Goal: Task Accomplishment & Management: Manage account settings

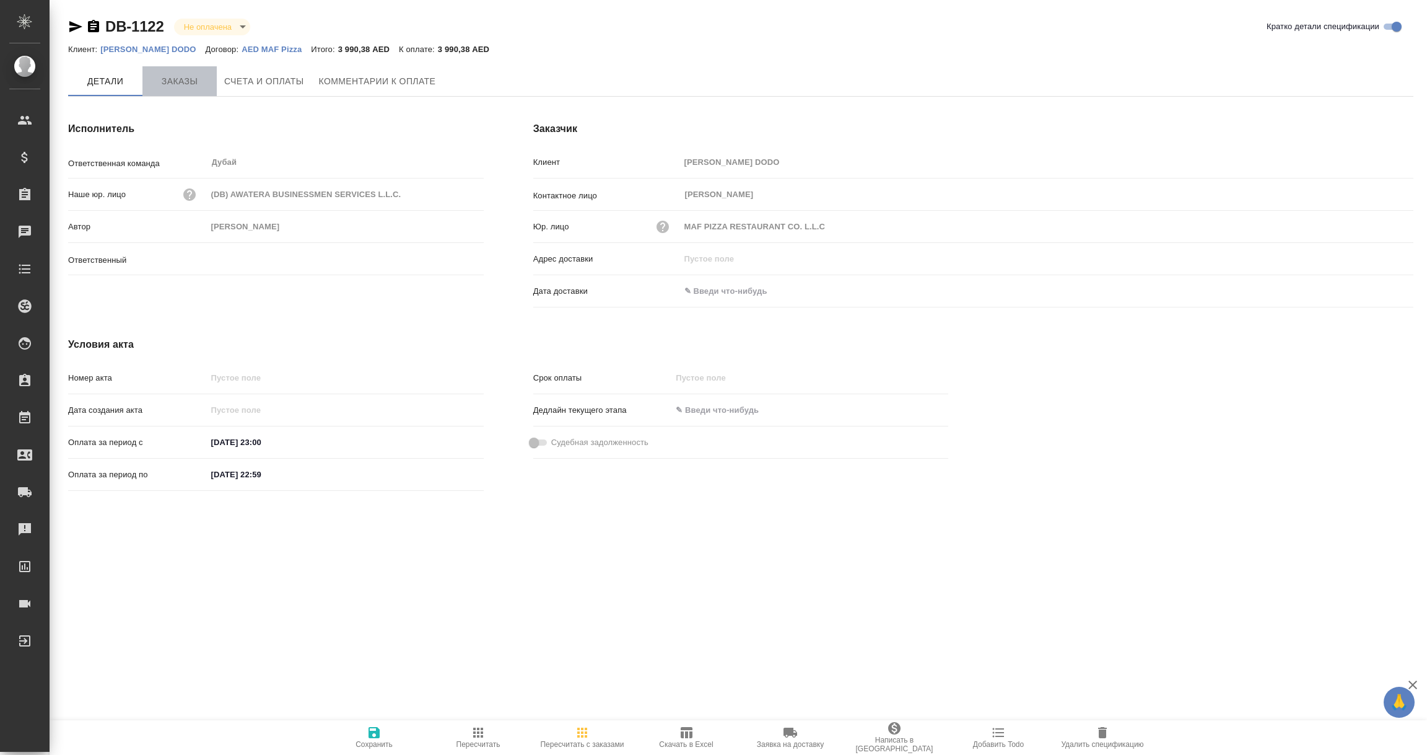
click at [190, 75] on span "Заказы" at bounding box center [179, 81] width 59 height 15
type input "Шорова Инесса"
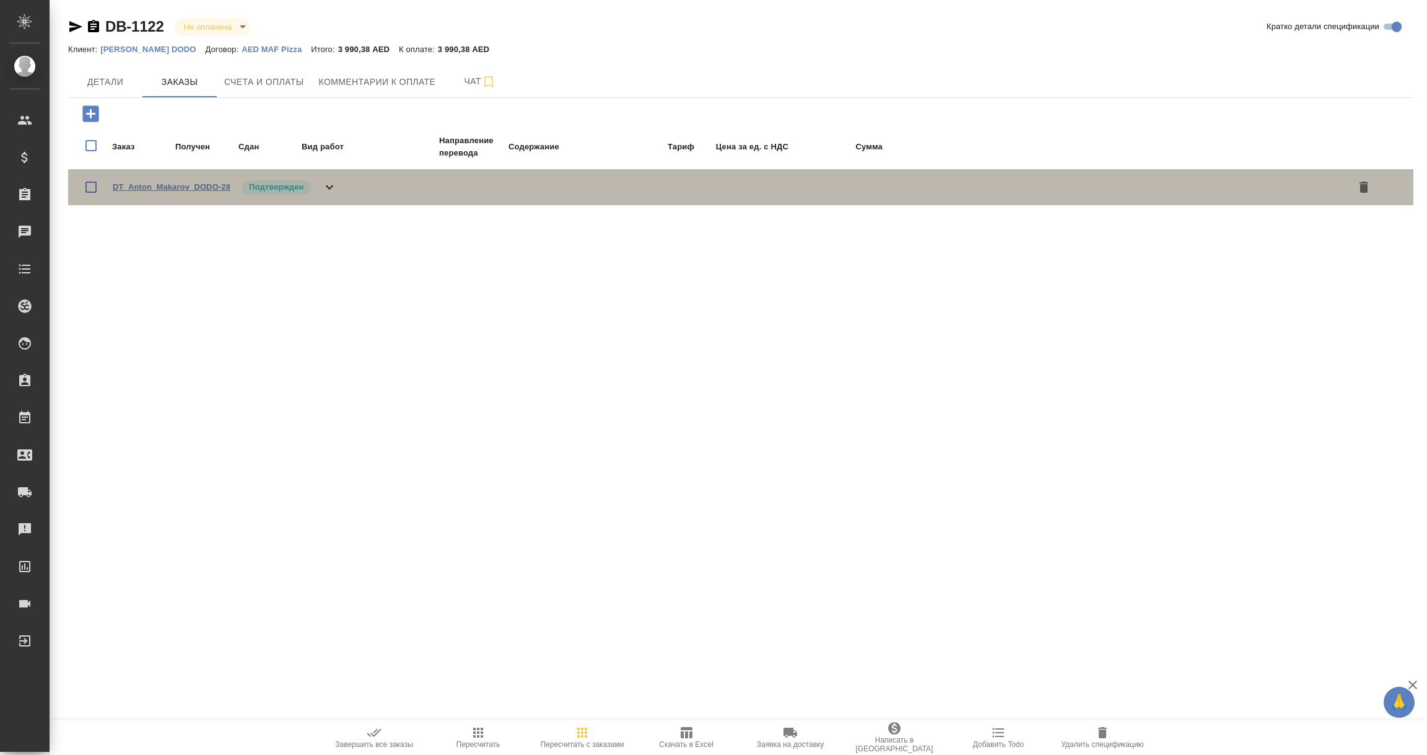
click at [209, 185] on link "DT_Anton_Makarov_DODO-28" at bounding box center [172, 186] width 118 height 9
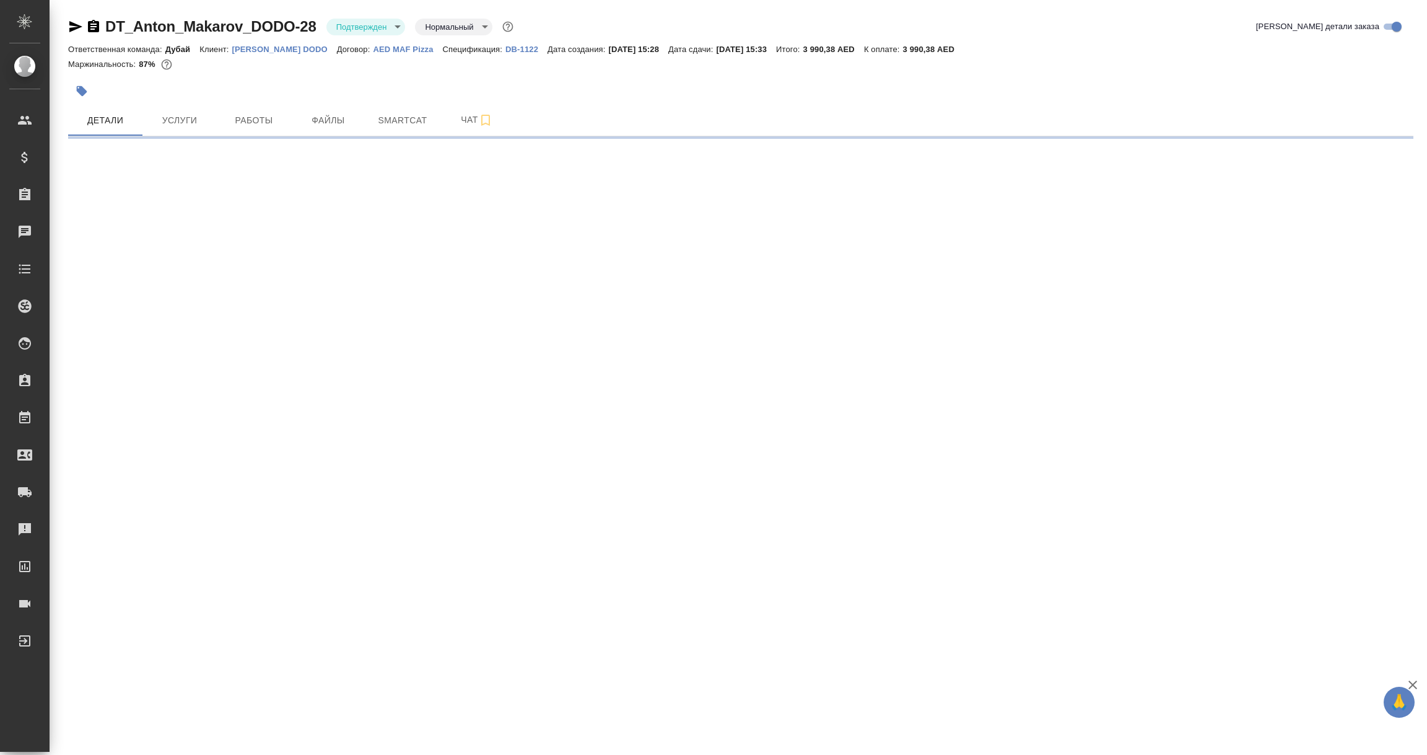
select select "RU"
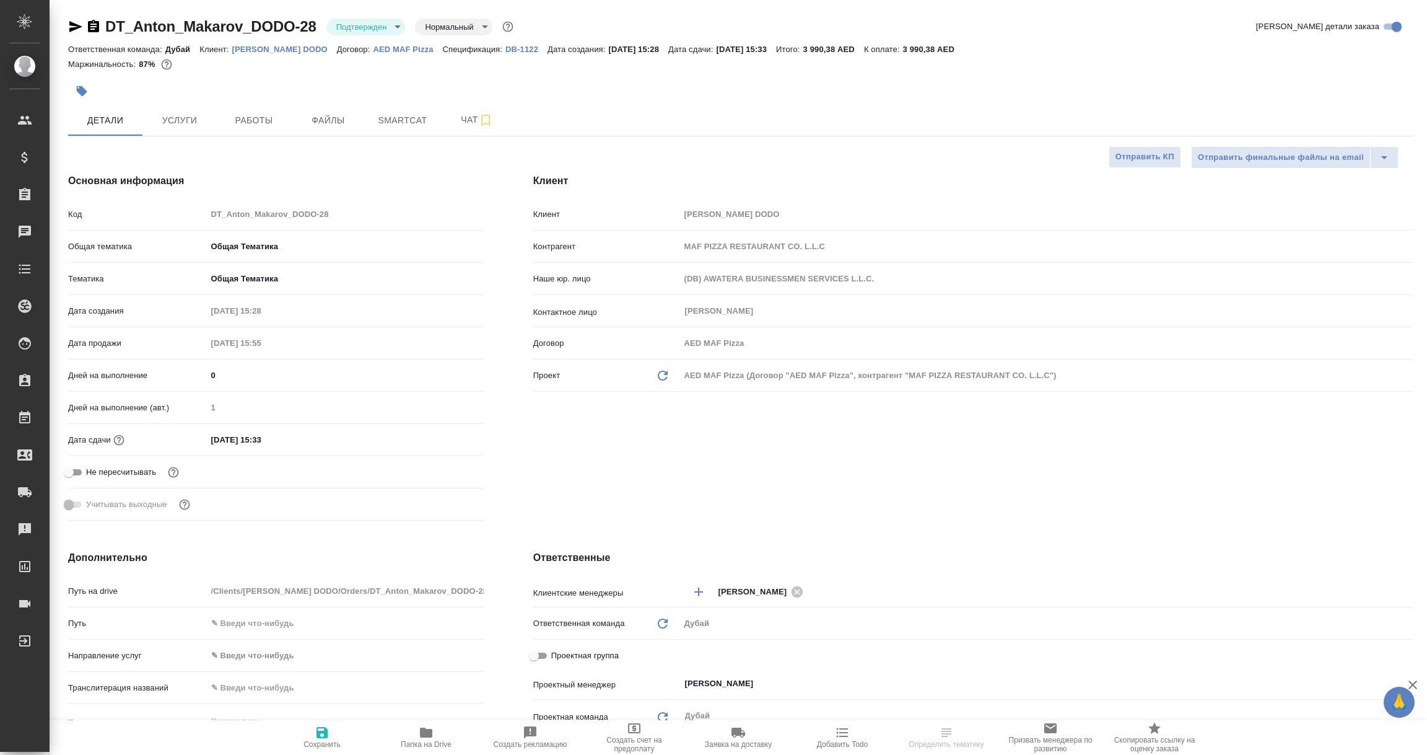
type textarea "x"
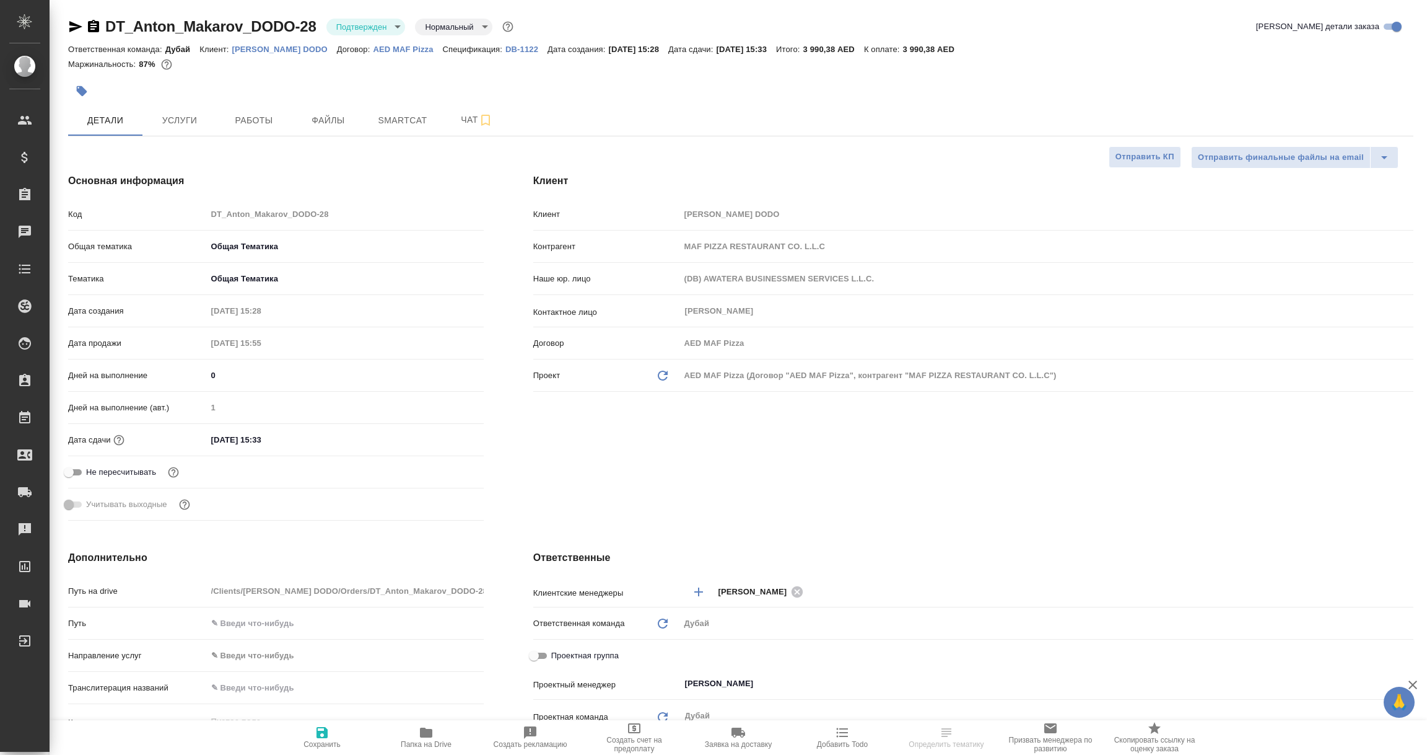
type textarea "x"
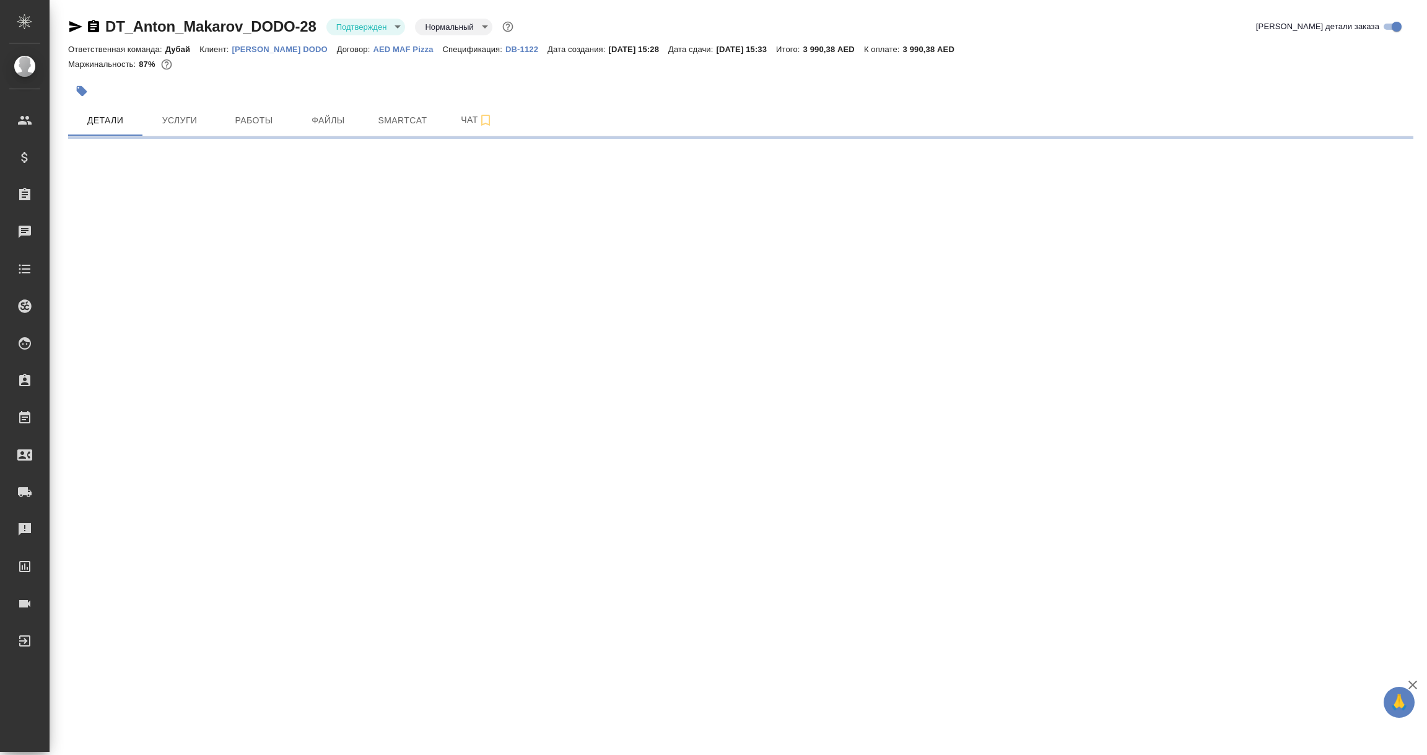
select select "RU"
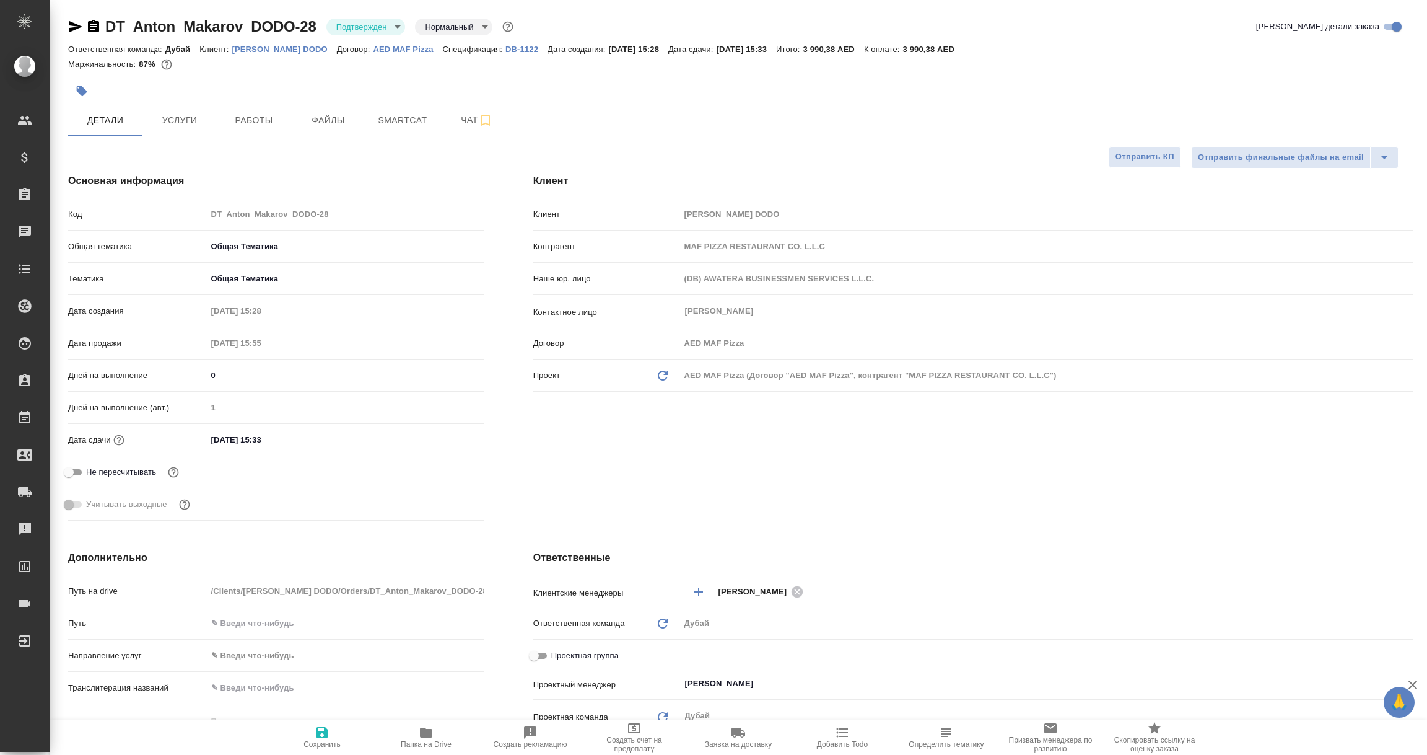
type textarea "x"
click at [183, 107] on button "Услуги" at bounding box center [179, 120] width 74 height 31
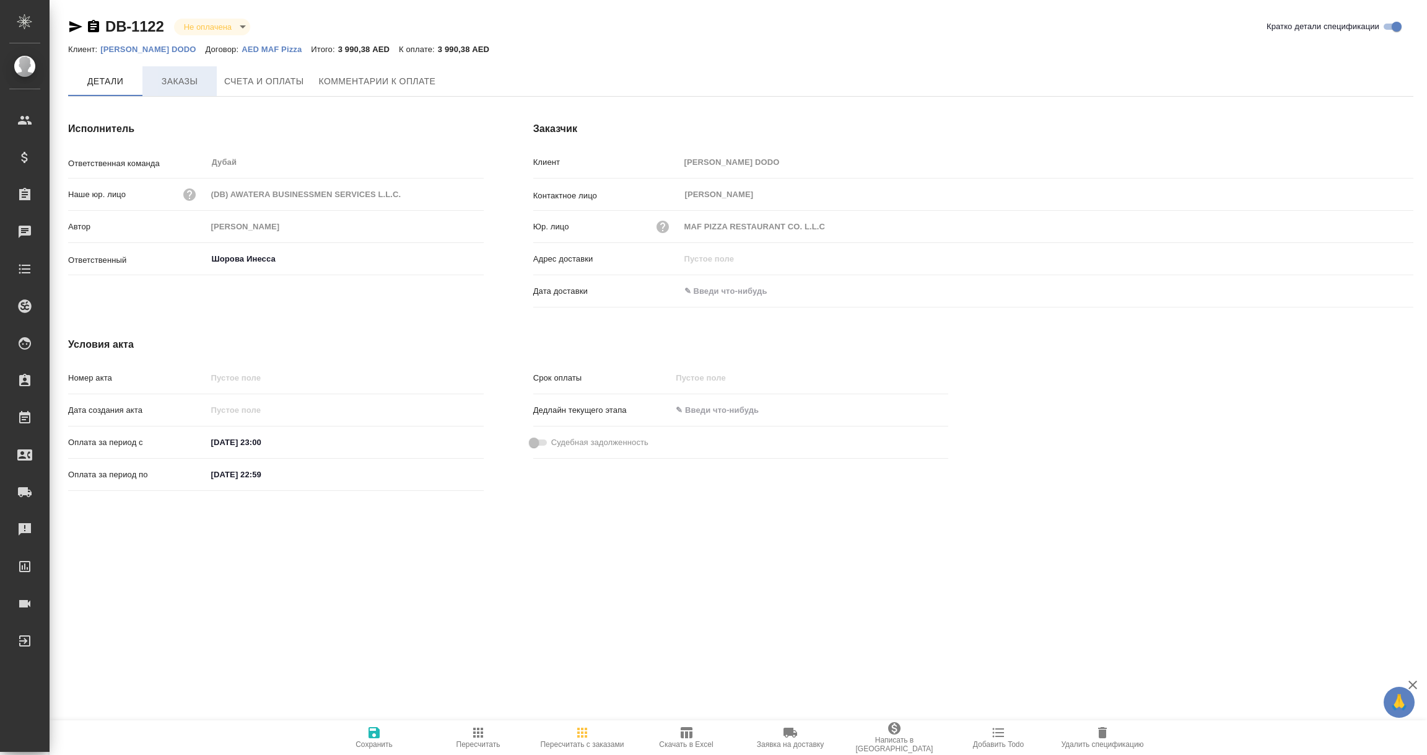
click at [187, 85] on span "Заказы" at bounding box center [179, 81] width 59 height 15
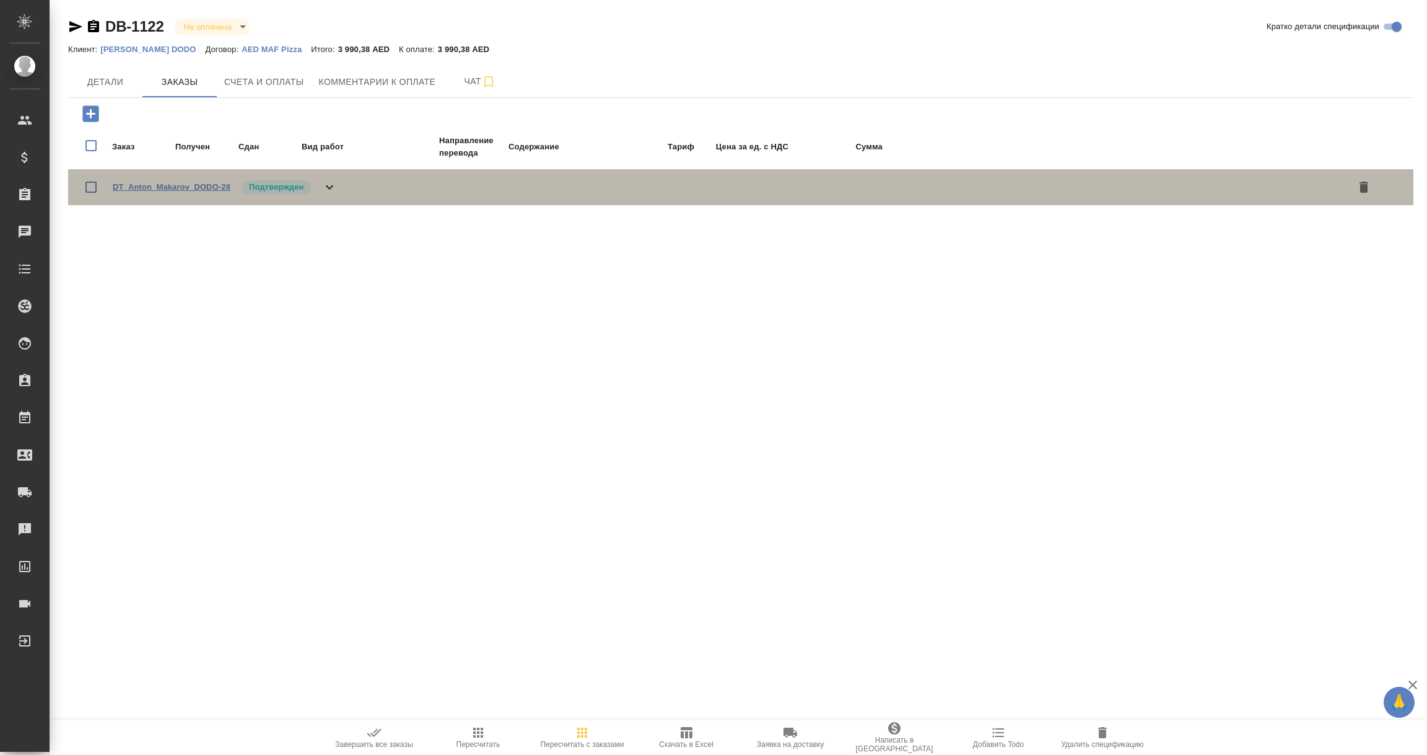
click at [142, 185] on link "DT_Anton_Makarov_DODO-28" at bounding box center [172, 186] width 118 height 9
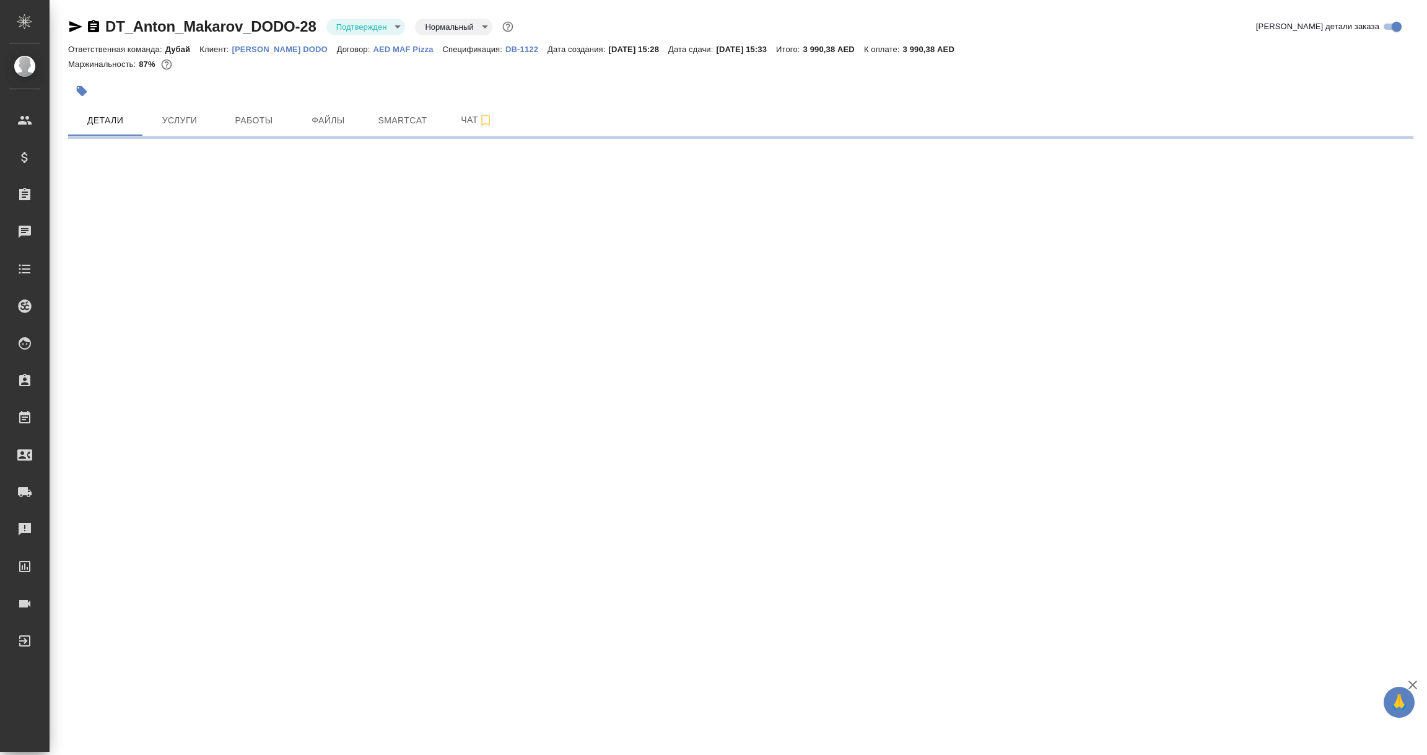
select select "RU"
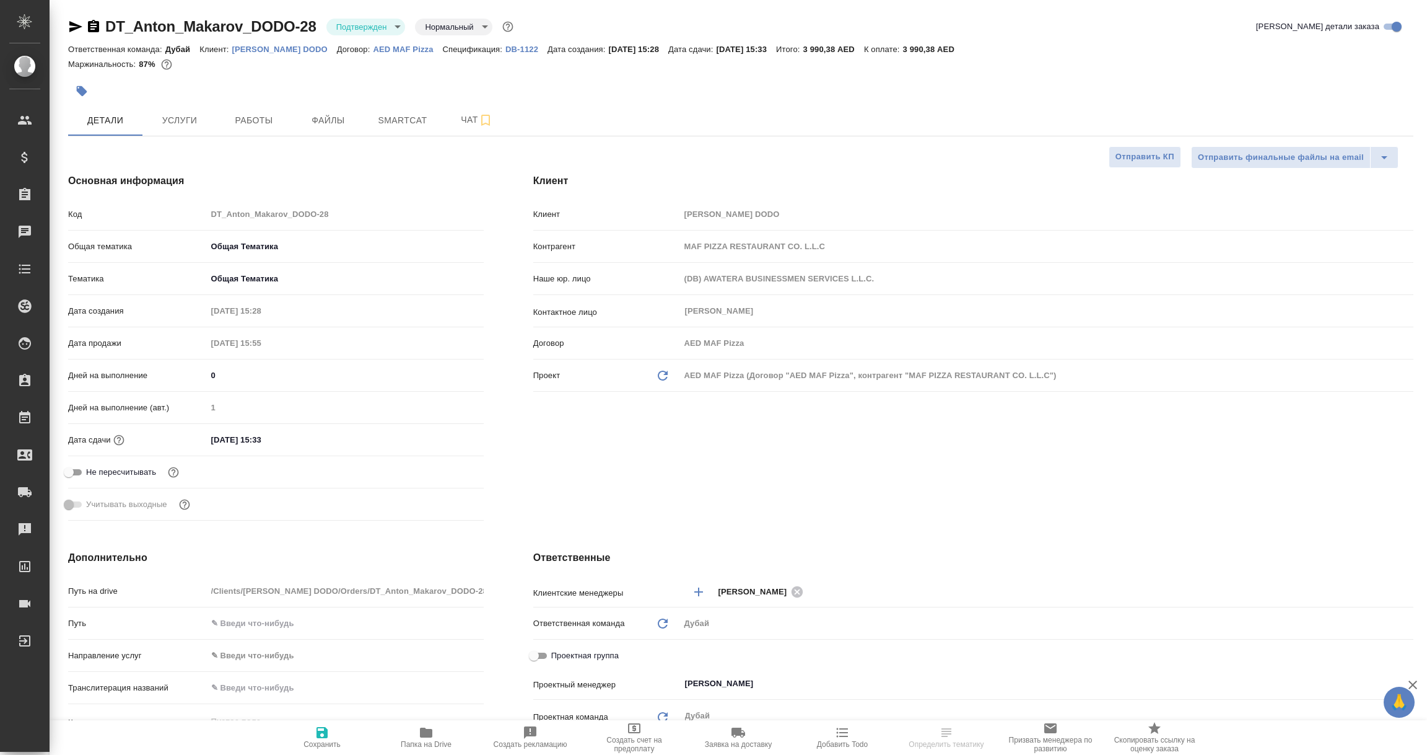
type textarea "x"
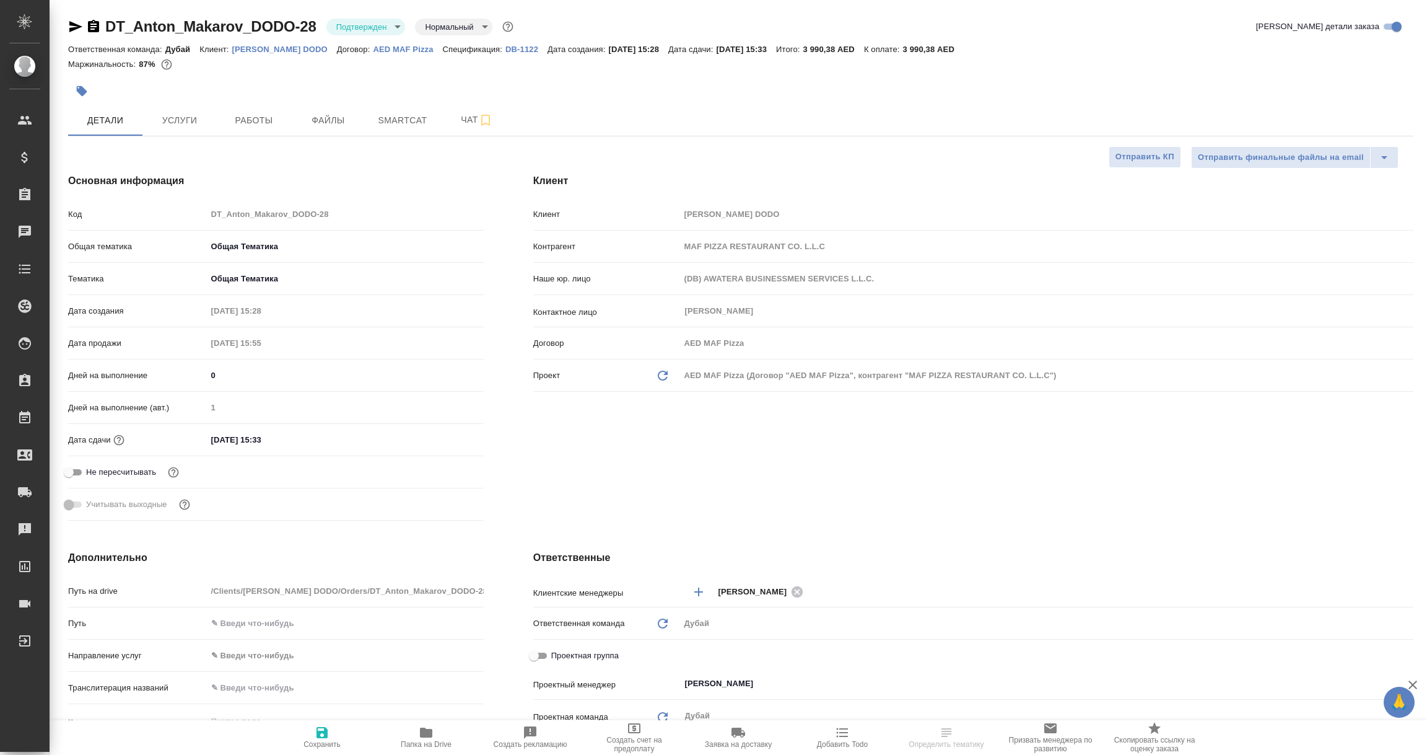
type textarea "x"
select select "RU"
type textarea "x"
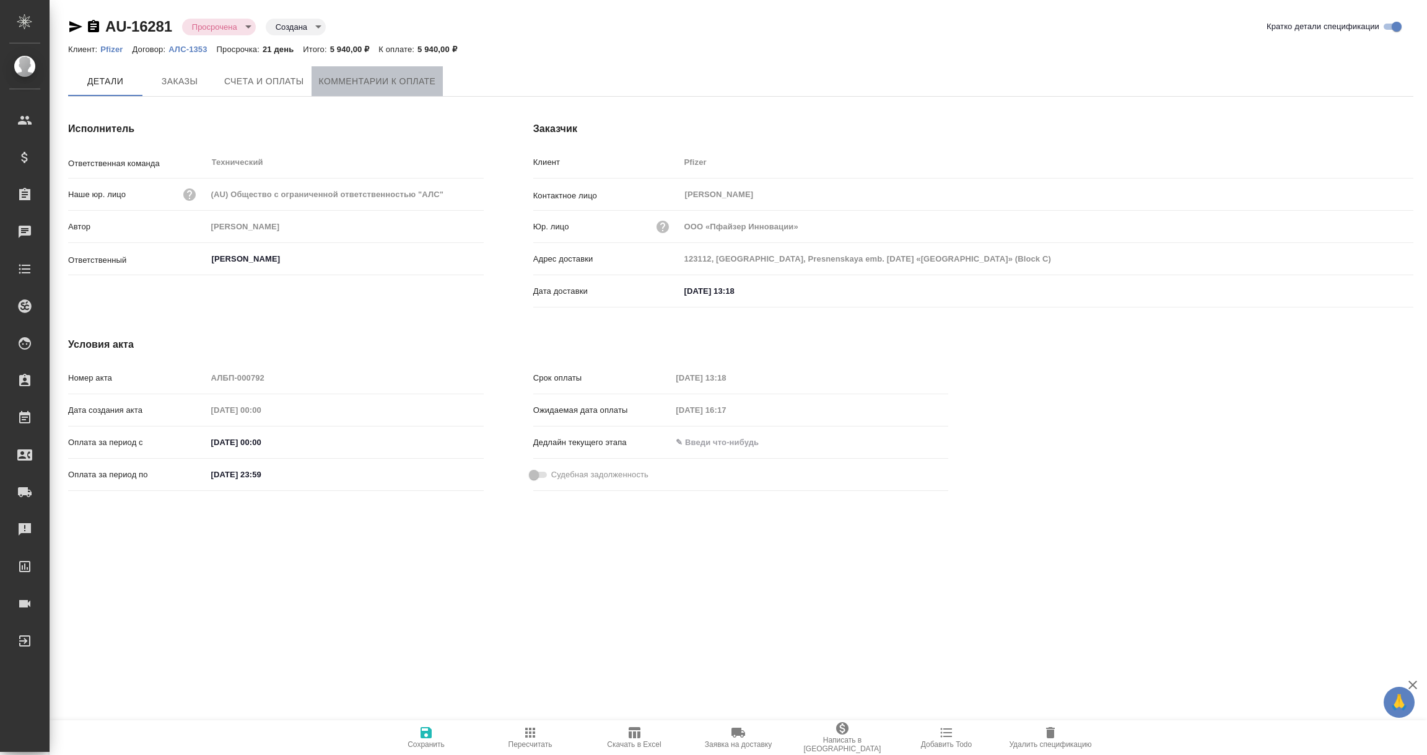
click at [347, 81] on span "Комментарии к оплате" at bounding box center [377, 81] width 117 height 15
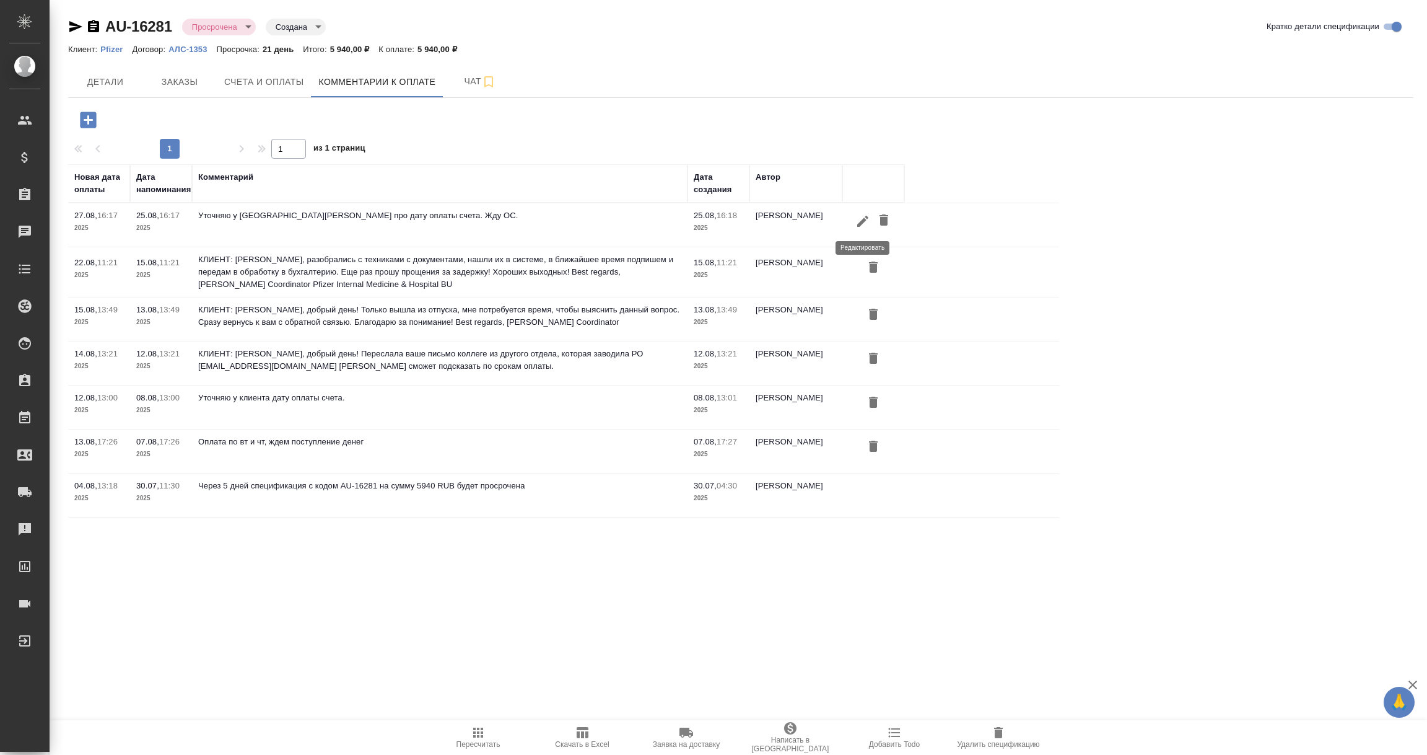
click at [863, 222] on icon "button" at bounding box center [862, 220] width 11 height 11
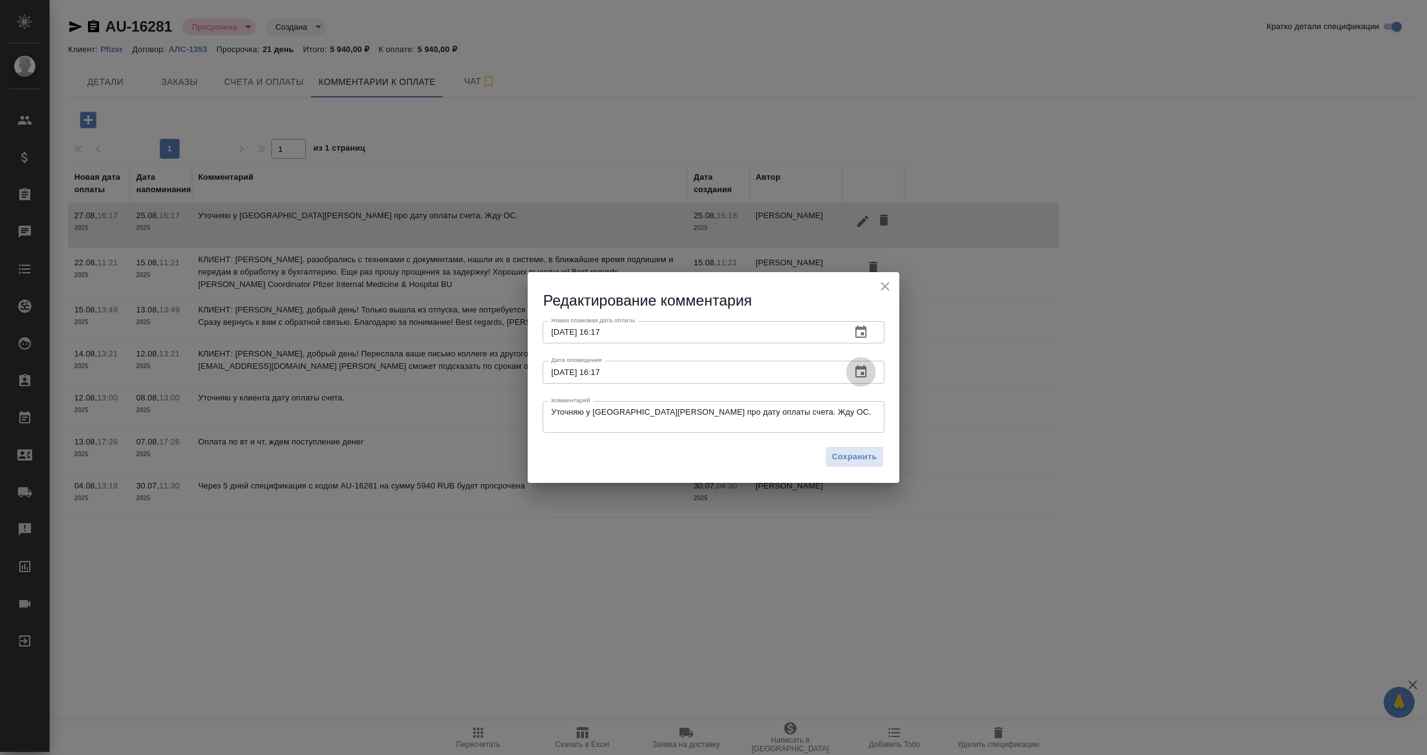
click at [861, 369] on icon "button" at bounding box center [861, 371] width 11 height 12
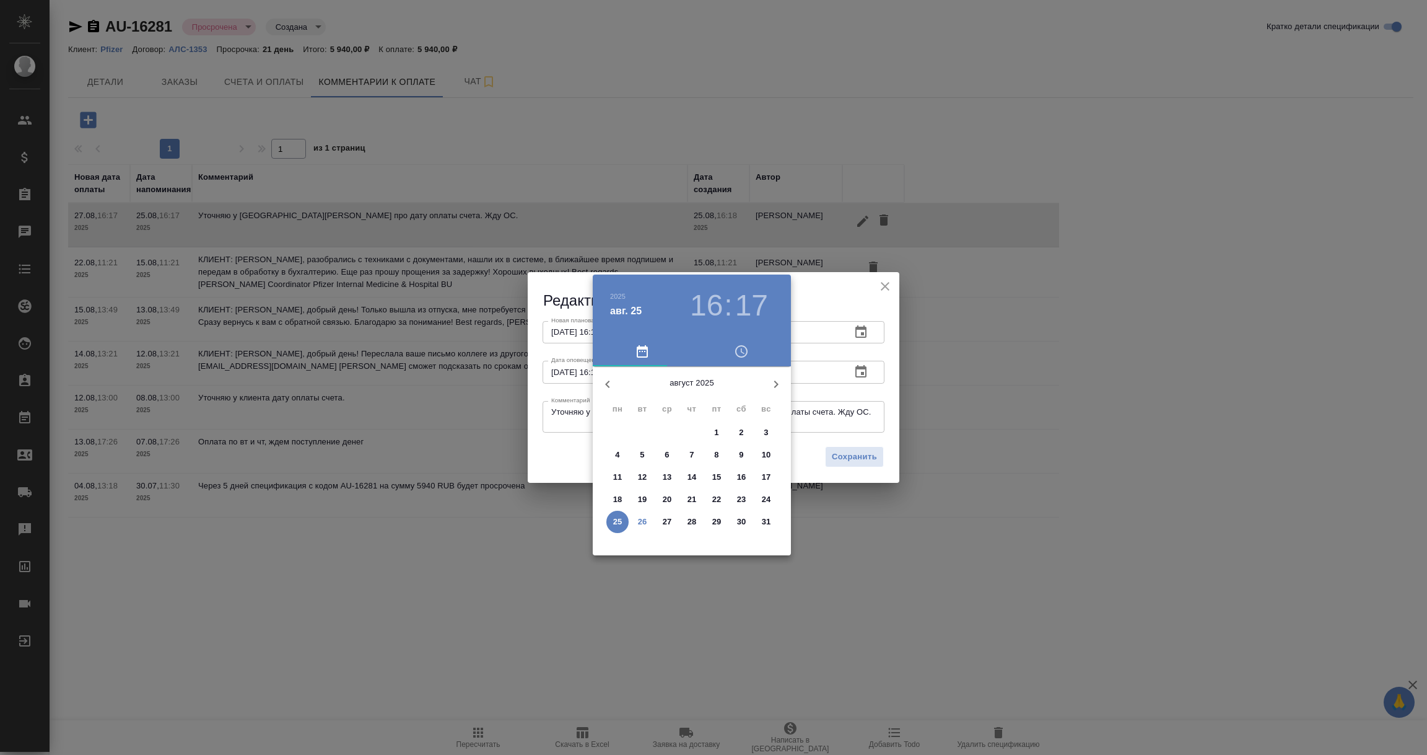
click at [765, 522] on p "31" at bounding box center [766, 521] width 9 height 12
type input "31.08.2025 16:17"
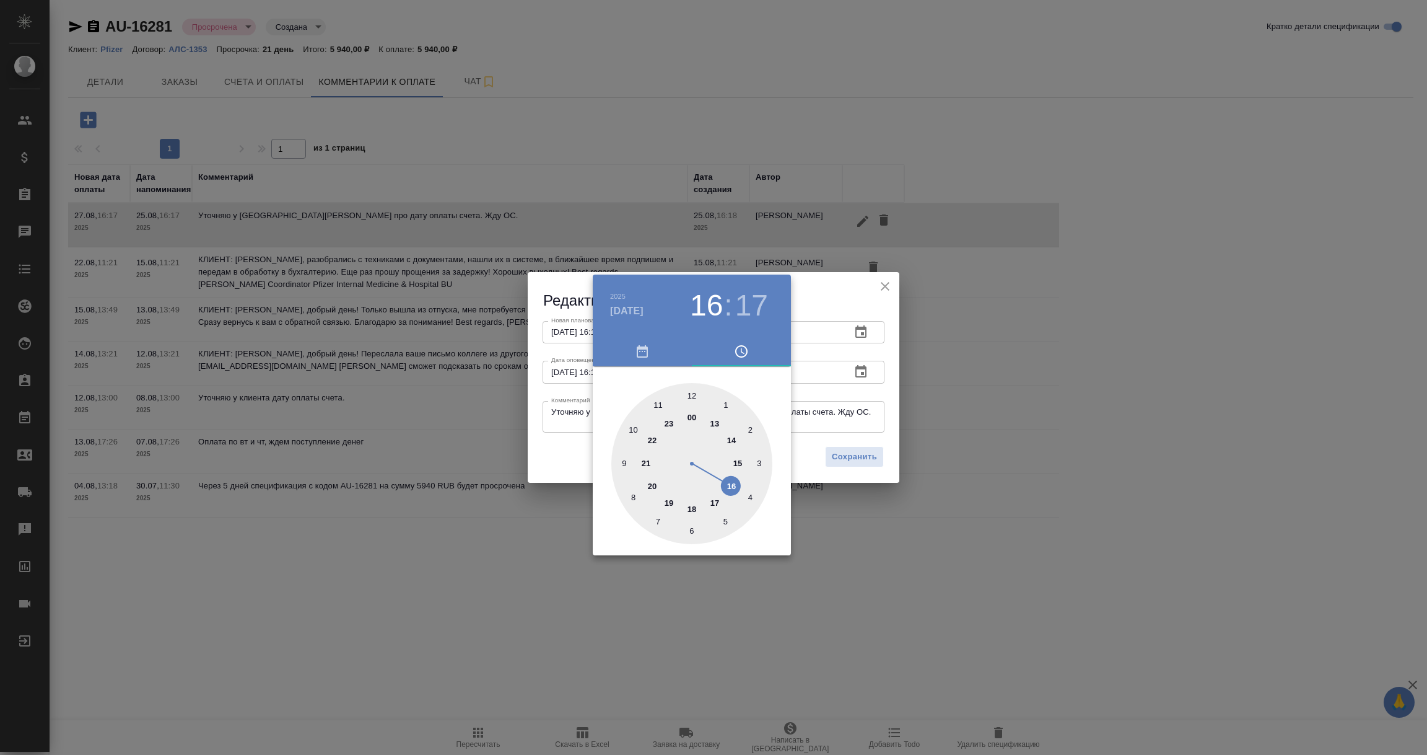
click at [832, 392] on div at bounding box center [713, 377] width 1427 height 755
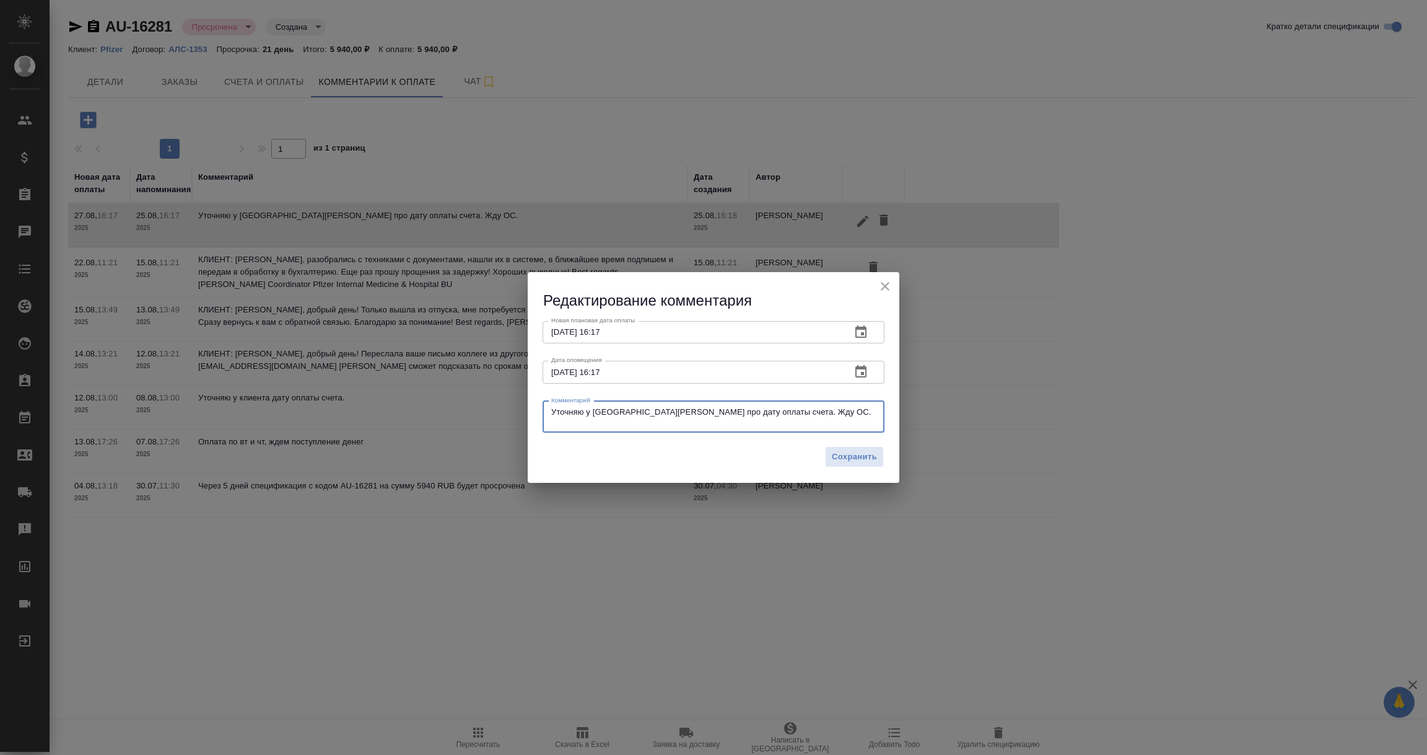
drag, startPoint x: 793, startPoint y: 411, endPoint x: 356, endPoint y: 388, distance: 438.0
click at [356, 388] on div "Редактирование комментария Новая плановая дата оплаты 27.08.2025 16:17 Новая пл…" at bounding box center [713, 377] width 1427 height 755
type textarea "КЛИЕНТ:"
click at [856, 370] on icon "button" at bounding box center [861, 371] width 11 height 12
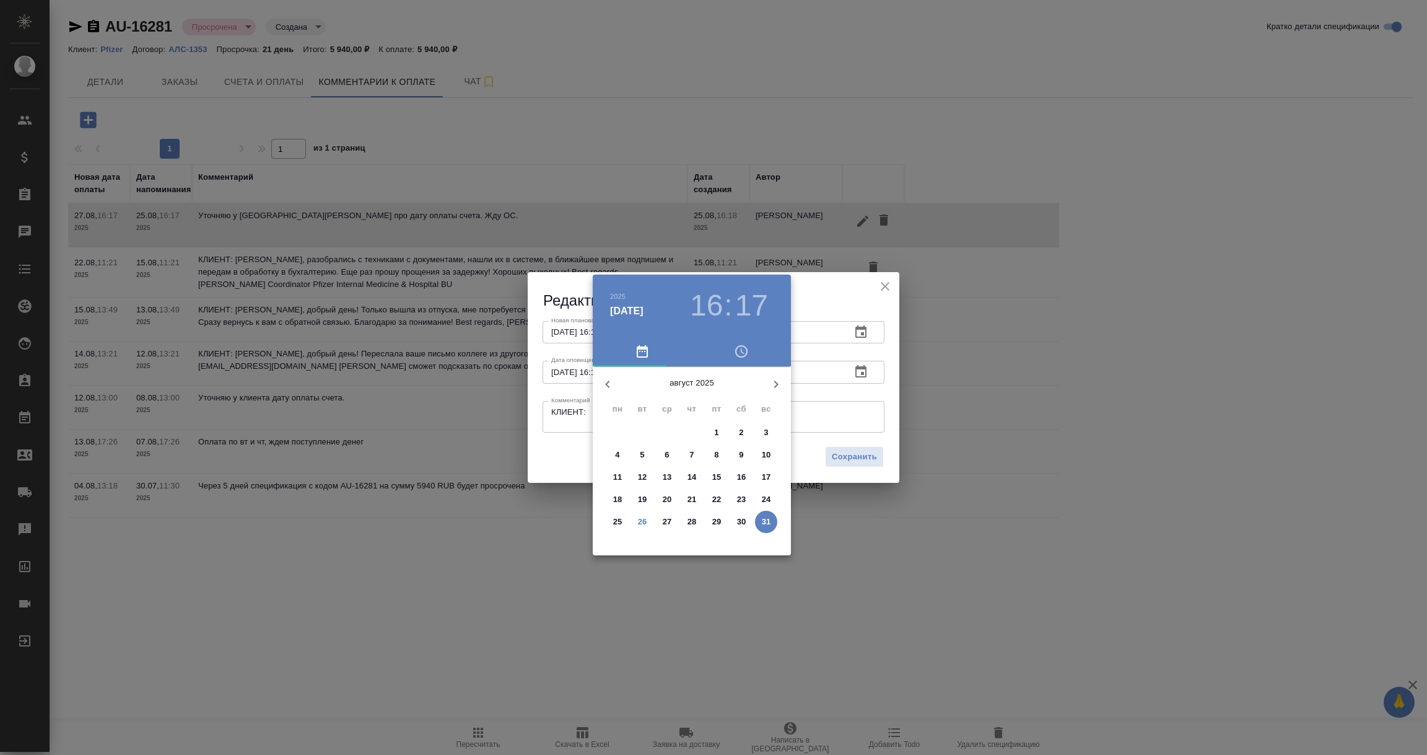
click at [638, 522] on span "26" at bounding box center [642, 521] width 22 height 12
type input "26.08.2025 16:17"
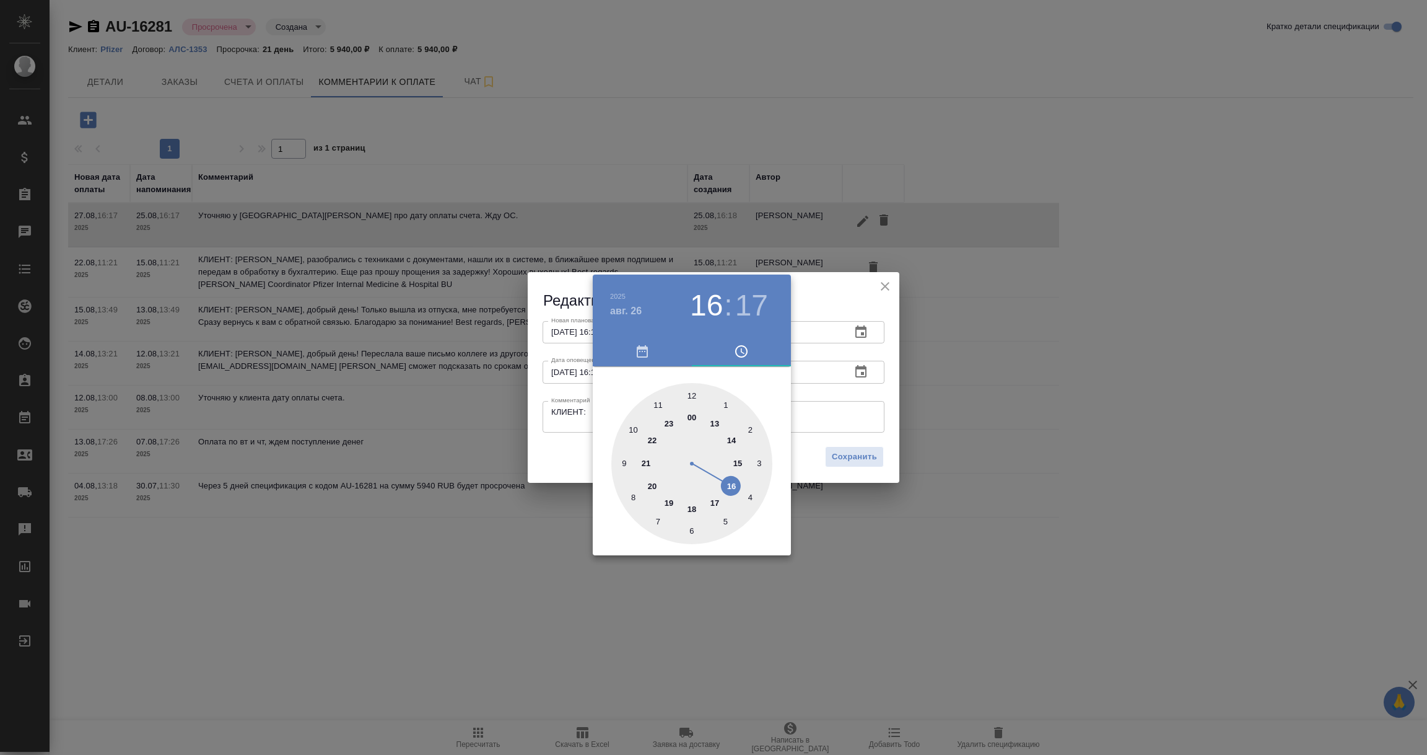
click at [858, 331] on div at bounding box center [713, 377] width 1427 height 755
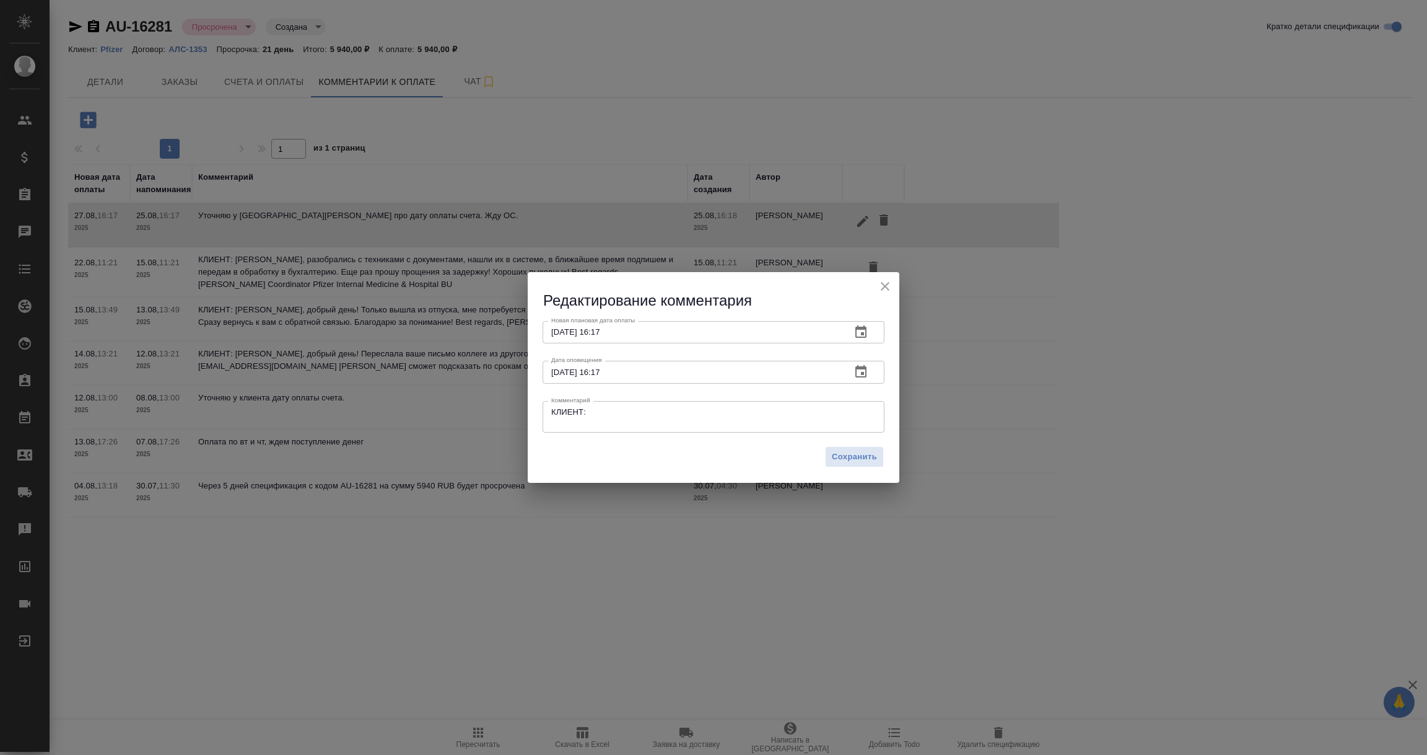
click at [863, 329] on icon "button" at bounding box center [861, 331] width 11 height 12
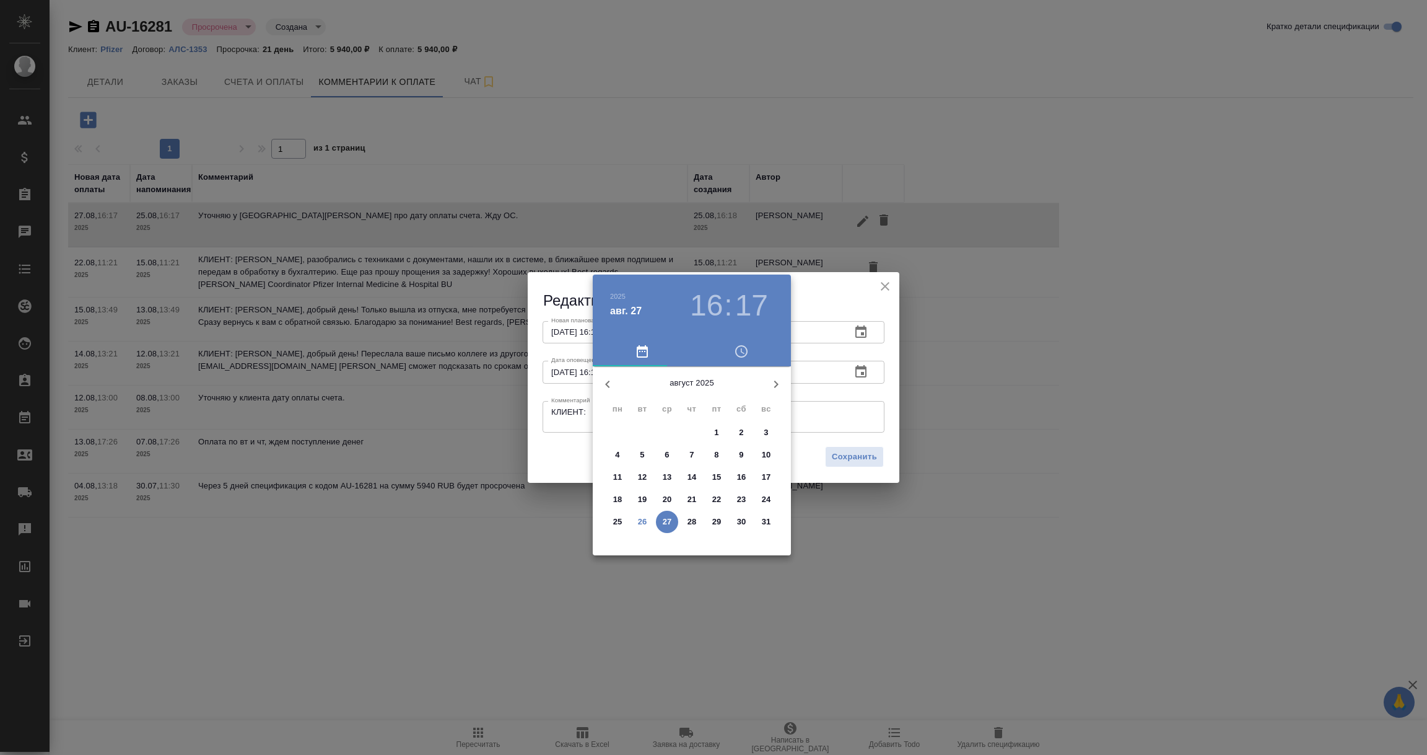
click at [771, 522] on span "31" at bounding box center [766, 521] width 22 height 12
type input "31.08.2025 16:17"
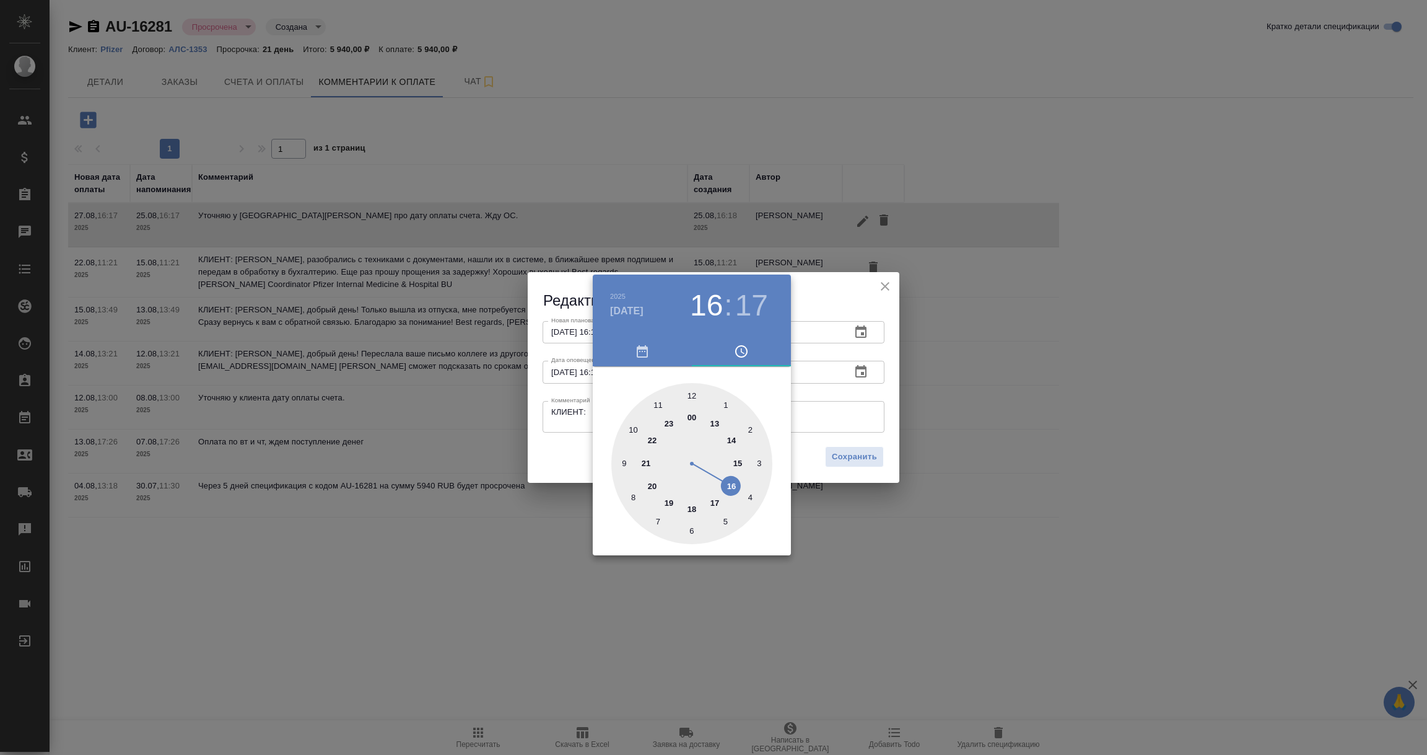
click at [564, 417] on div at bounding box center [713, 377] width 1427 height 755
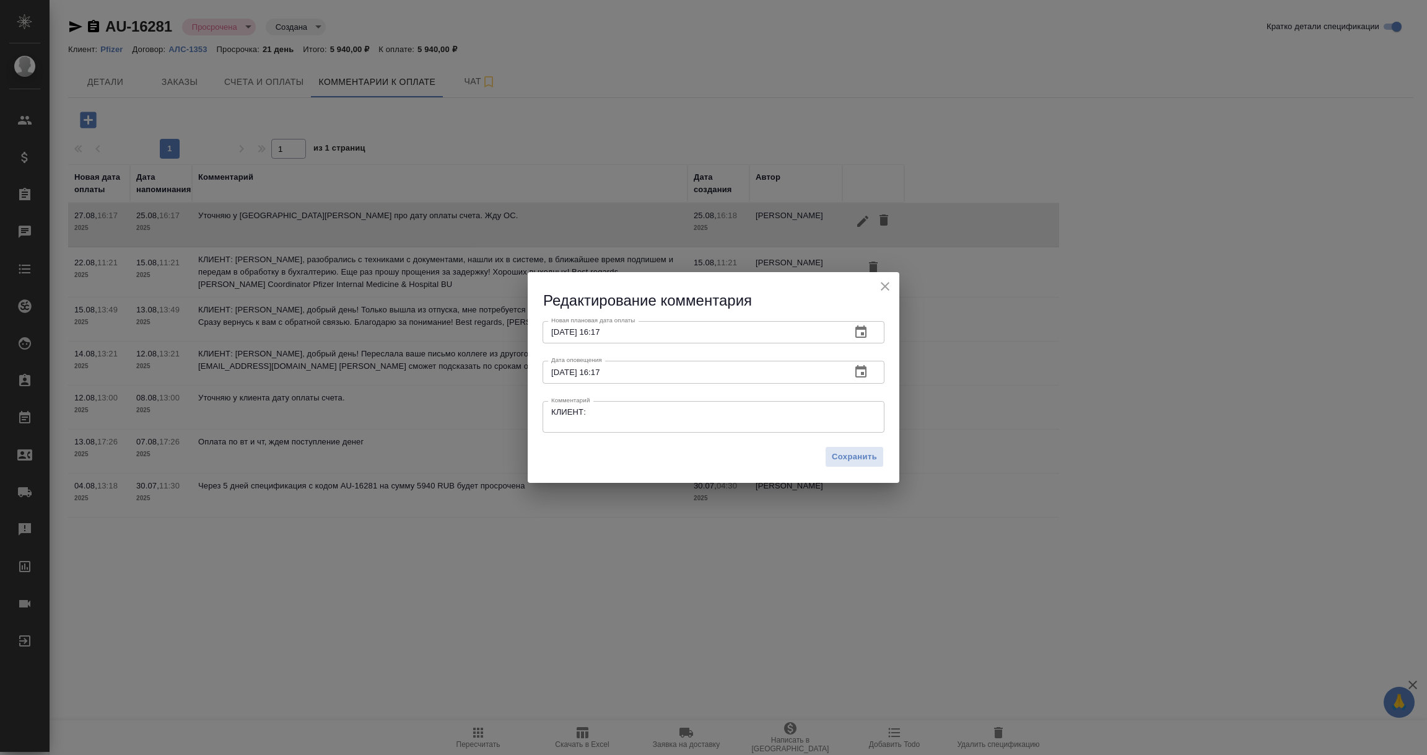
click at [605, 411] on textarea "КЛИЕНТ:" at bounding box center [713, 416] width 325 height 19
paste textarea "Екатерина, добрый день! На прошлой неделе была в командировке, только вышла. До…"
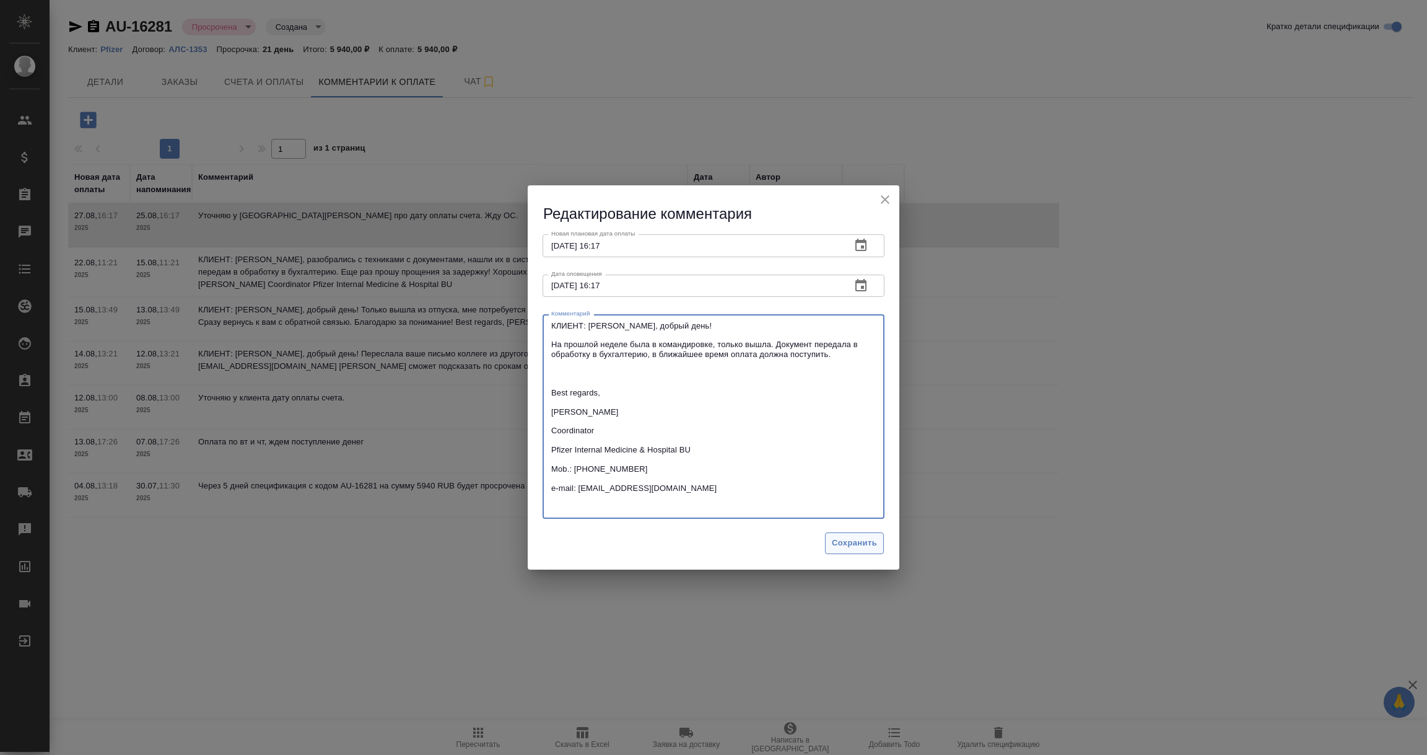
type textarea "КЛИЕНТ: Екатерина, добрый день! На прошлой неделе была в командировке, только в…"
click at [851, 541] on span "Сохранить" at bounding box center [854, 543] width 45 height 14
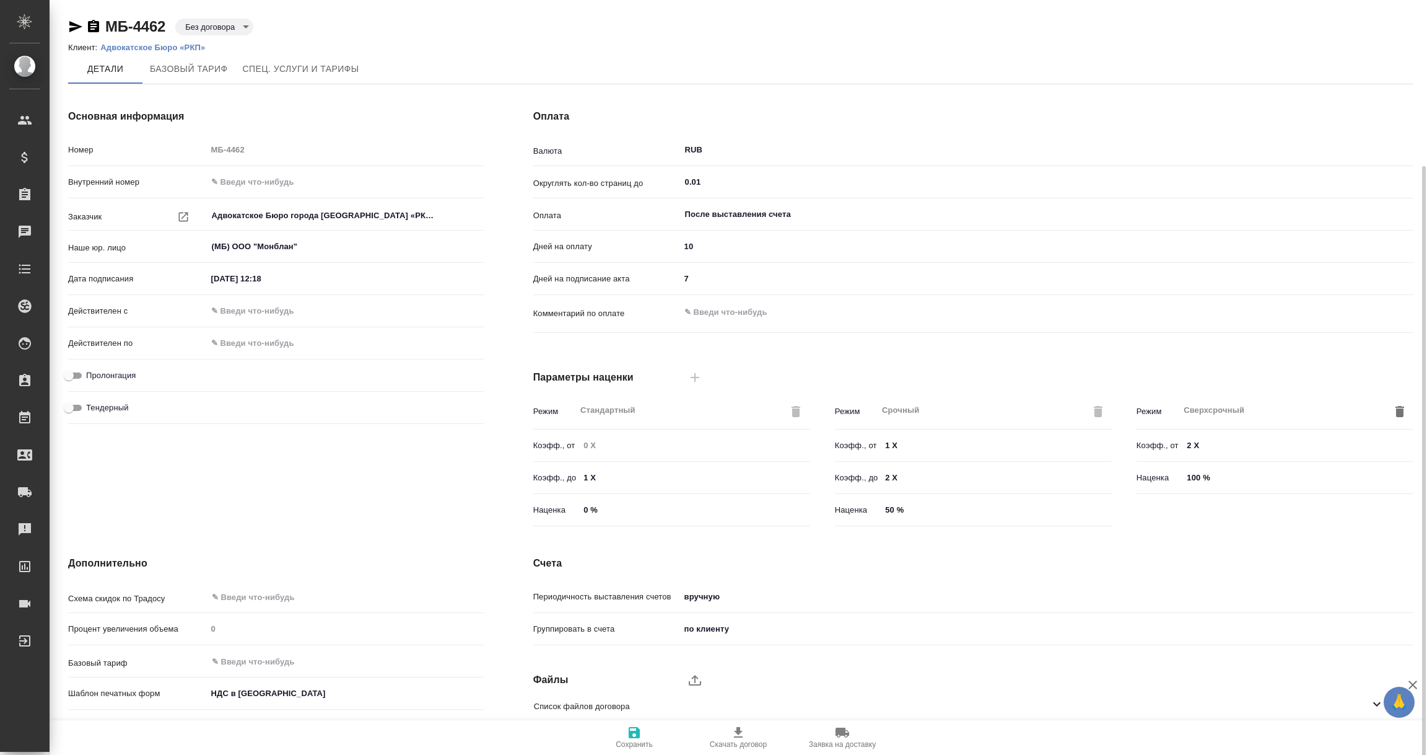
scroll to position [87, 0]
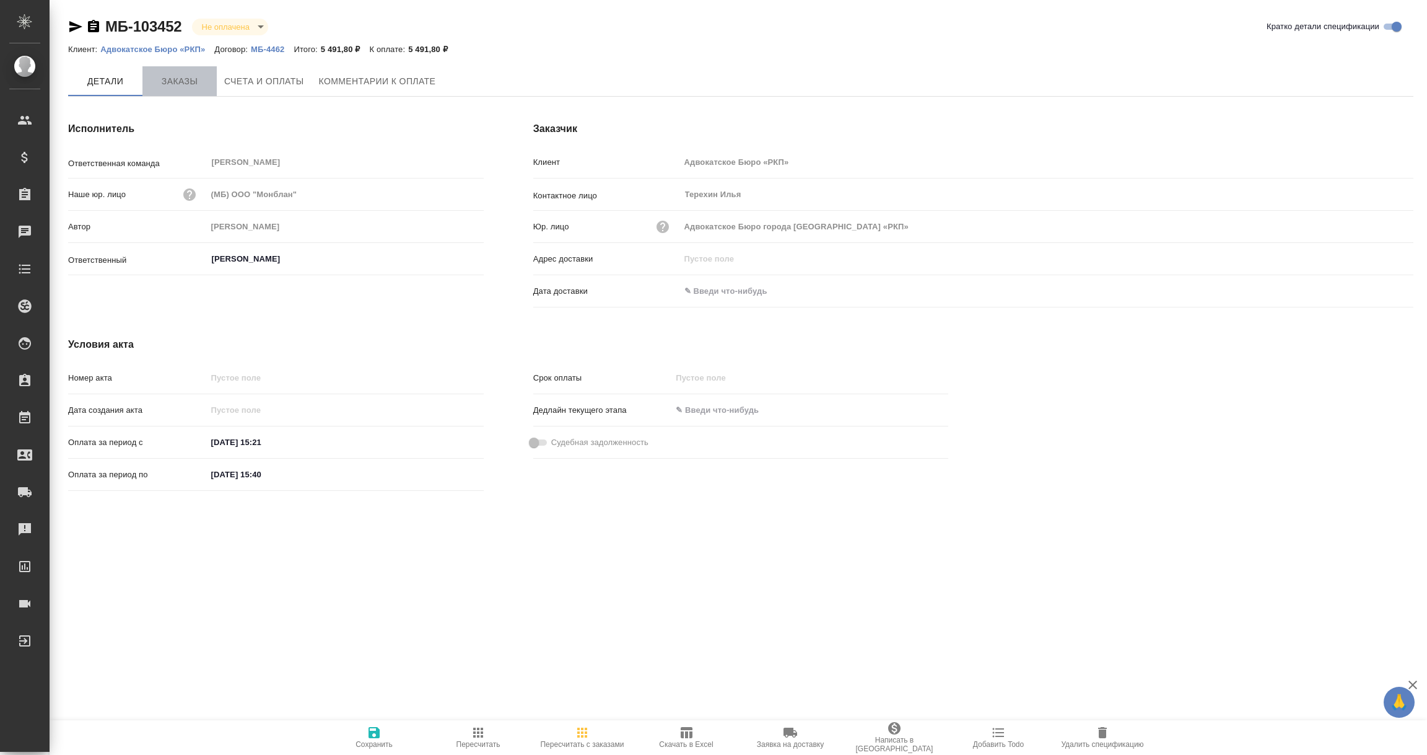
click at [174, 79] on span "Заказы" at bounding box center [179, 81] width 59 height 15
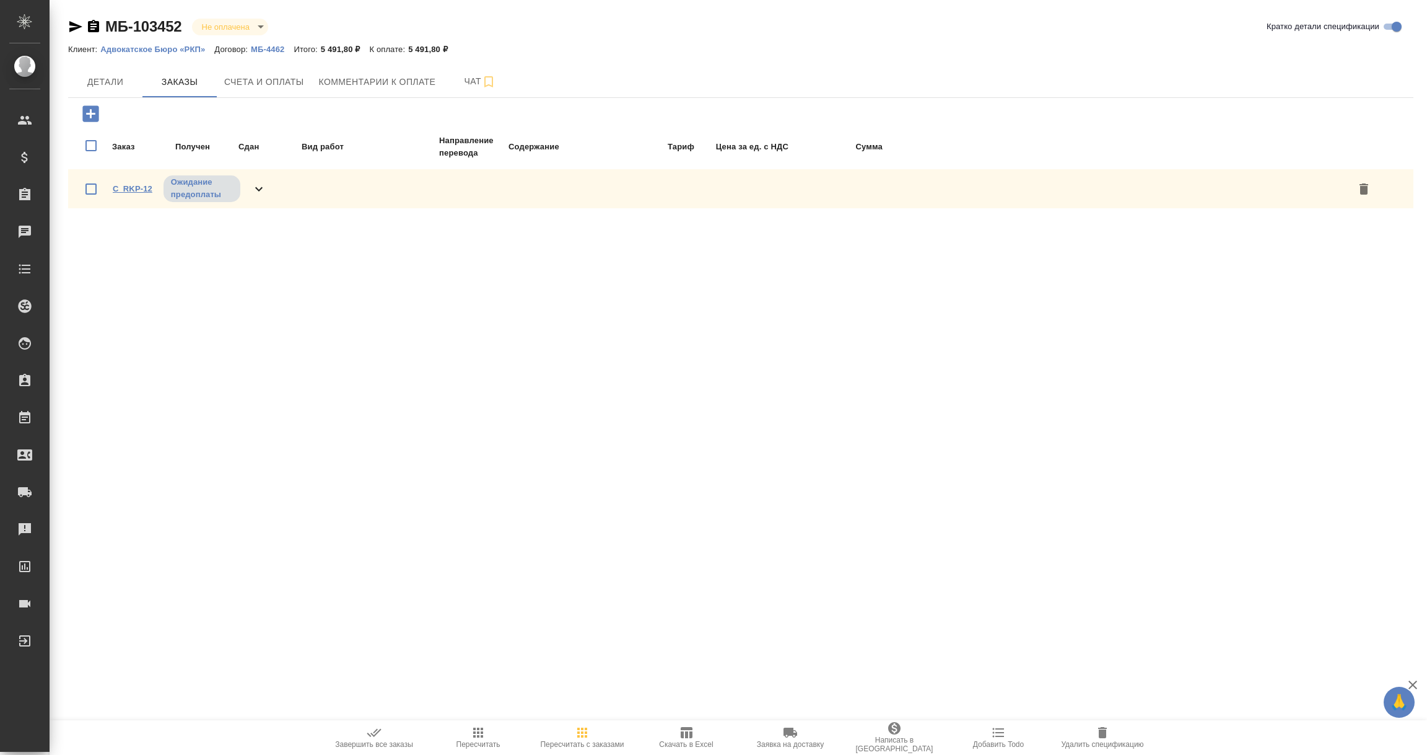
click at [126, 185] on link "C_RKP-12" at bounding box center [133, 188] width 40 height 9
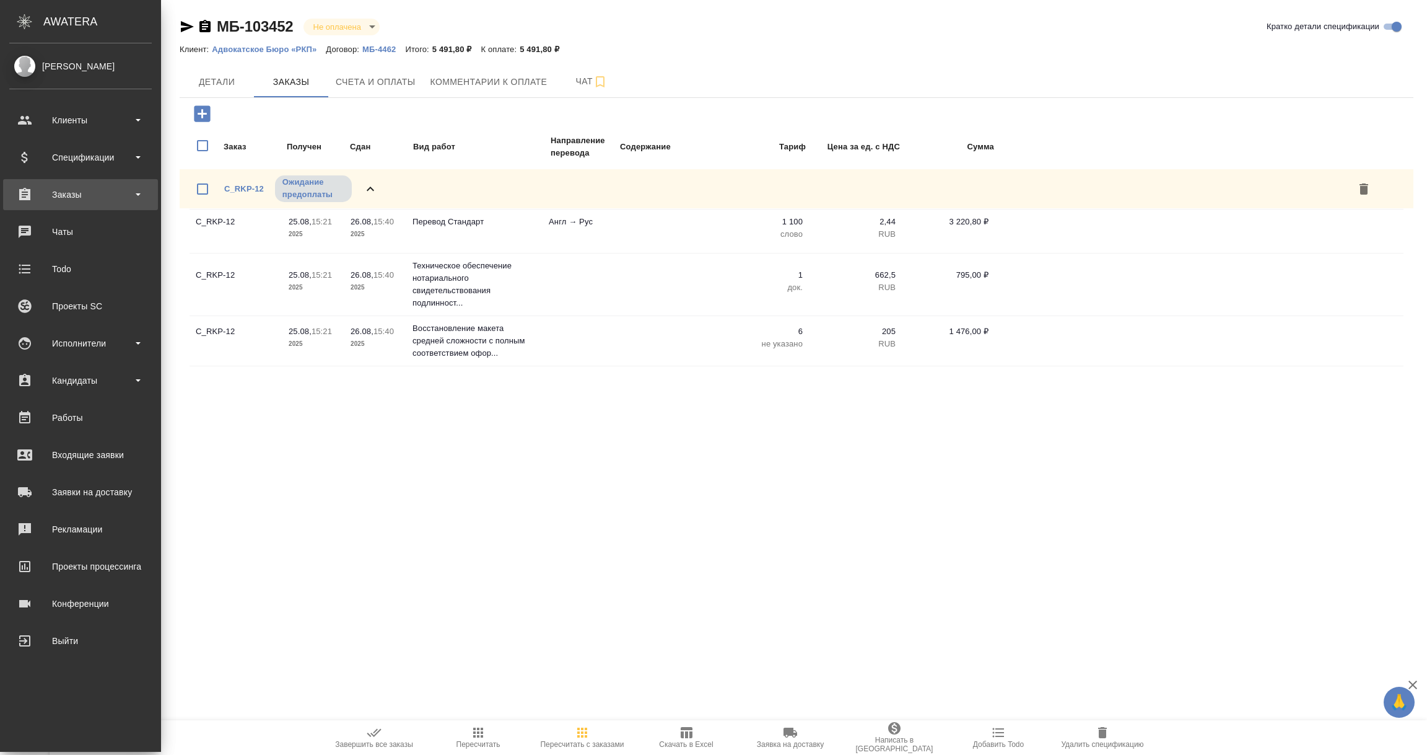
click at [70, 194] on div "Заказы" at bounding box center [80, 194] width 142 height 19
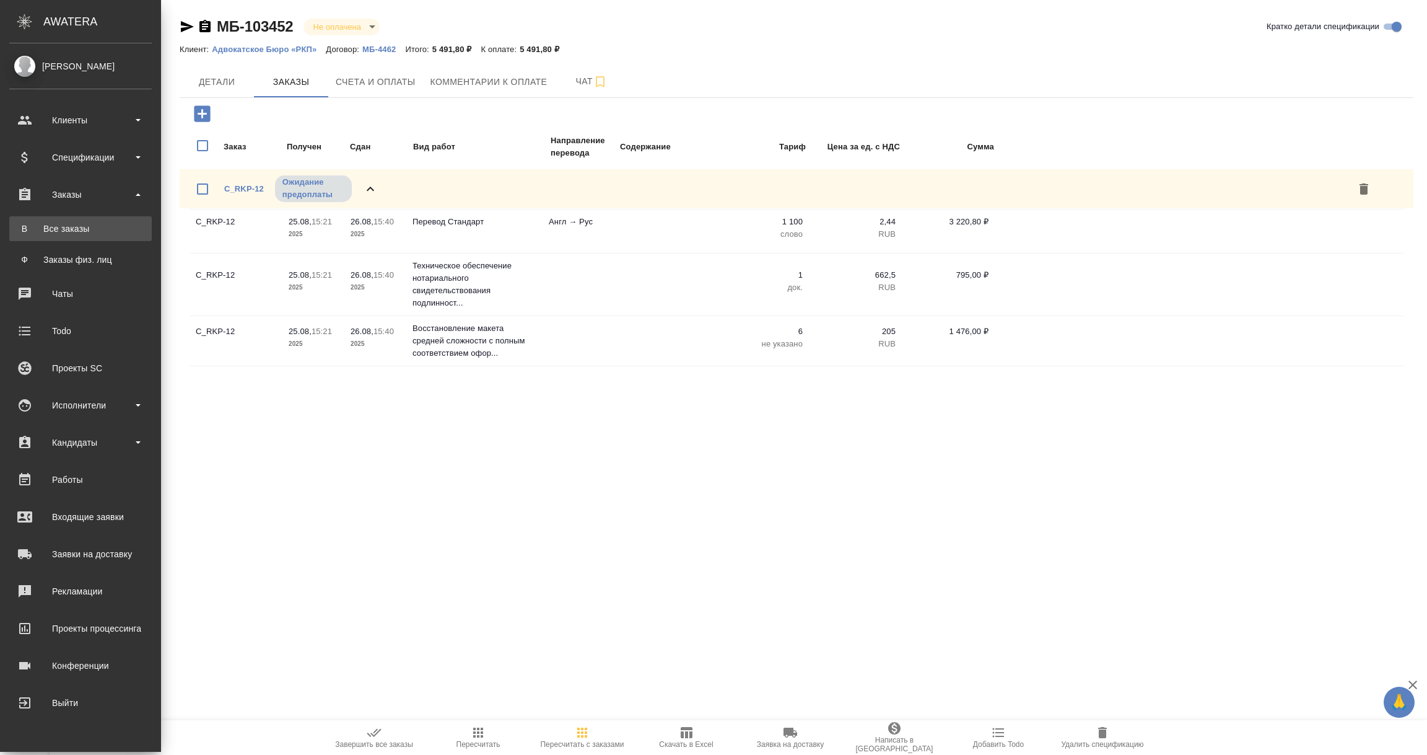
click at [59, 231] on div "Все заказы" at bounding box center [80, 228] width 130 height 12
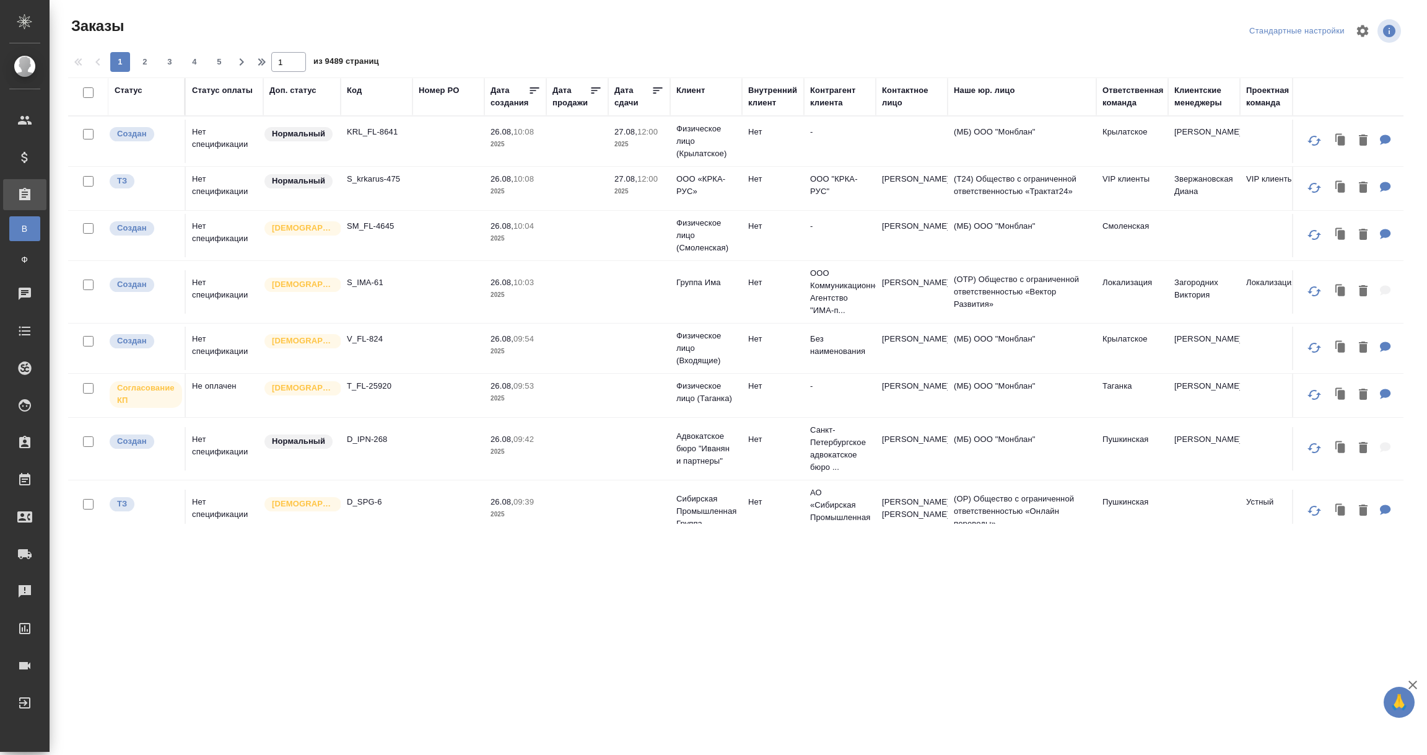
click at [1113, 101] on div "Ответственная команда" at bounding box center [1133, 96] width 61 height 25
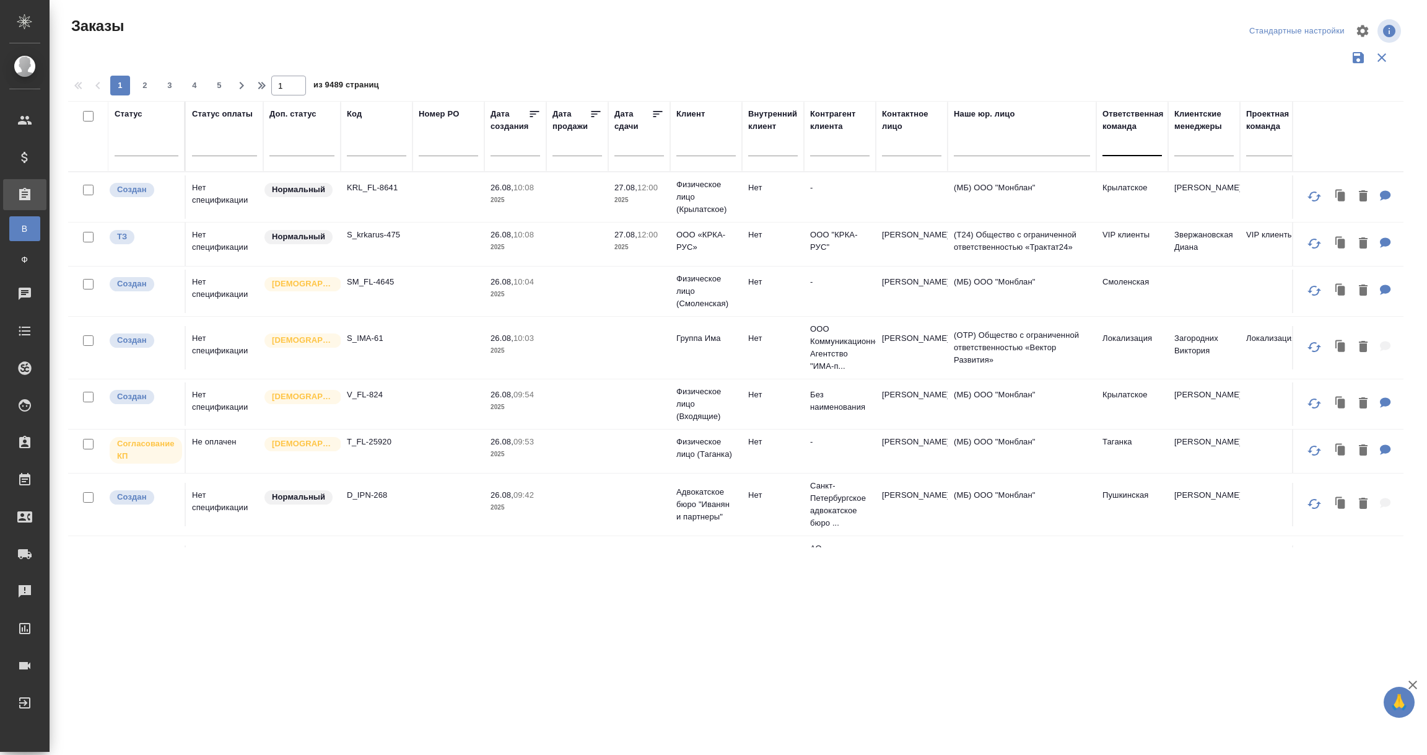
click at [1128, 146] on div at bounding box center [1132, 143] width 59 height 18
type input "лока"
click at [1126, 204] on div "Локализация" at bounding box center [1196, 206] width 186 height 22
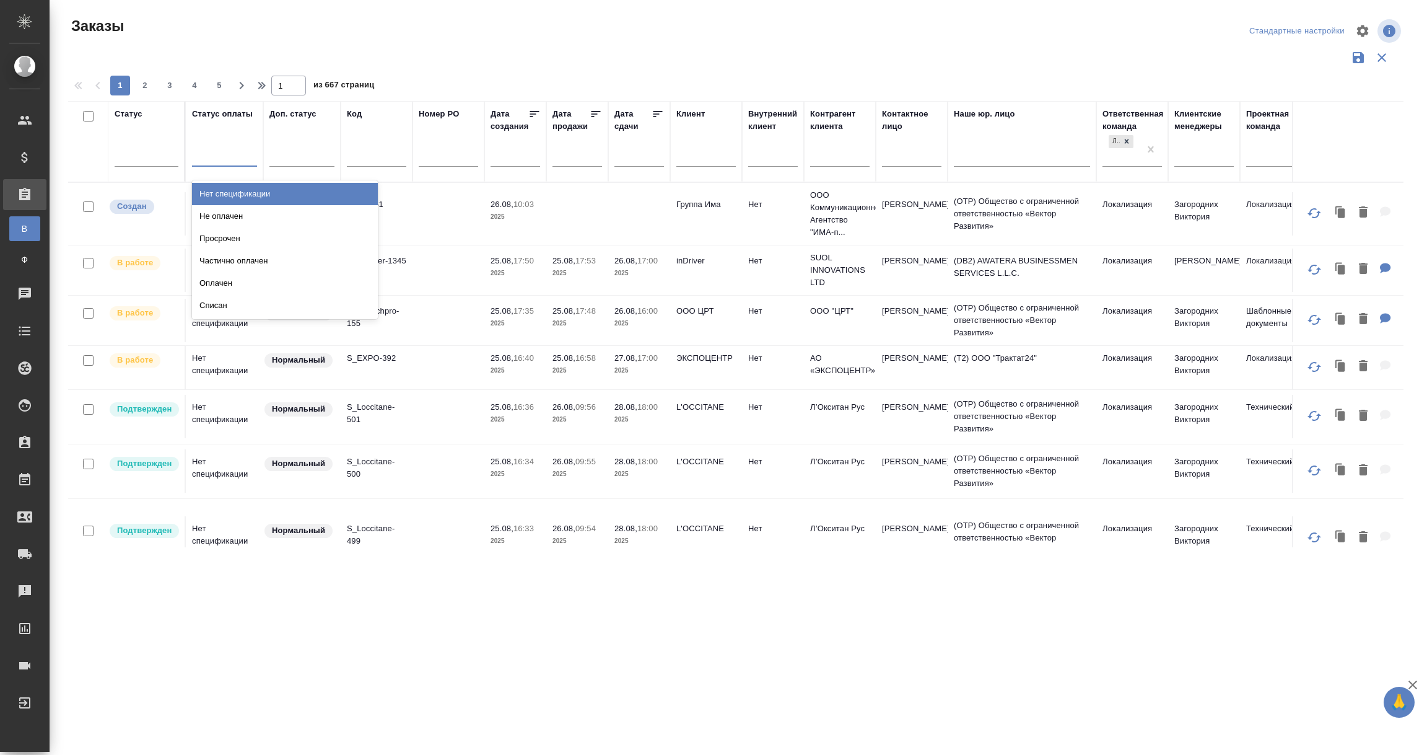
click at [227, 147] on div at bounding box center [224, 154] width 65 height 18
click at [229, 190] on div "Нет спецификации" at bounding box center [285, 194] width 186 height 22
click at [142, 151] on div at bounding box center [147, 154] width 64 height 18
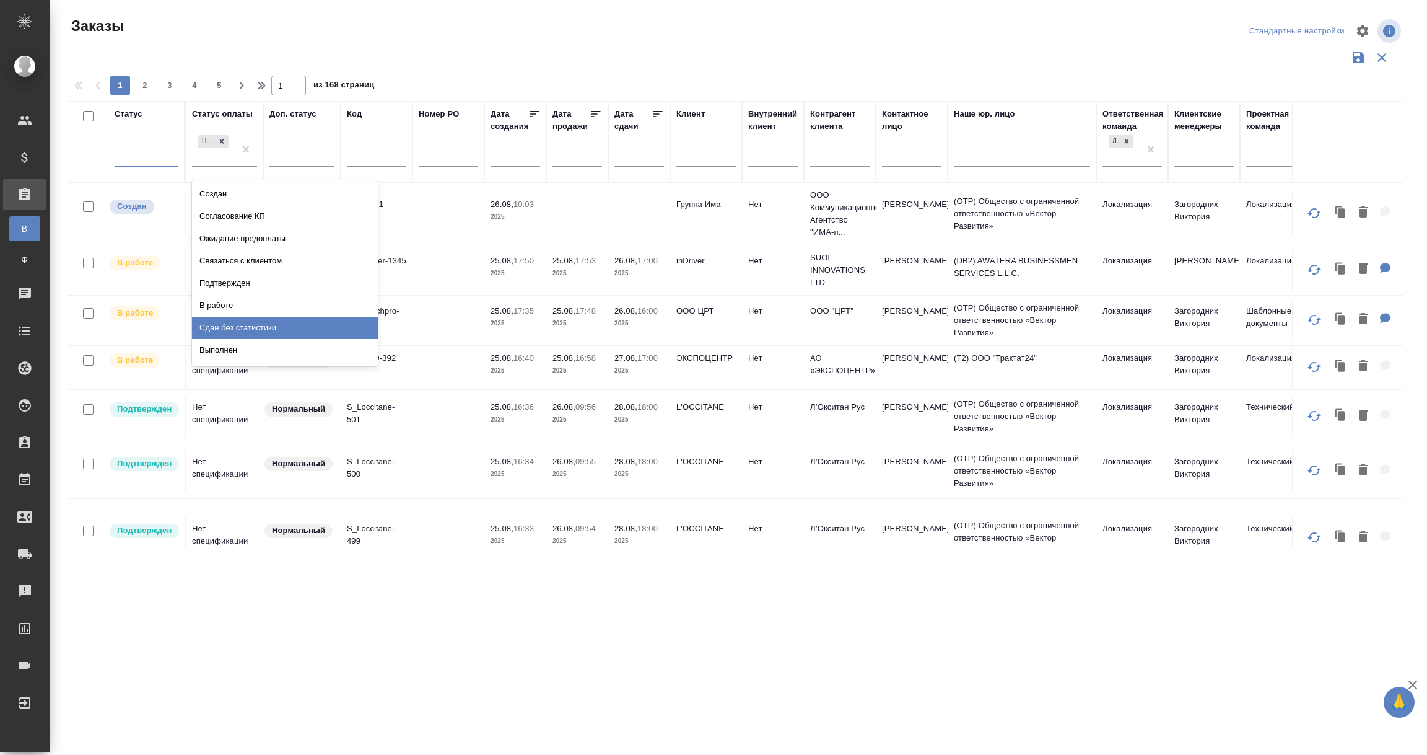
drag, startPoint x: 226, startPoint y: 326, endPoint x: 134, endPoint y: 154, distance: 194.8
click at [226, 328] on div "Сдан без статистики" at bounding box center [285, 328] width 186 height 22
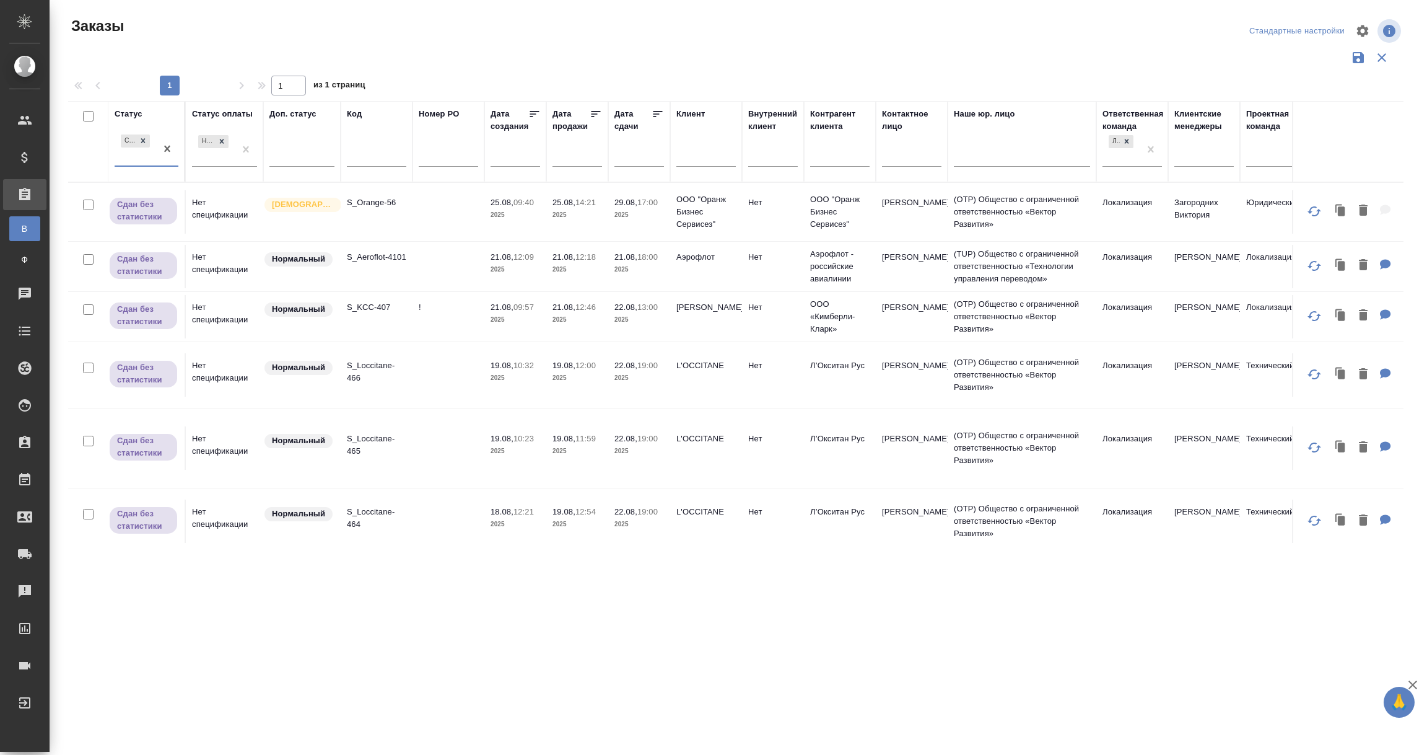
click at [134, 154] on div "Сдан без статистики" at bounding box center [136, 148] width 42 height 33
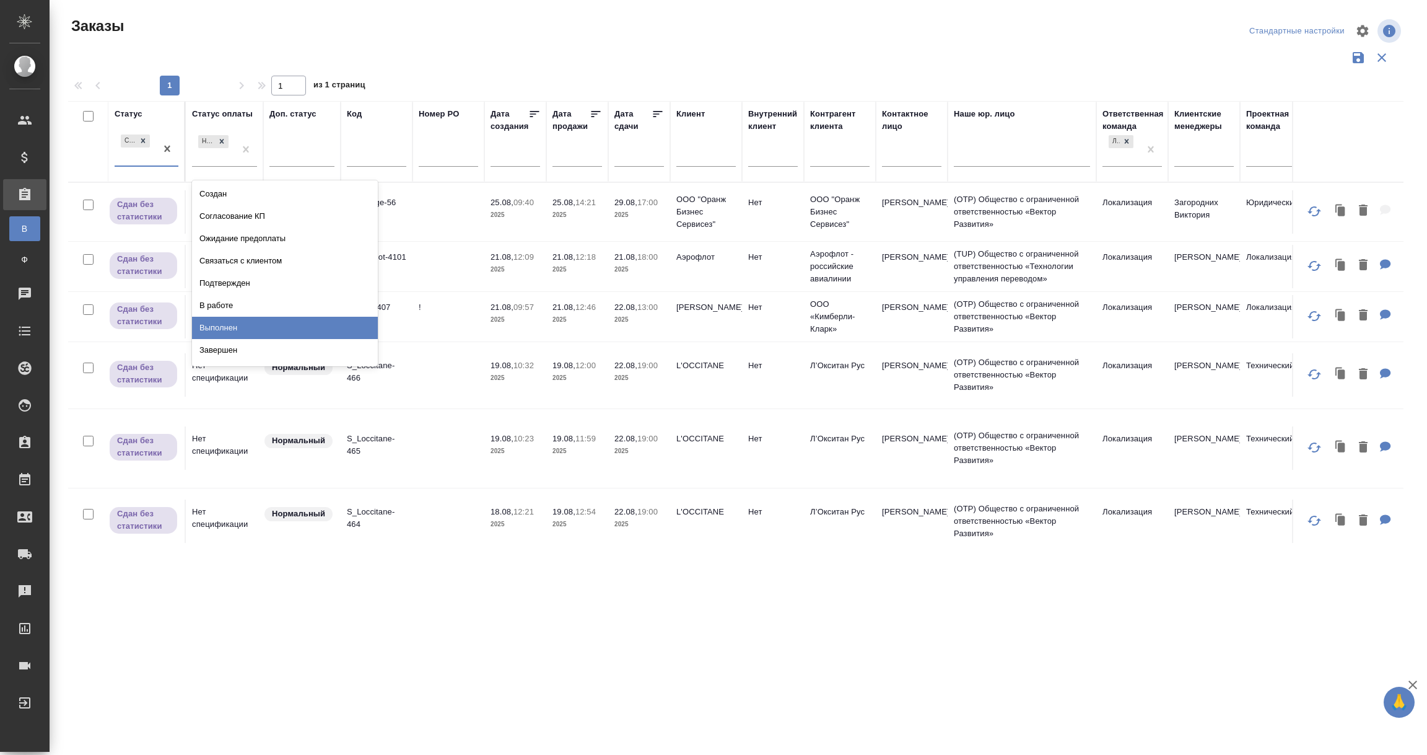
click at [218, 325] on div "Выполнен" at bounding box center [285, 328] width 186 height 22
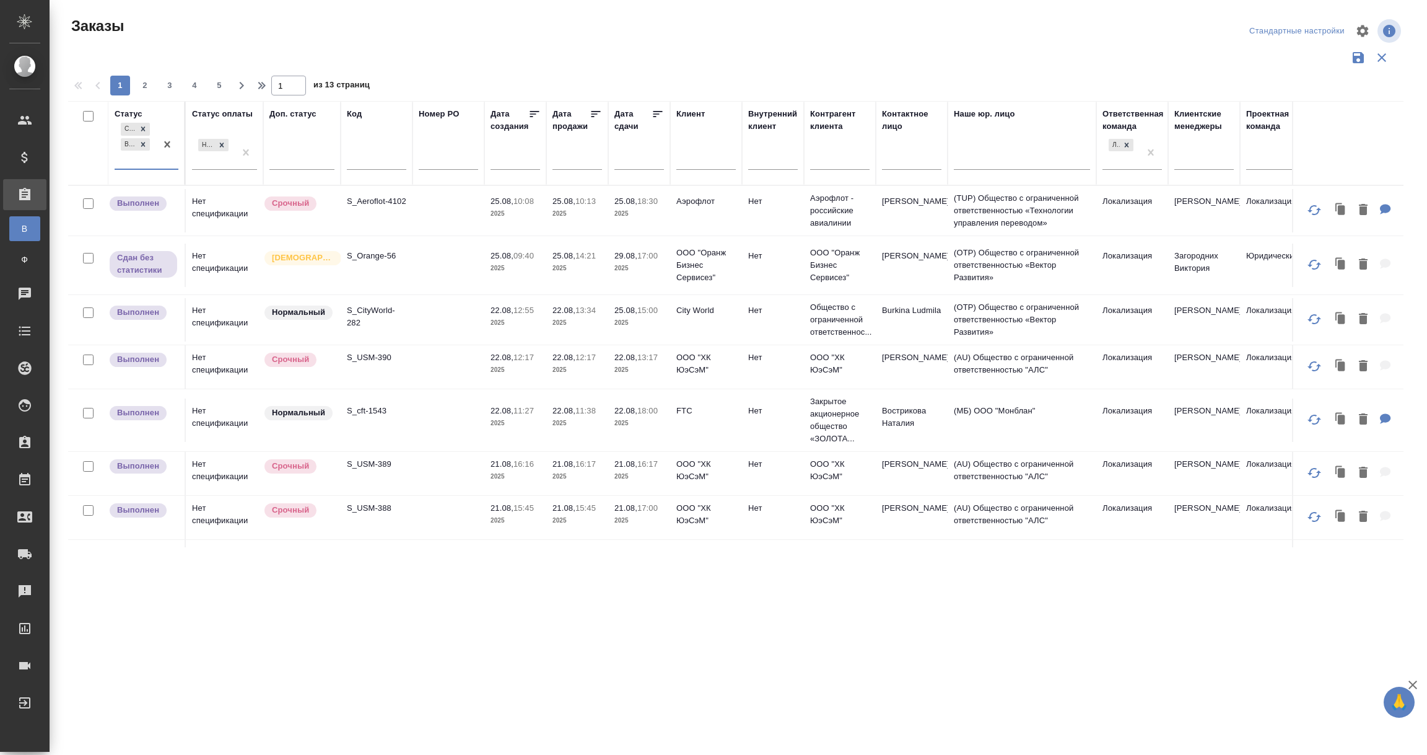
click at [132, 161] on div "Сдан без статистики Выполнен" at bounding box center [136, 144] width 42 height 48
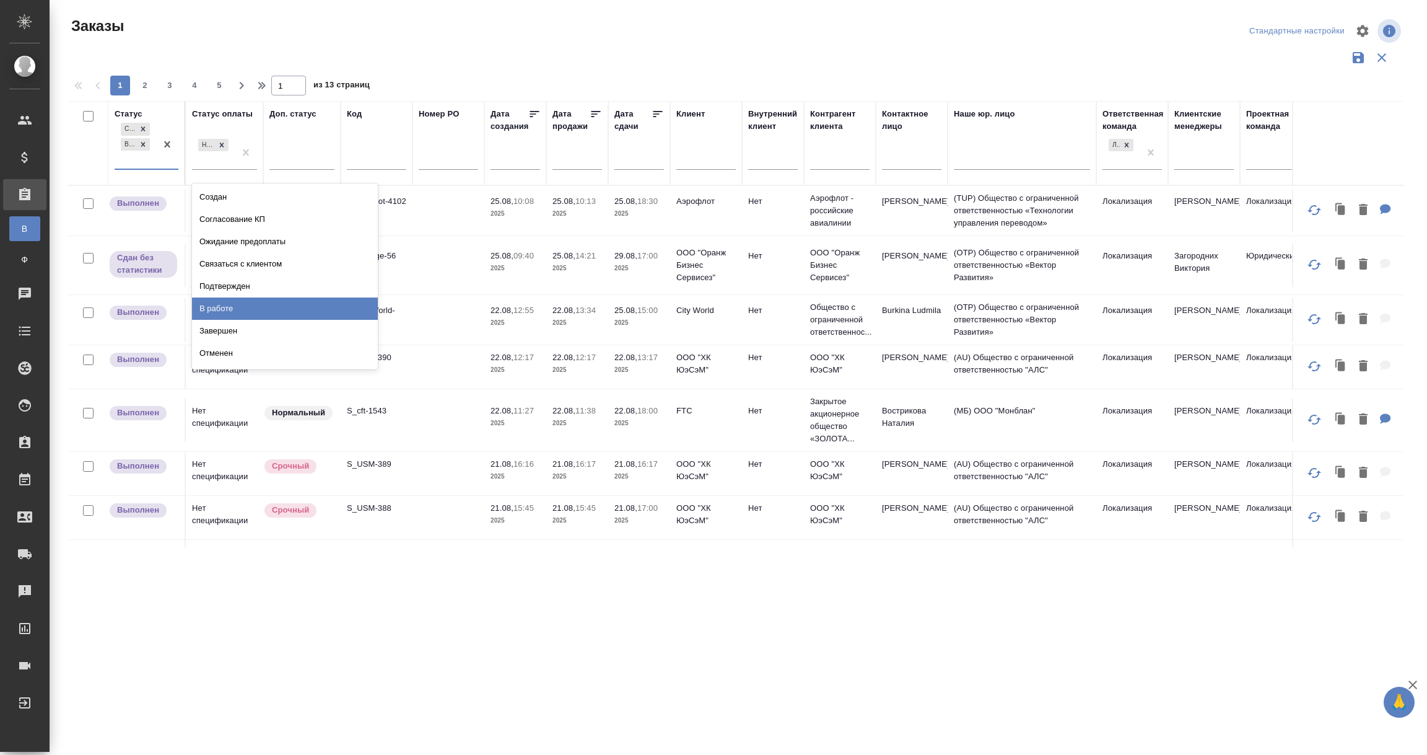
click at [208, 305] on div "В работе" at bounding box center [285, 308] width 186 height 22
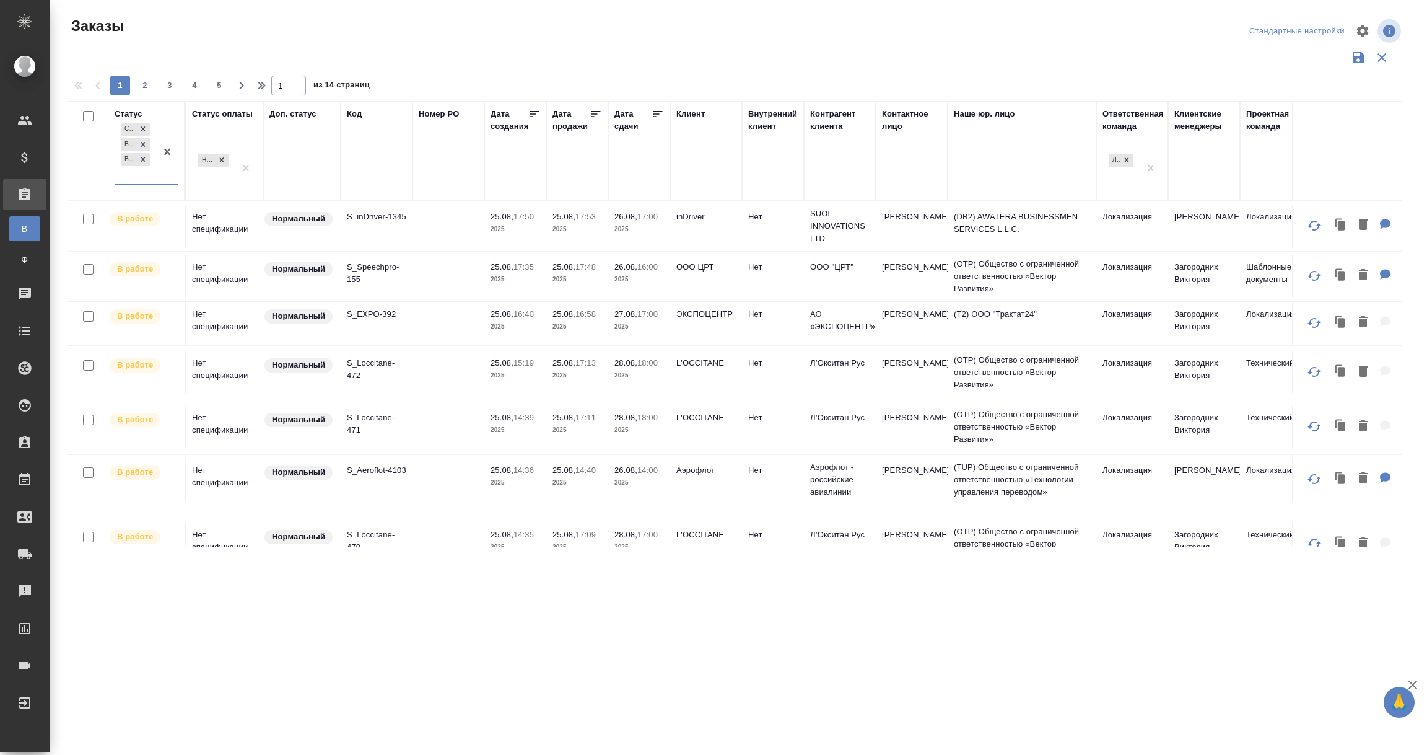
click at [631, 177] on input "text" at bounding box center [643, 174] width 42 height 17
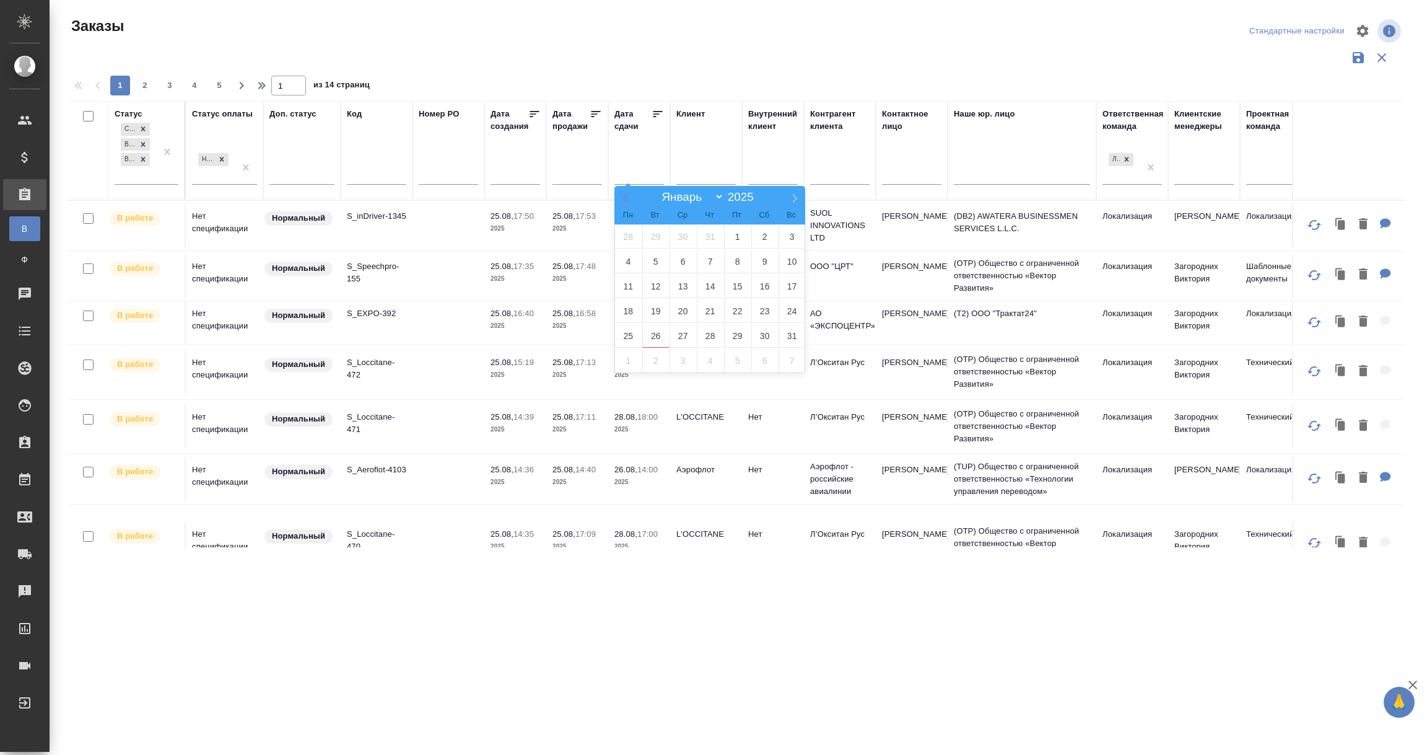
click at [625, 195] on icon at bounding box center [625, 198] width 4 height 8
select select "6"
click at [653, 234] on span "1" at bounding box center [655, 236] width 27 height 24
type div "2025-06-30T21:00:00.000Z"
click at [791, 194] on icon at bounding box center [795, 198] width 9 height 9
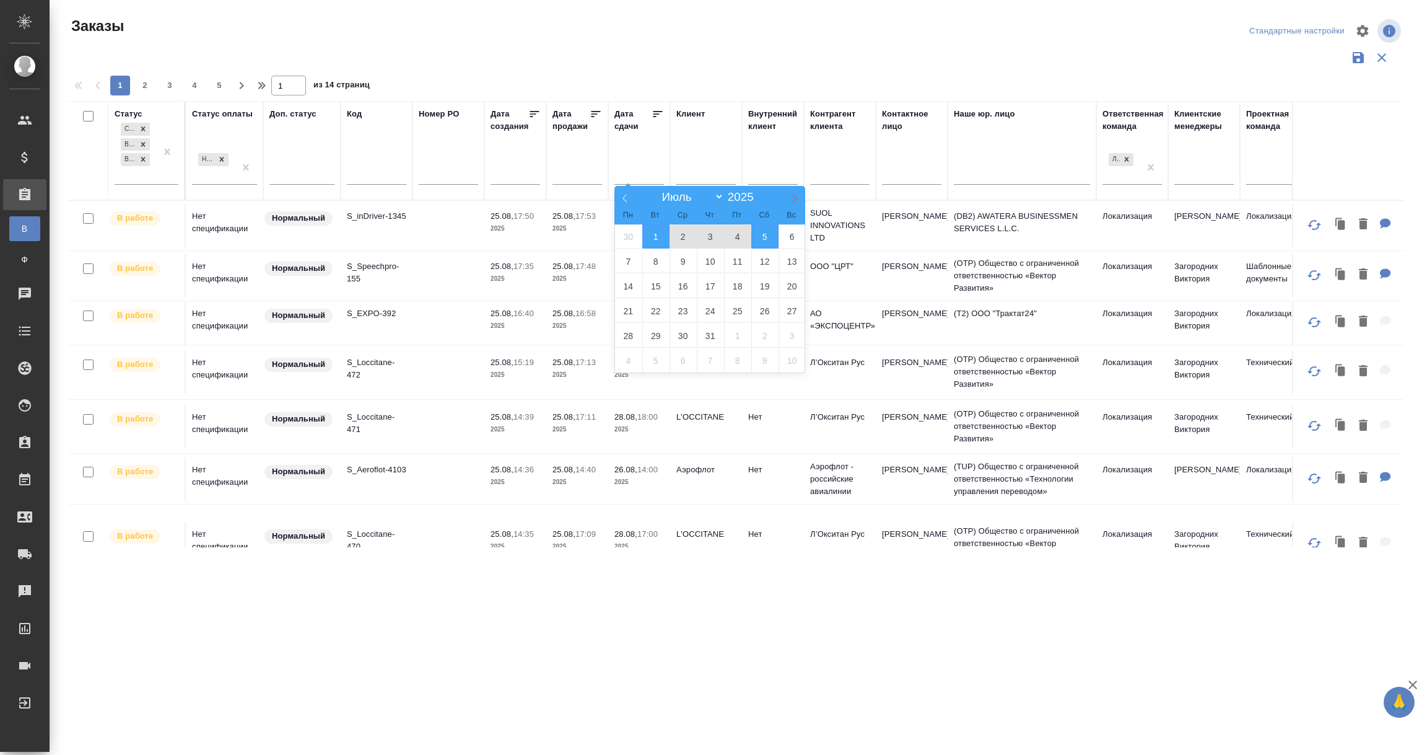
select select "7"
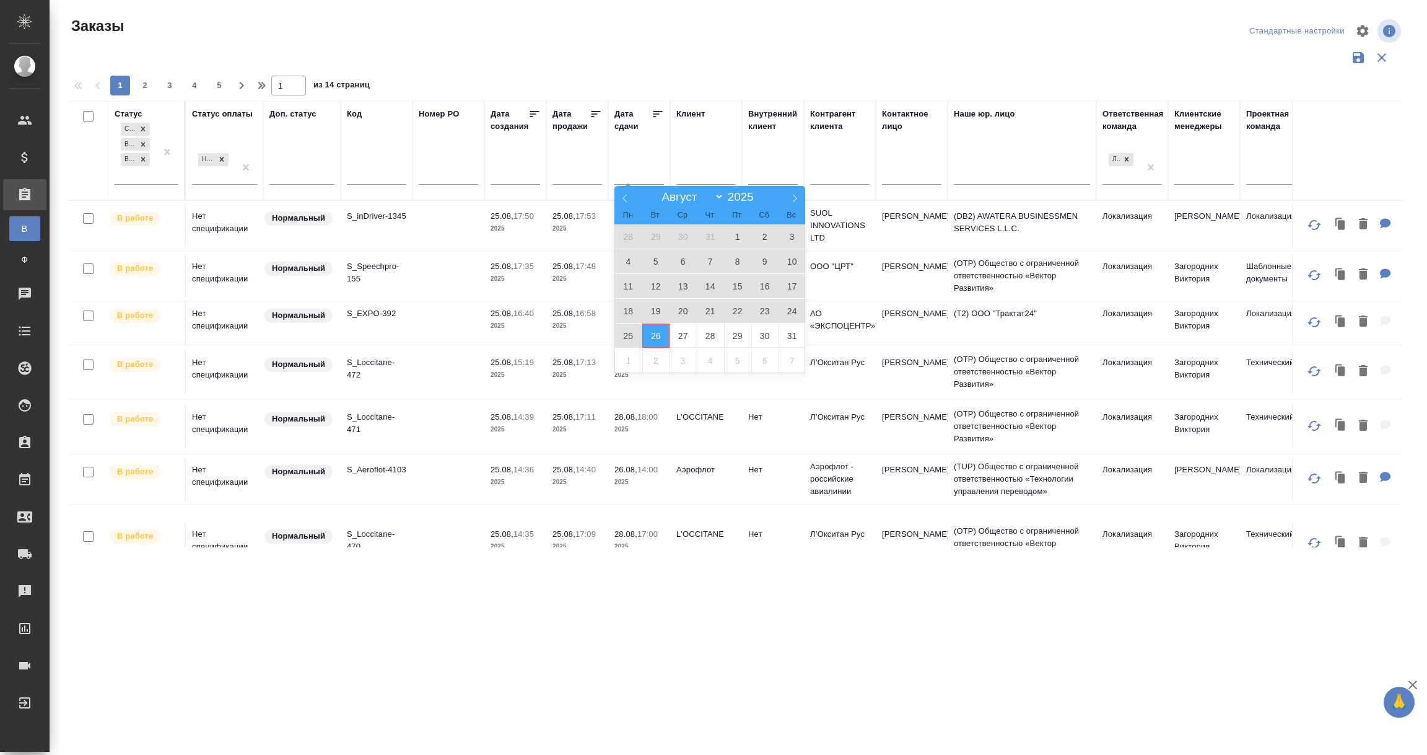
click at [656, 336] on span "26" at bounding box center [655, 335] width 27 height 24
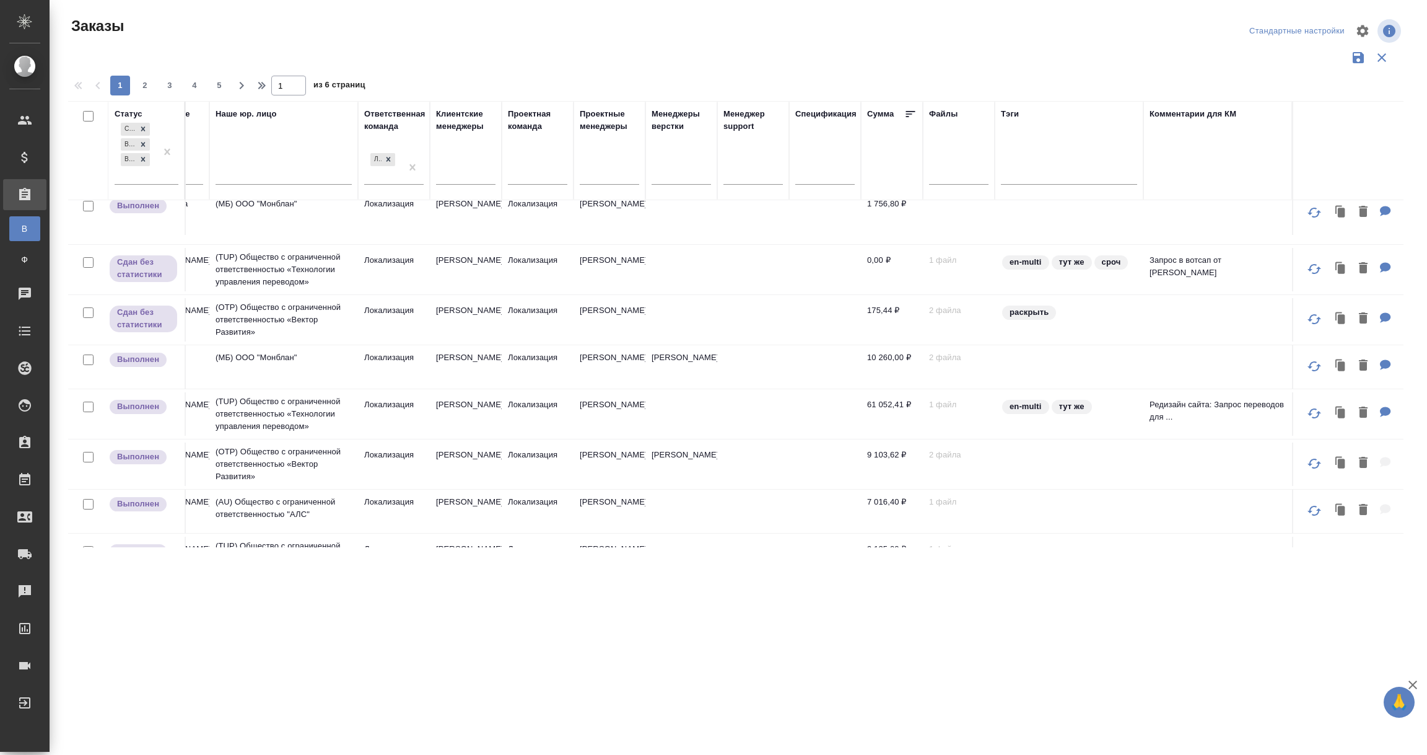
scroll to position [464, 0]
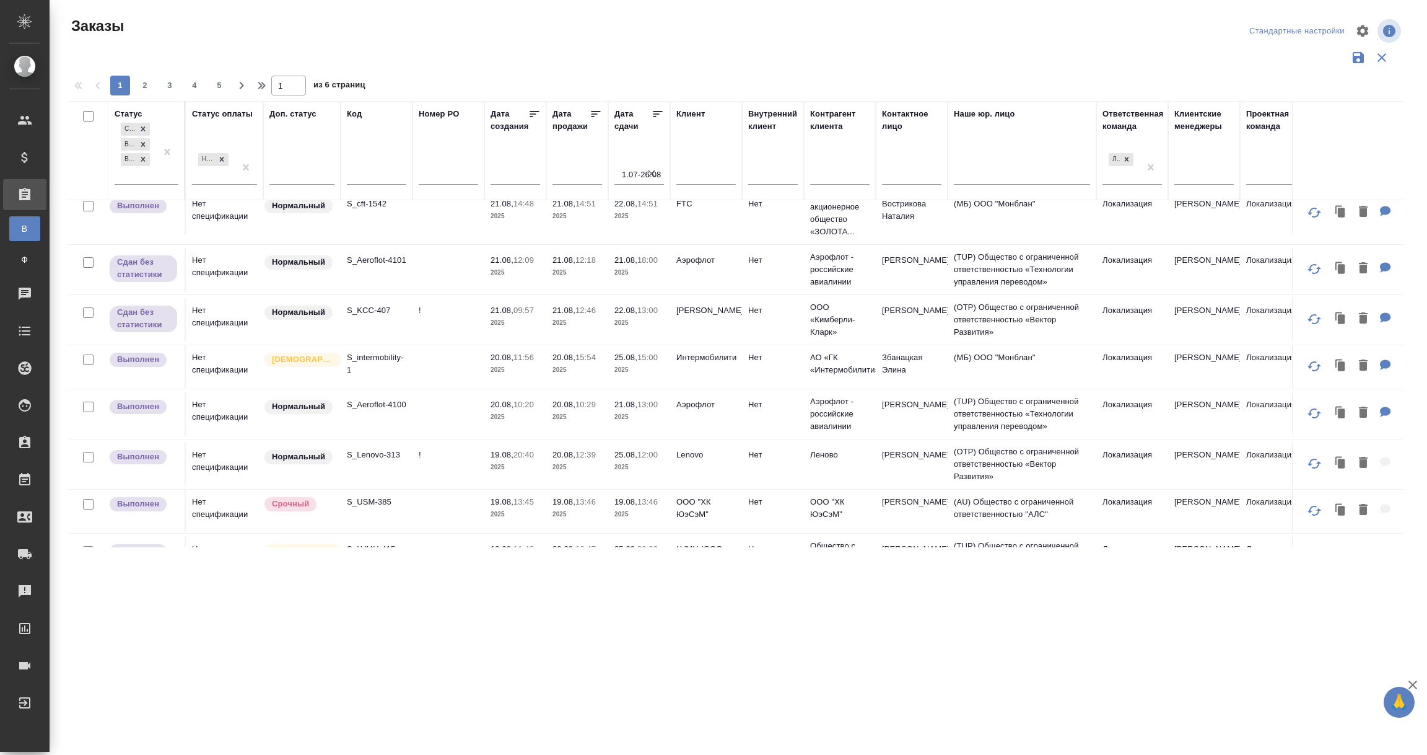
click at [432, 366] on td at bounding box center [449, 366] width 72 height 43
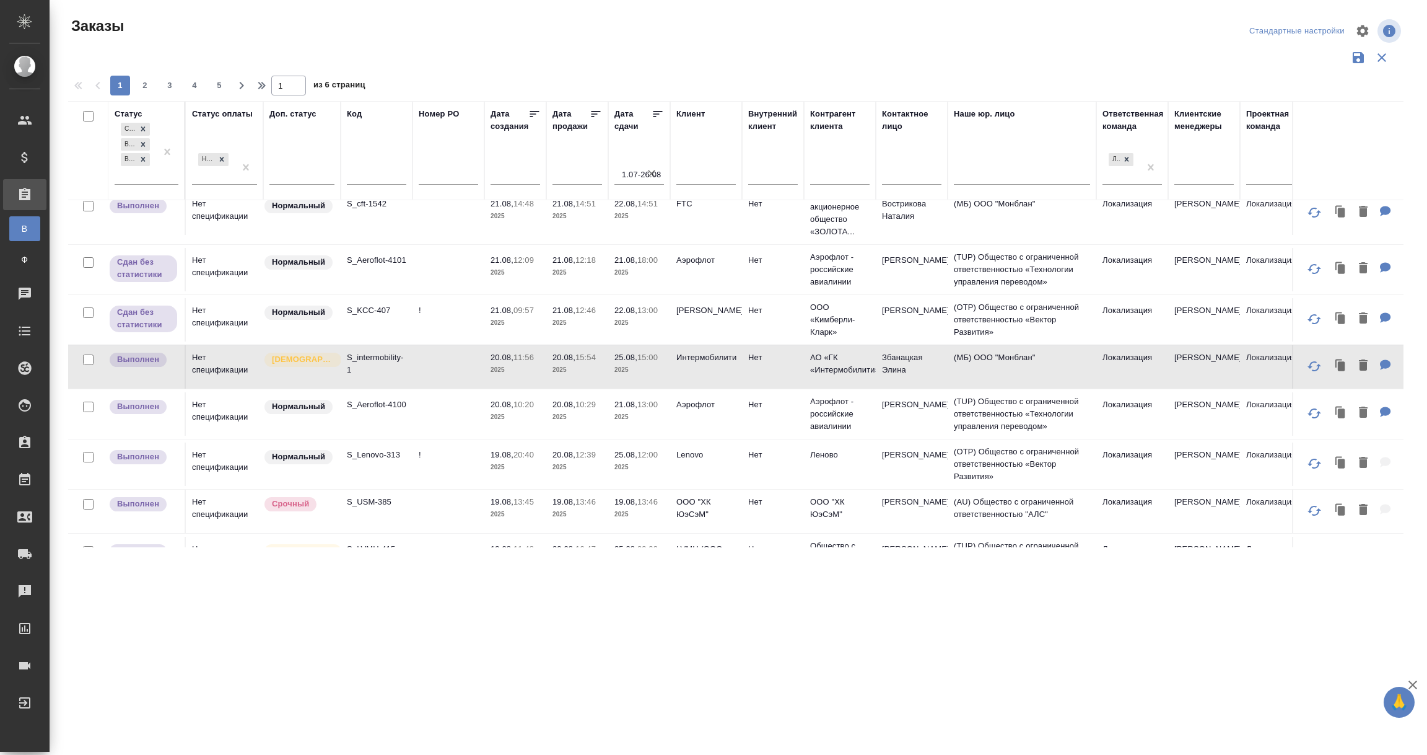
scroll to position [557, 0]
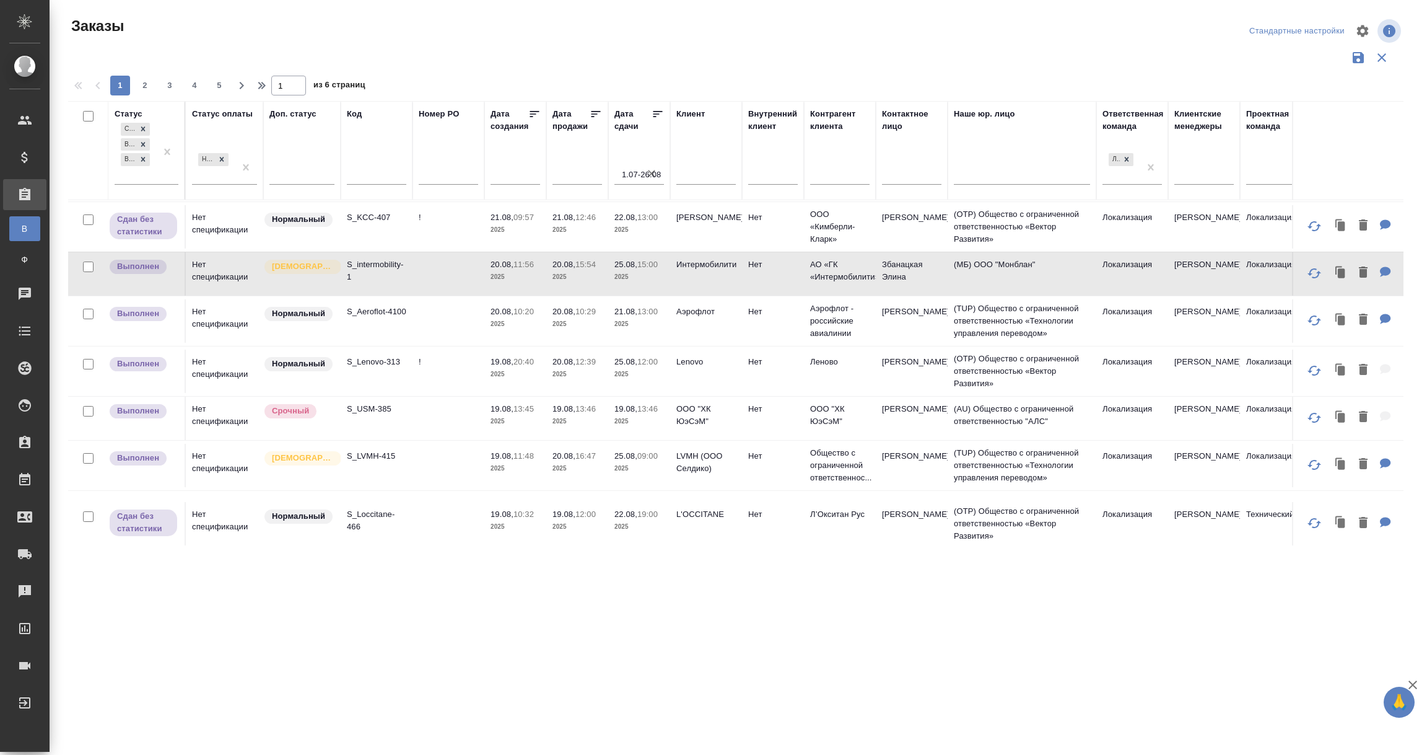
click at [375, 373] on td "S_Lenovo-313" at bounding box center [377, 370] width 72 height 43
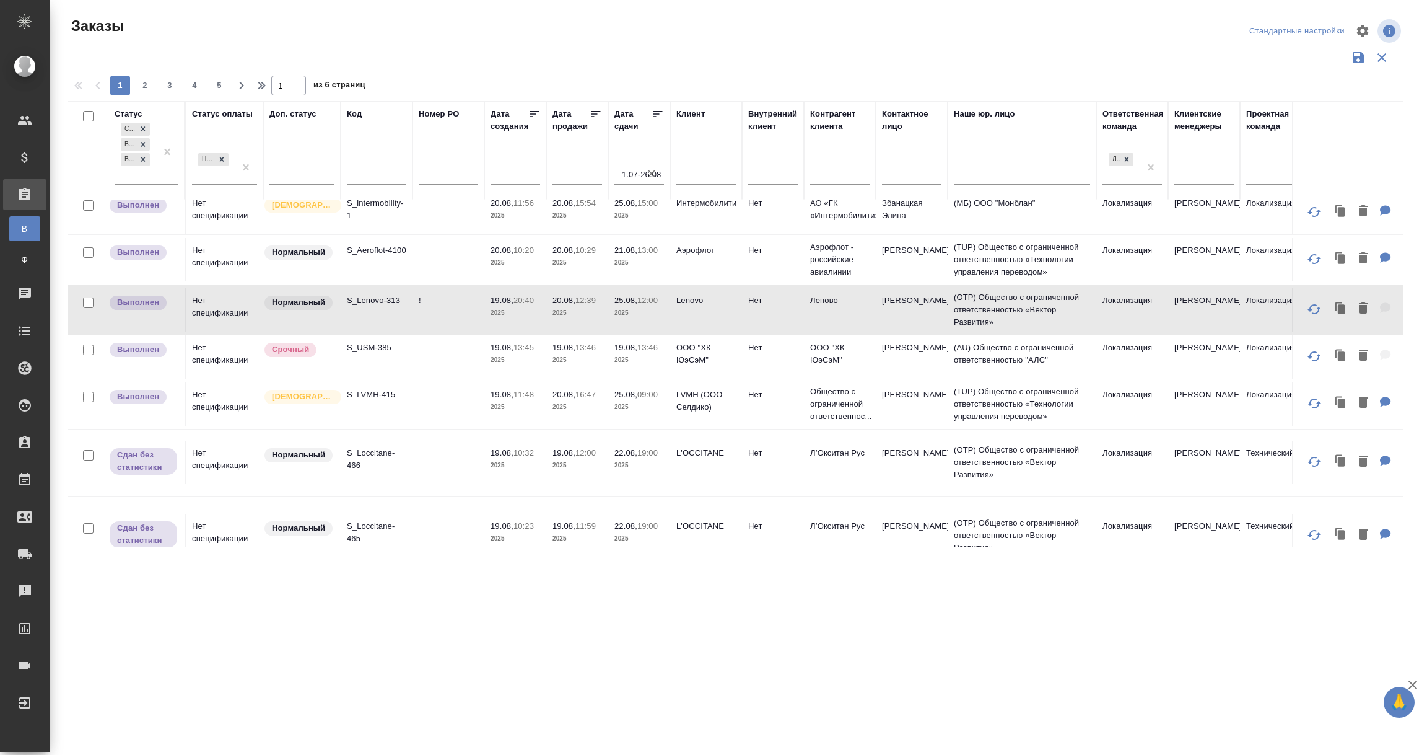
scroll to position [651, 0]
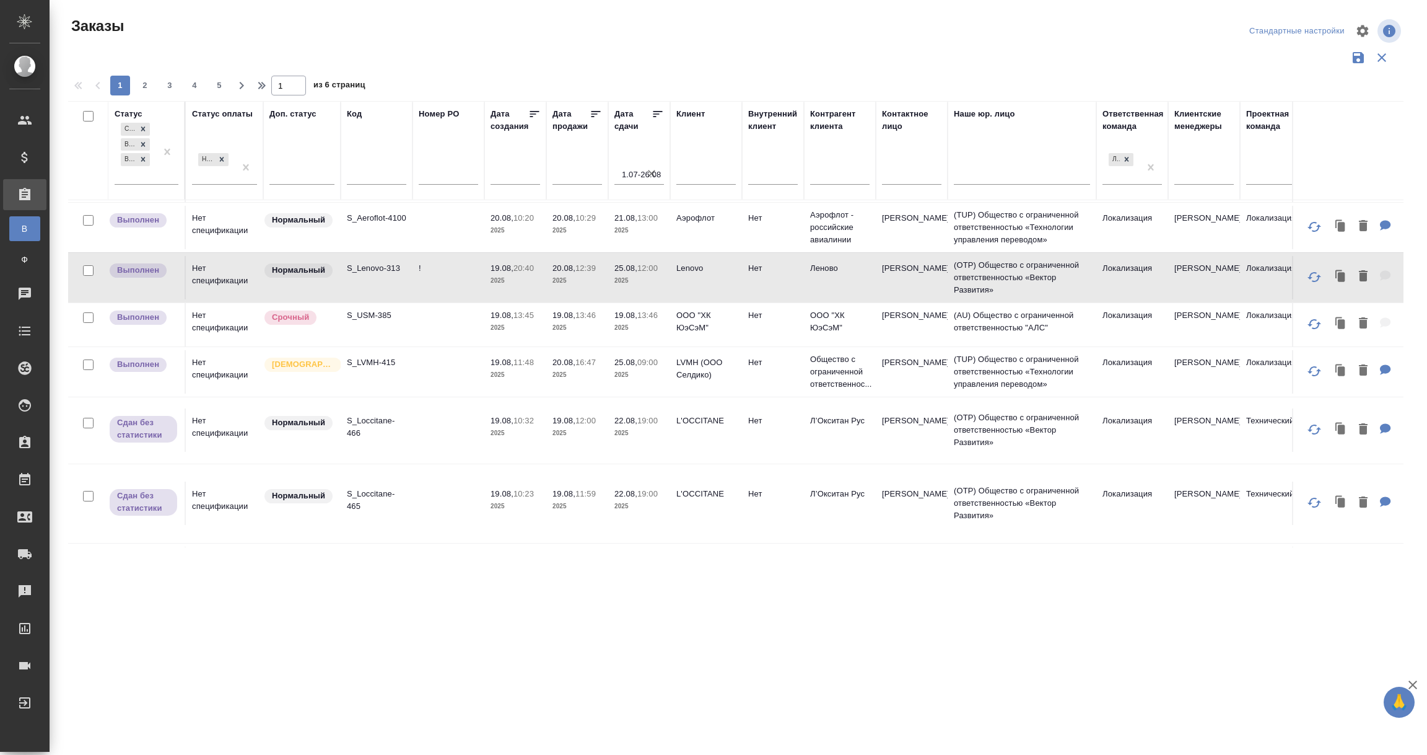
click at [397, 369] on p "S_LVMH-415" at bounding box center [376, 362] width 59 height 12
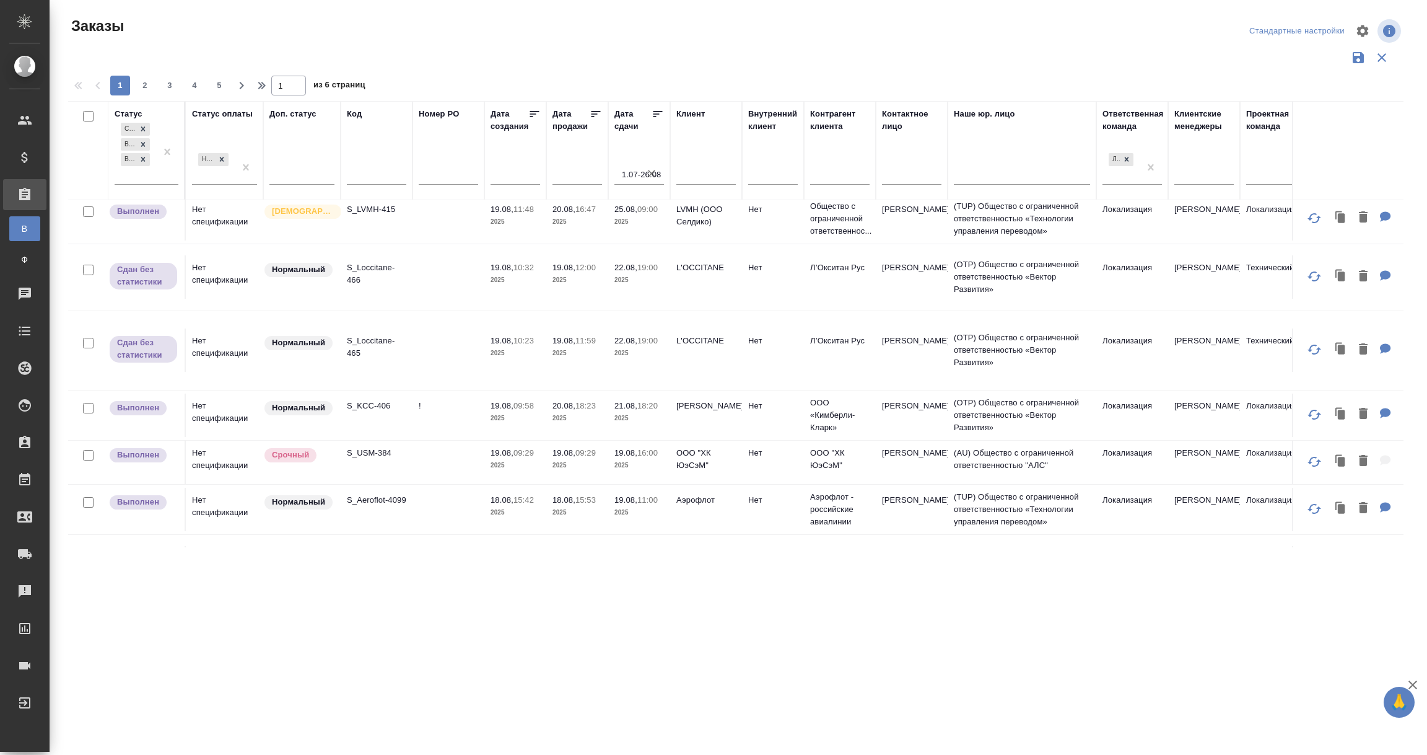
scroll to position [836, 0]
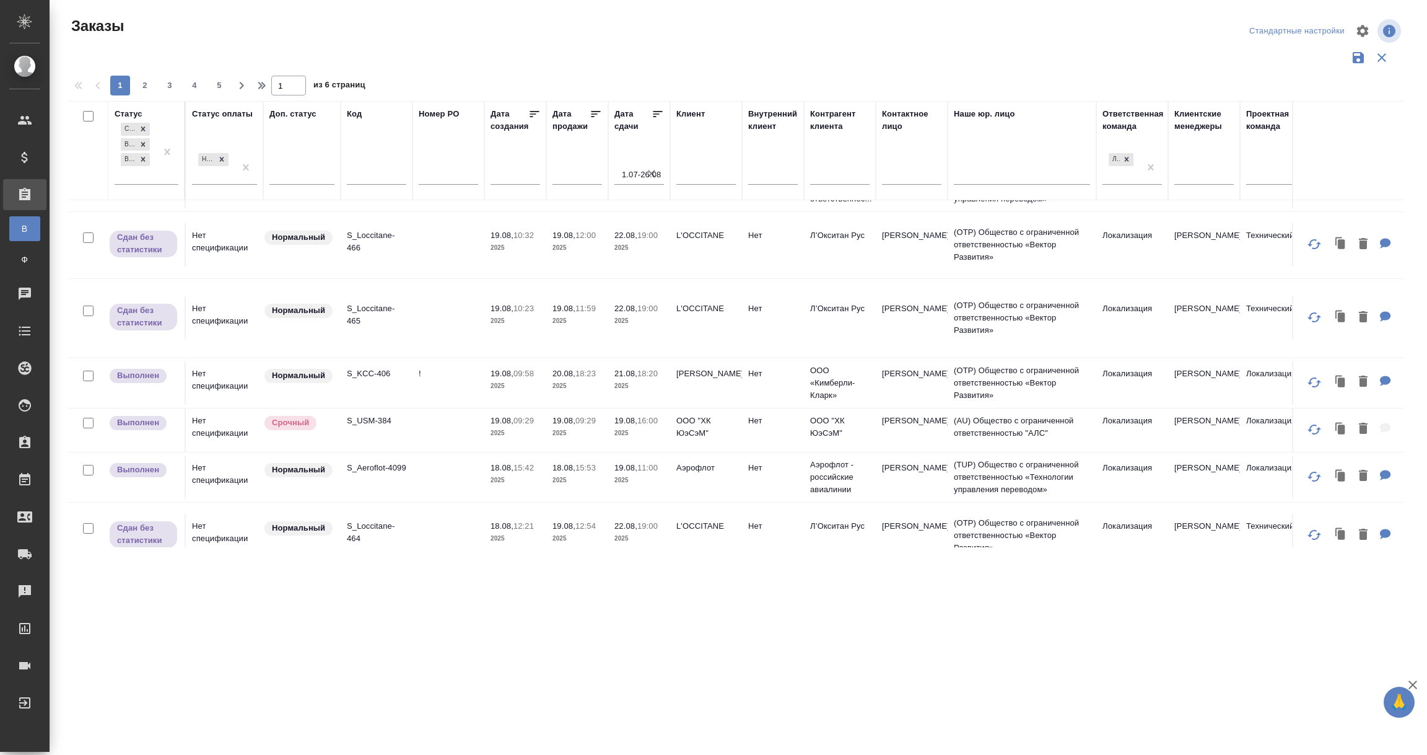
click at [682, 252] on td "L'OCCITANE" at bounding box center [706, 244] width 72 height 43
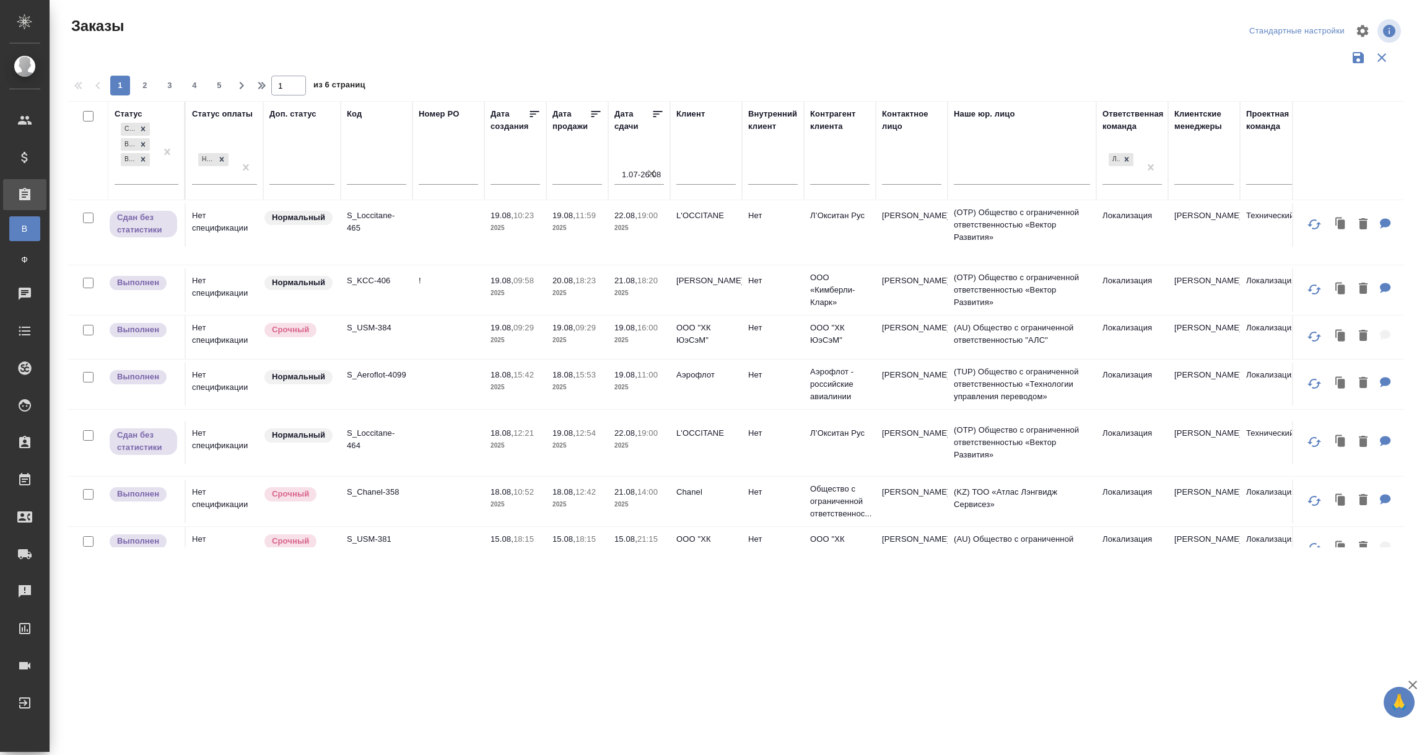
scroll to position [976, 0]
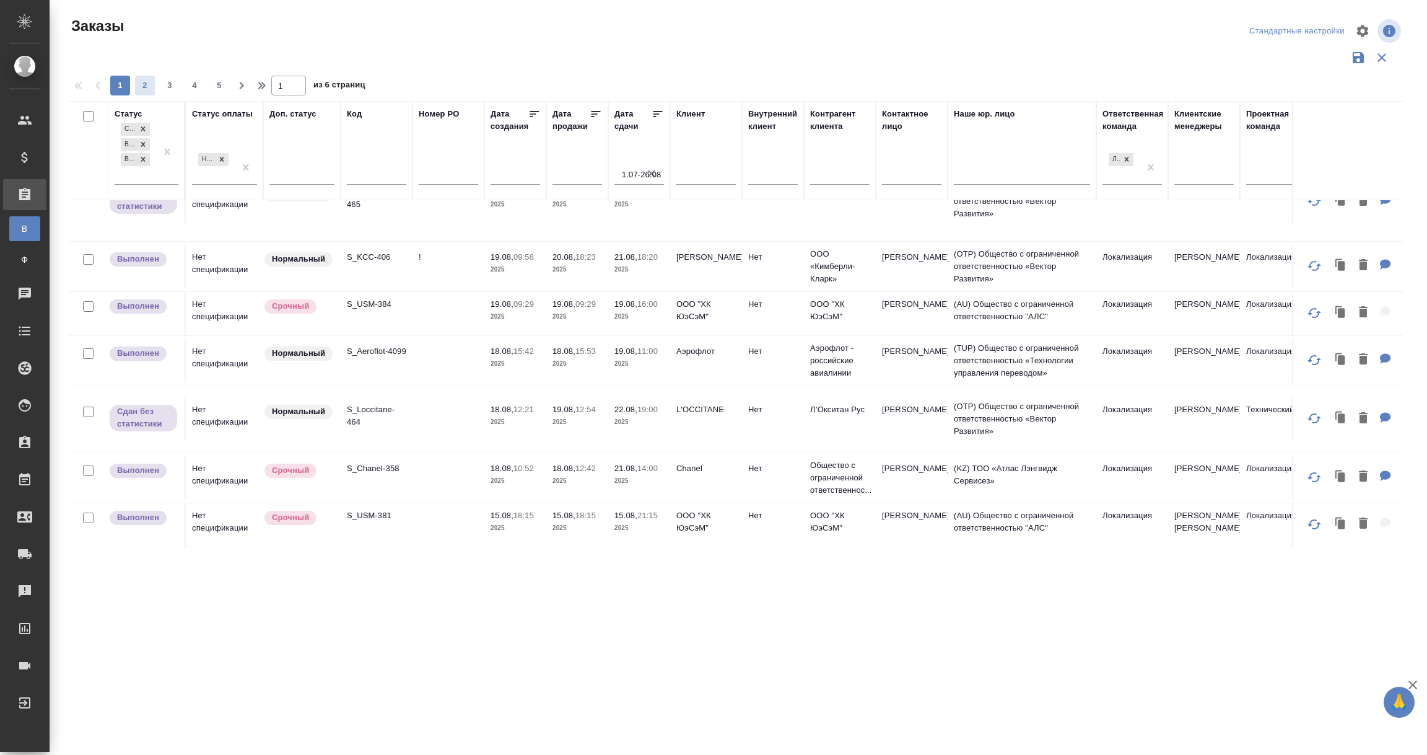
click at [146, 84] on span "2" at bounding box center [145, 85] width 20 height 12
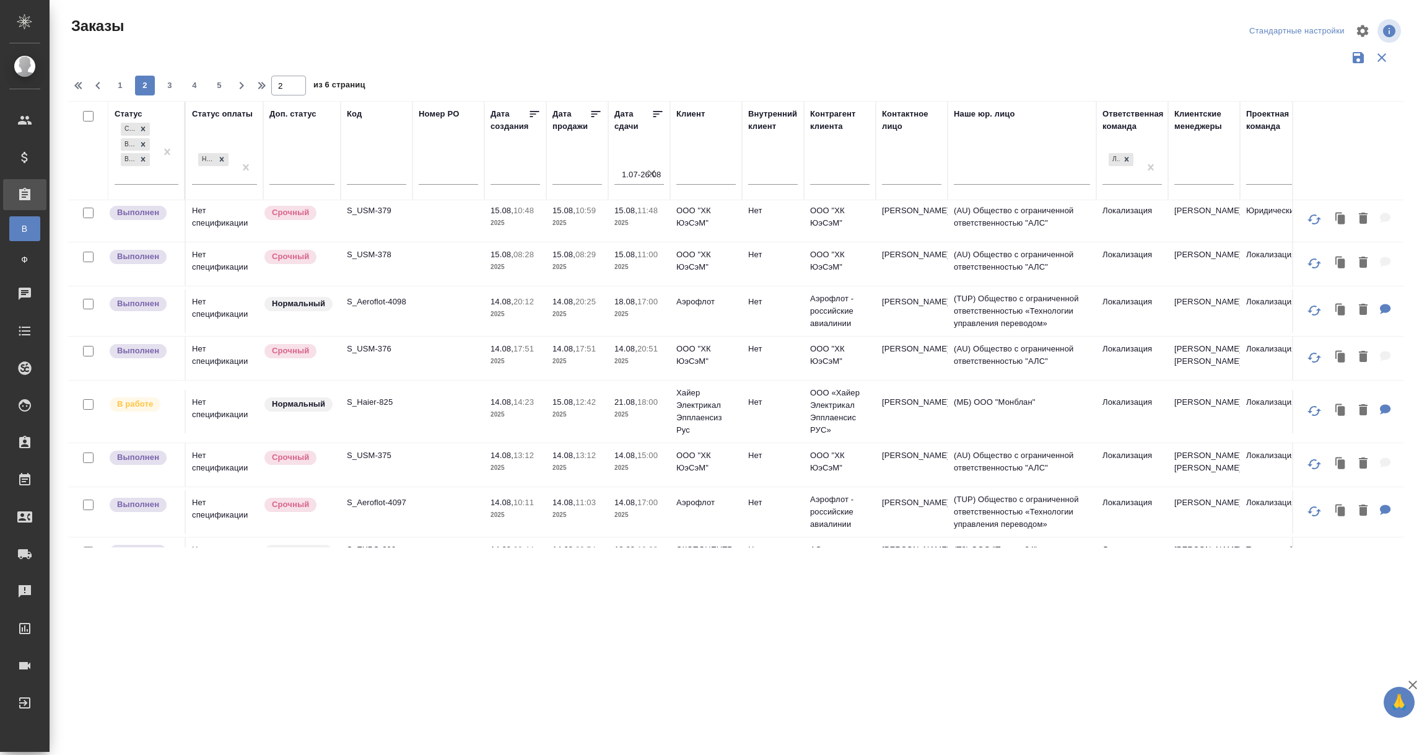
scroll to position [0, 0]
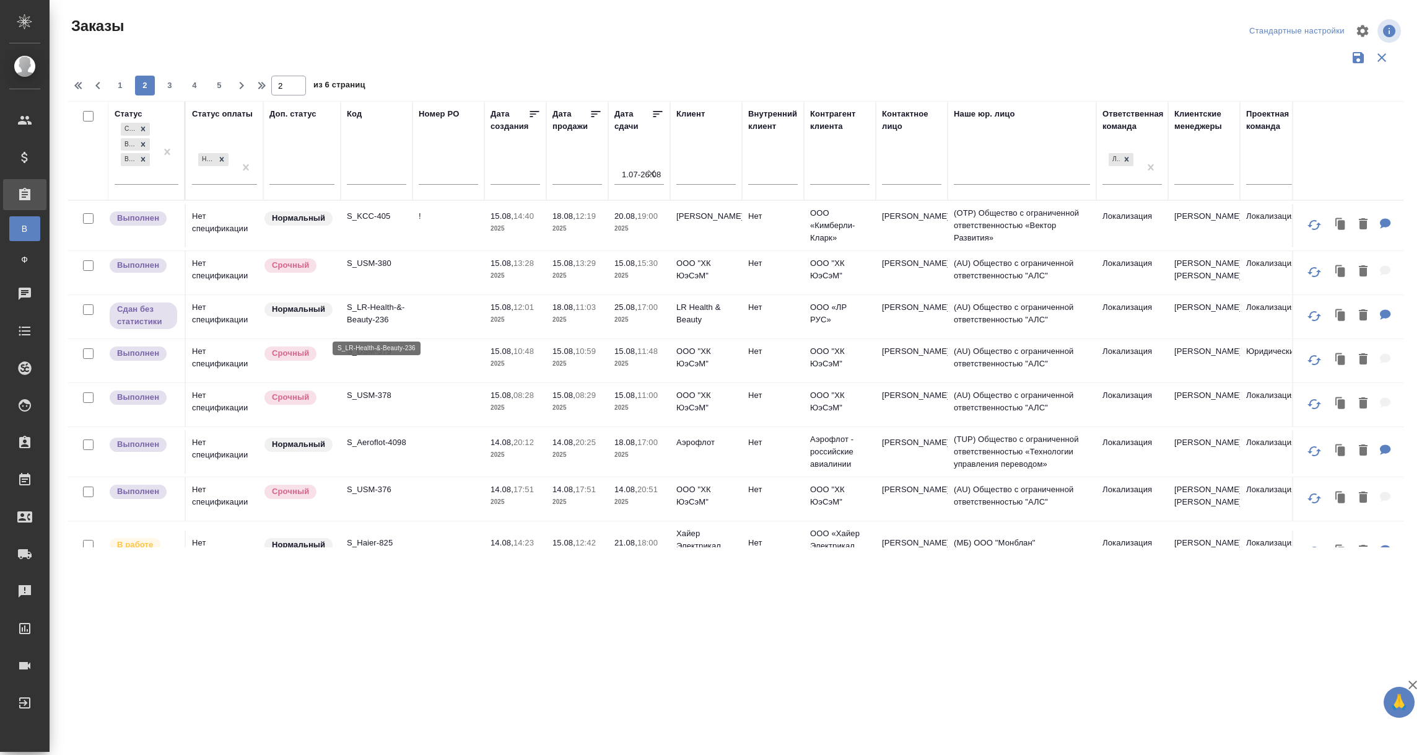
click at [373, 319] on p "S_LR-Health-&-Beauty-236" at bounding box center [376, 313] width 59 height 25
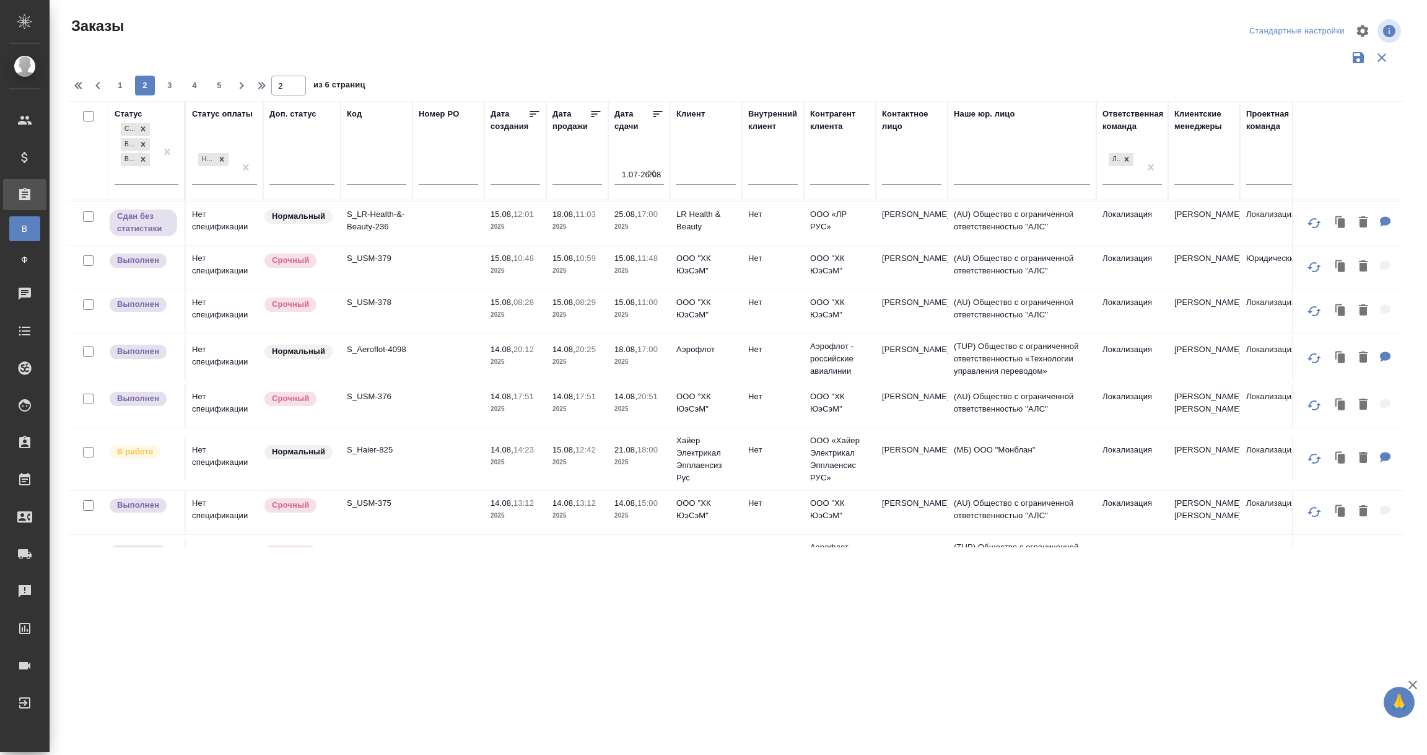
scroll to position [186, 0]
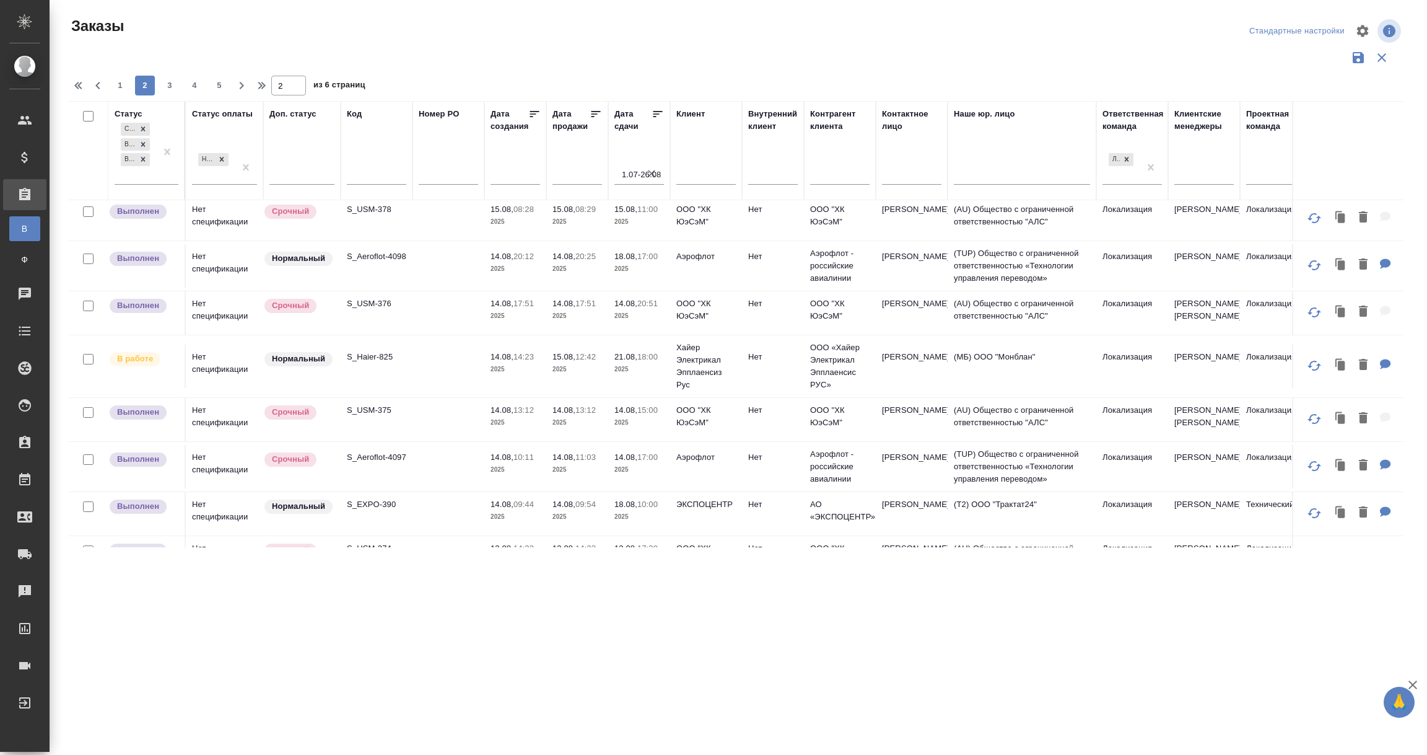
click at [299, 365] on p "Нормальный" at bounding box center [298, 359] width 53 height 12
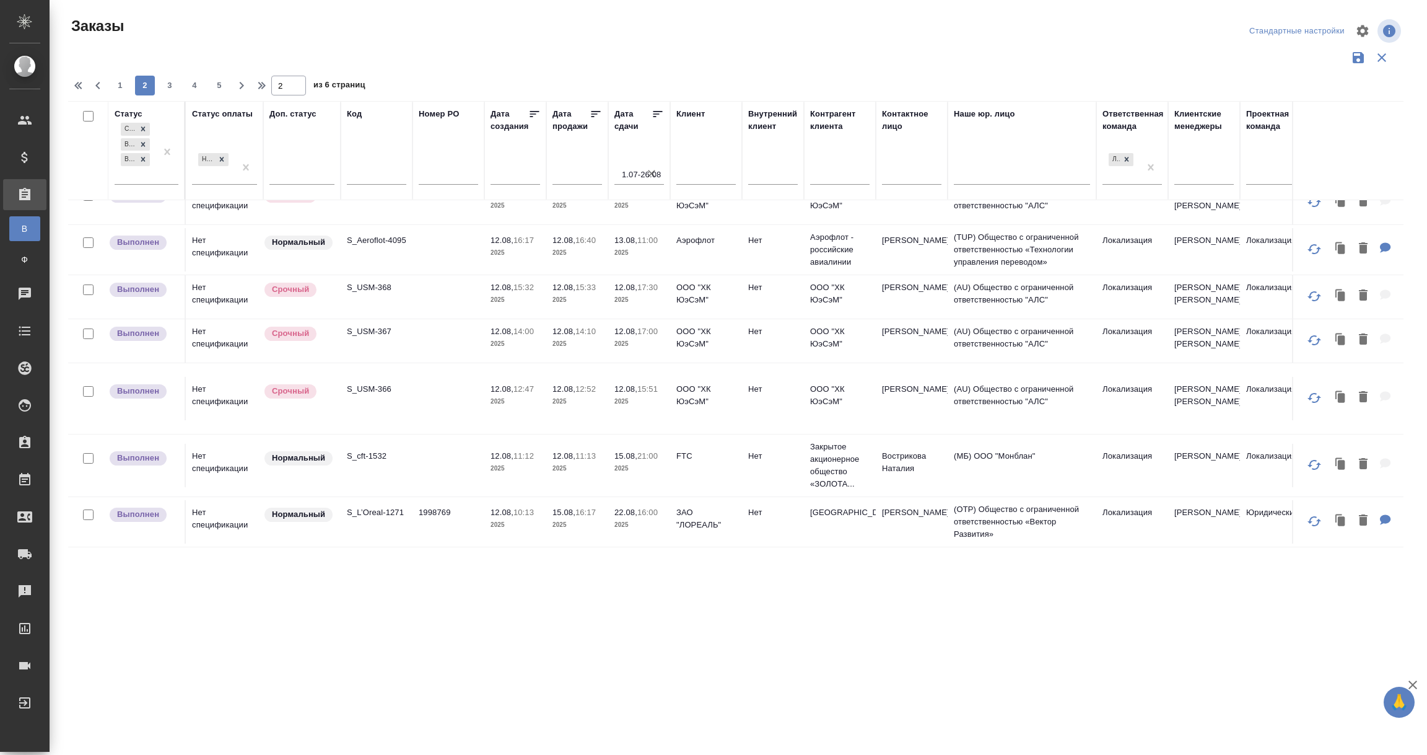
scroll to position [934, 0]
click at [378, 507] on td "S_L’Oreal-1271" at bounding box center [377, 521] width 72 height 43
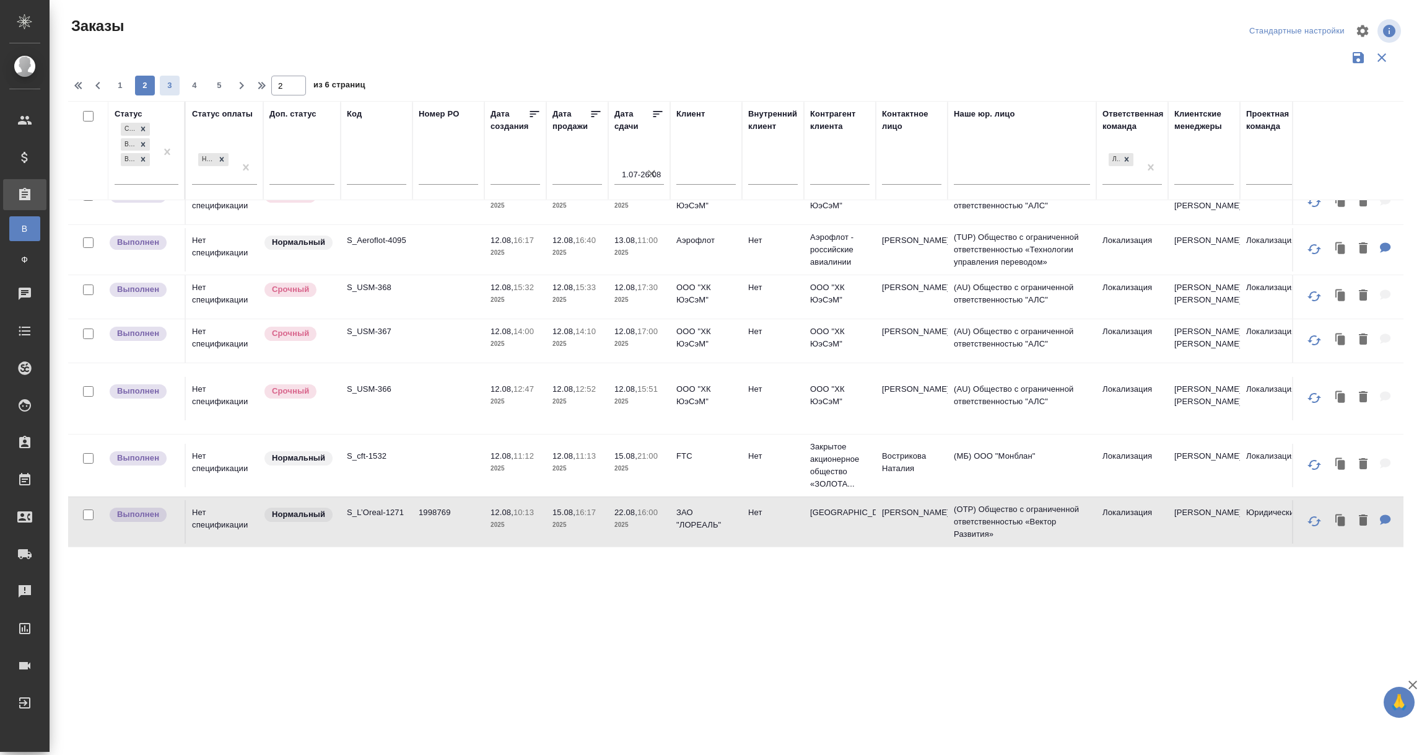
click at [173, 85] on span "3" at bounding box center [170, 85] width 20 height 12
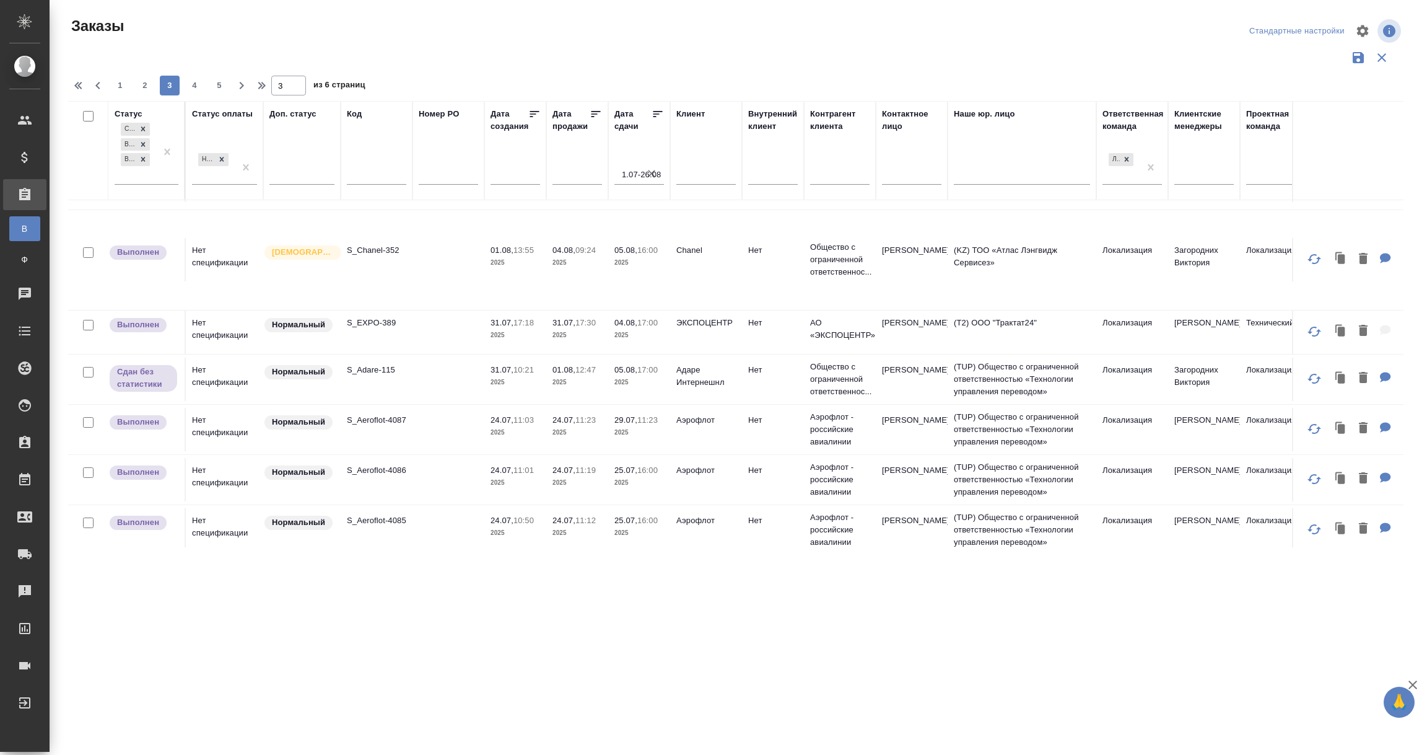
scroll to position [1022, 0]
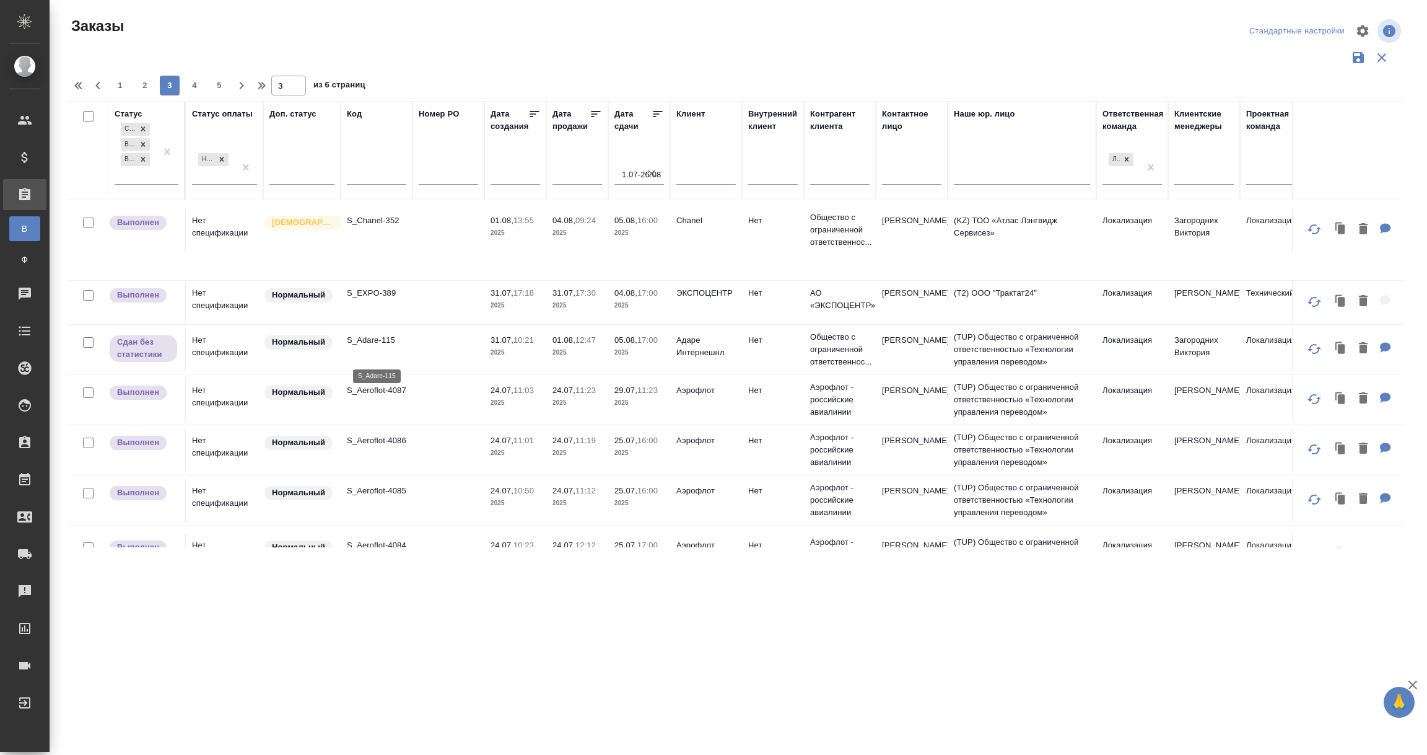
click at [369, 346] on p "S_Adare-115" at bounding box center [376, 340] width 59 height 12
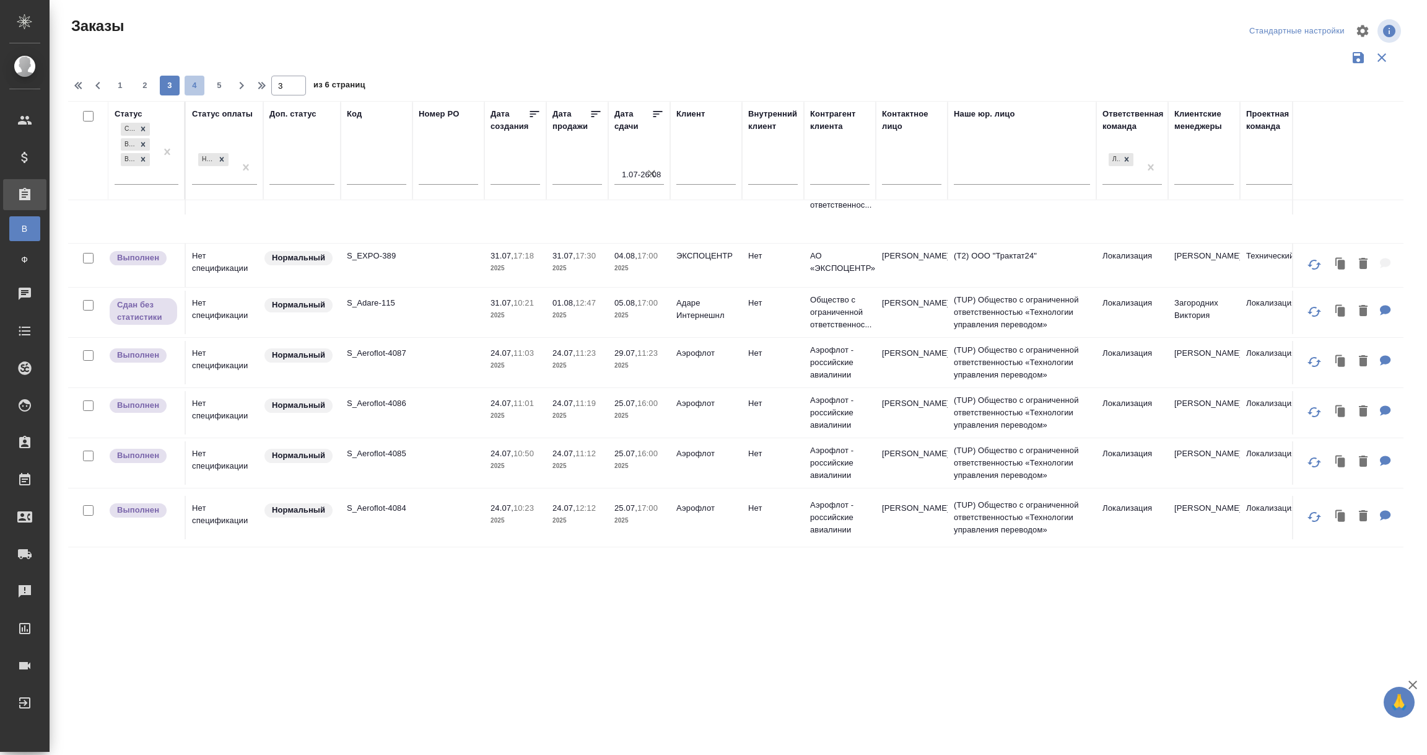
click at [188, 84] on span "4" at bounding box center [195, 85] width 20 height 12
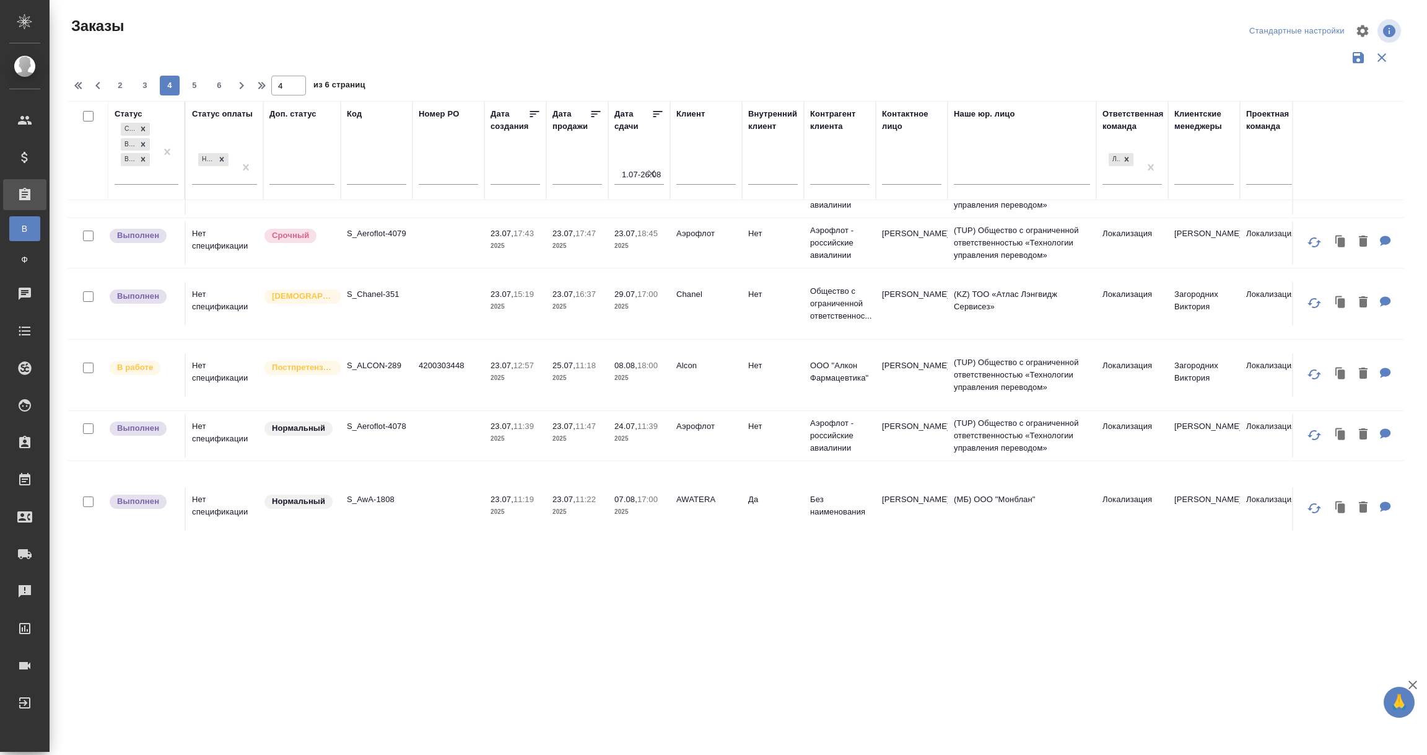
scroll to position [186, 0]
click at [367, 374] on td "S_ALCON-289" at bounding box center [377, 372] width 72 height 43
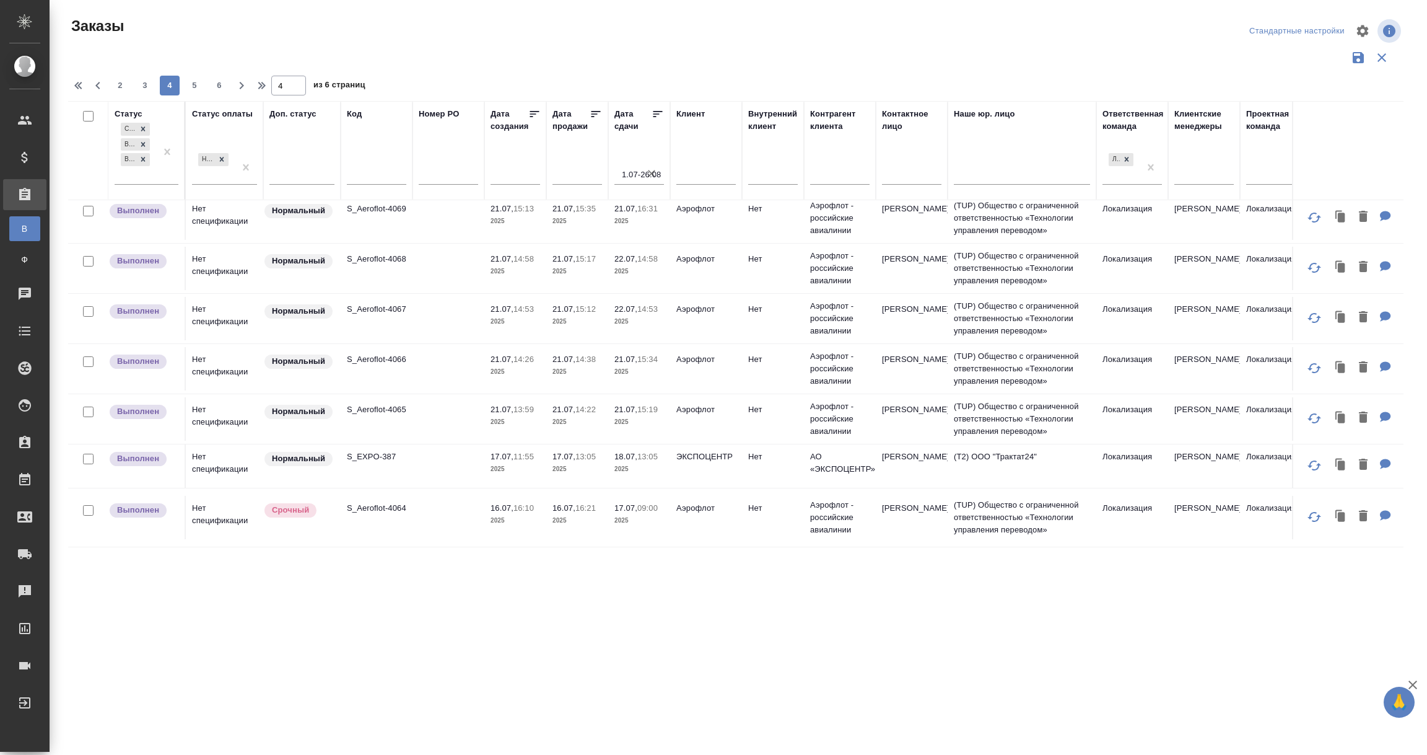
scroll to position [1032, 0]
click at [196, 87] on span "5" at bounding box center [195, 85] width 20 height 12
type input "5"
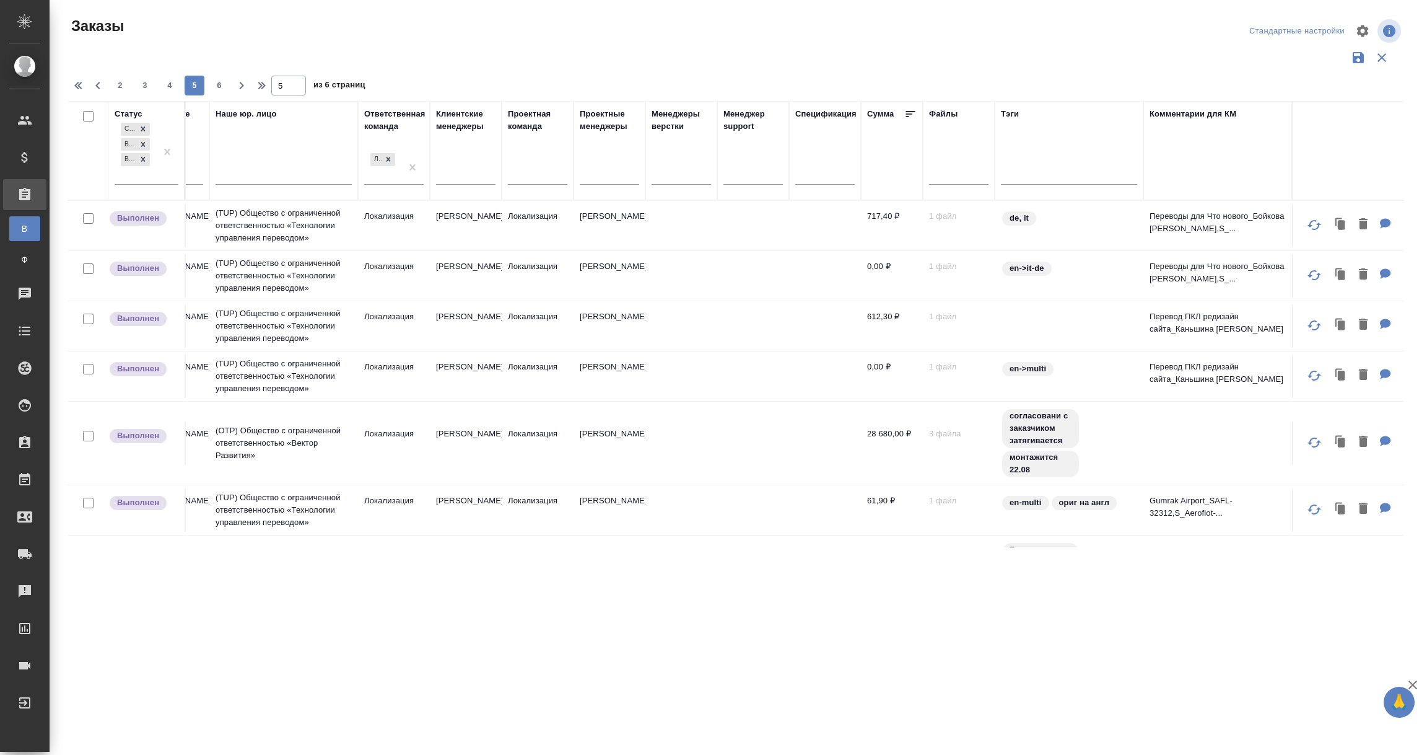
scroll to position [0, 0]
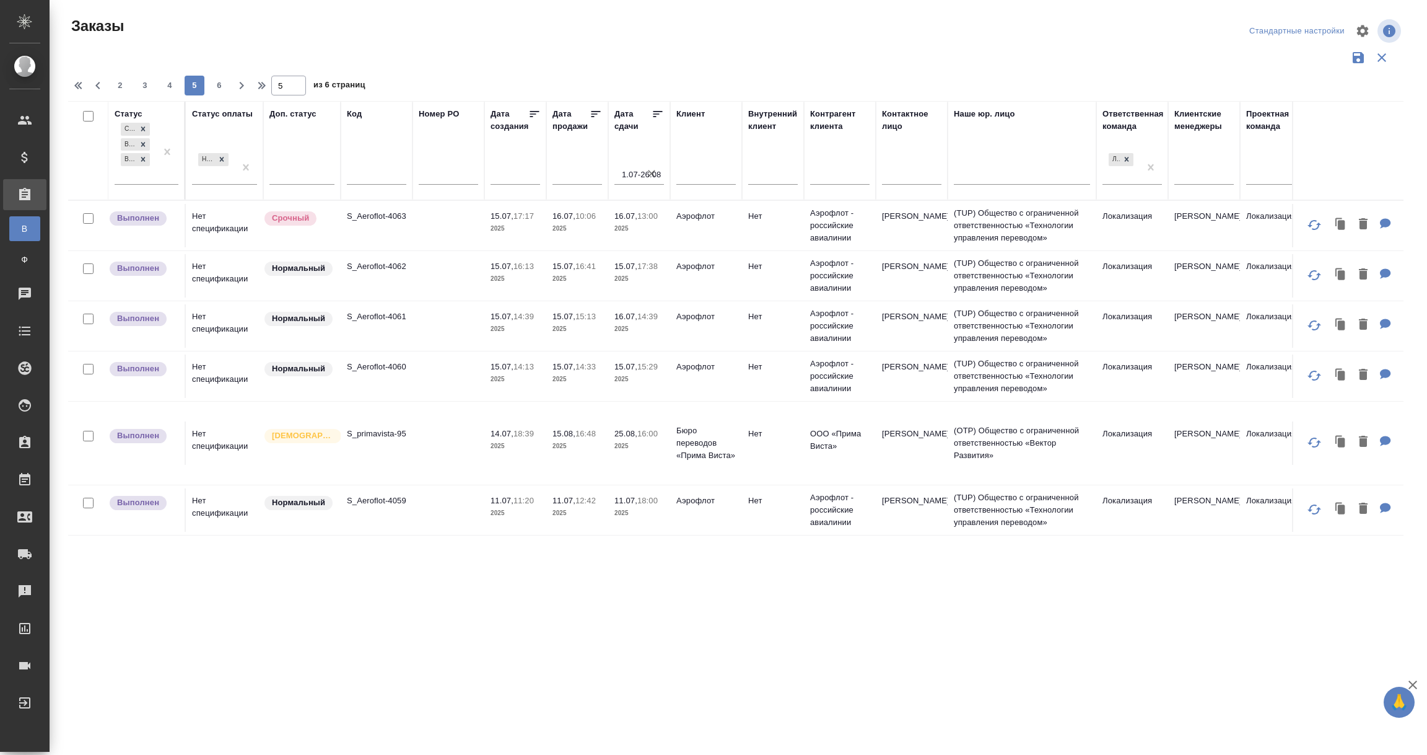
click at [385, 465] on td "S_primavista-95" at bounding box center [377, 442] width 72 height 43
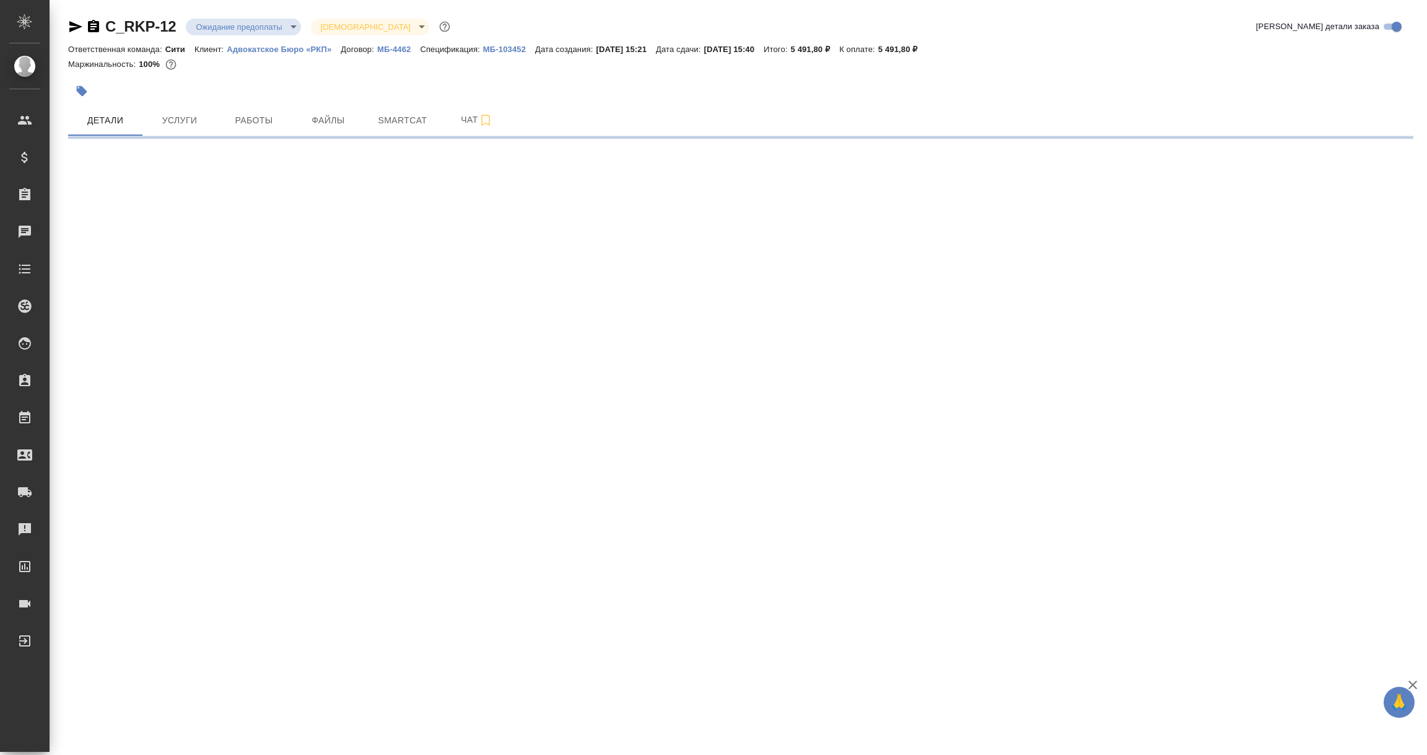
select select "RU"
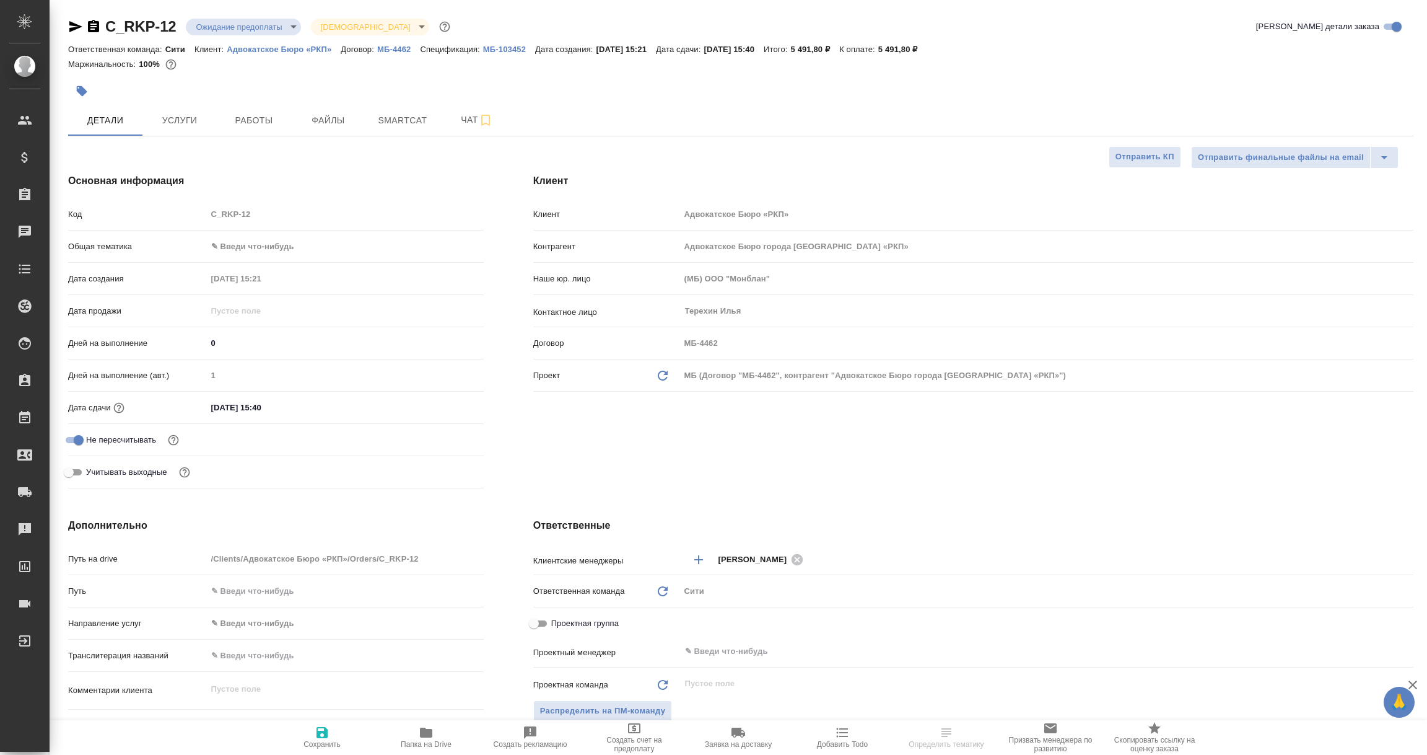
type textarea "x"
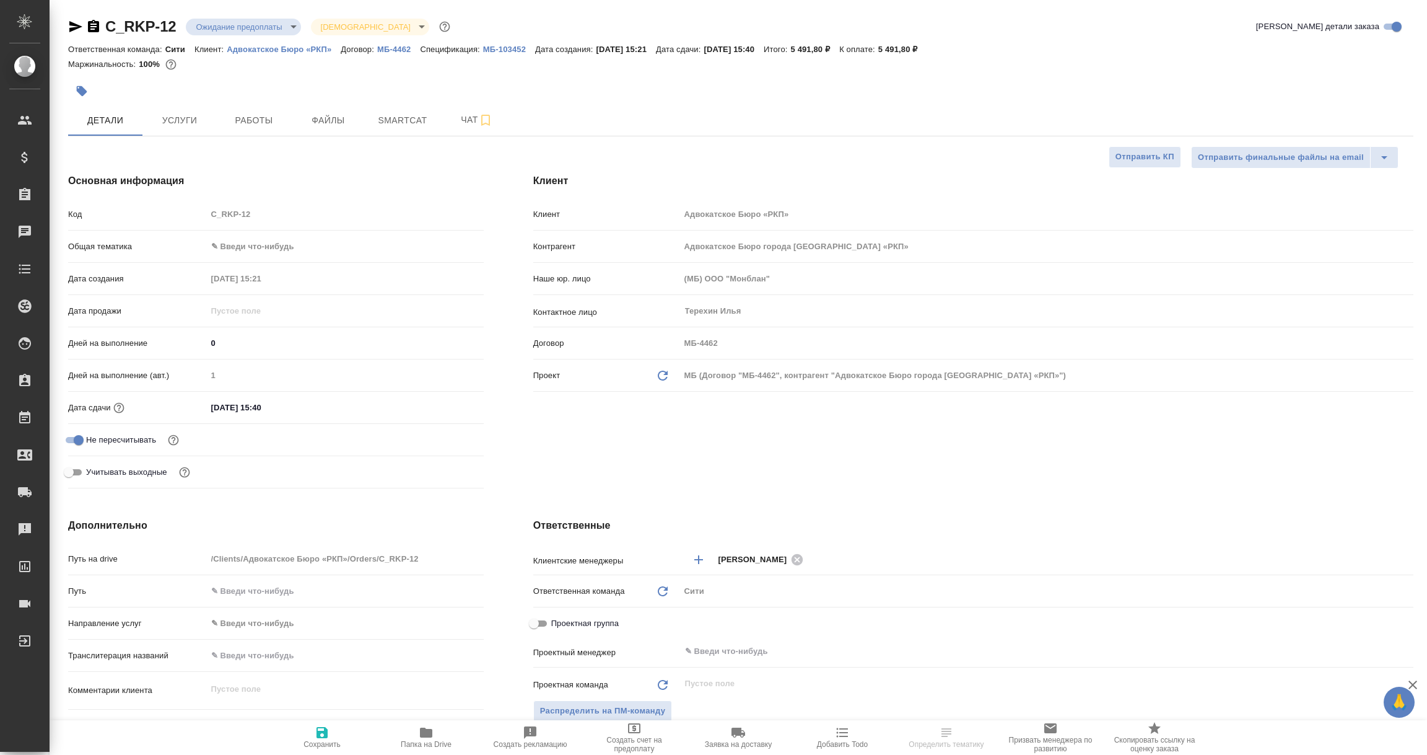
type textarea "x"
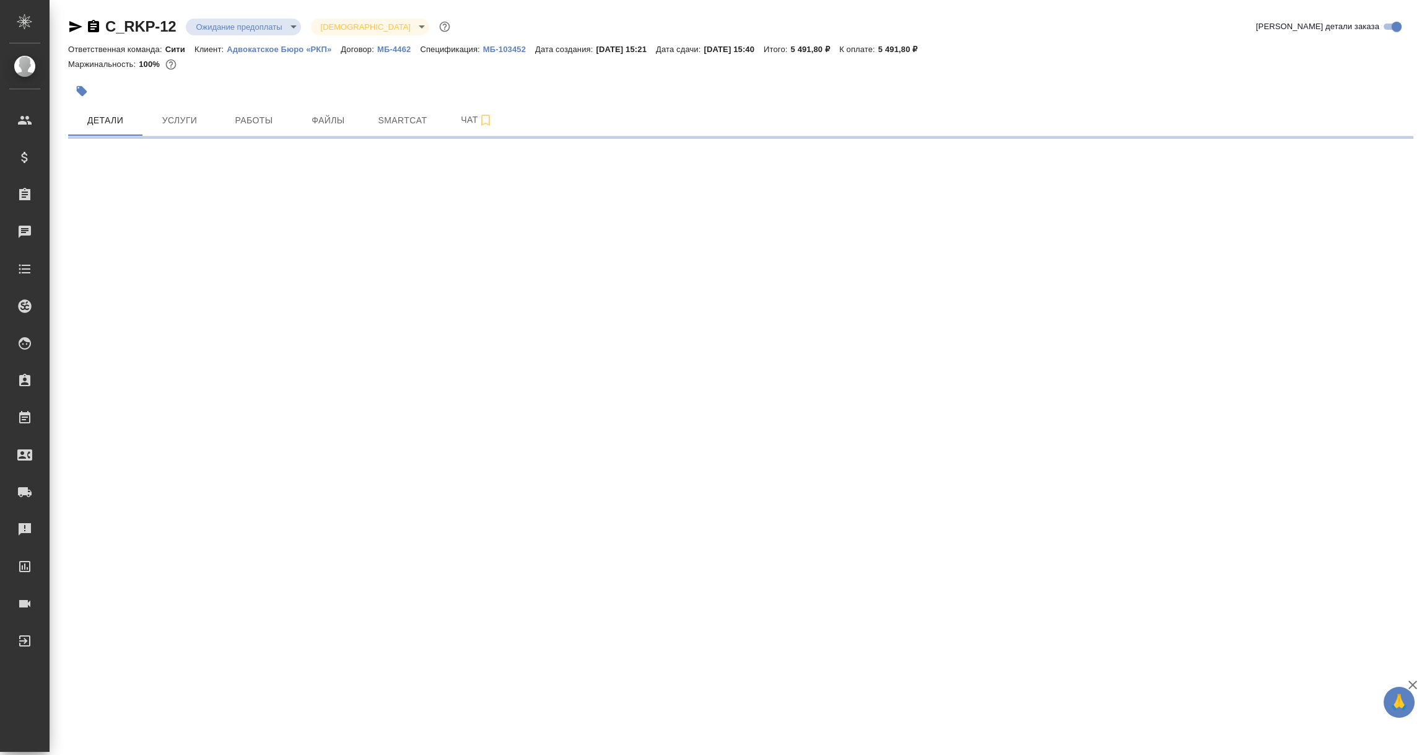
select select "RU"
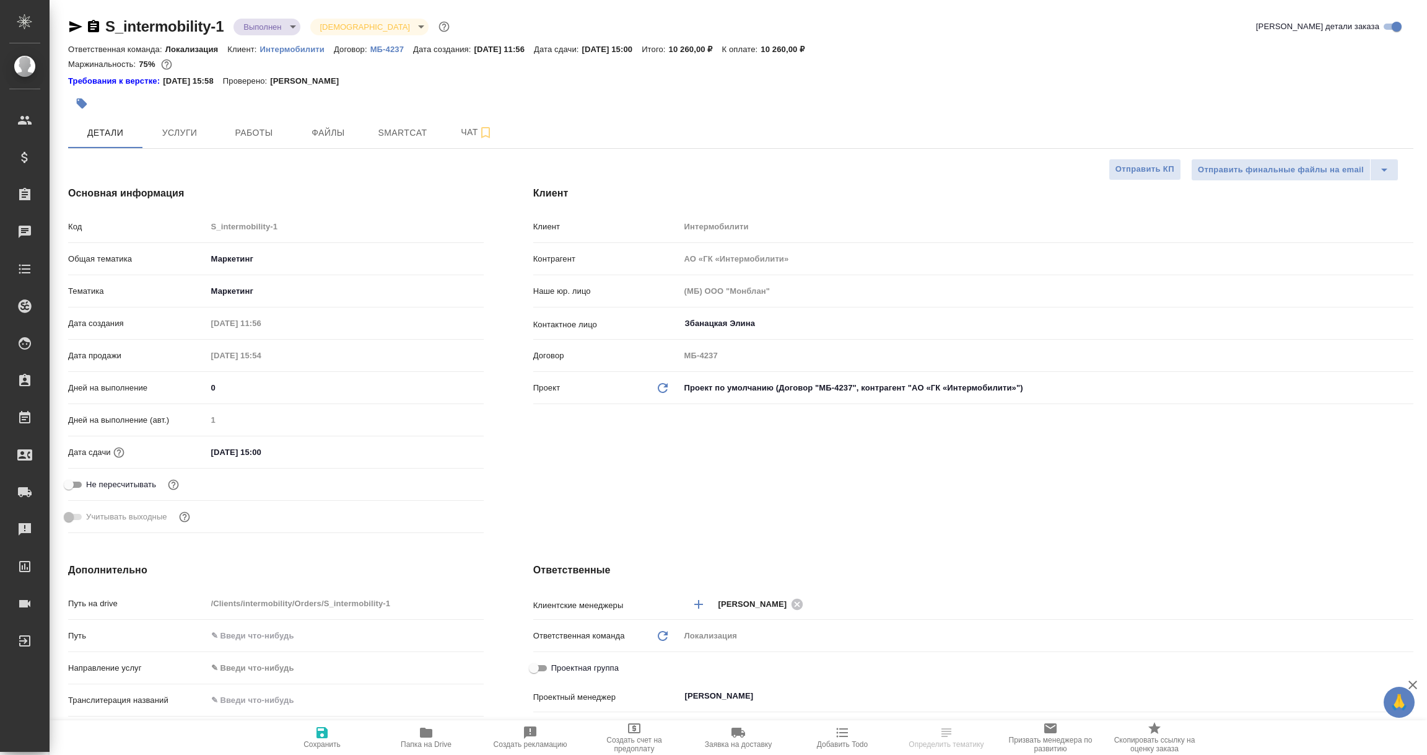
type textarea "x"
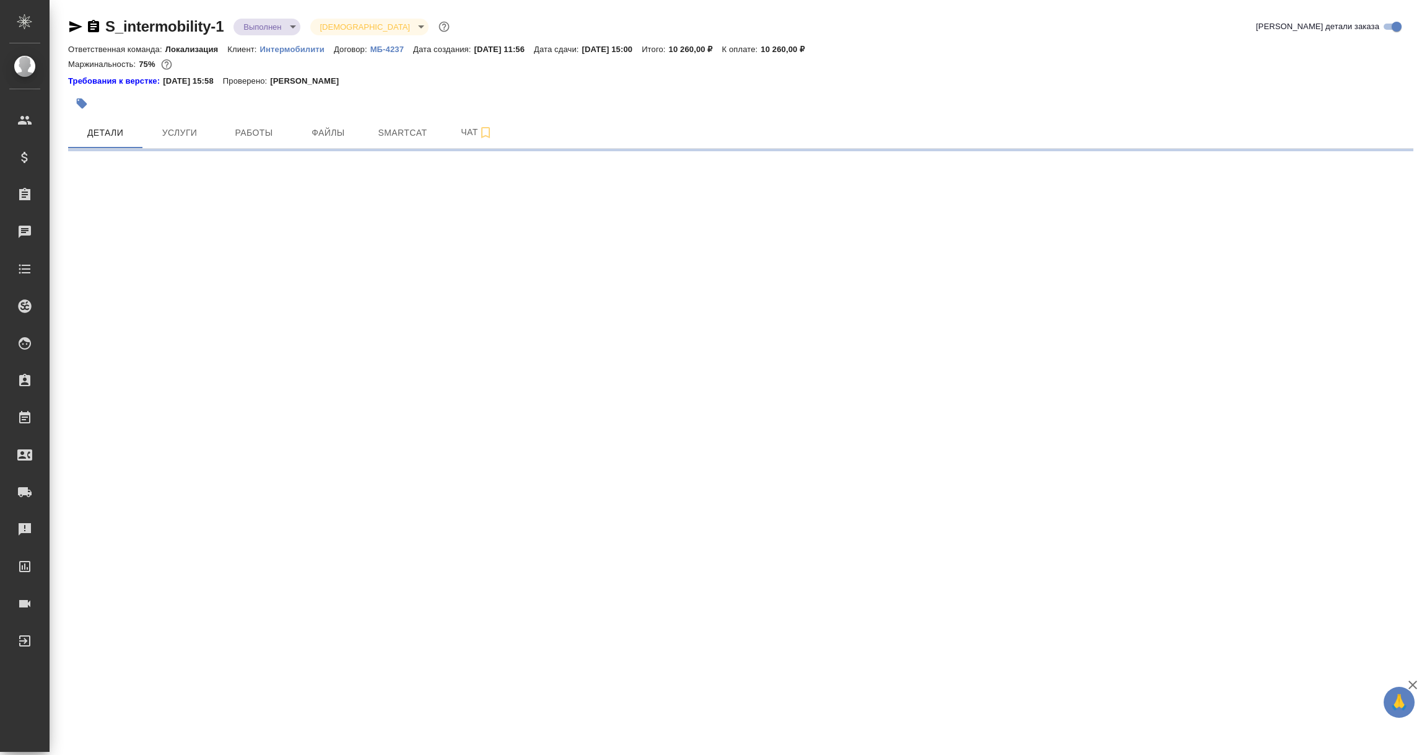
select select "RU"
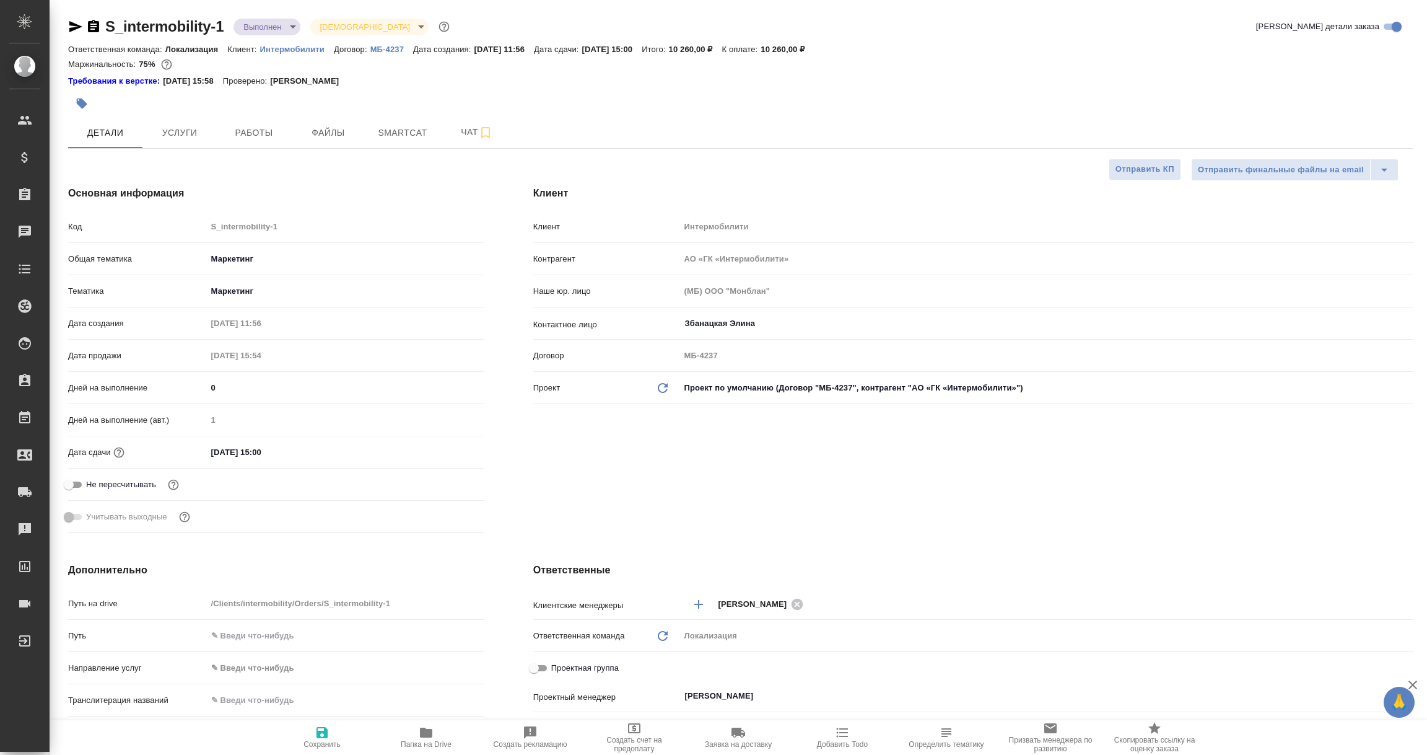
type textarea "x"
click at [69, 24] on icon "button" at bounding box center [75, 26] width 15 height 15
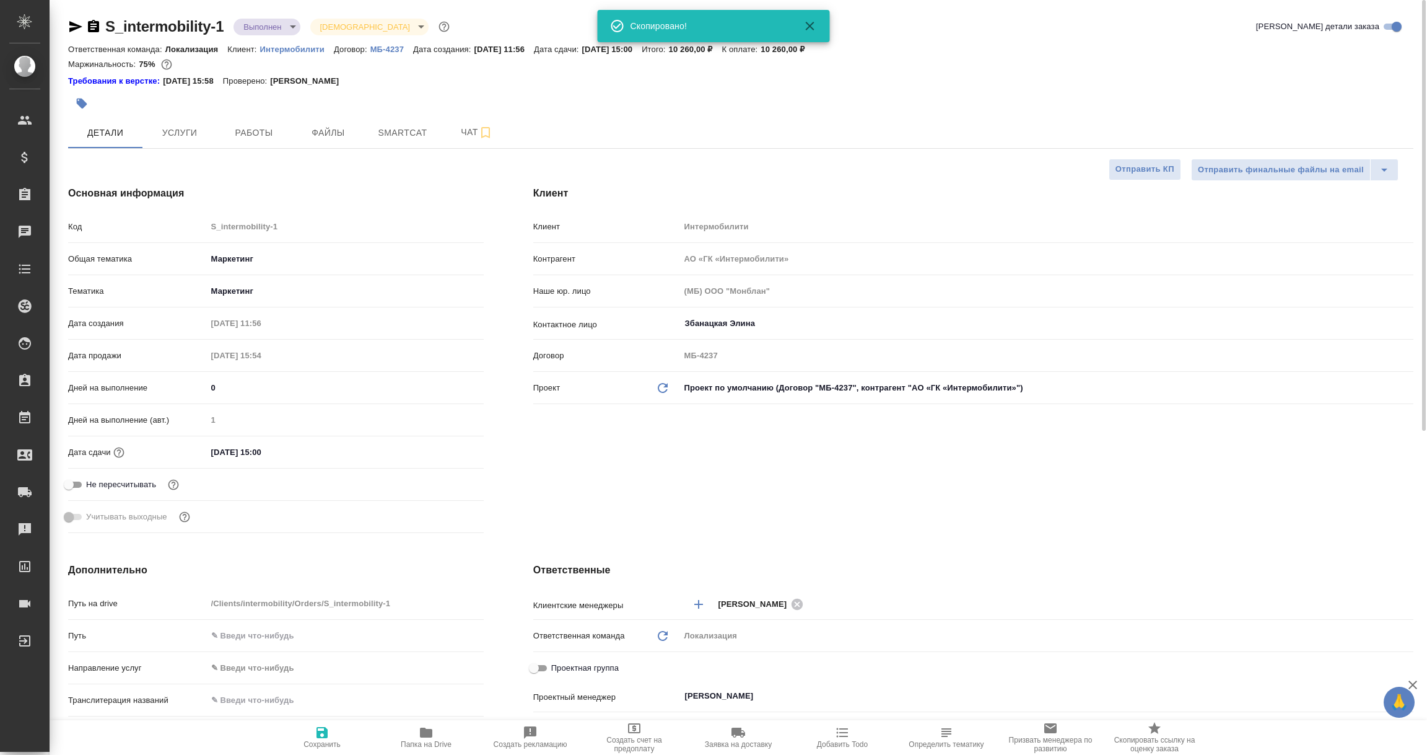
click at [388, 50] on p "МБ-4237" at bounding box center [391, 49] width 43 height 9
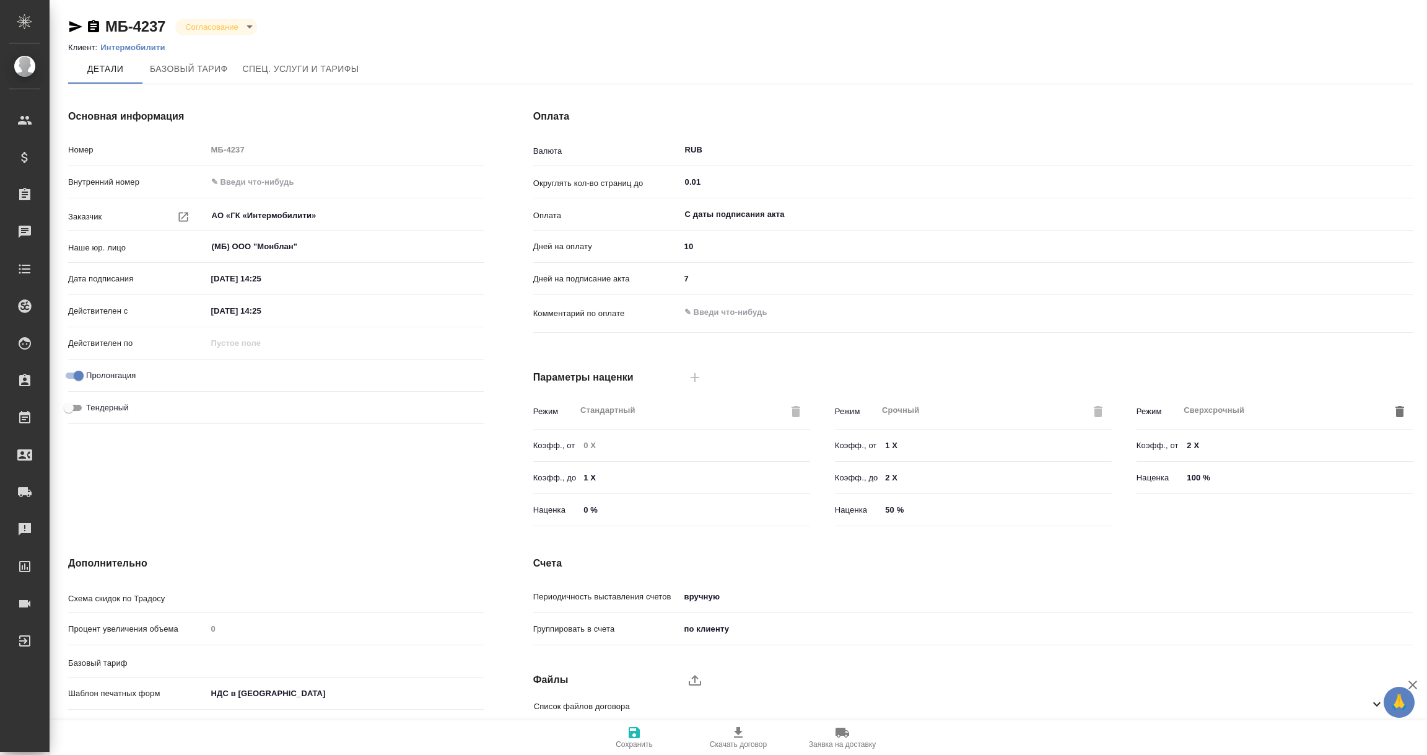
type input "Базовый ТП 2025"
type input "Стандартный шаблон - [PHONE_NUMBER] - ВЫБЕРИ МЕНЯ!"
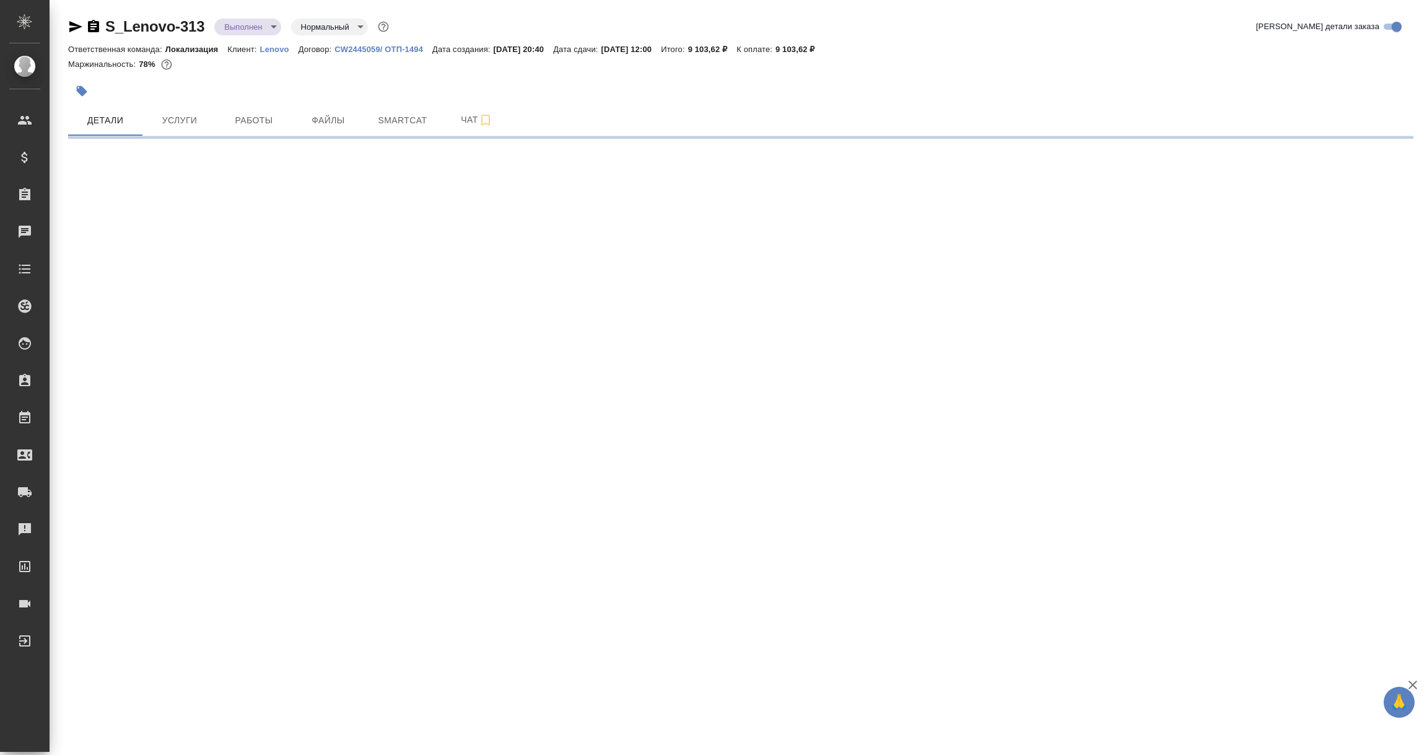
select select "RU"
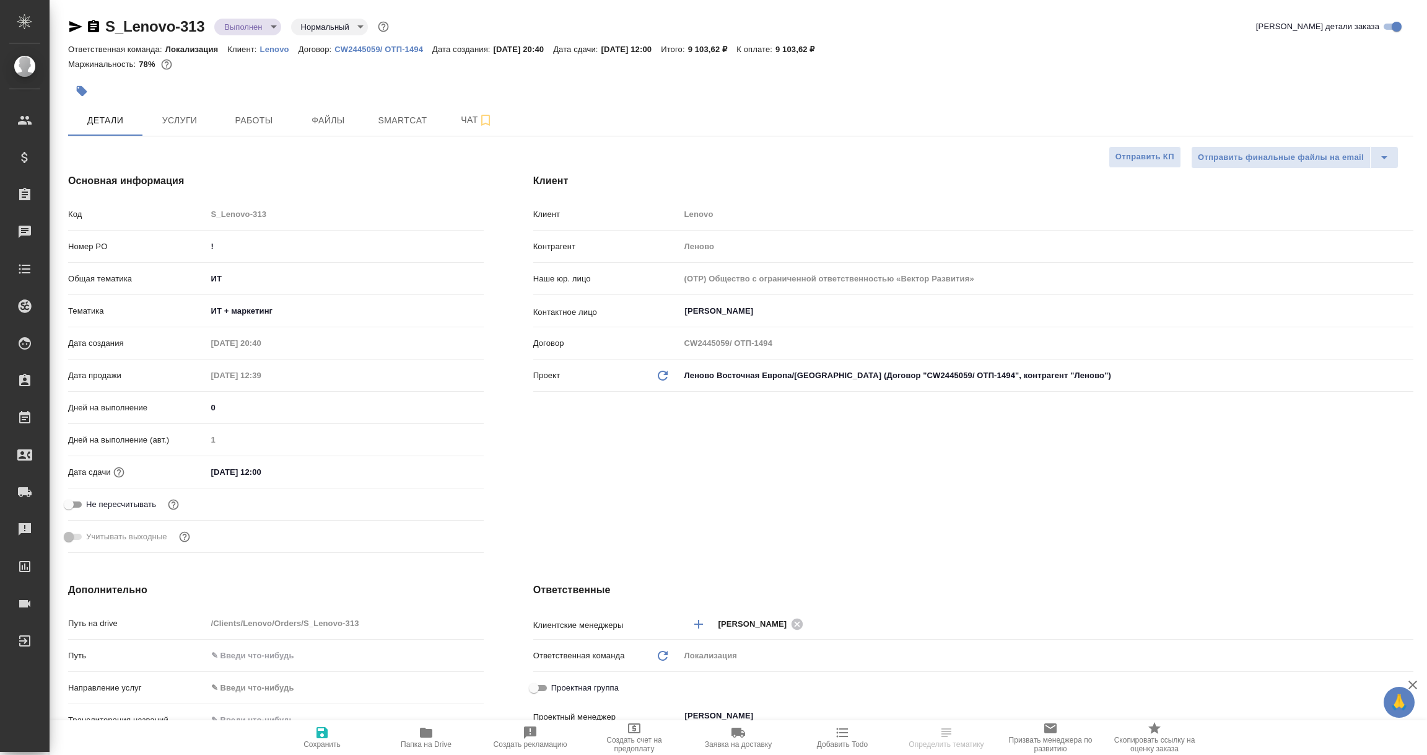
type textarea "x"
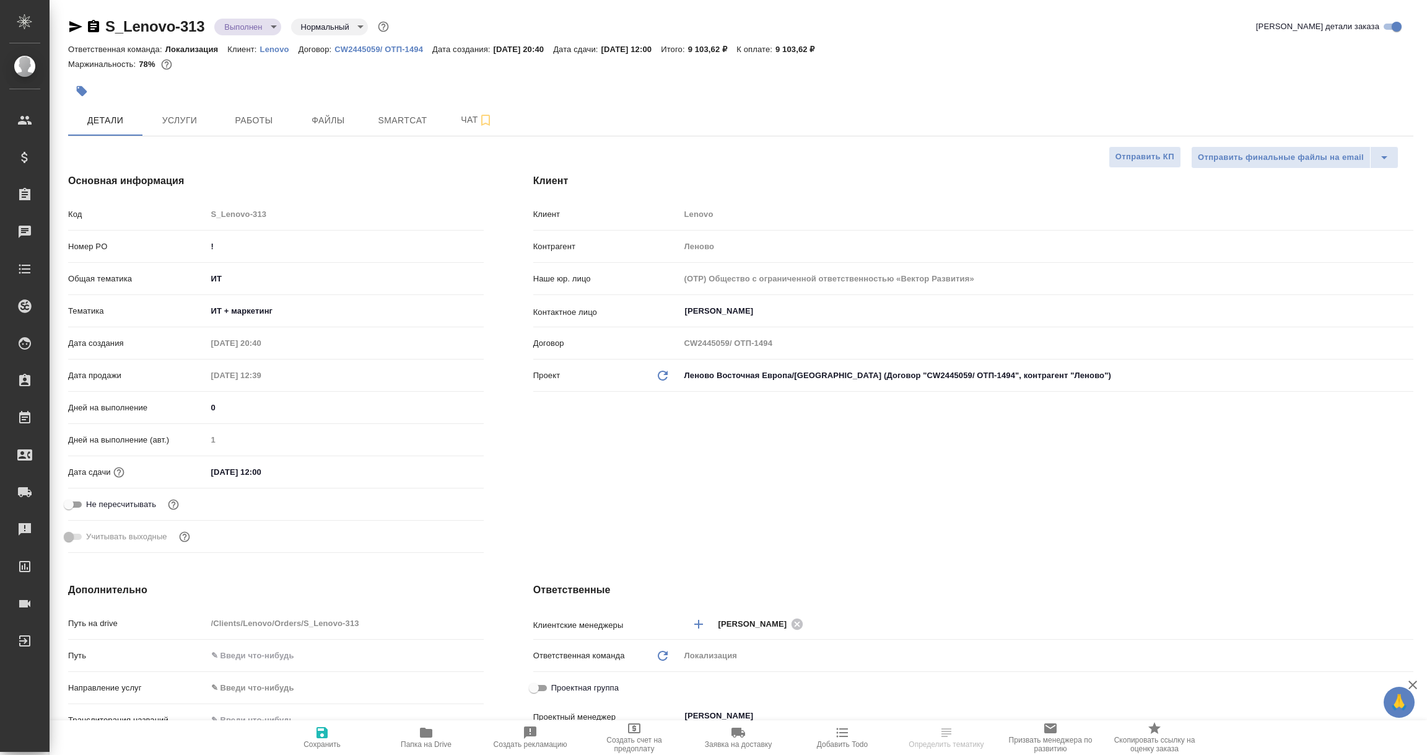
type textarea "x"
click at [72, 21] on icon "button" at bounding box center [75, 26] width 15 height 15
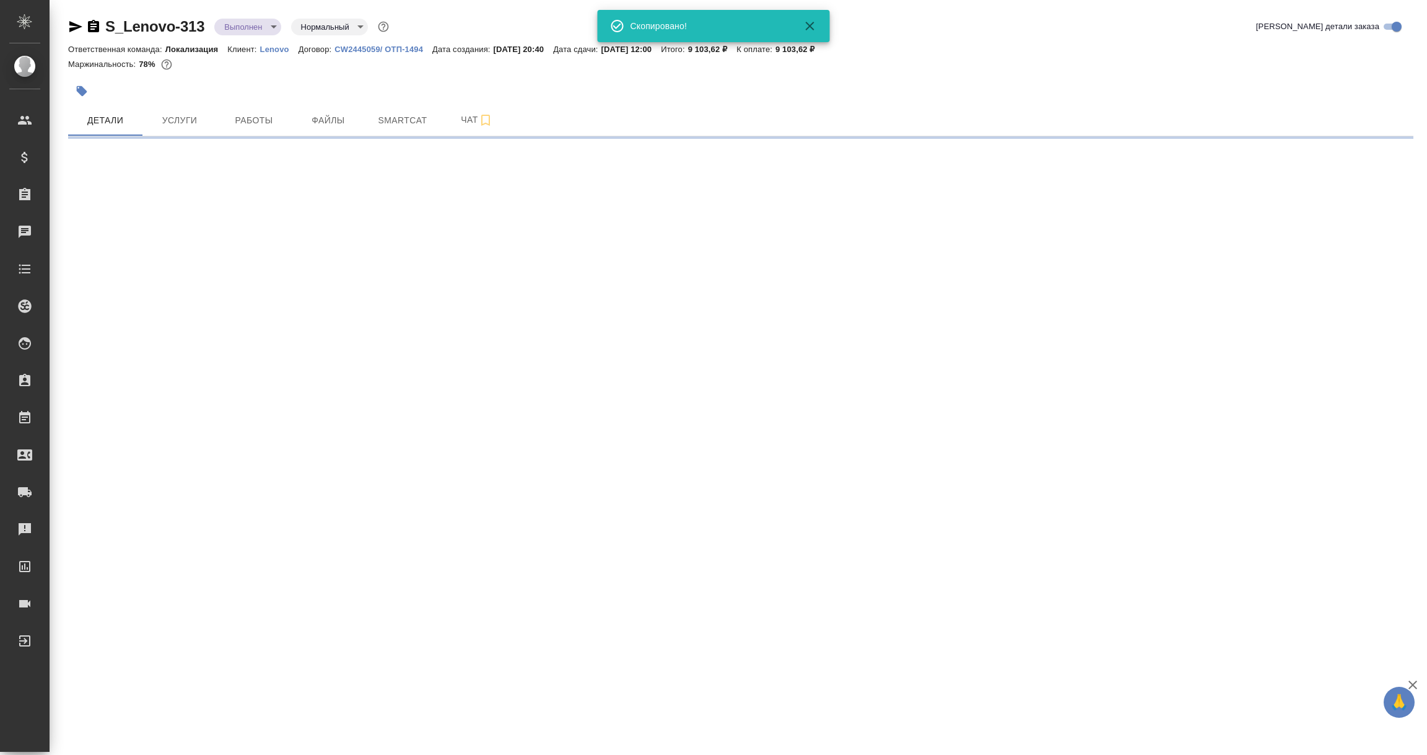
select select "RU"
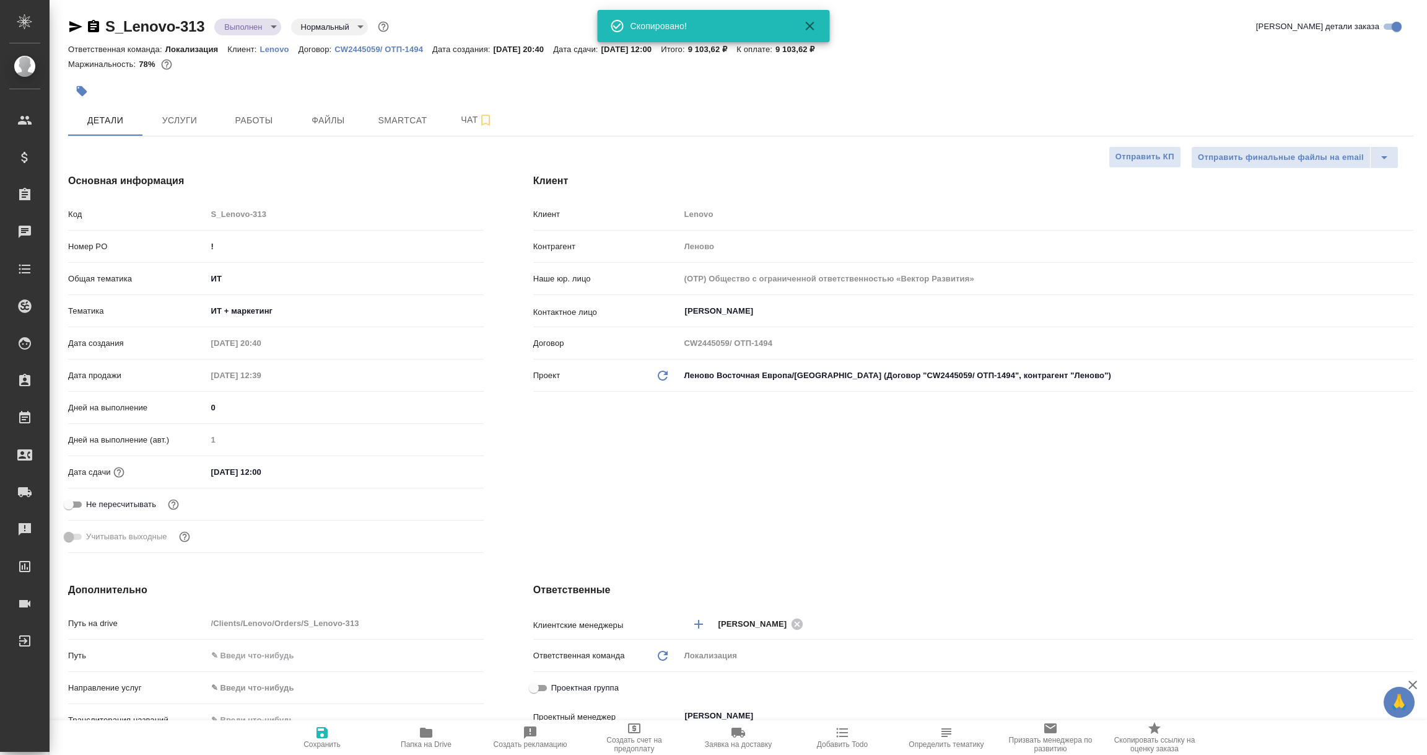
type textarea "x"
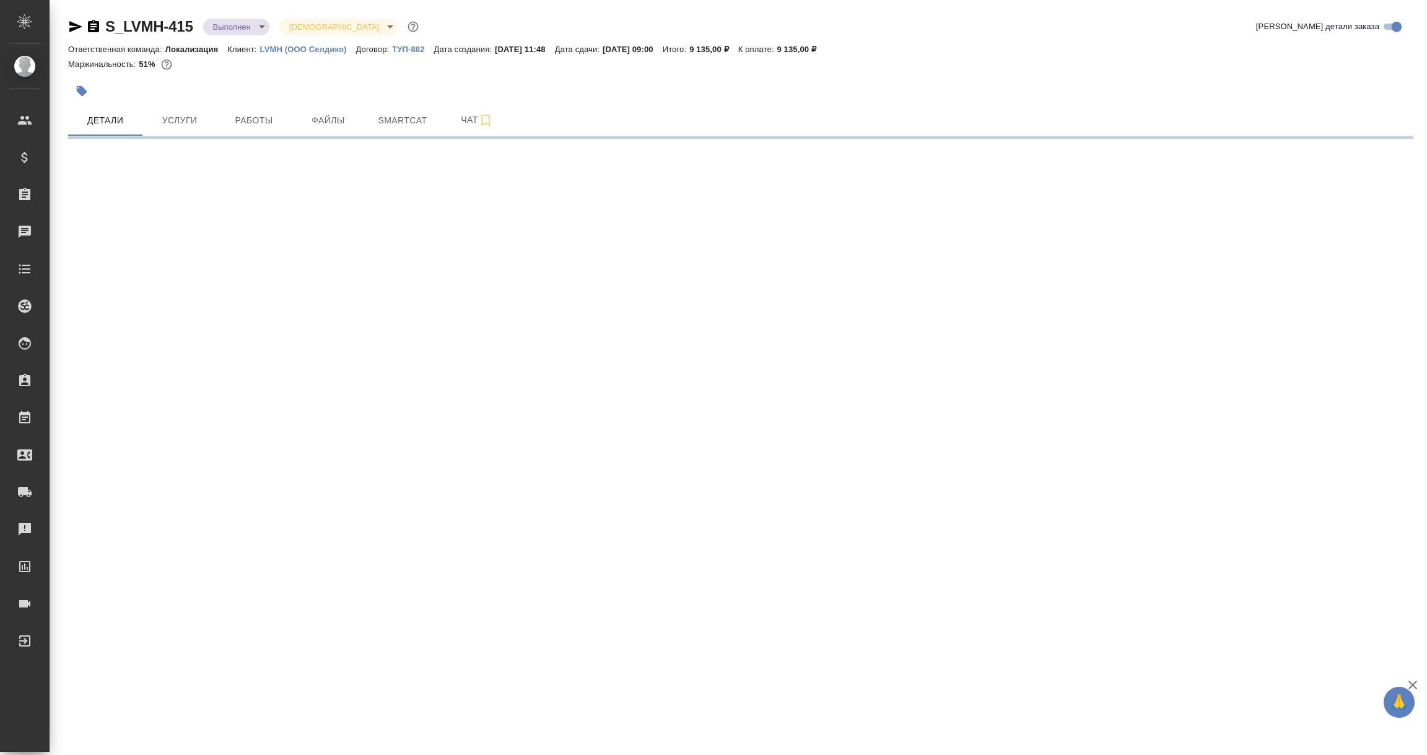
select select "RU"
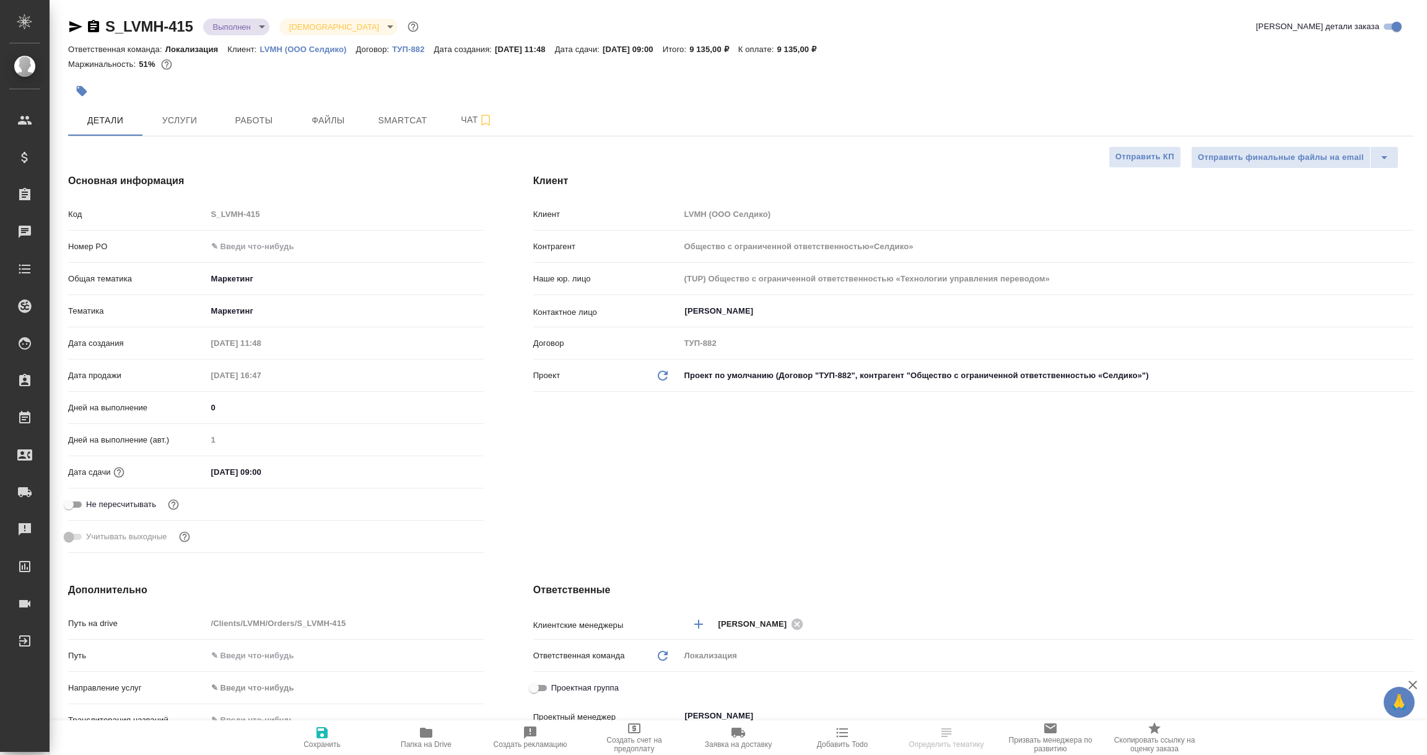
type textarea "x"
click at [403, 50] on p "ТУП-882" at bounding box center [413, 49] width 42 height 9
type input "Общество с ограниченной ответственностью«Селдико»"
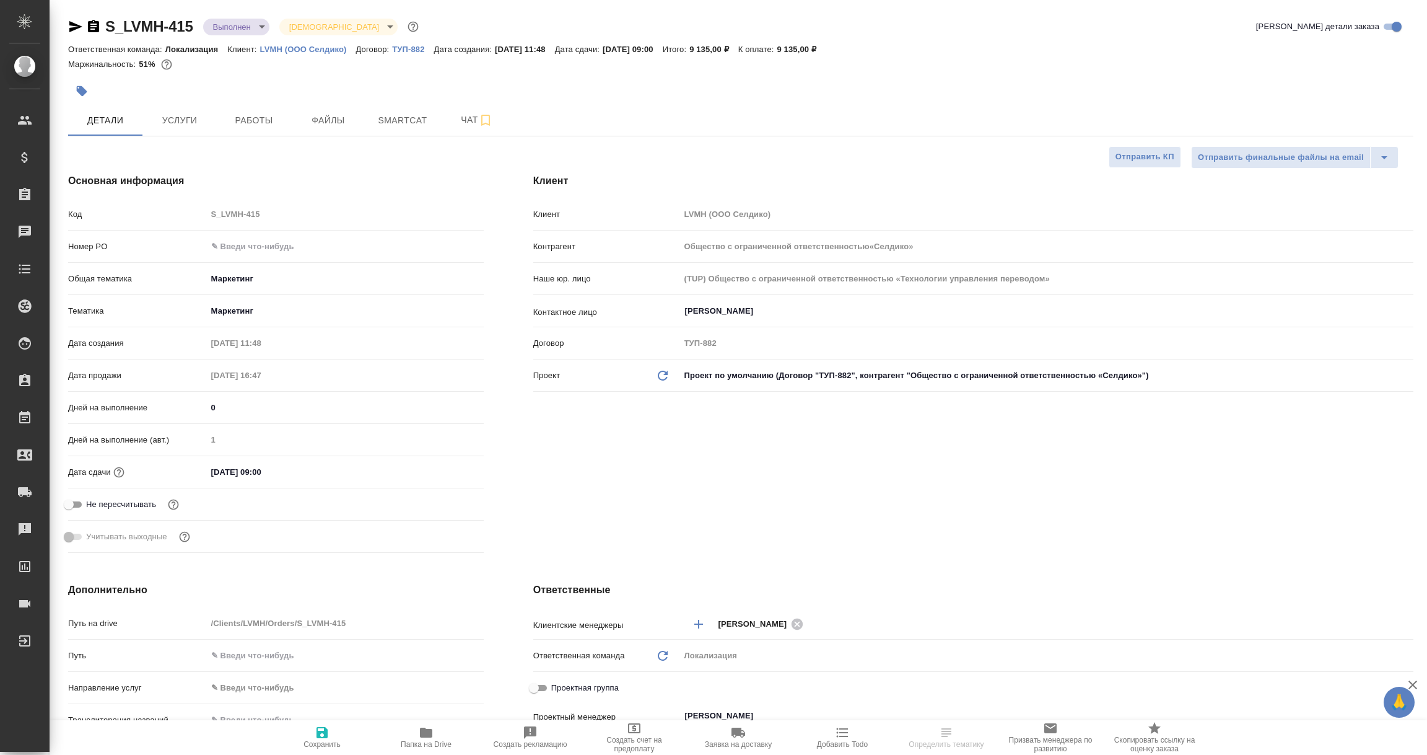
type textarea "x"
click at [76, 25] on icon "button" at bounding box center [75, 26] width 13 height 11
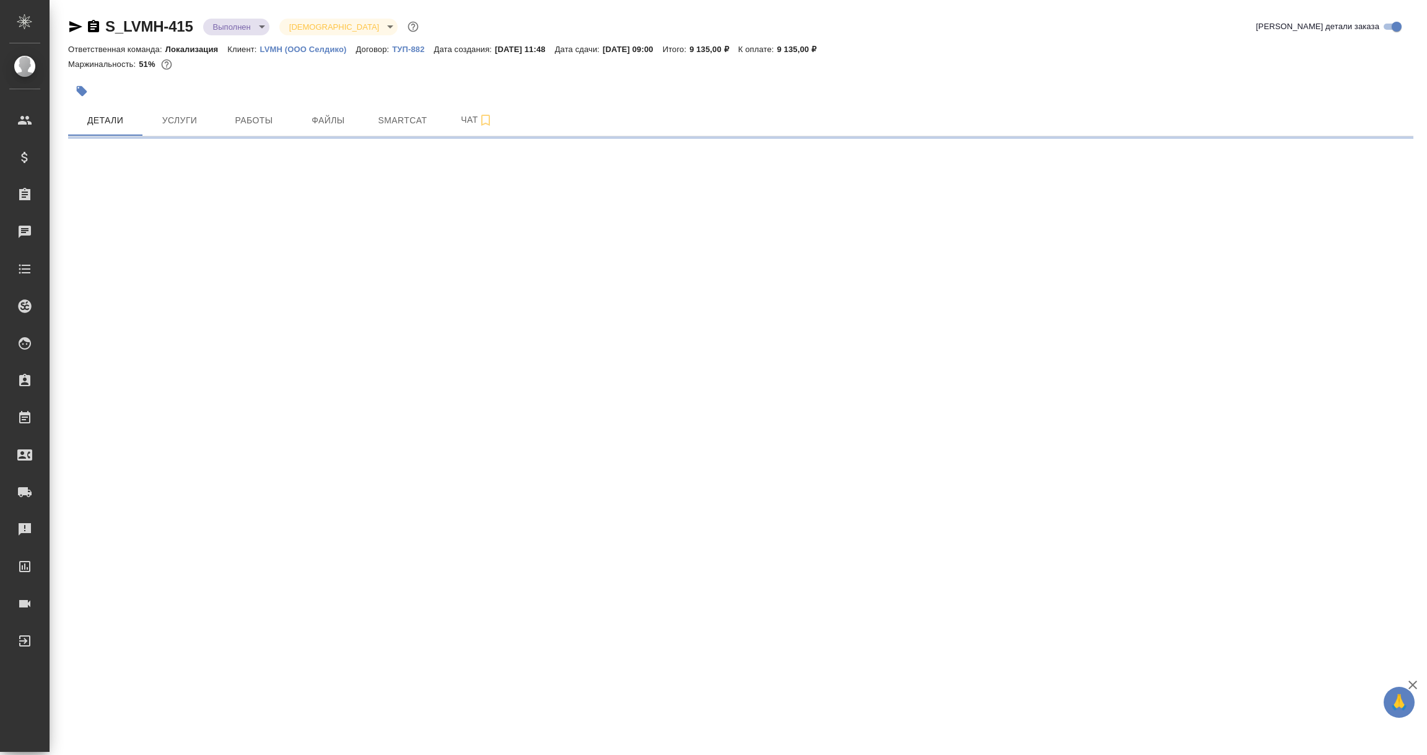
select select "RU"
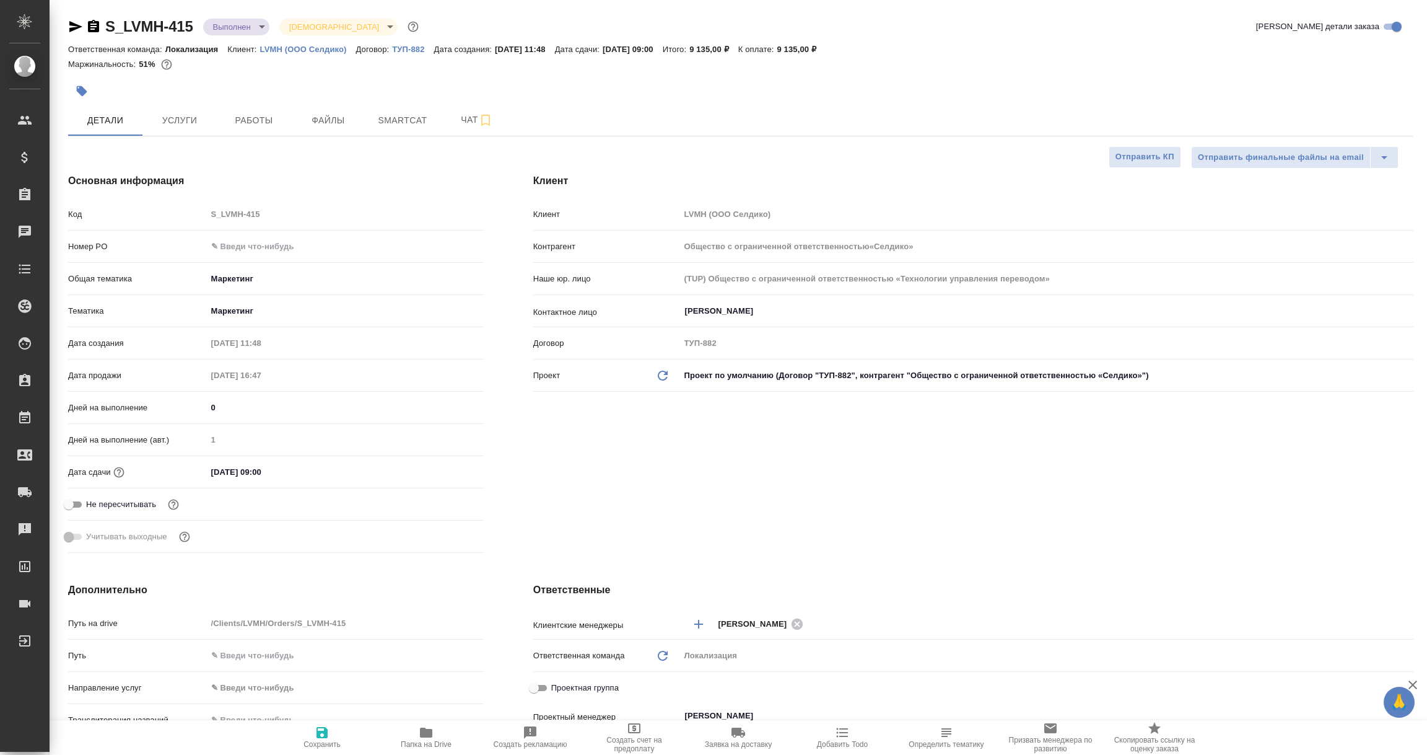
type textarea "x"
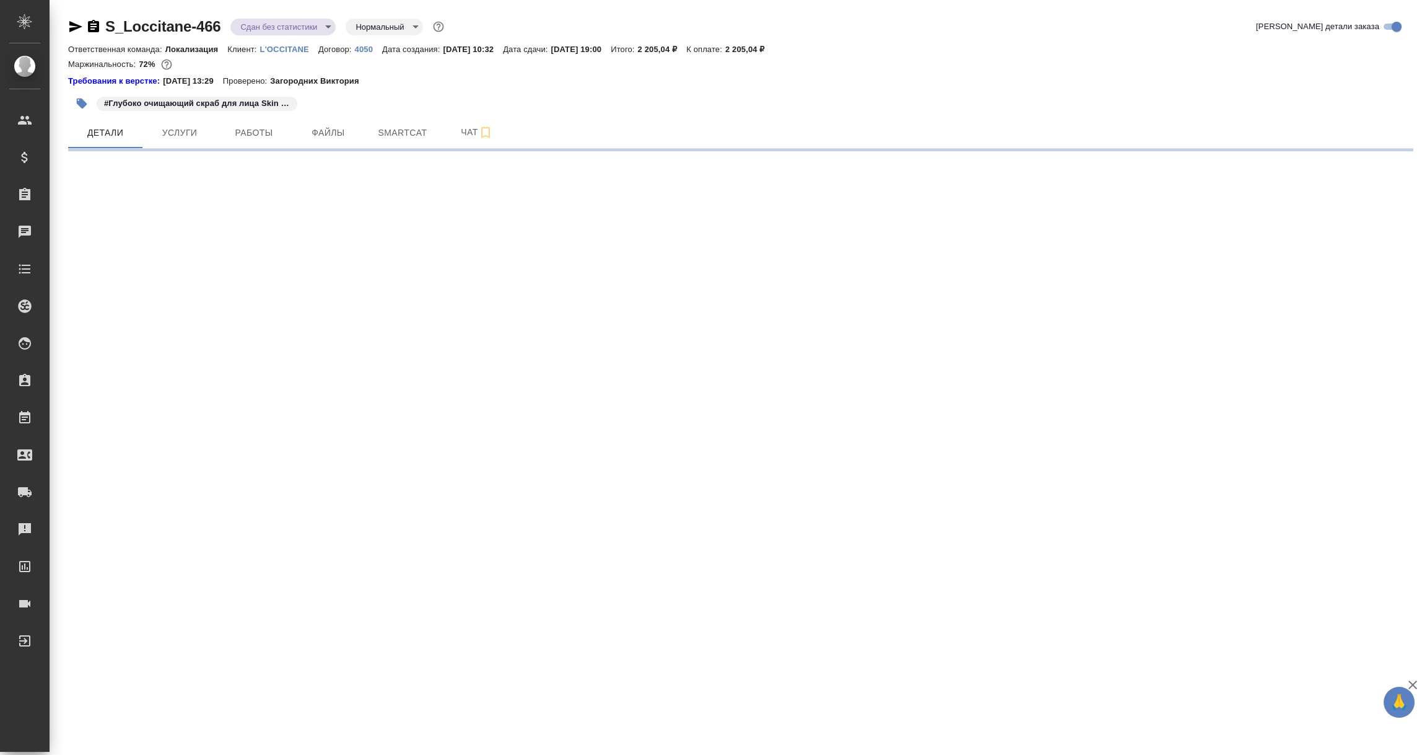
select select "RU"
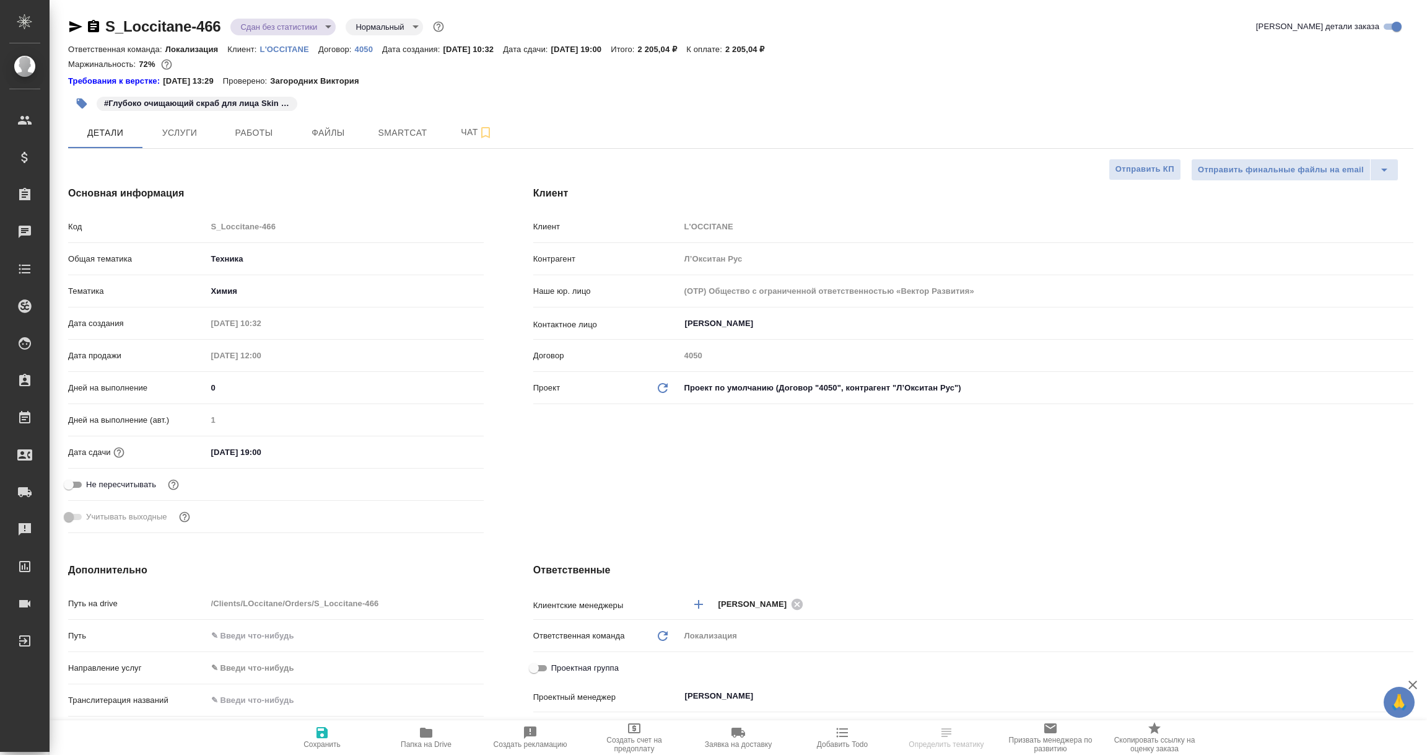
type textarea "x"
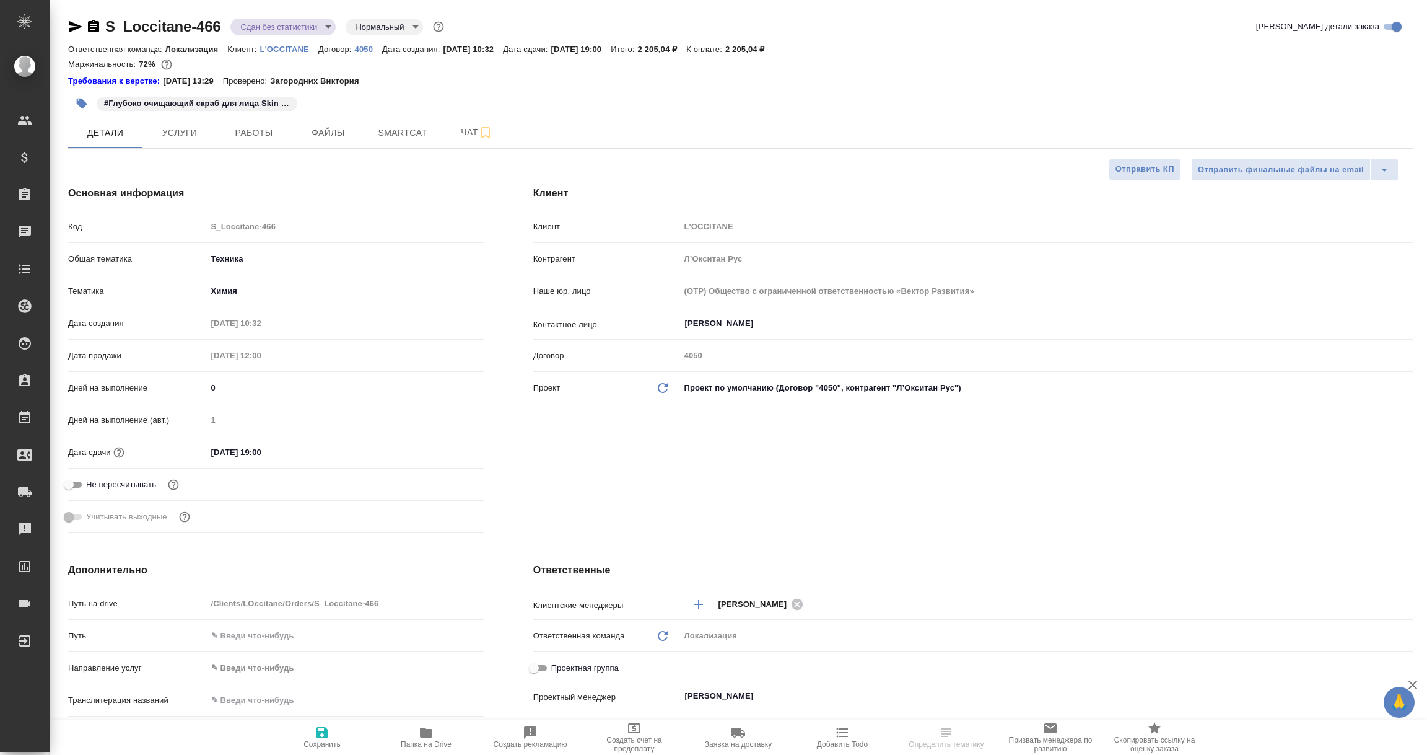
type textarea "x"
click at [367, 51] on p "4050" at bounding box center [368, 49] width 27 height 9
select select "RU"
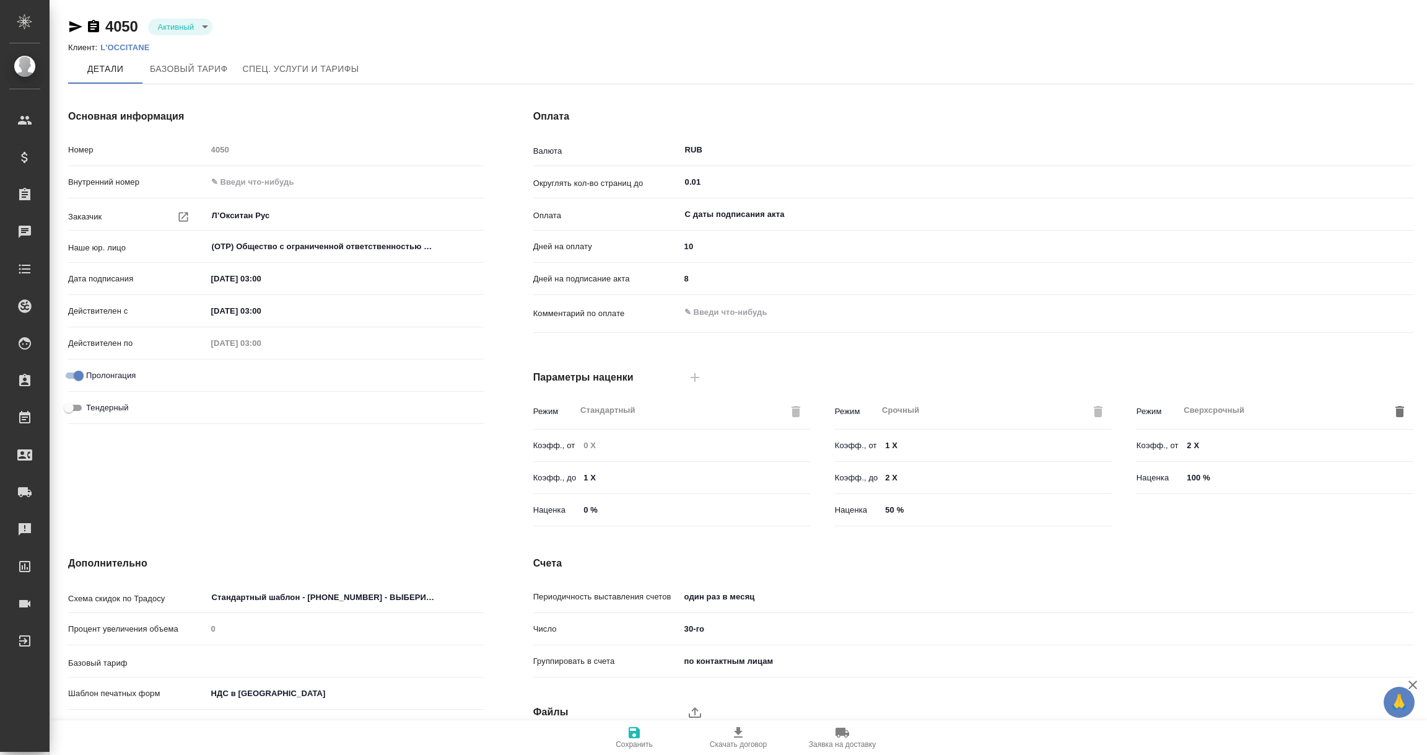
type input "1062 awatera + Marketing"
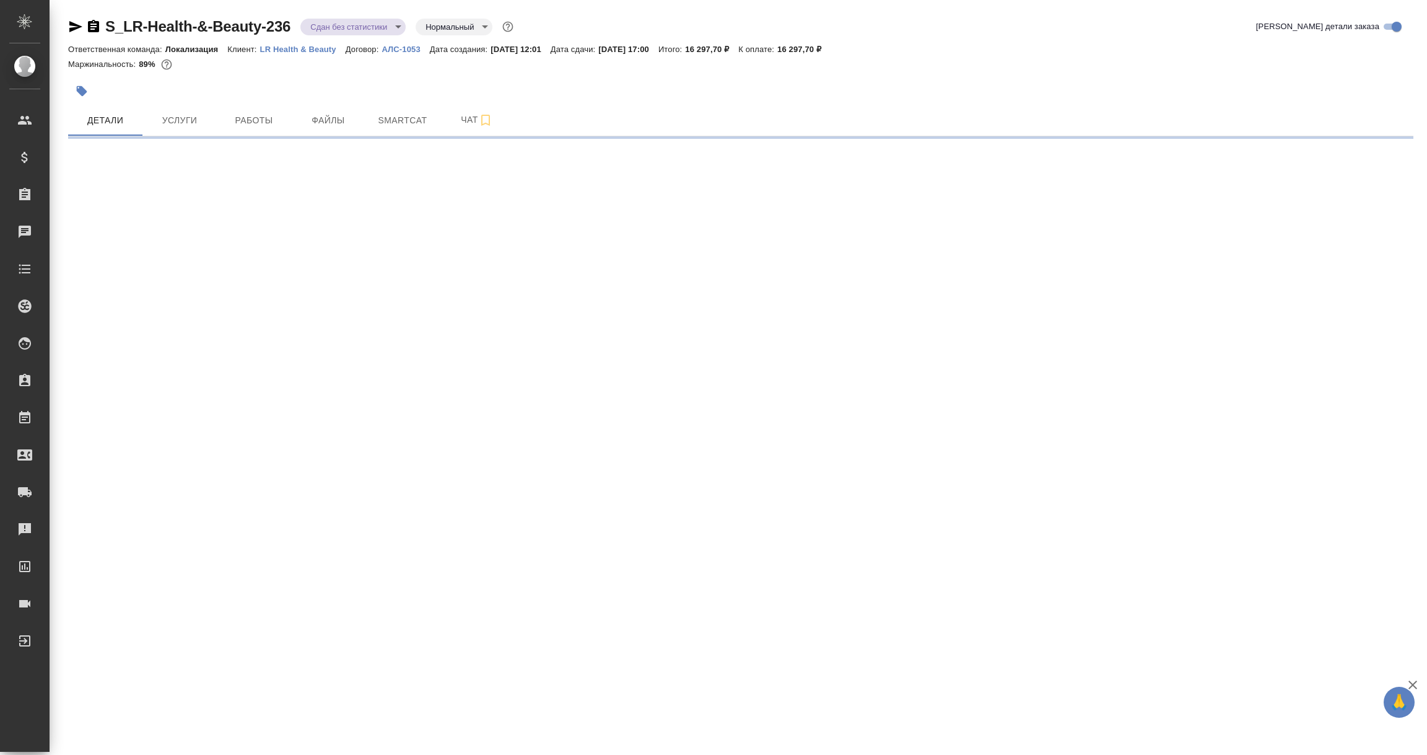
select select "RU"
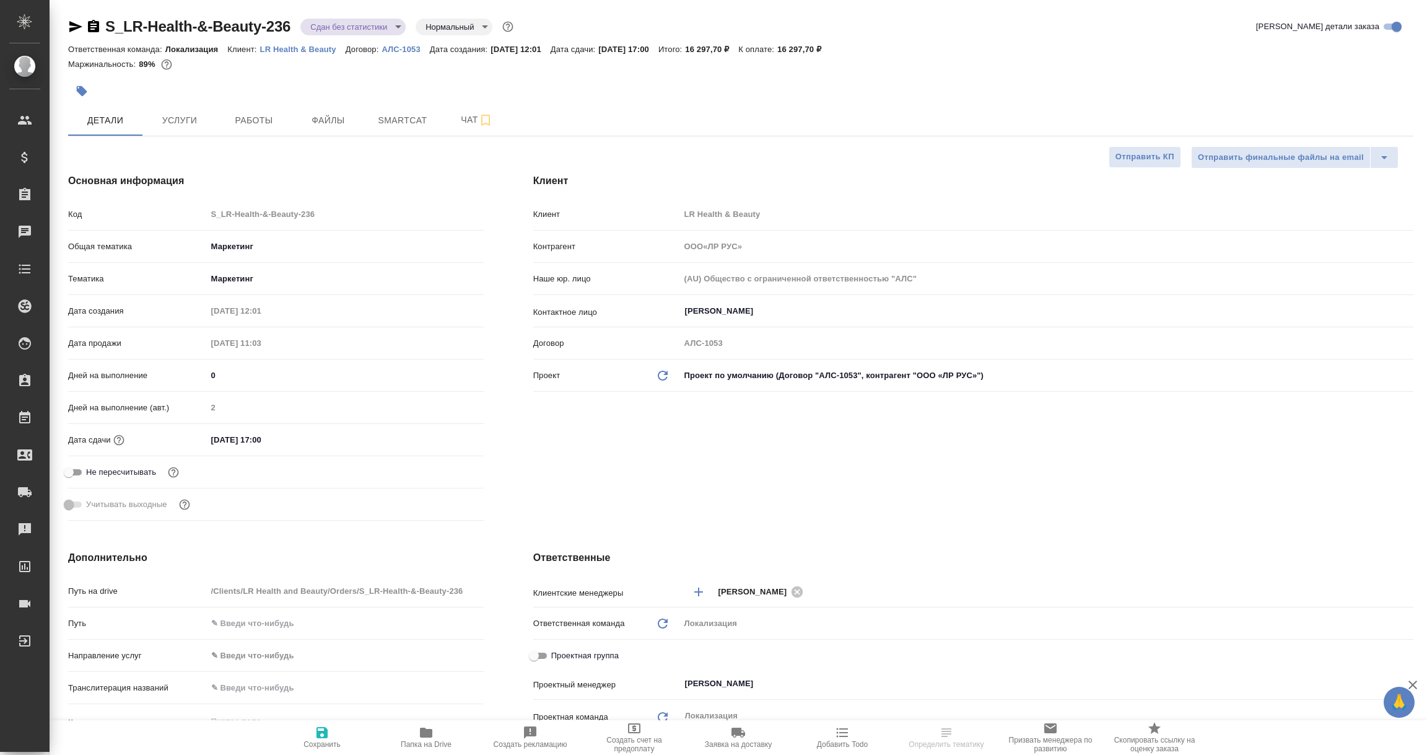
type textarea "x"
click at [70, 22] on icon "button" at bounding box center [75, 26] width 13 height 11
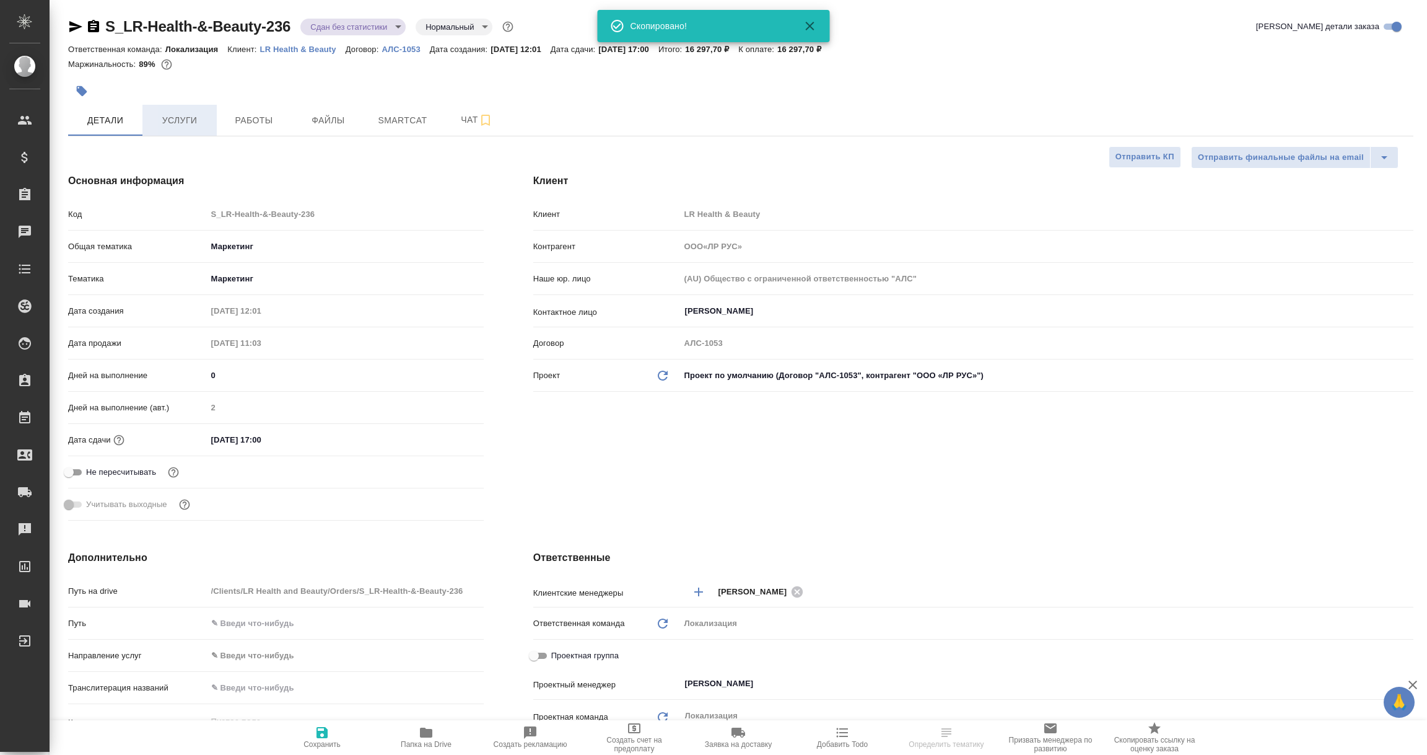
type input "ООО«ЛР РУС»"
type textarea "x"
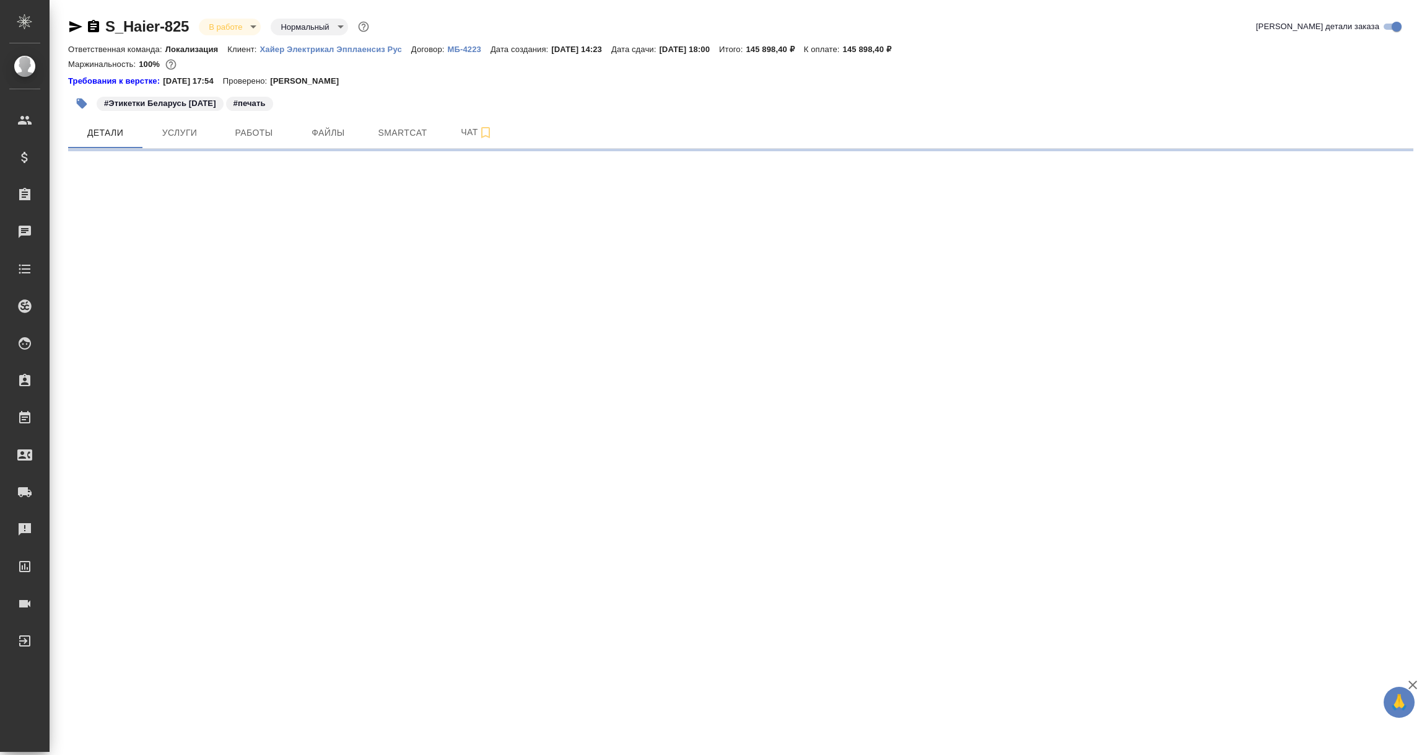
select select "RU"
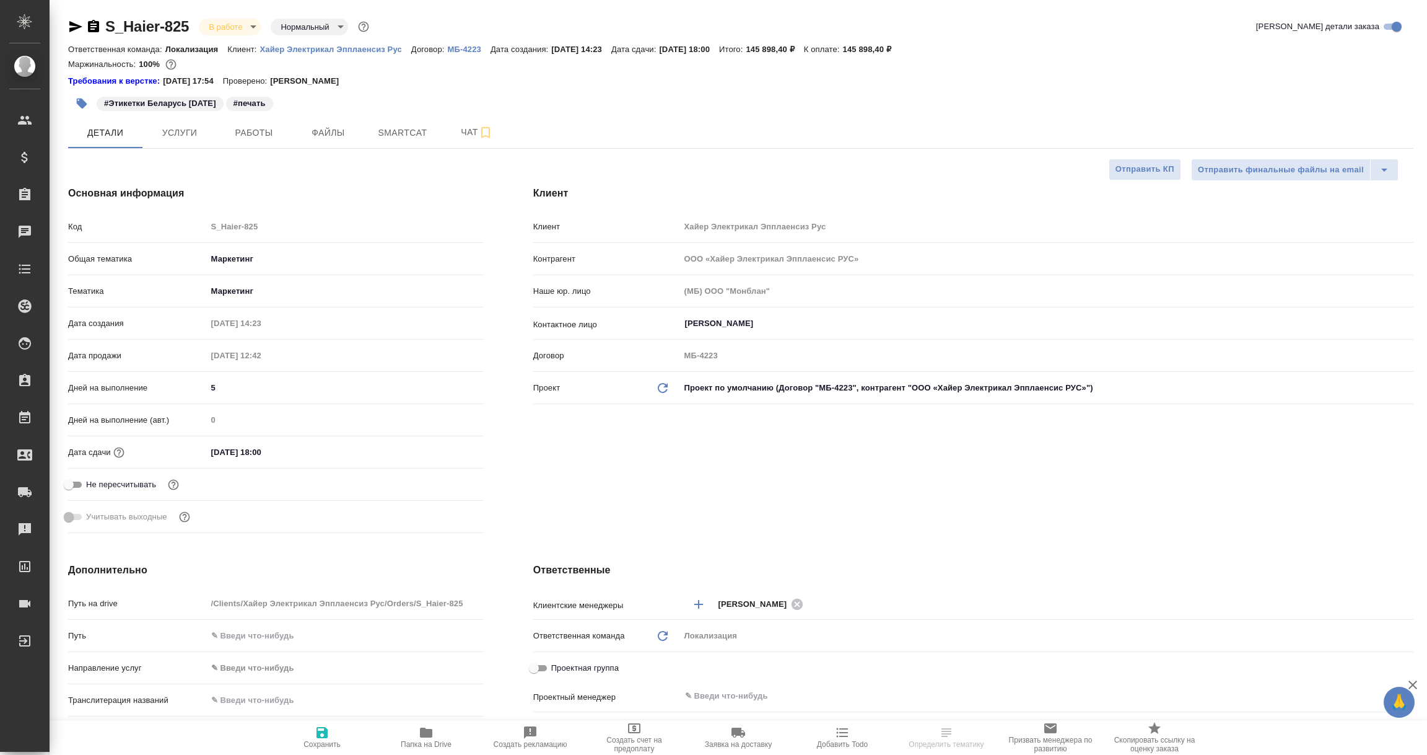
type textarea "x"
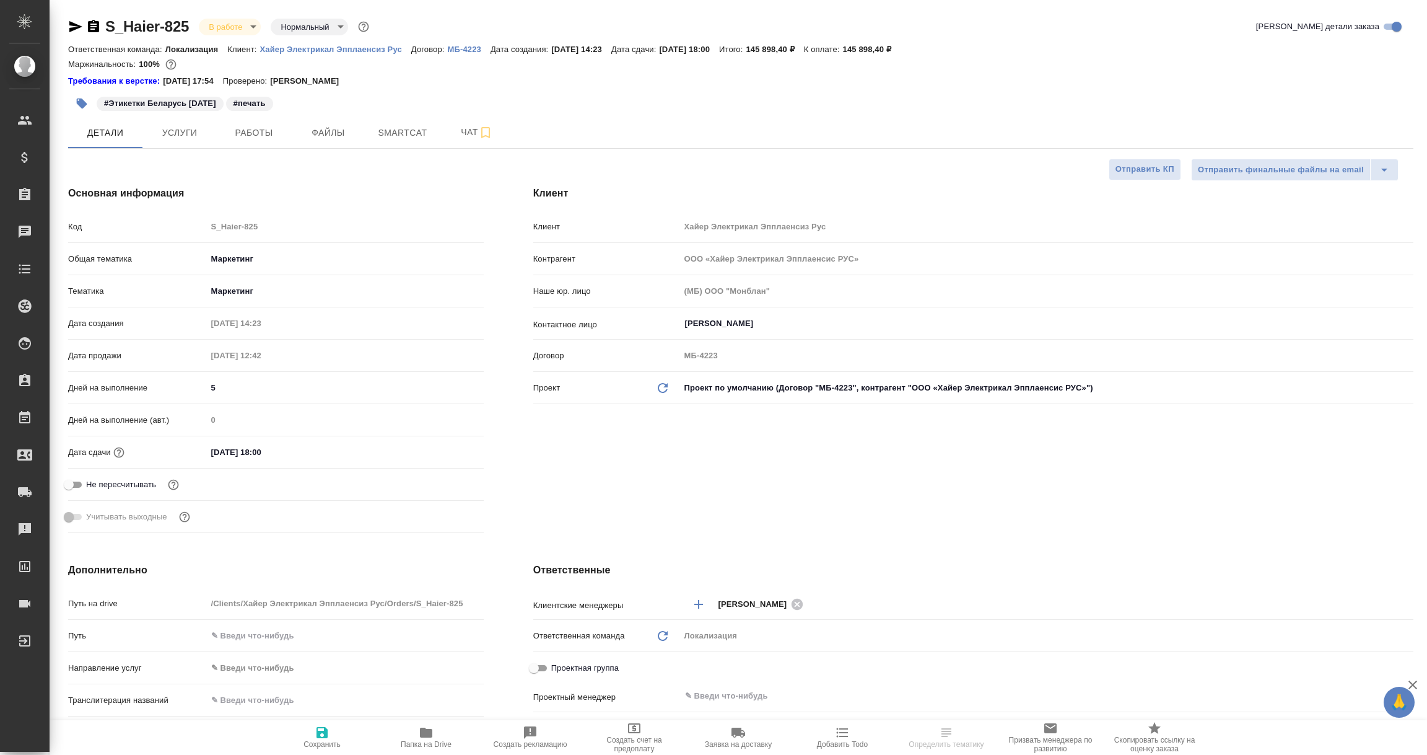
type textarea "x"
click at [463, 48] on p "МБ-4223" at bounding box center [469, 49] width 43 height 9
select select "RU"
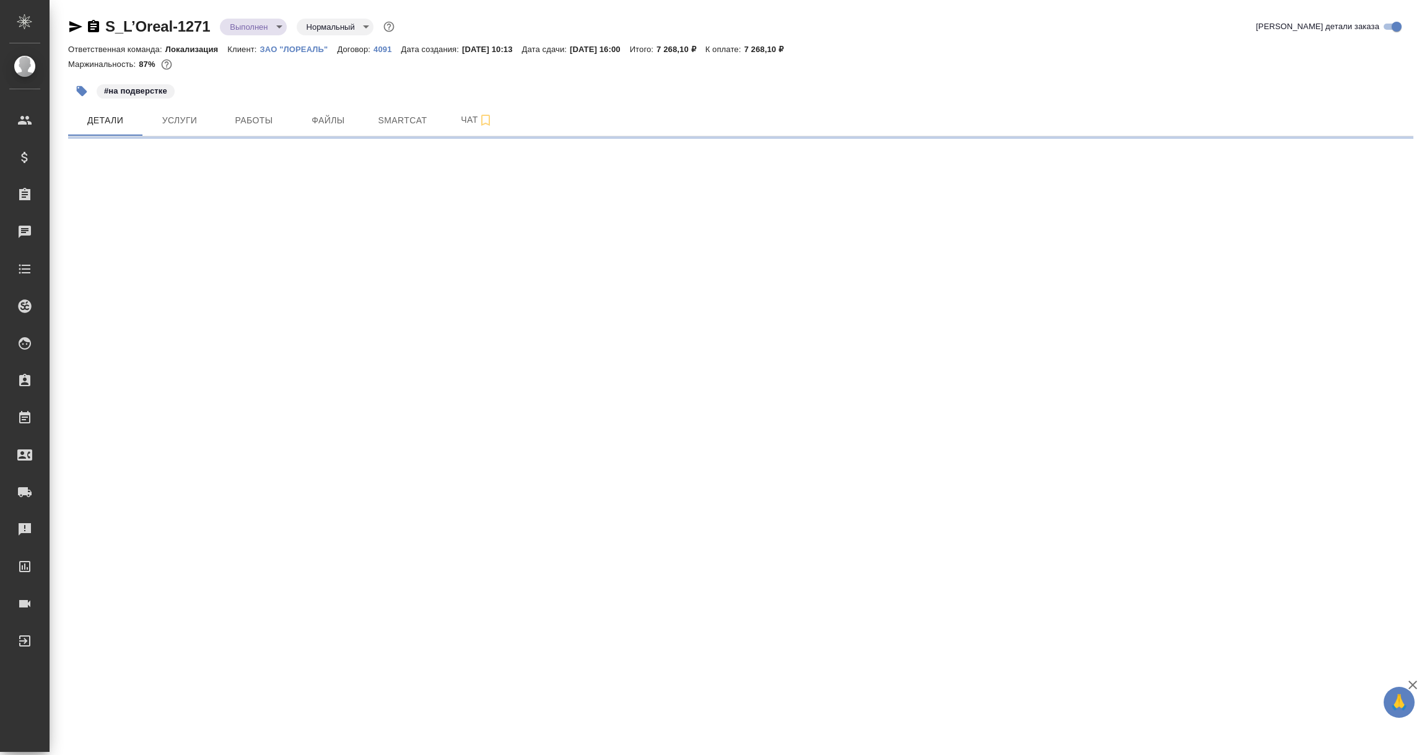
select select "RU"
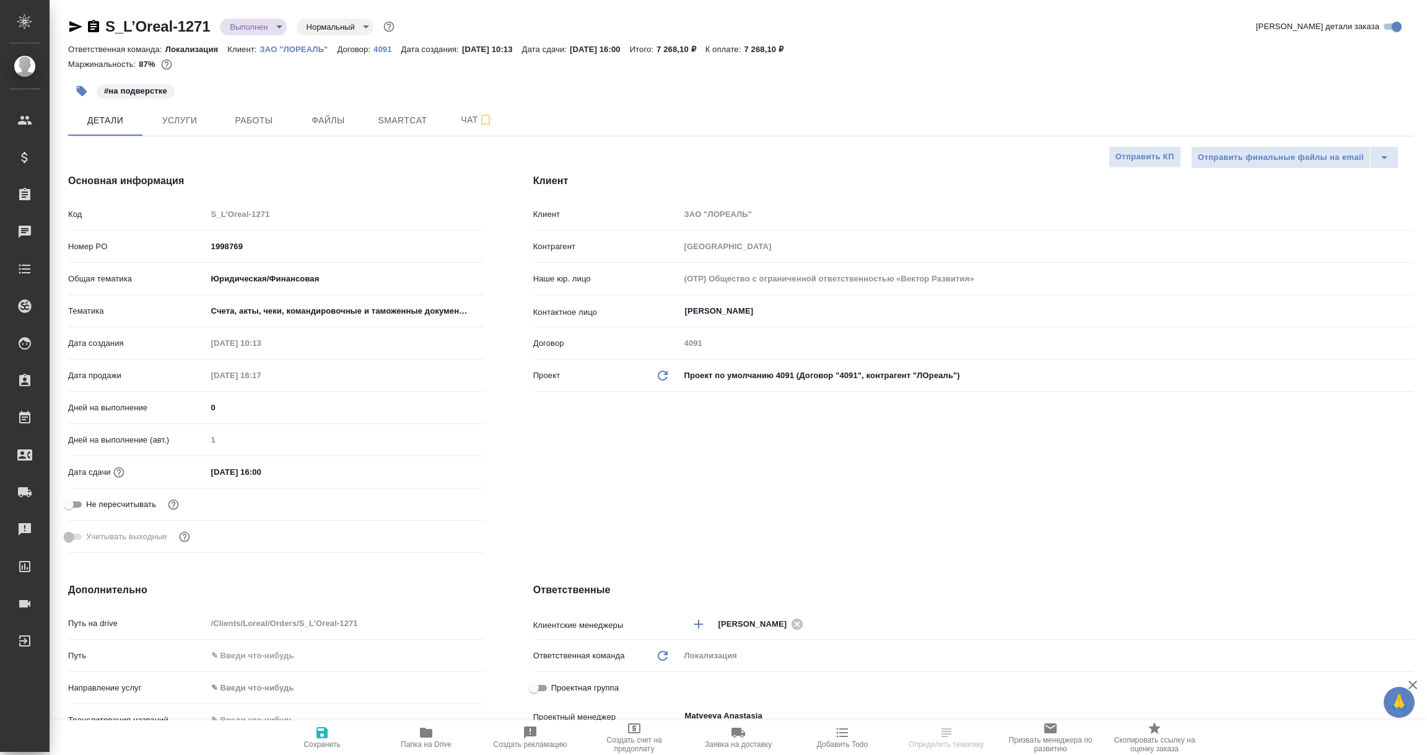
type textarea "x"
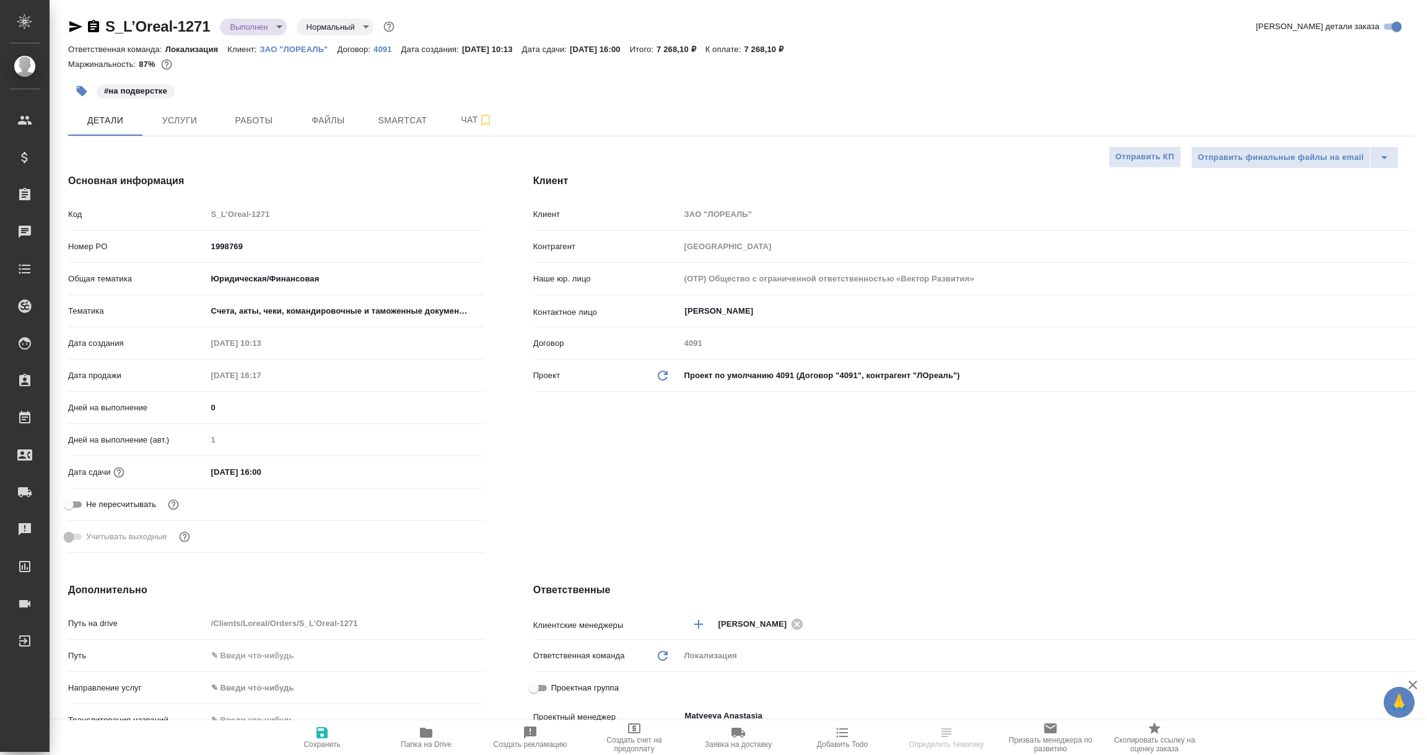
type textarea "x"
click at [75, 30] on icon "button" at bounding box center [75, 26] width 15 height 15
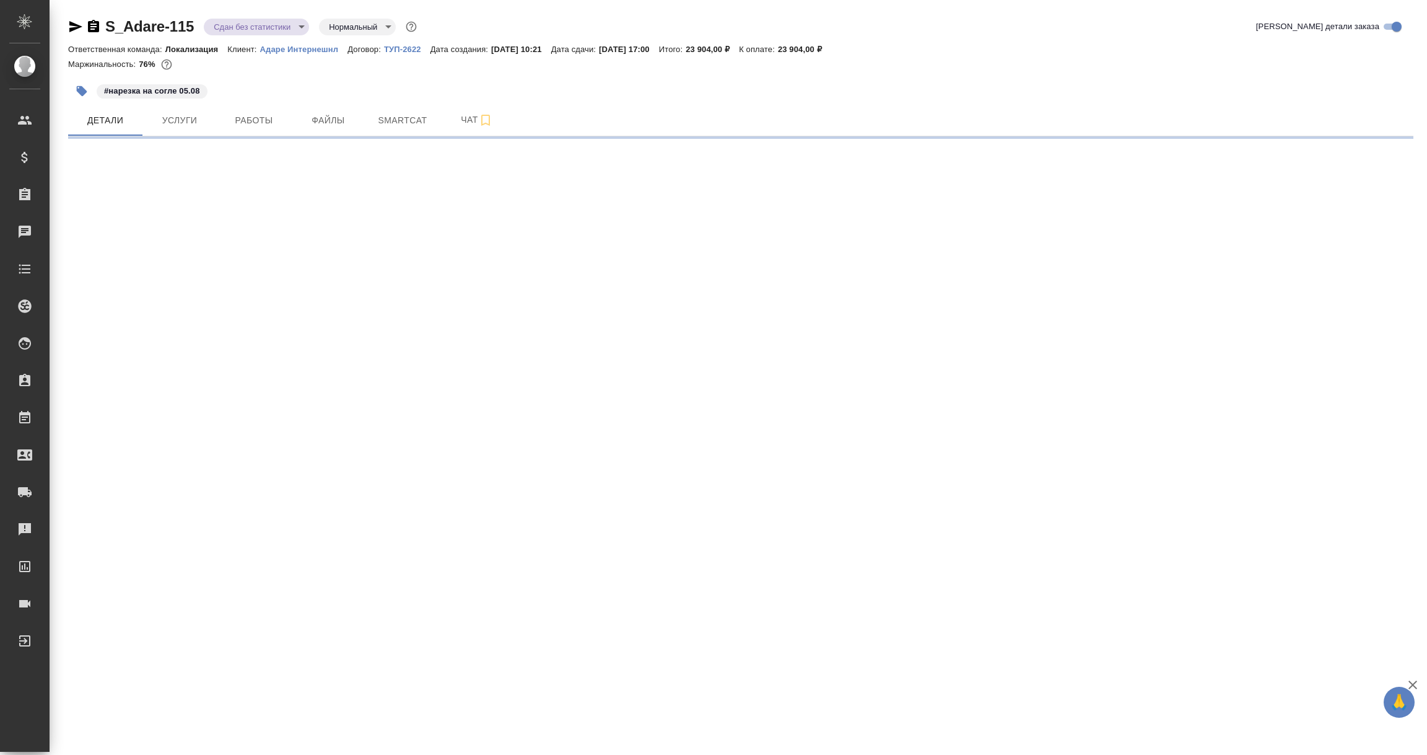
select select "RU"
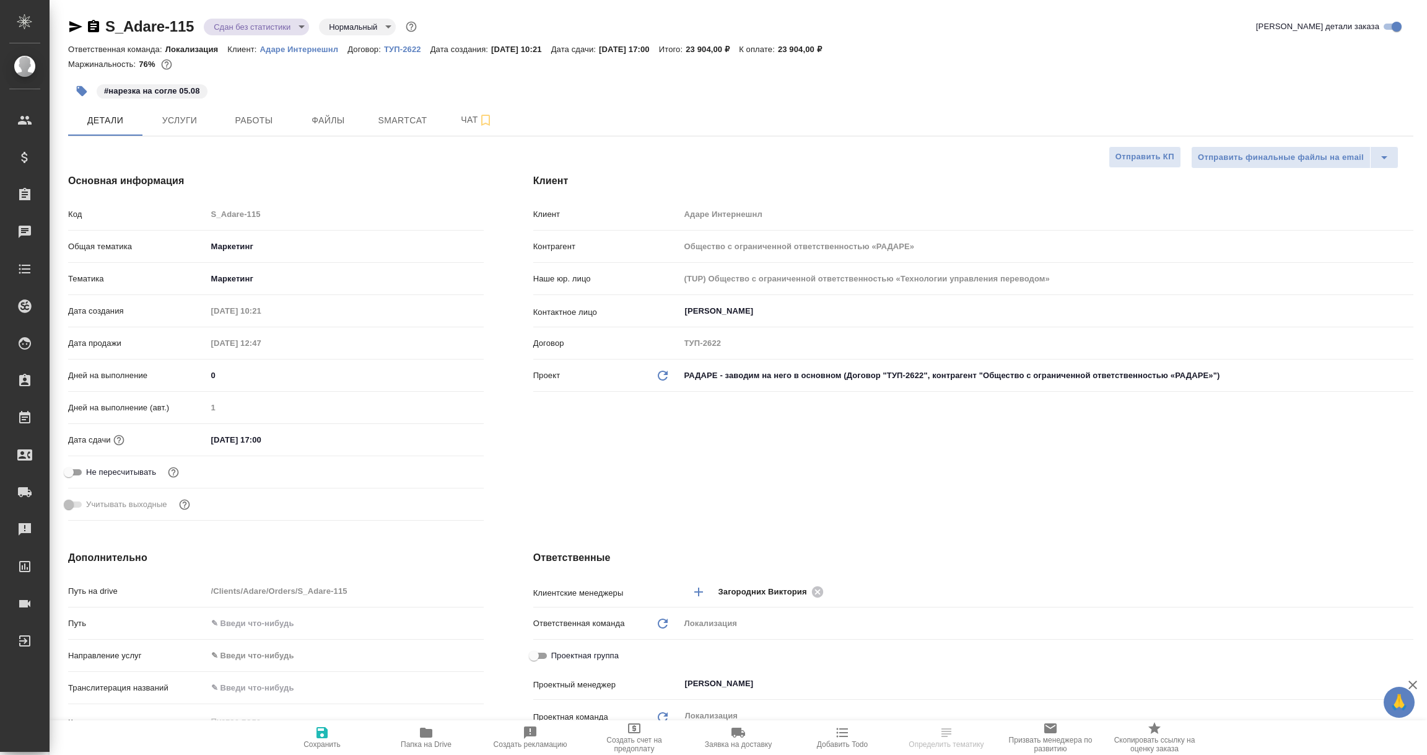
type textarea "x"
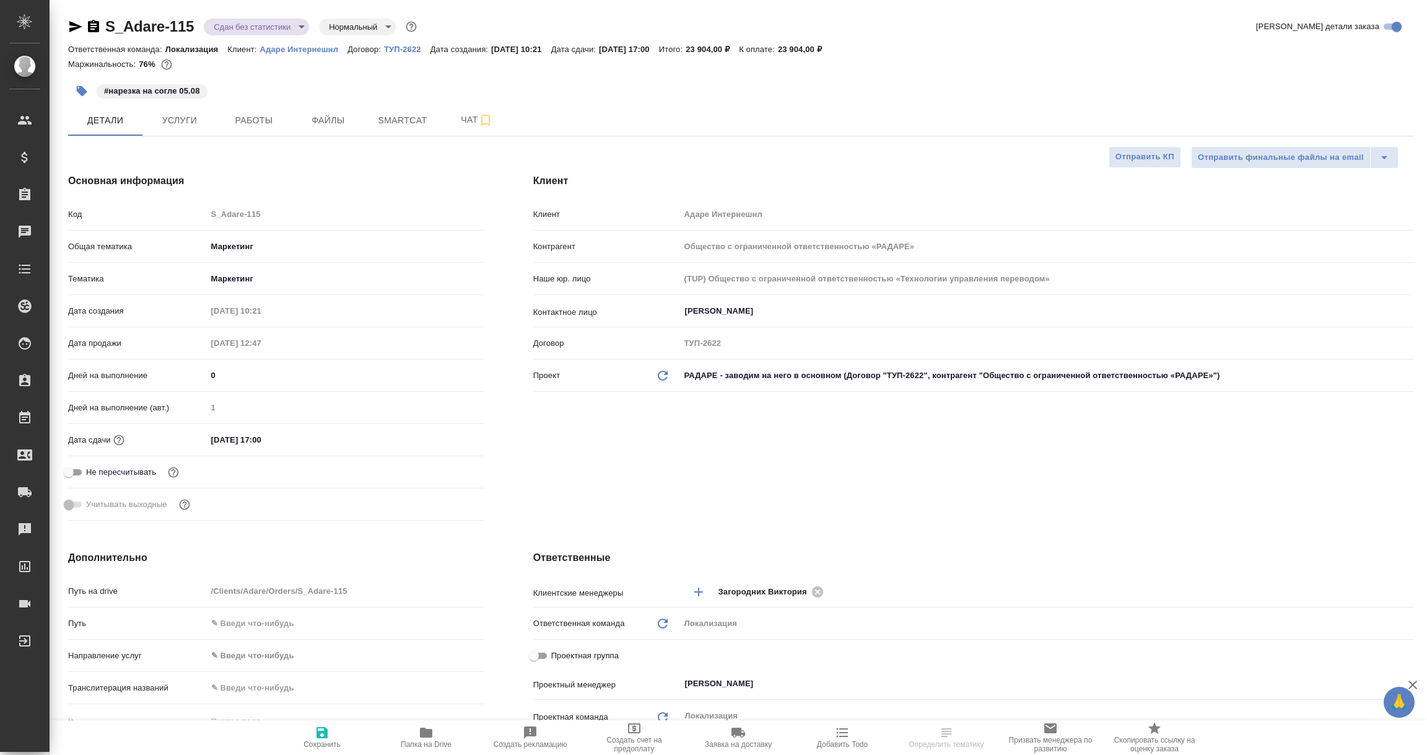
type textarea "x"
click at [76, 27] on icon "button" at bounding box center [75, 26] width 15 height 15
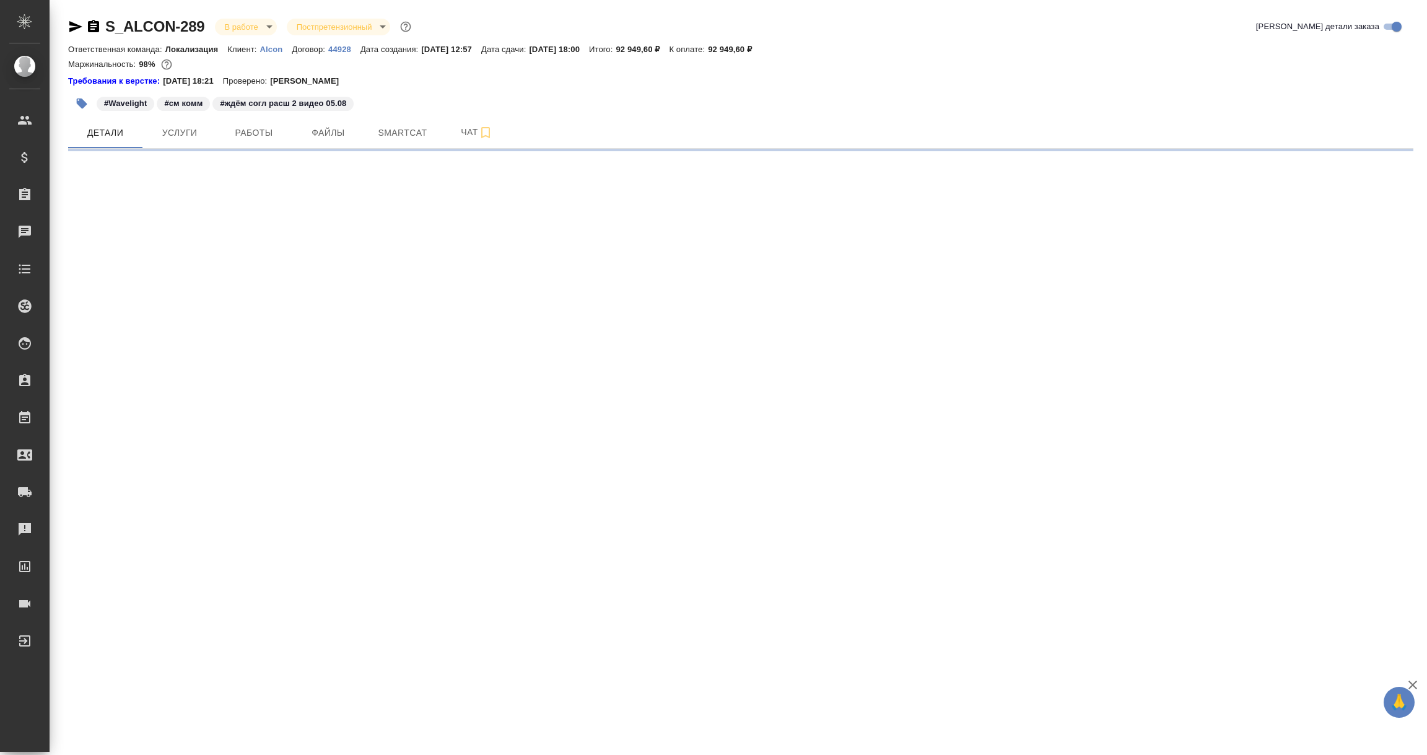
select select "RU"
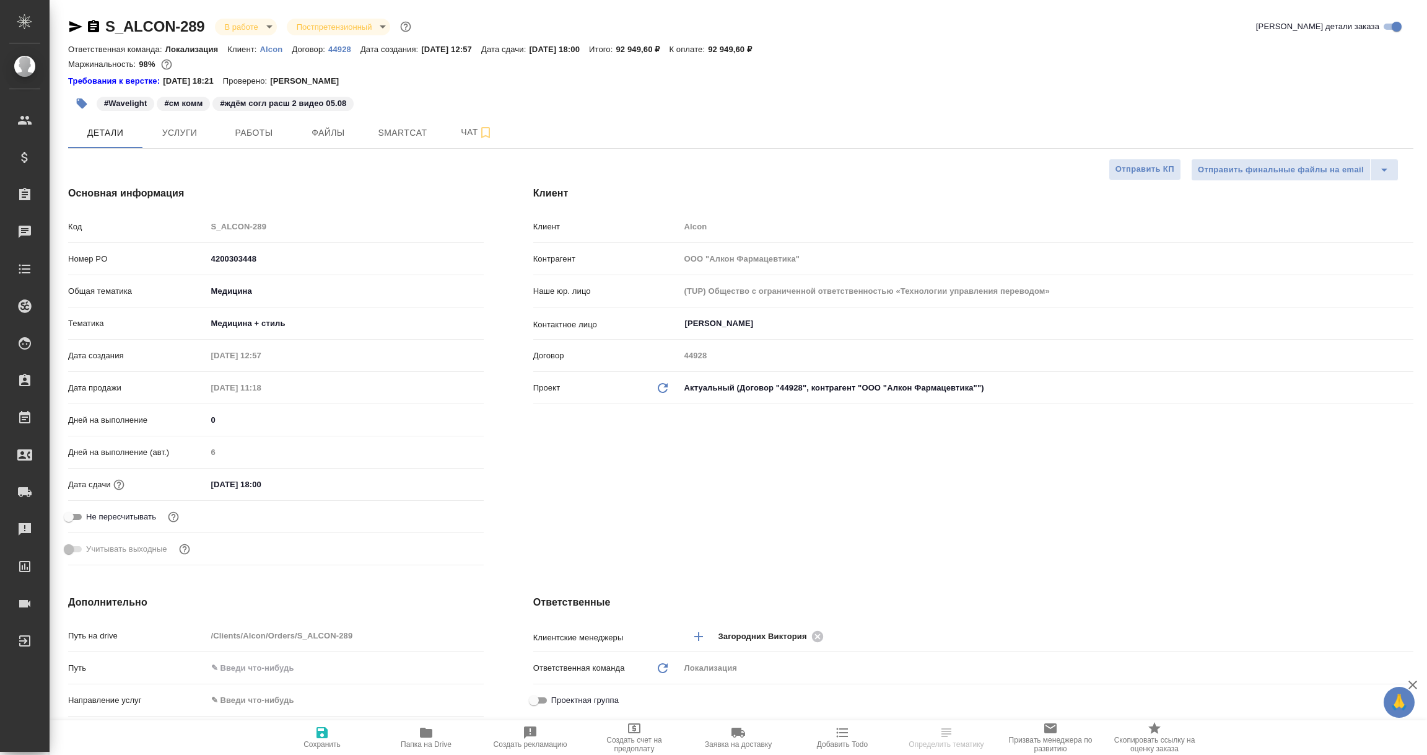
type textarea "x"
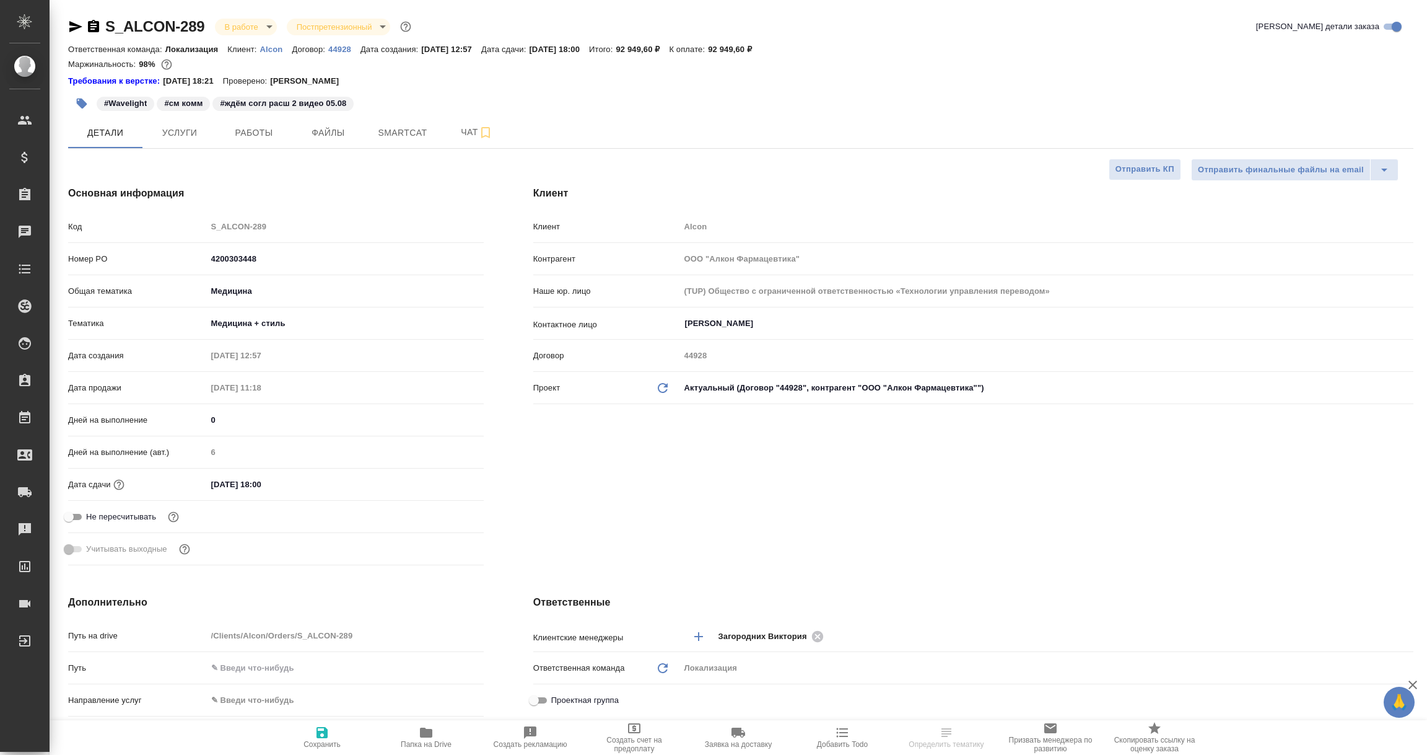
type textarea "x"
click at [72, 27] on icon "button" at bounding box center [75, 26] width 13 height 11
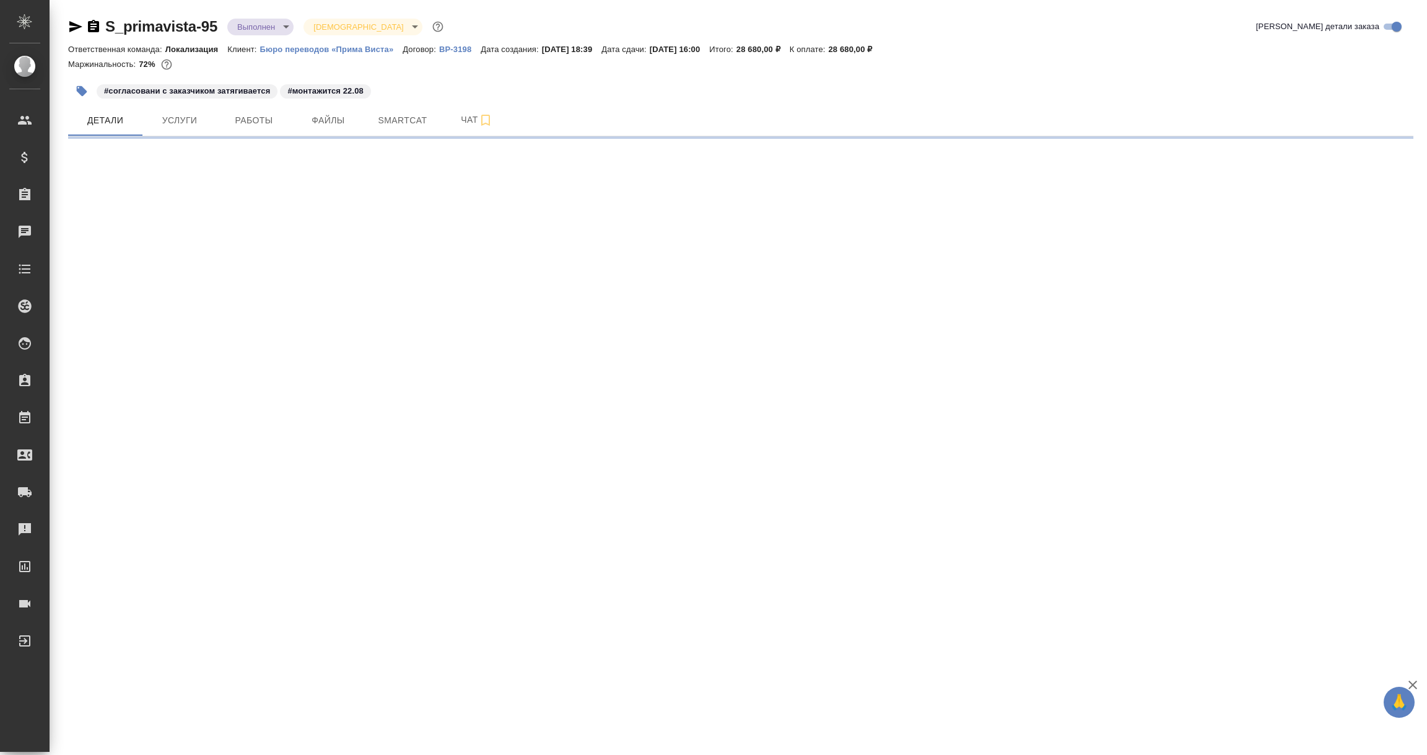
select select "RU"
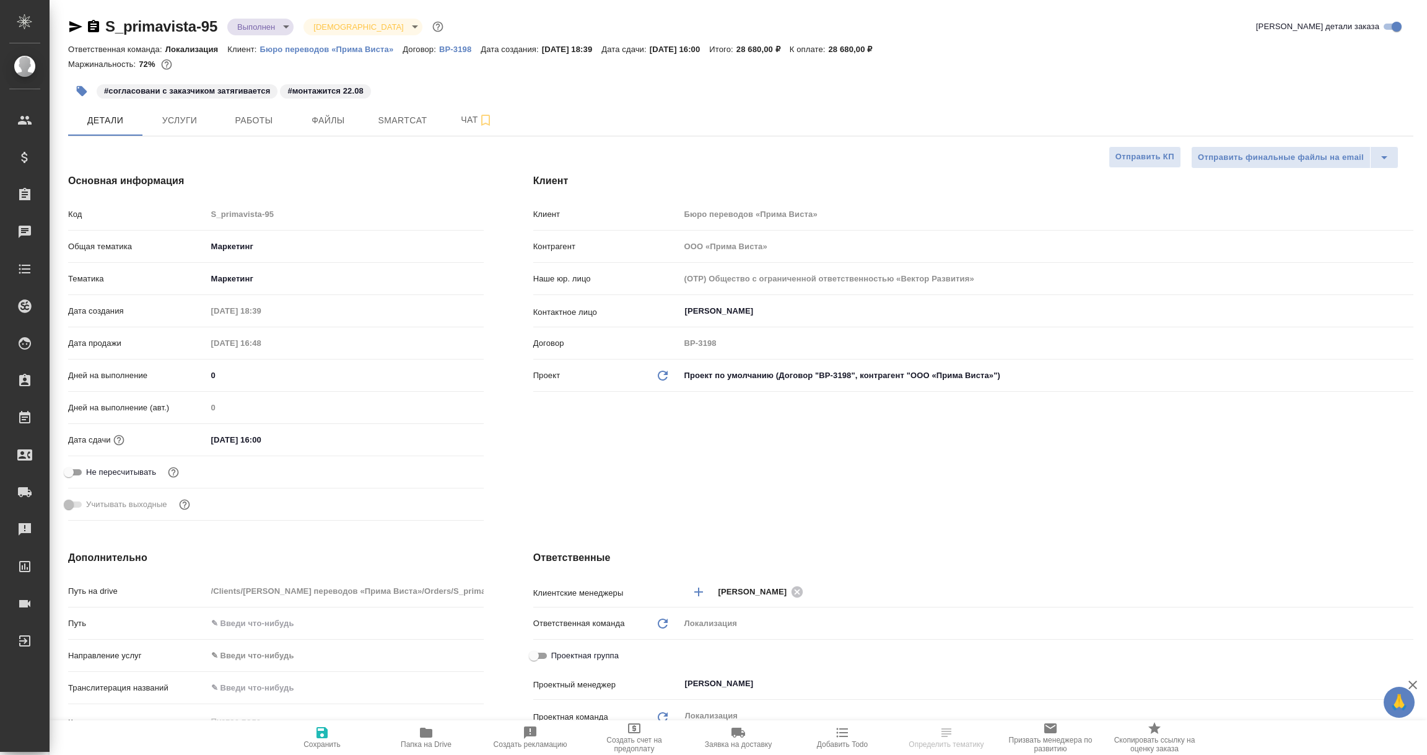
type textarea "x"
click at [76, 23] on icon "button" at bounding box center [75, 26] width 15 height 15
type textarea "x"
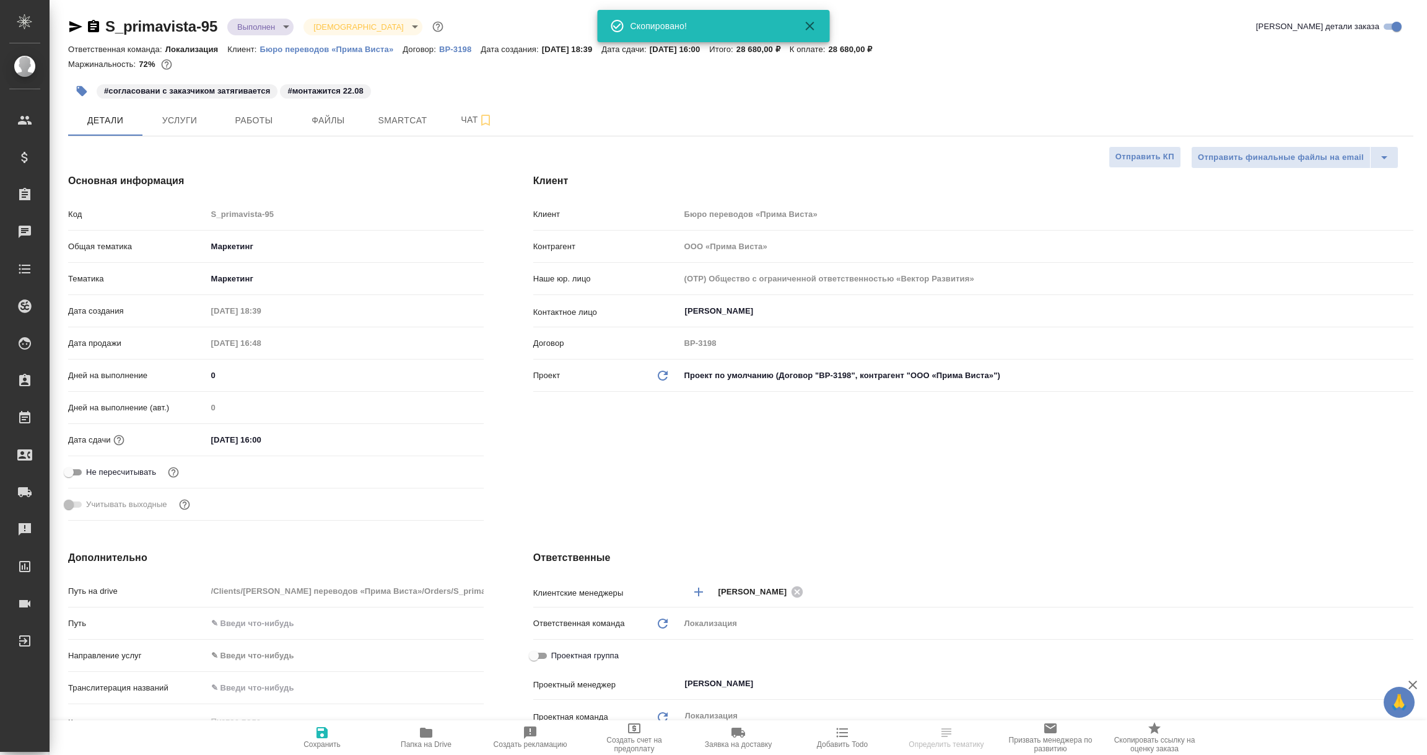
type textarea "x"
click at [455, 50] on p "ВР-3198" at bounding box center [460, 49] width 42 height 9
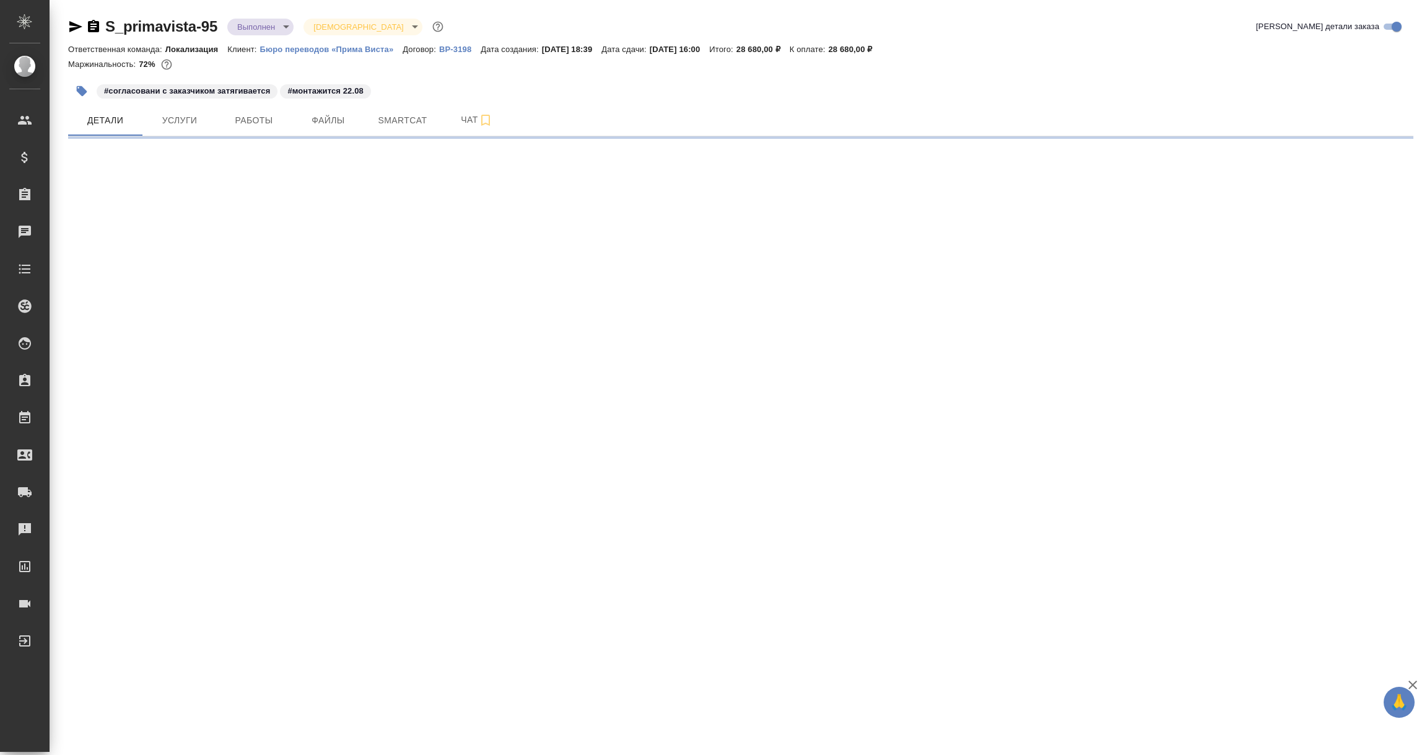
select select "RU"
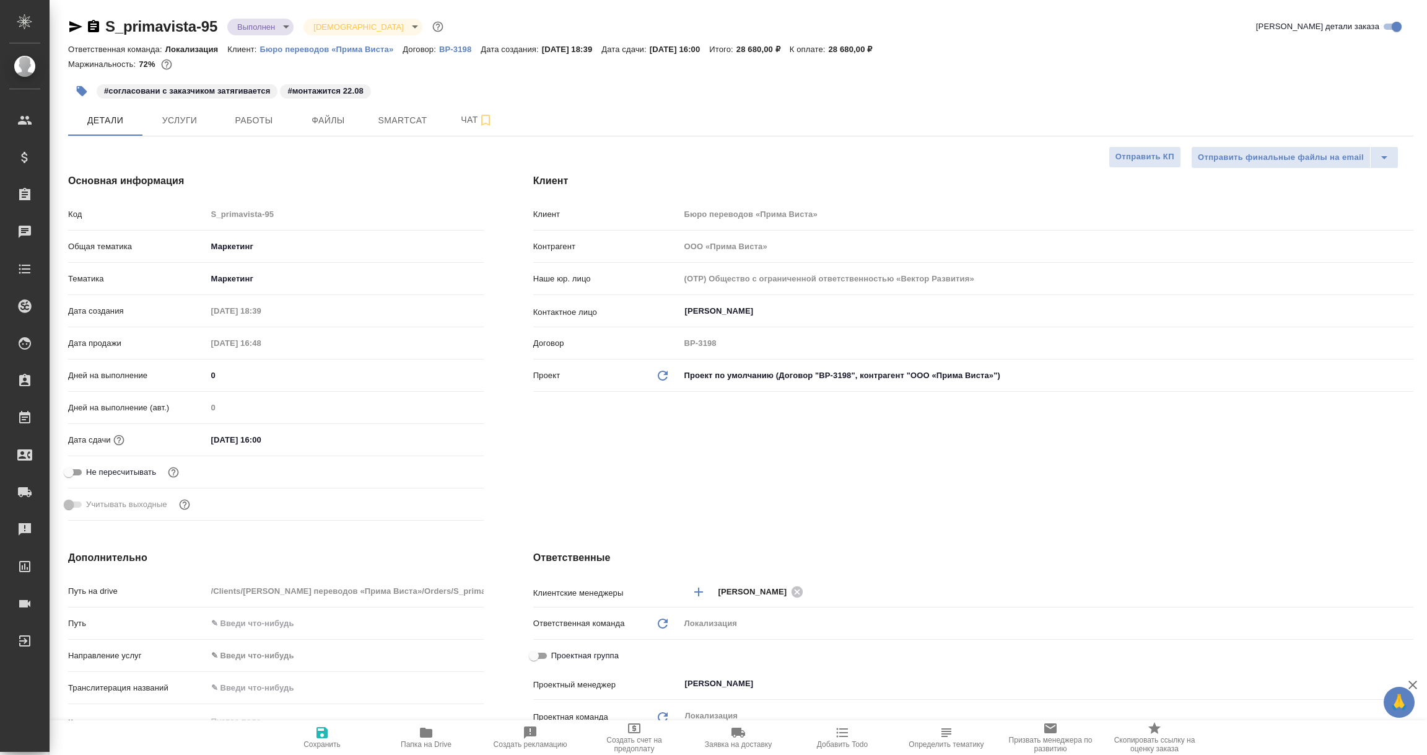
type textarea "x"
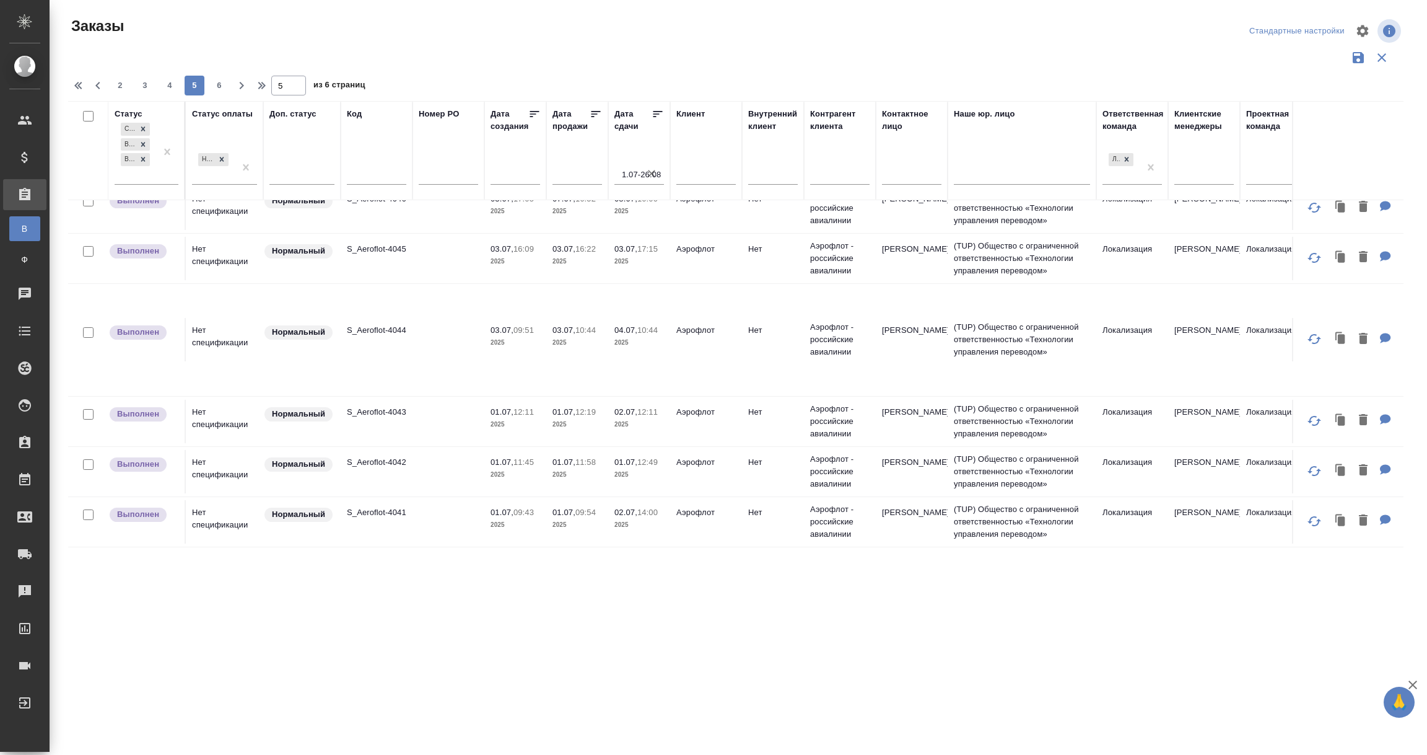
scroll to position [1042, 0]
click at [216, 87] on span "6" at bounding box center [219, 85] width 20 height 12
type input "6"
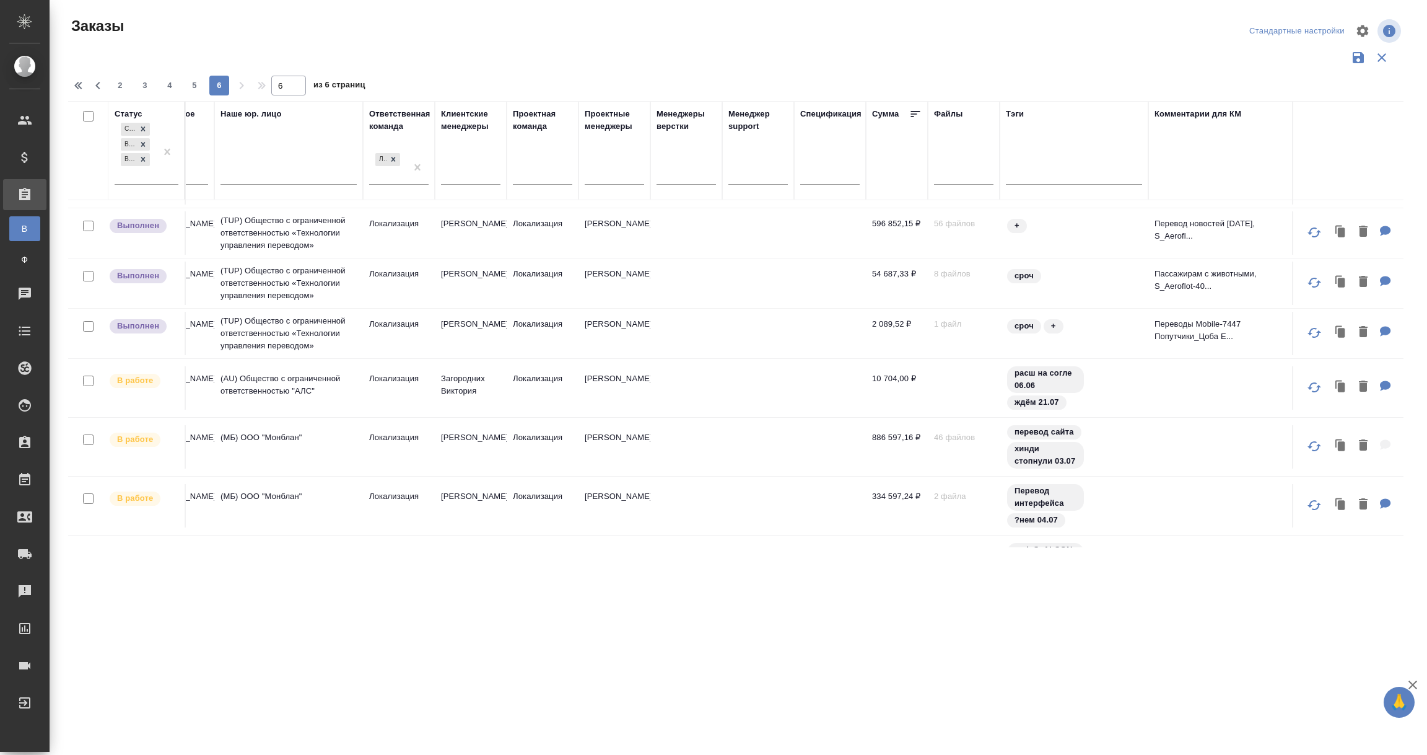
scroll to position [93, 0]
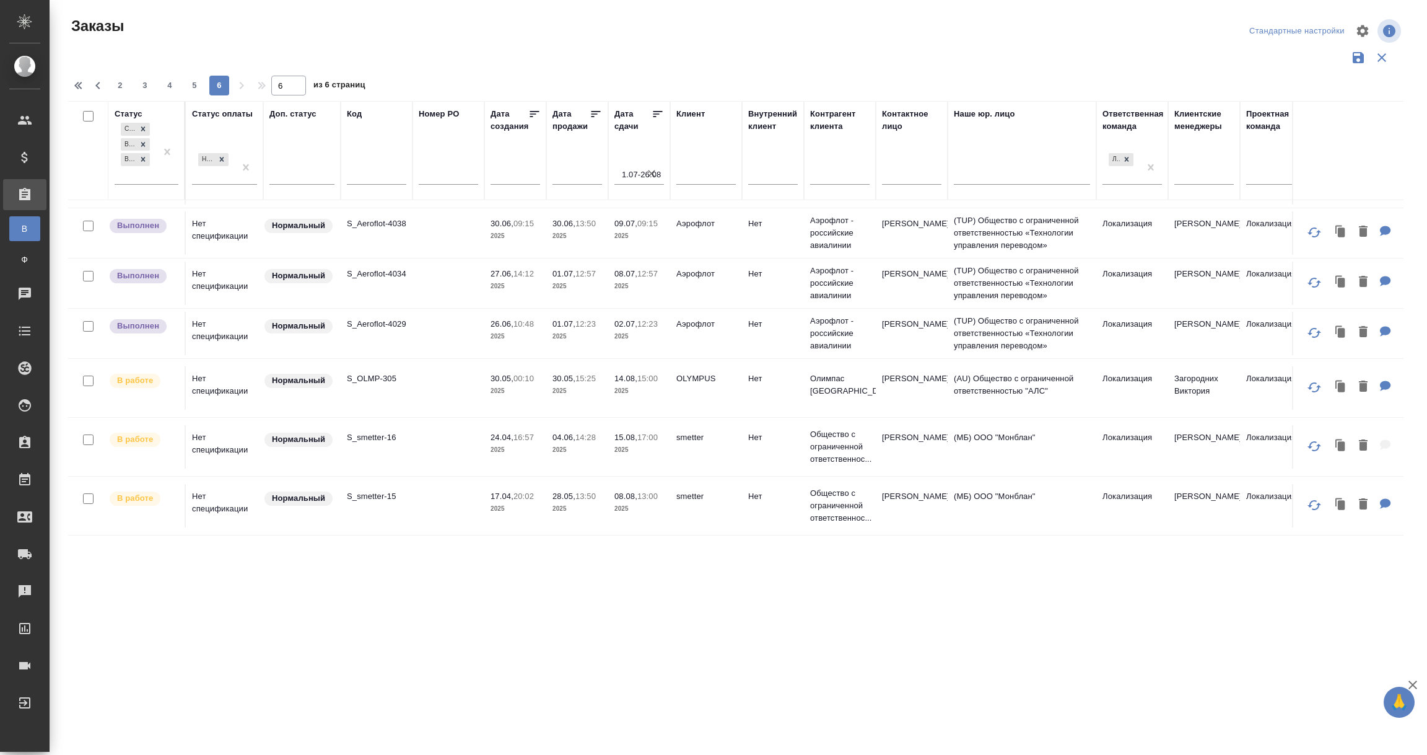
click at [393, 389] on td "S_OLMP-305" at bounding box center [377, 387] width 72 height 43
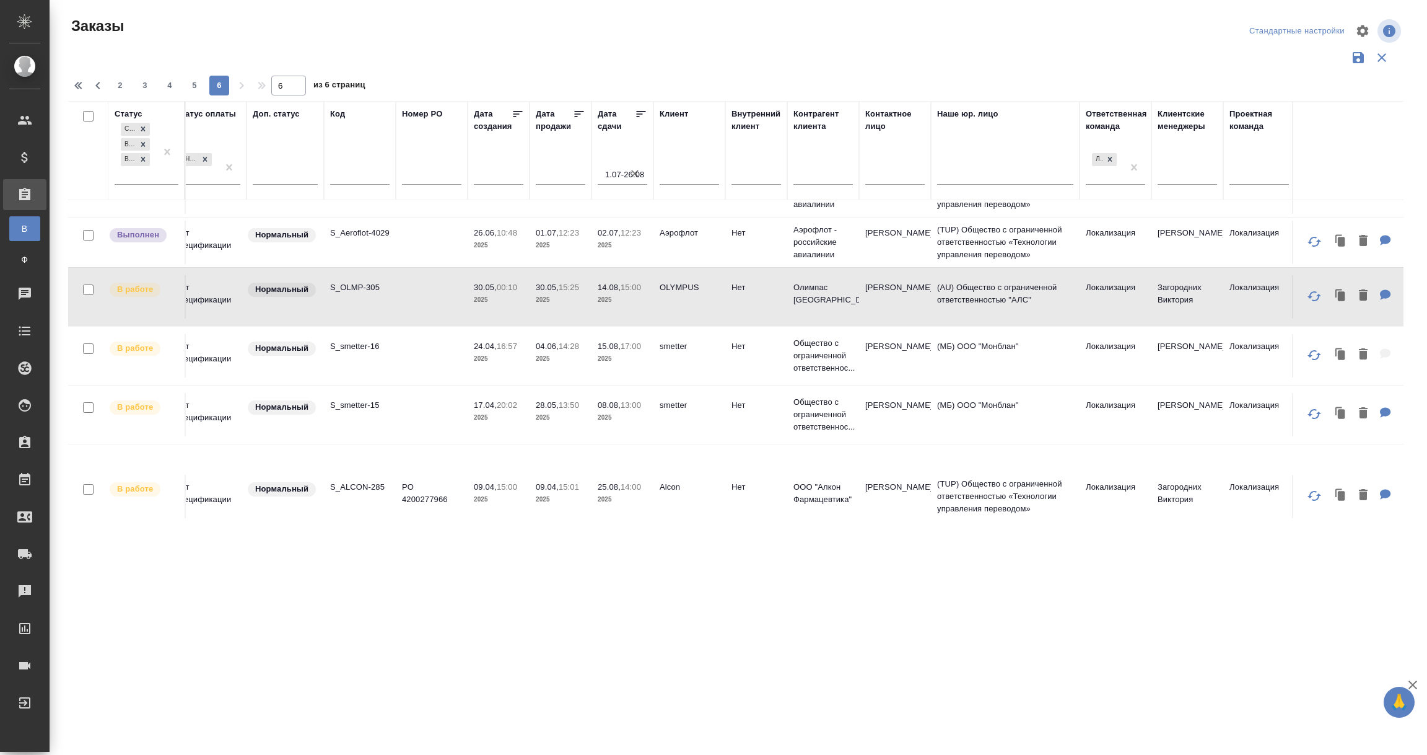
scroll to position [184, 0]
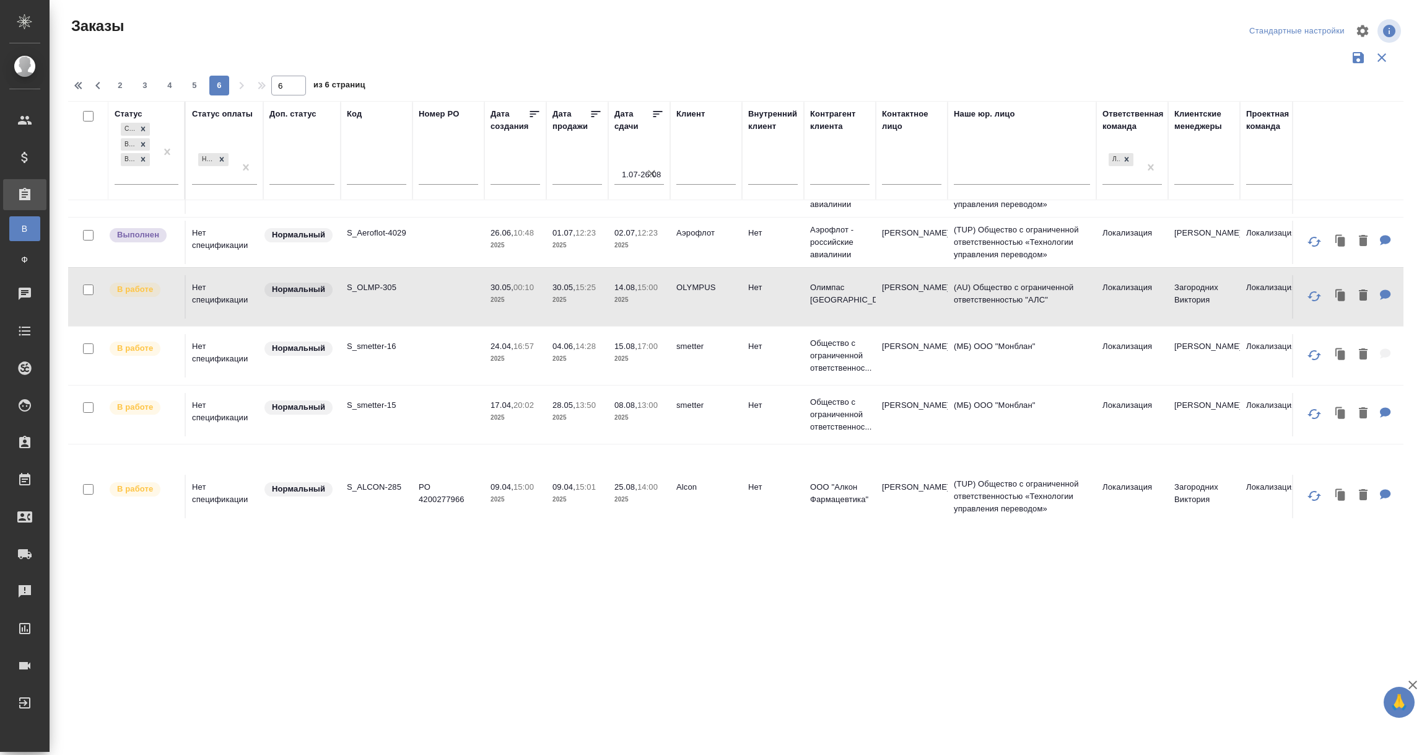
click at [685, 504] on td "Alcon" at bounding box center [706, 496] width 72 height 43
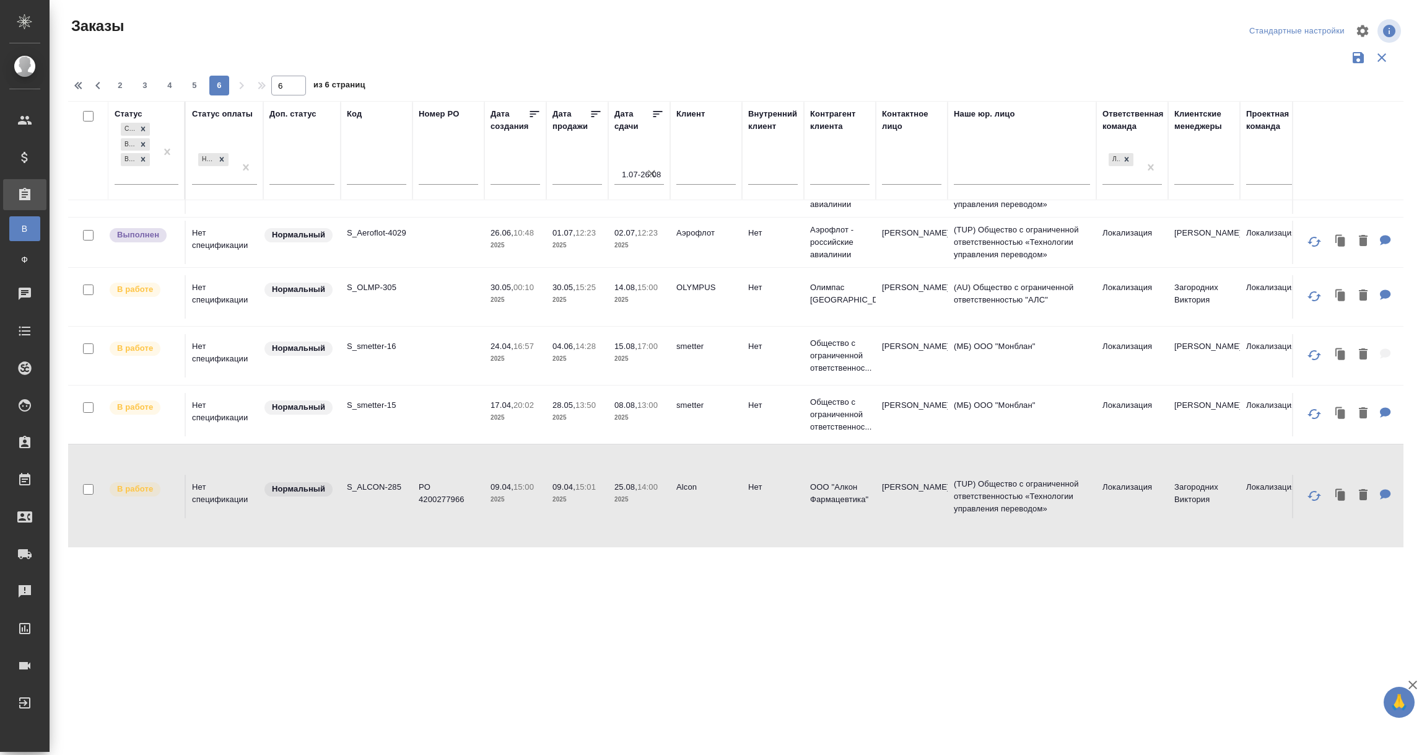
click at [685, 504] on td "Alcon" at bounding box center [706, 496] width 72 height 43
click at [232, 354] on td "Нет спецификации" at bounding box center [224, 355] width 77 height 43
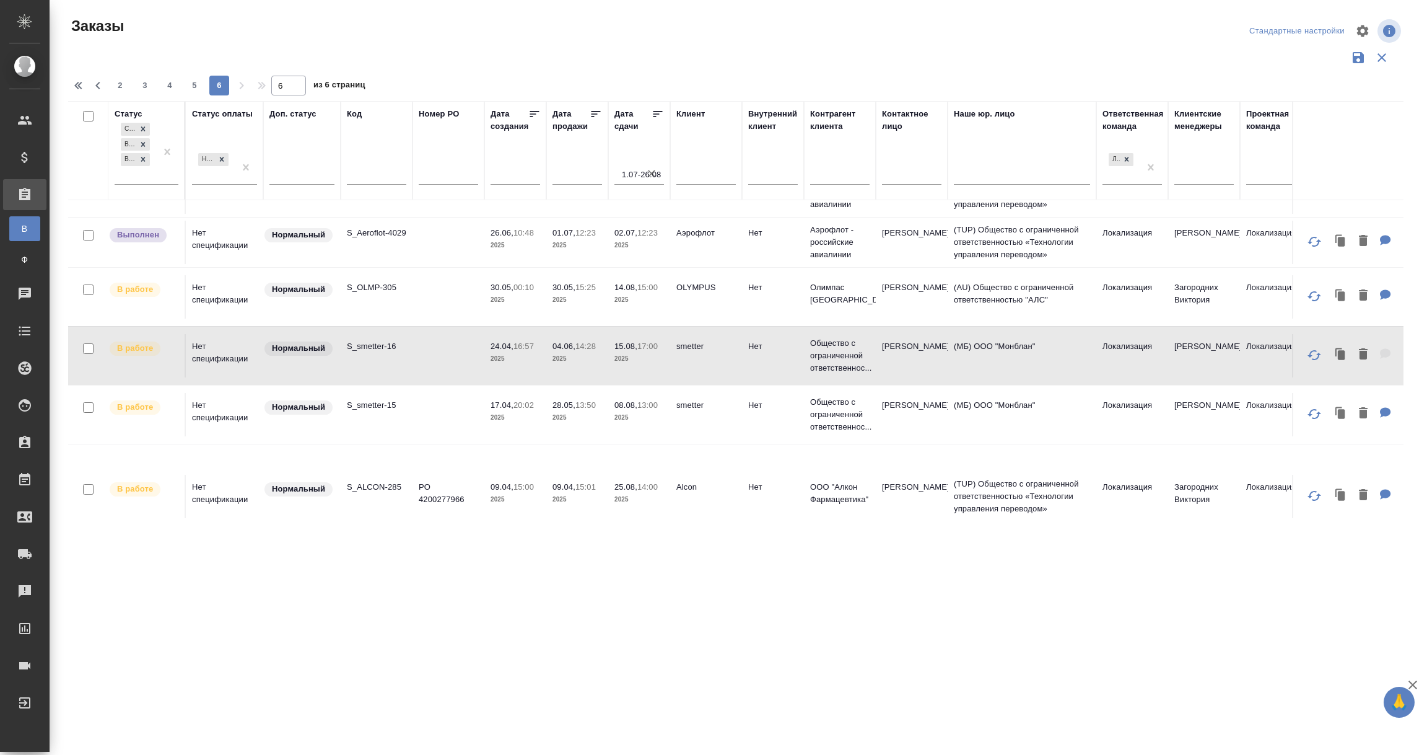
click at [232, 354] on td "Нет спецификации" at bounding box center [224, 355] width 77 height 43
click at [594, 433] on td "28.05, 13:50 2025" at bounding box center [577, 414] width 62 height 43
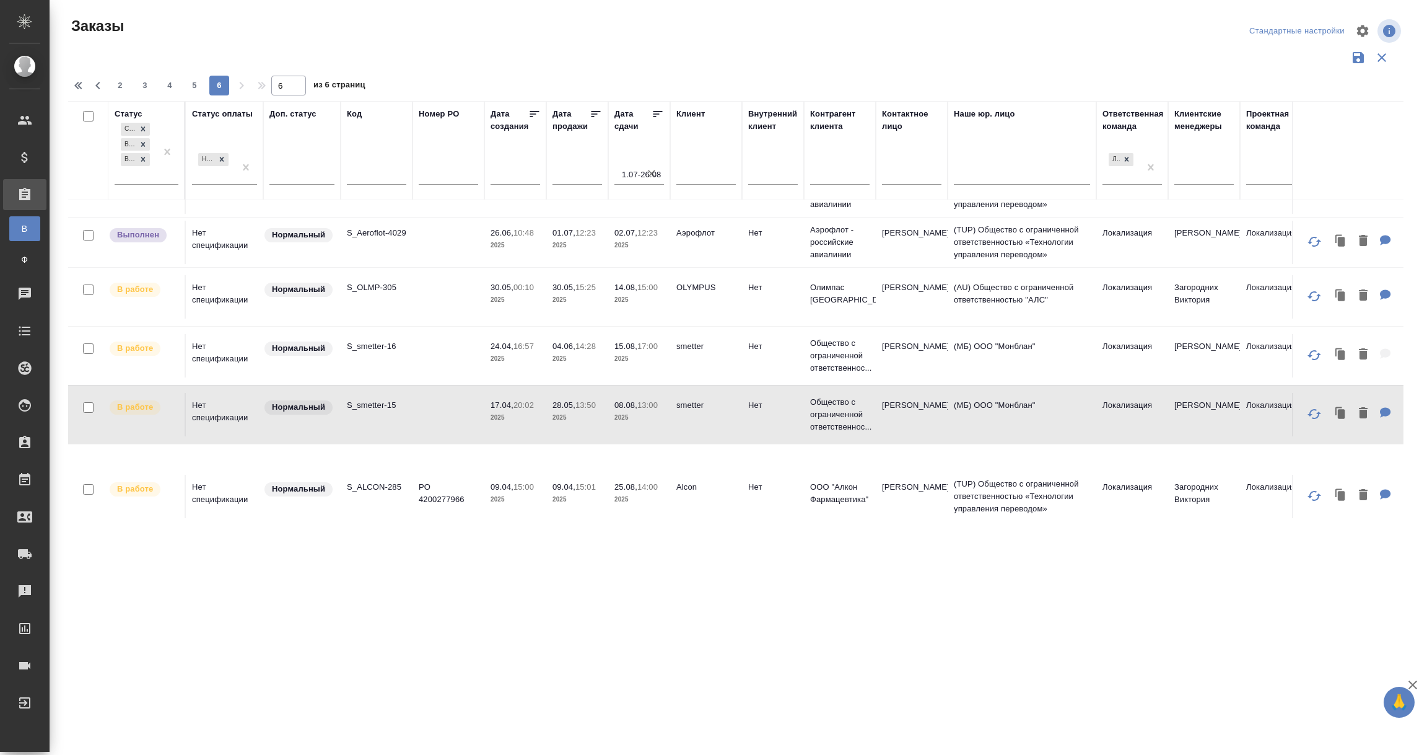
click at [594, 433] on td "28.05, 13:50 2025" at bounding box center [577, 414] width 62 height 43
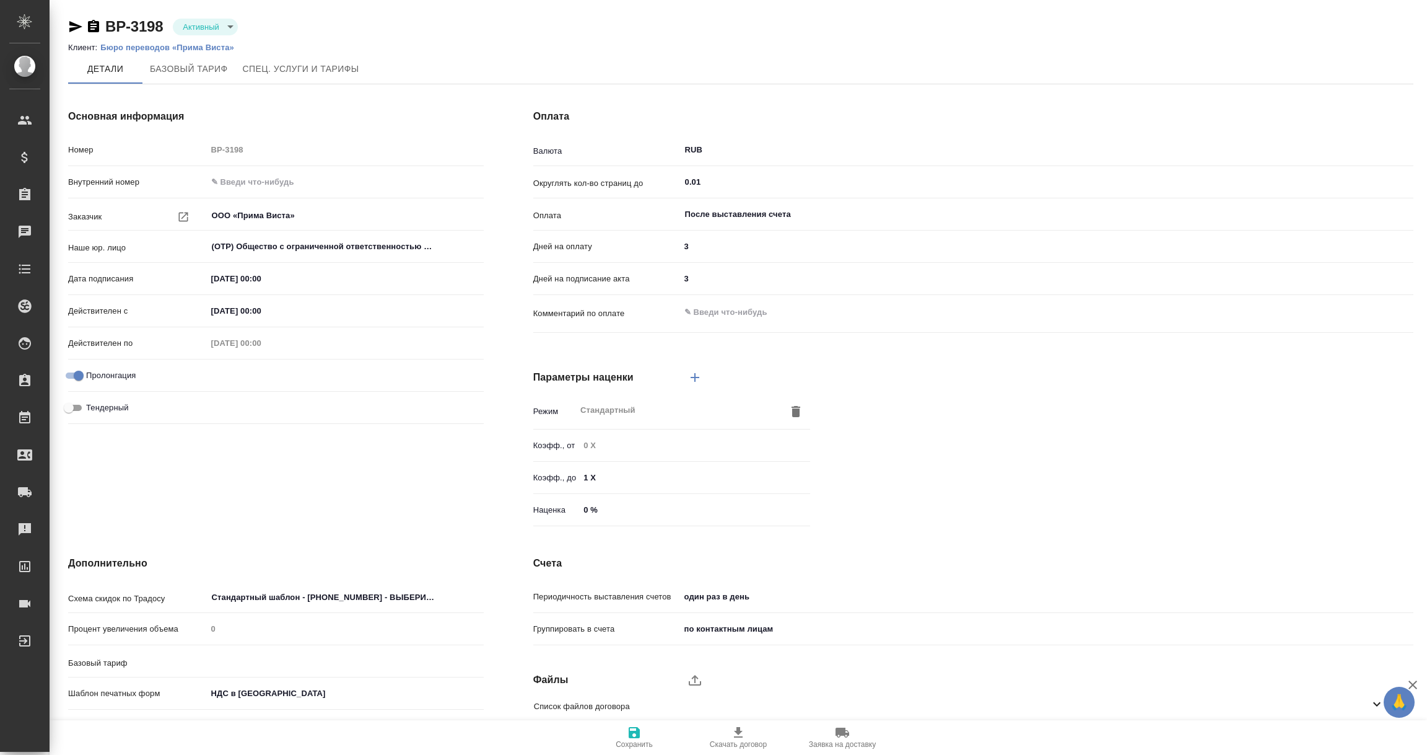
type input "Базовый ТП 2025"
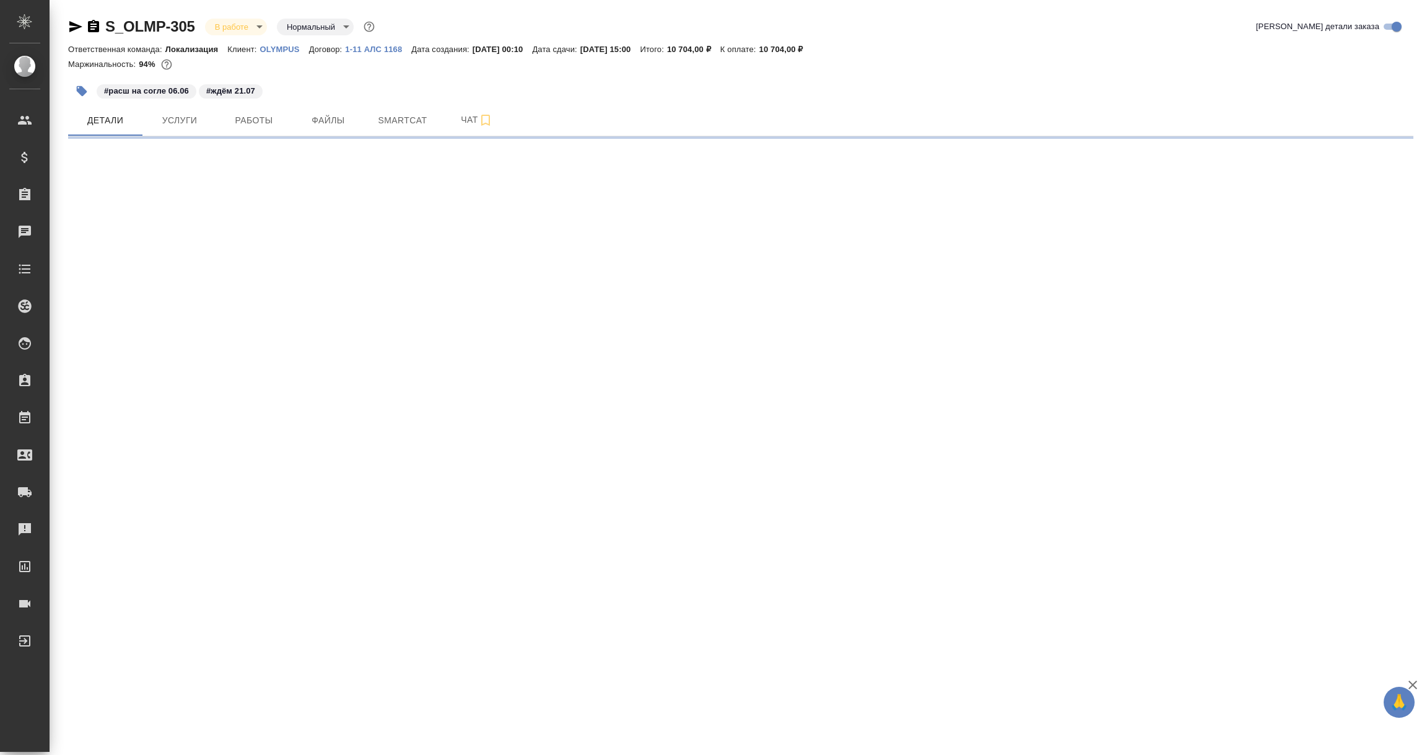
select select "RU"
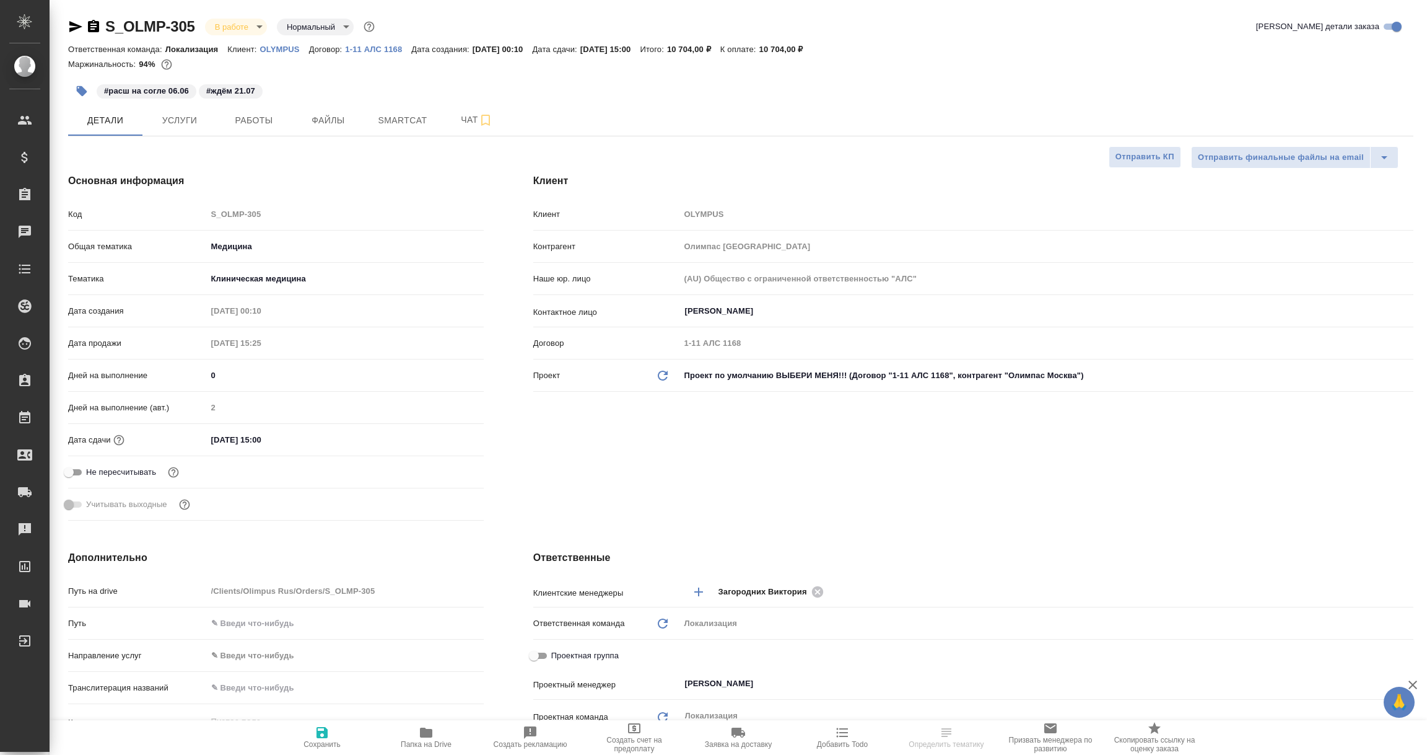
type textarea "x"
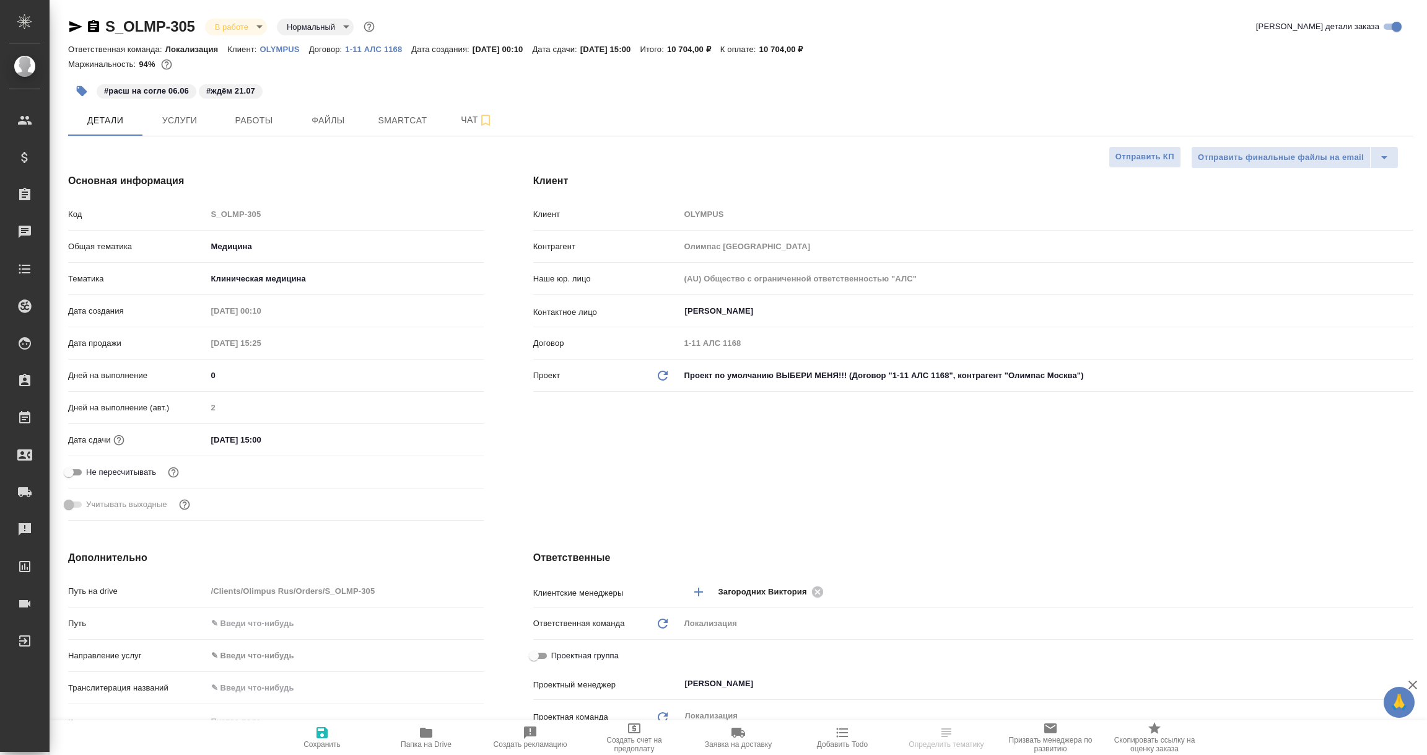
type textarea "x"
click at [73, 27] on icon "button" at bounding box center [75, 26] width 13 height 11
click at [395, 50] on p "1-11 АЛС 1168" at bounding box center [378, 49] width 66 height 9
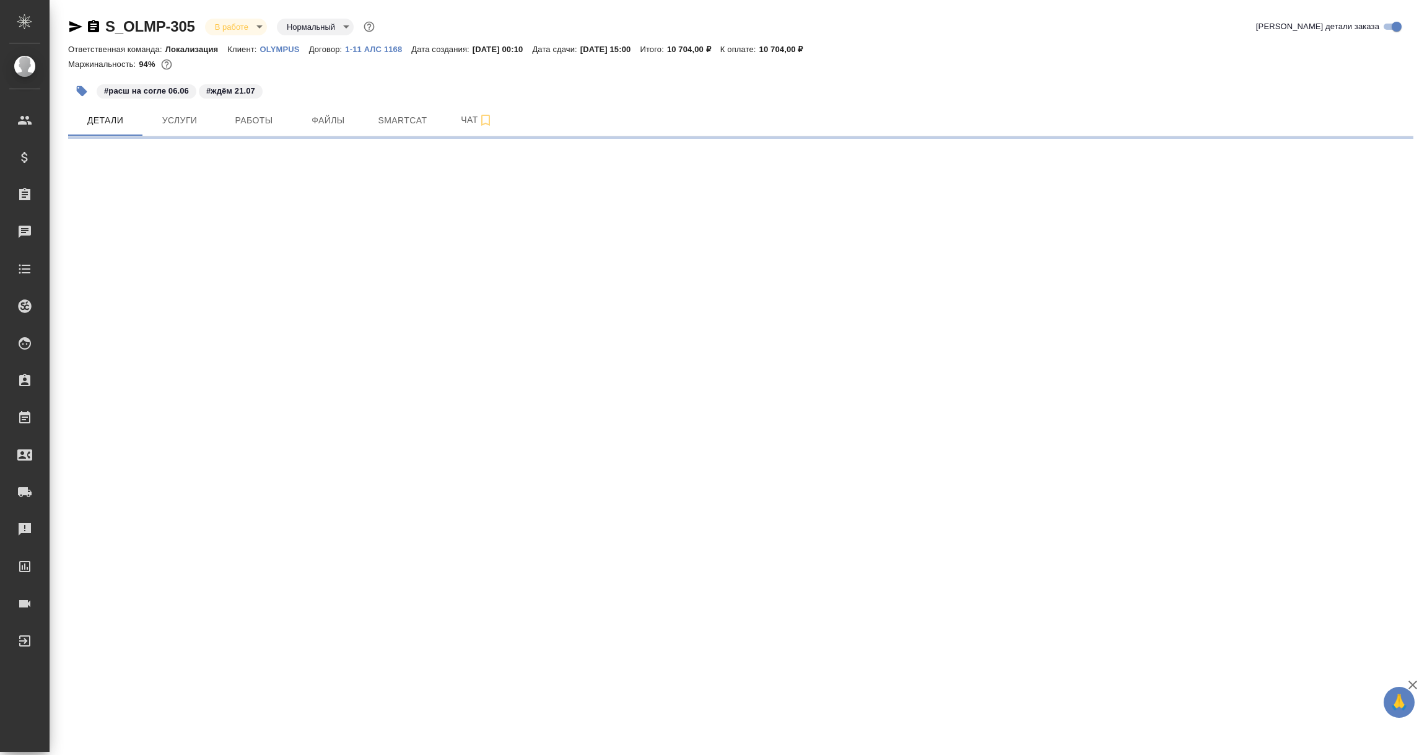
select select "RU"
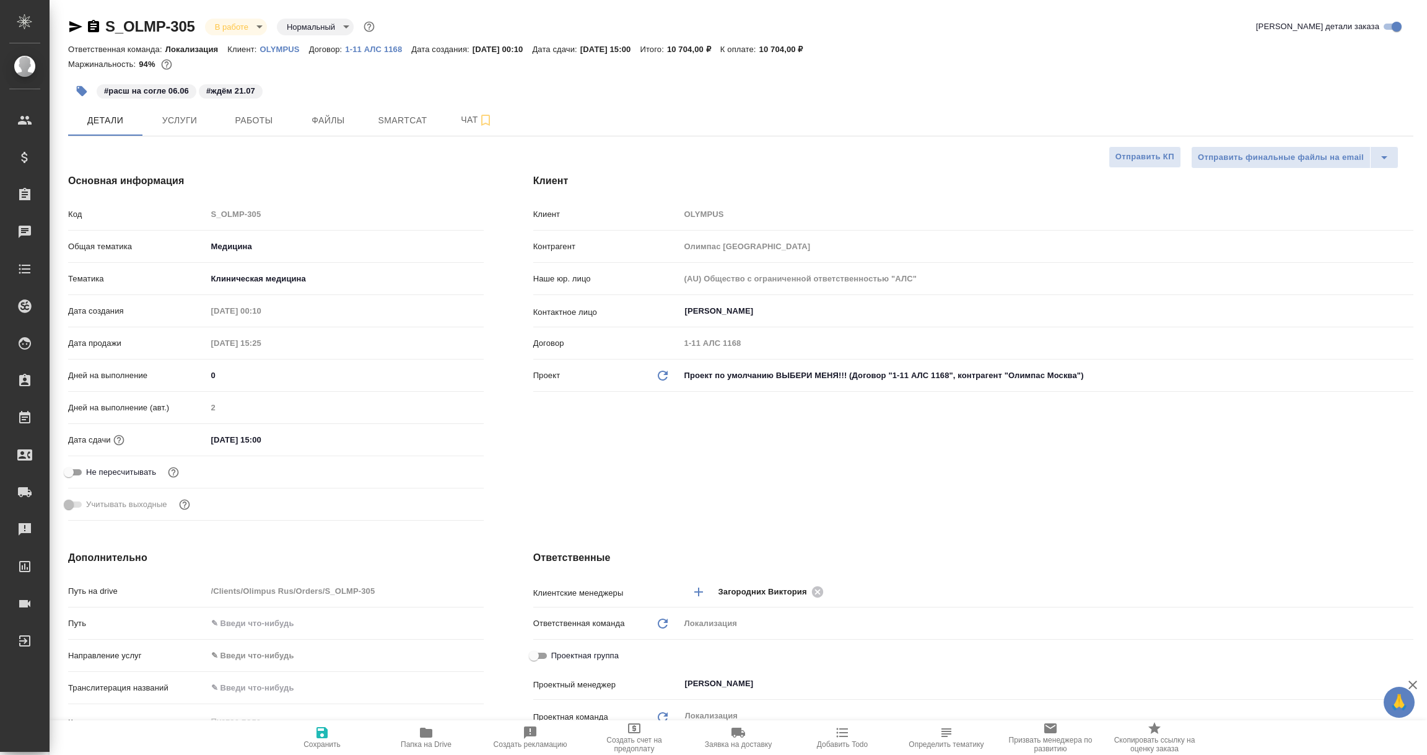
type textarea "x"
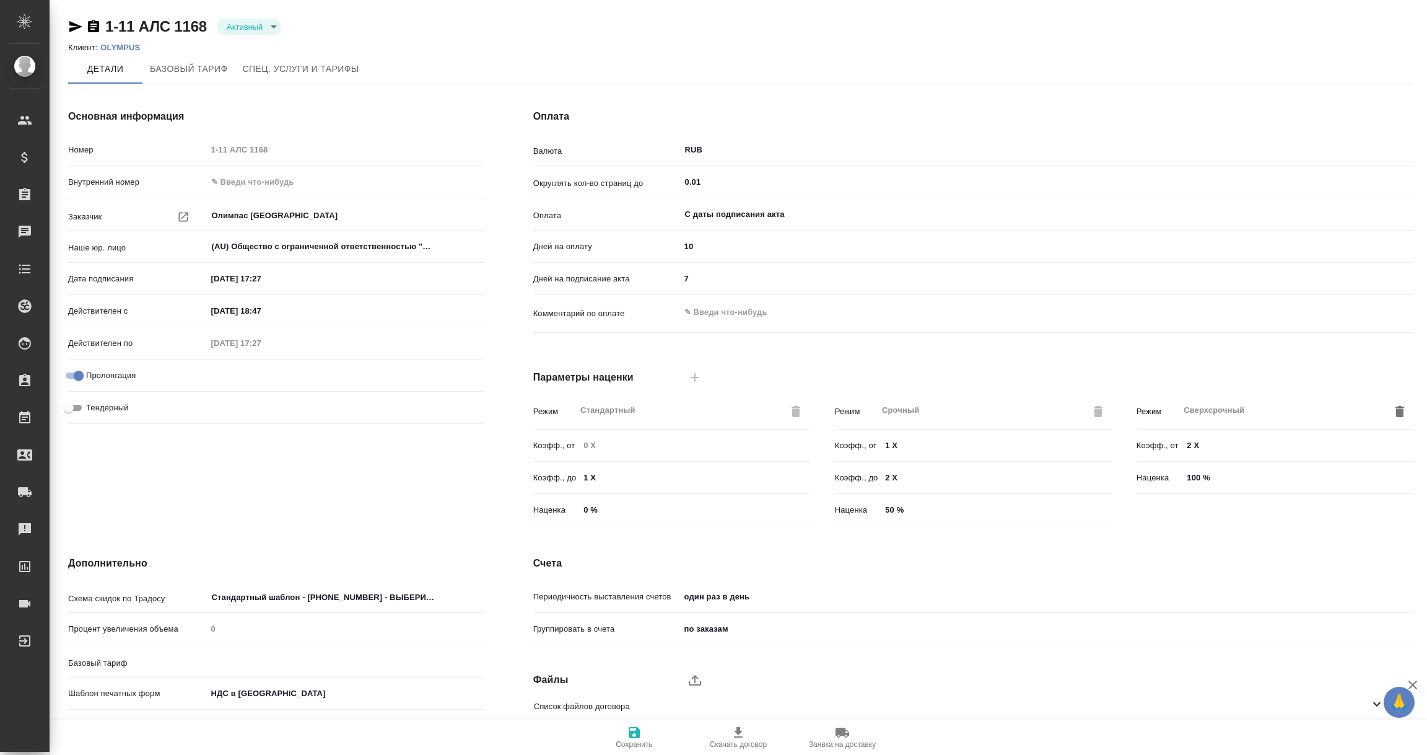
type input "590"
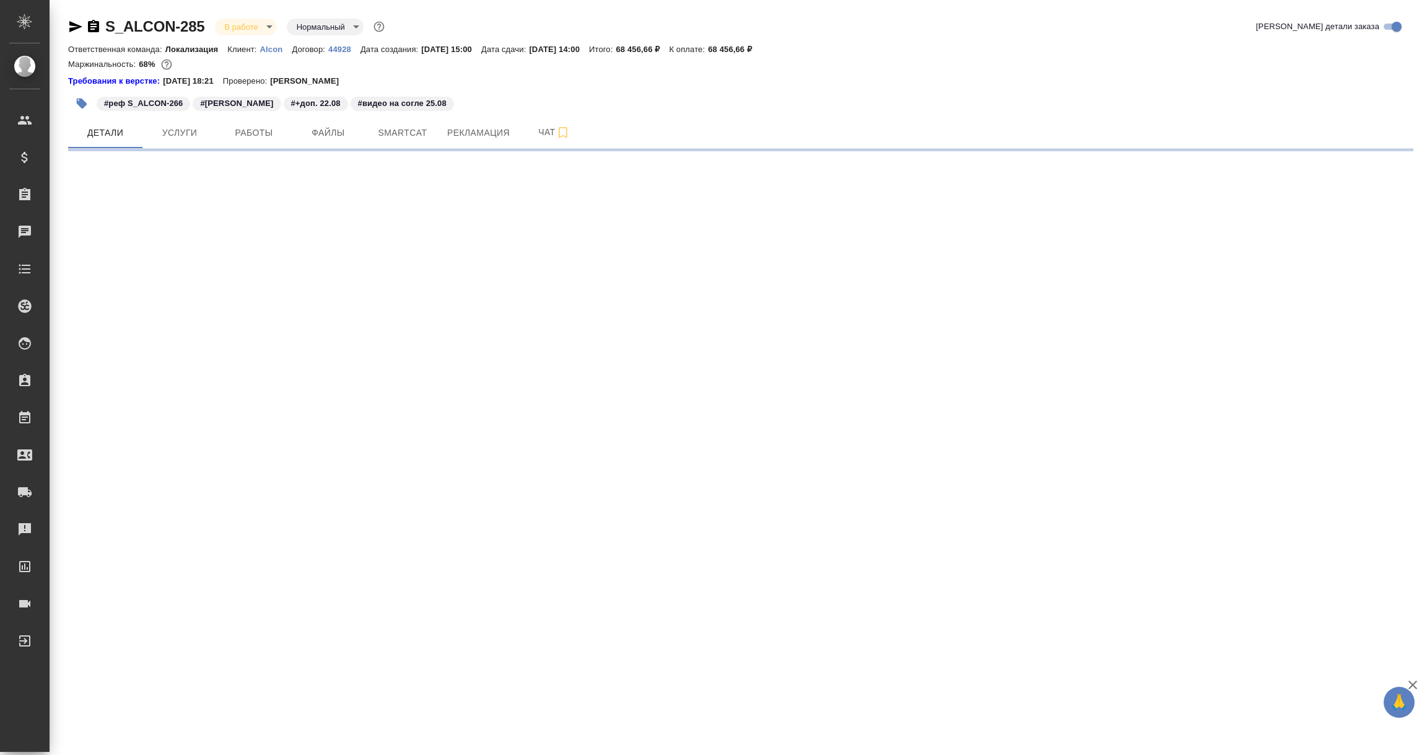
select select "RU"
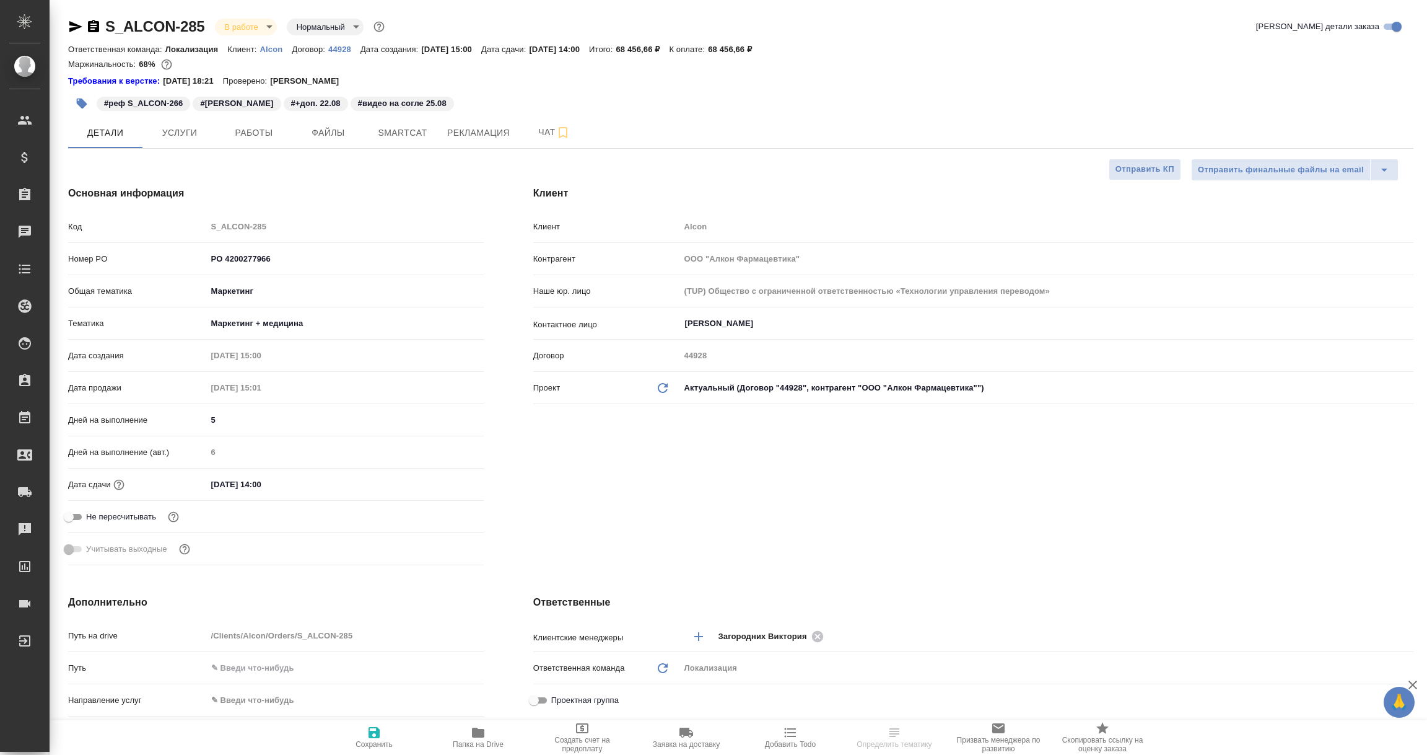
type textarea "x"
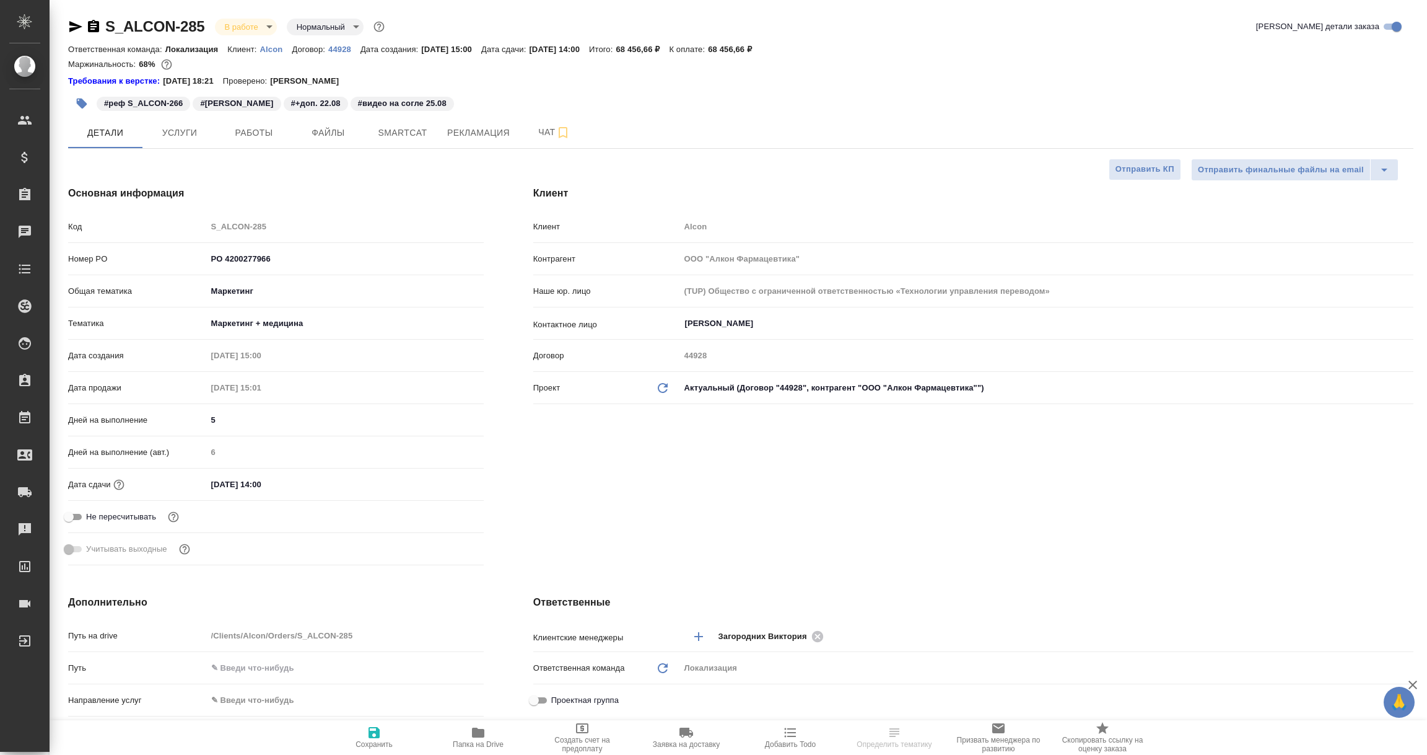
type textarea "x"
click at [68, 25] on icon "button" at bounding box center [75, 26] width 15 height 15
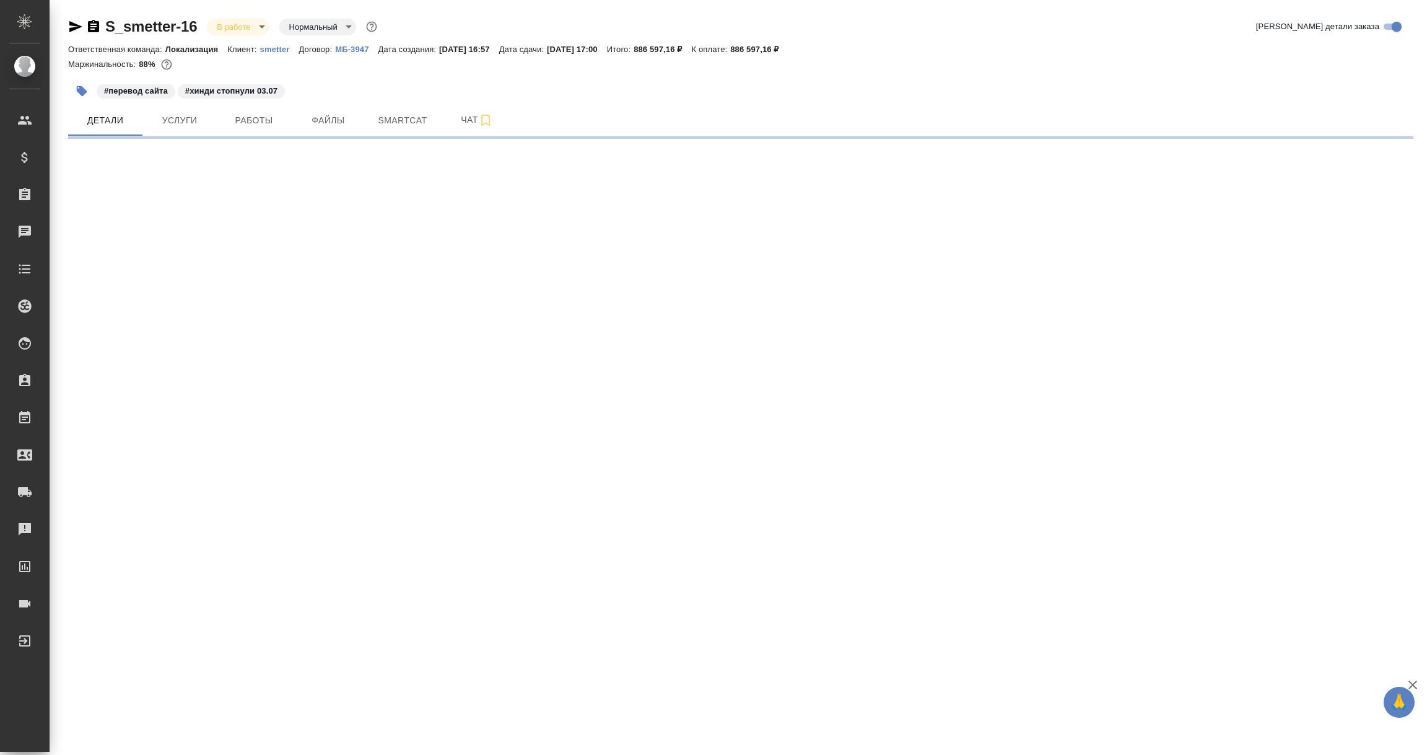
click at [77, 27] on icon "button" at bounding box center [75, 26] width 13 height 11
select select "RU"
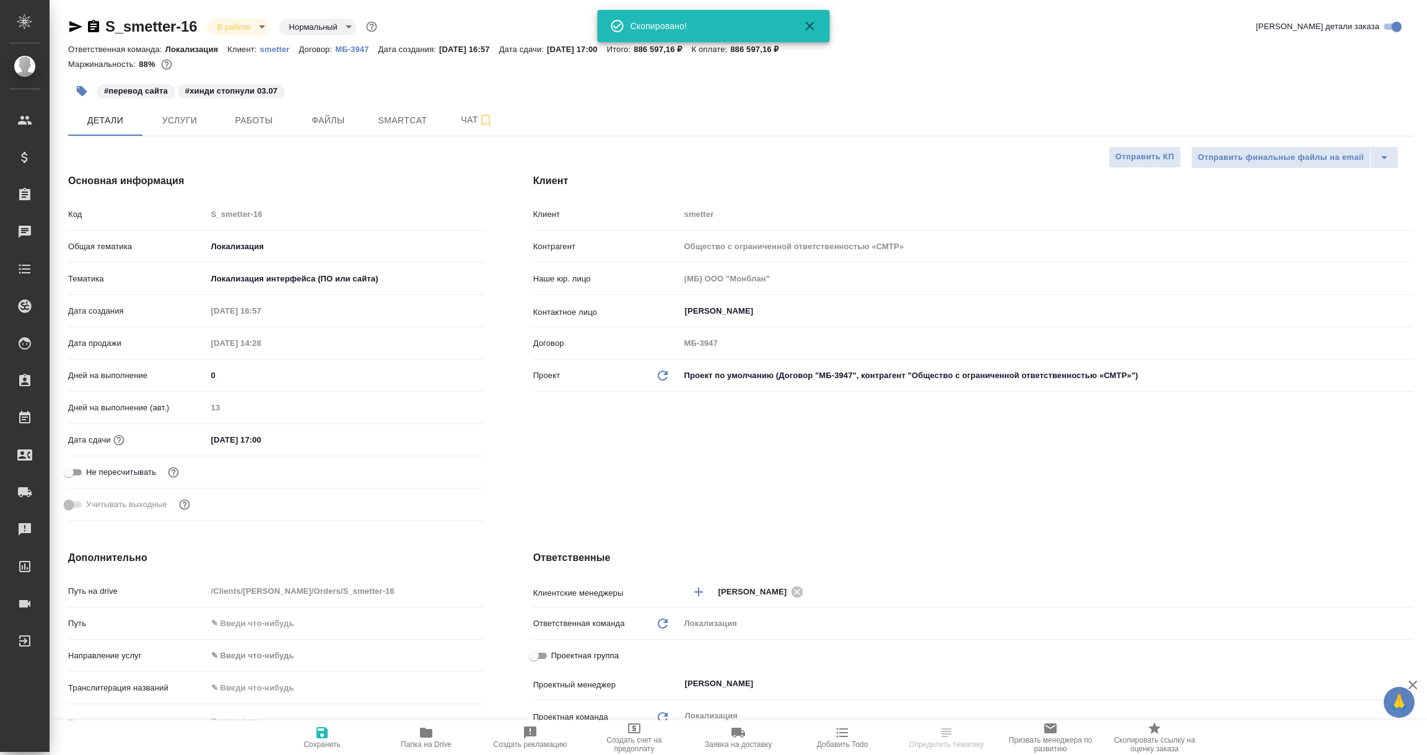
type textarea "x"
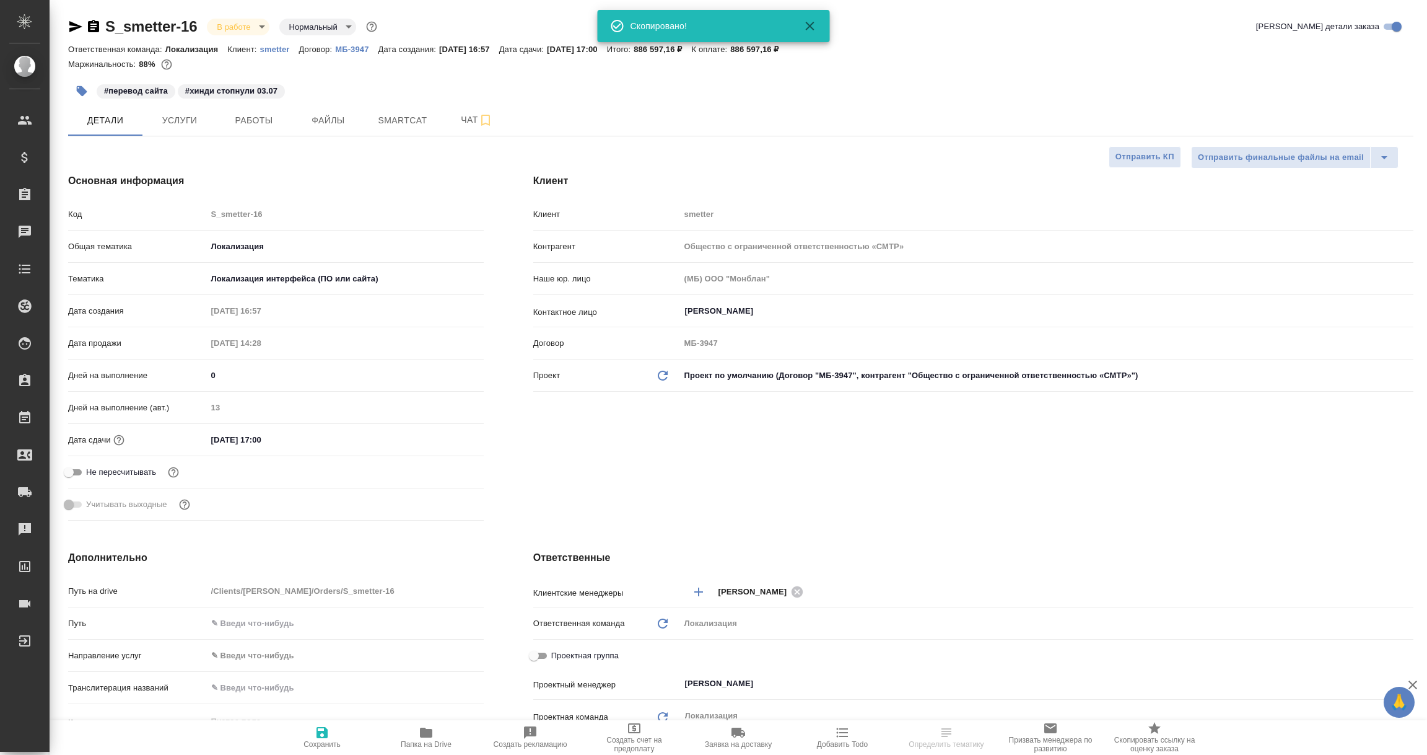
type textarea "x"
select select "RU"
type textarea "x"
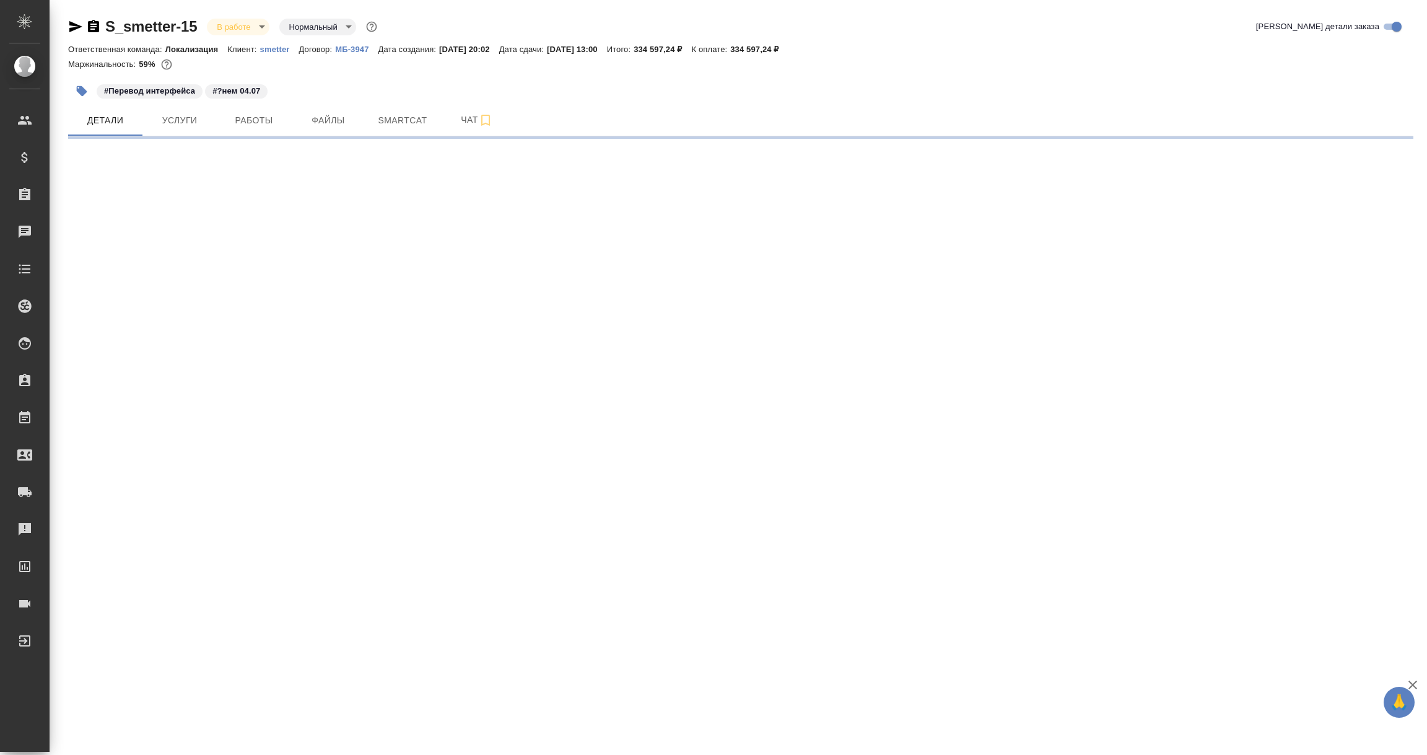
select select "RU"
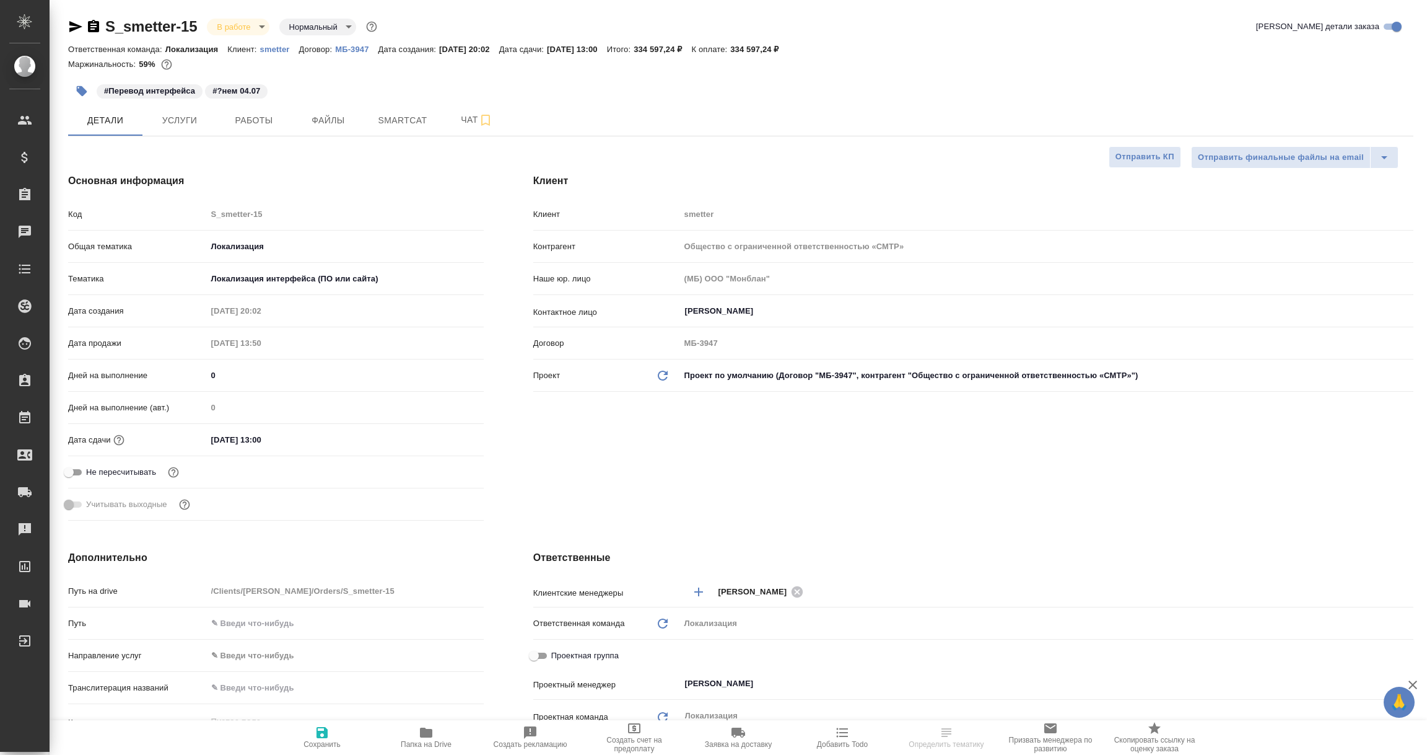
type textarea "x"
click at [74, 25] on icon "button" at bounding box center [75, 26] width 13 height 11
type textarea "x"
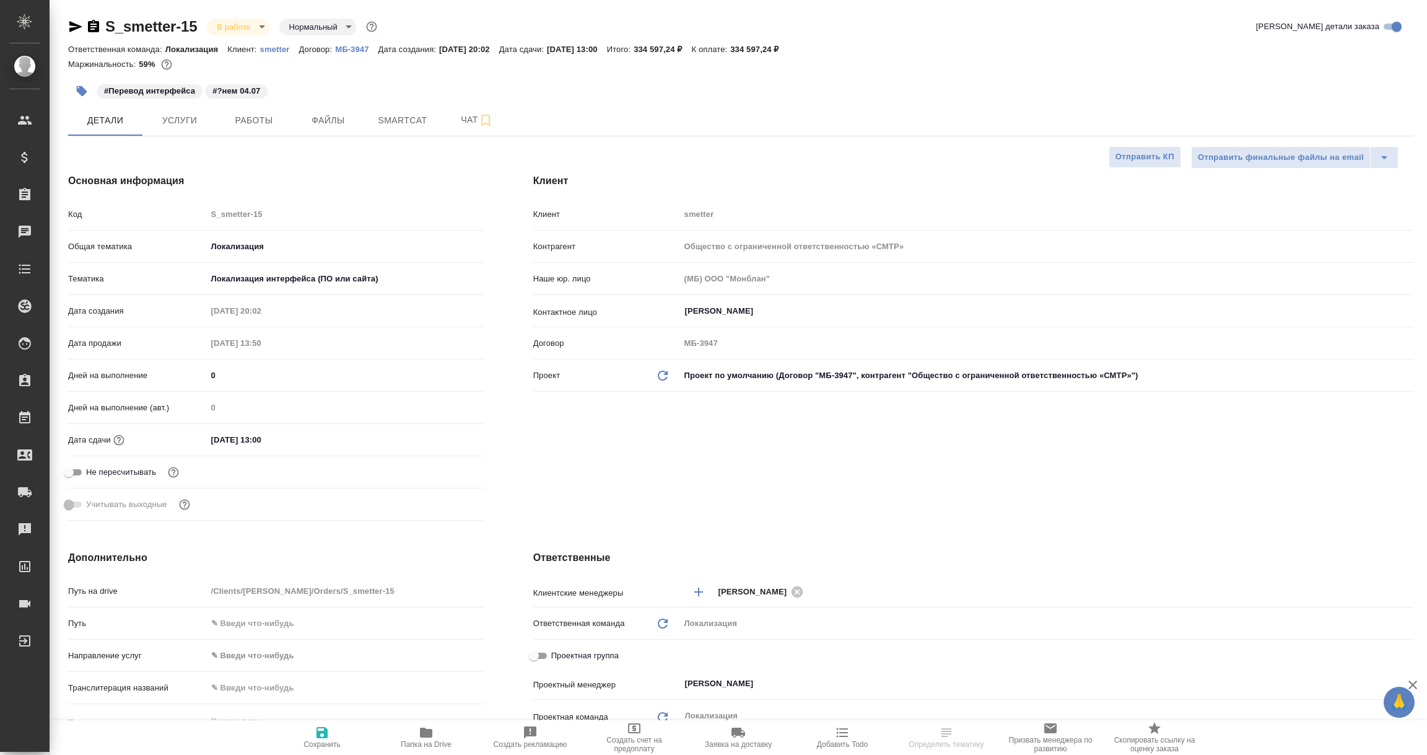
type textarea "x"
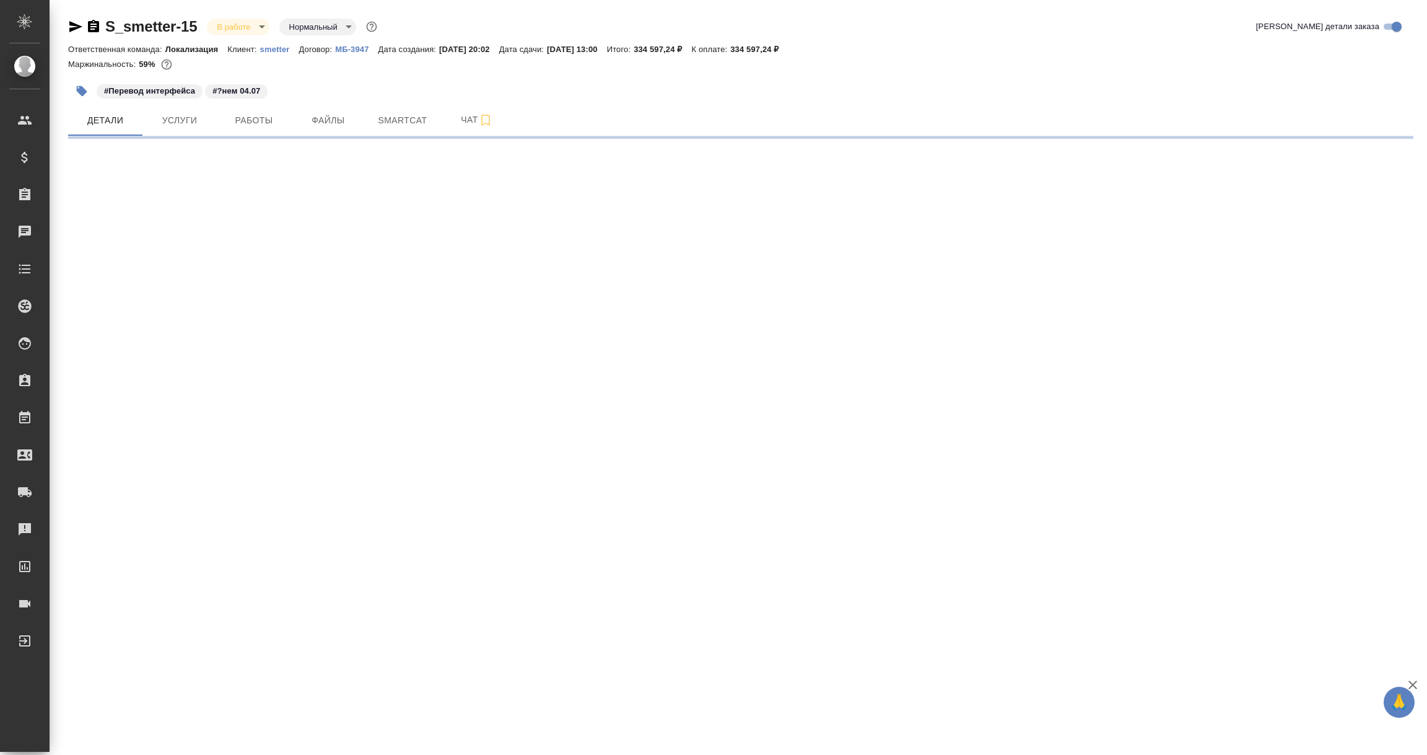
select select "RU"
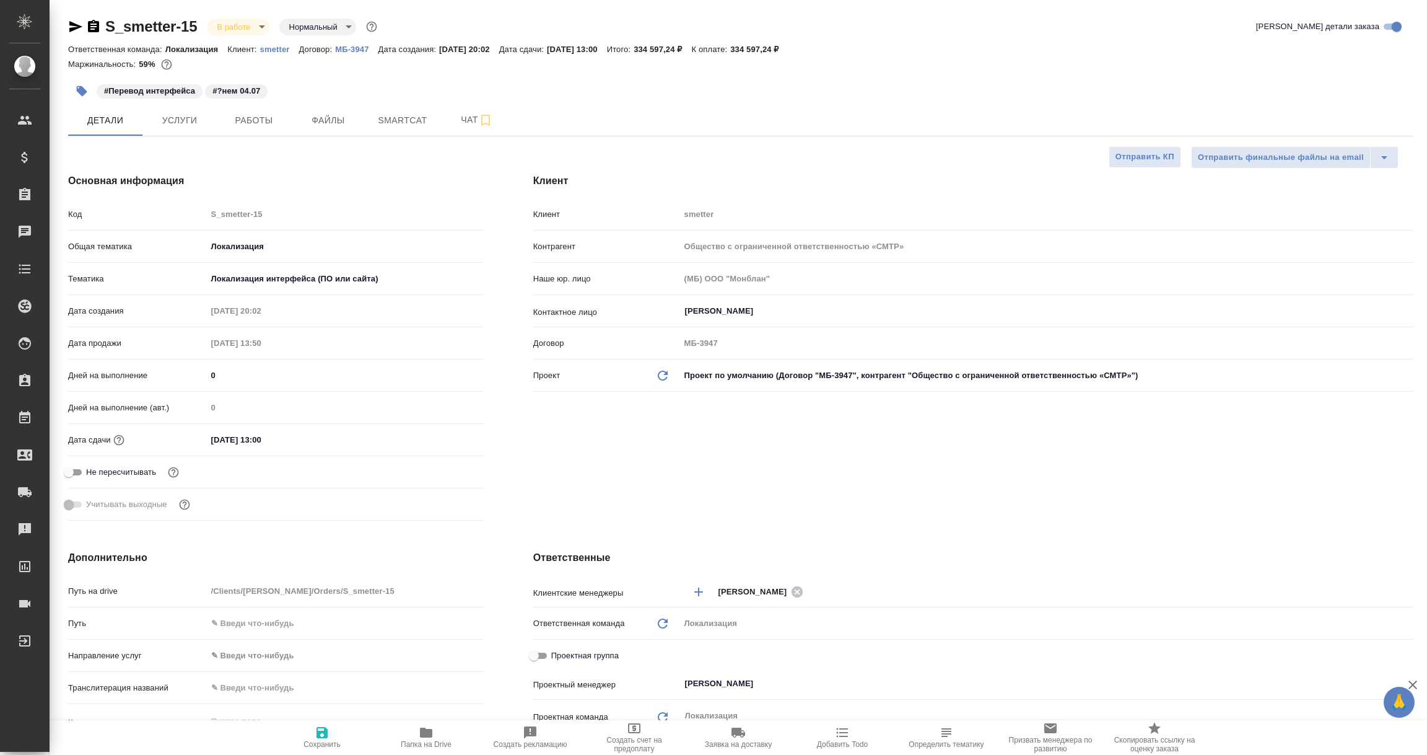
type textarea "x"
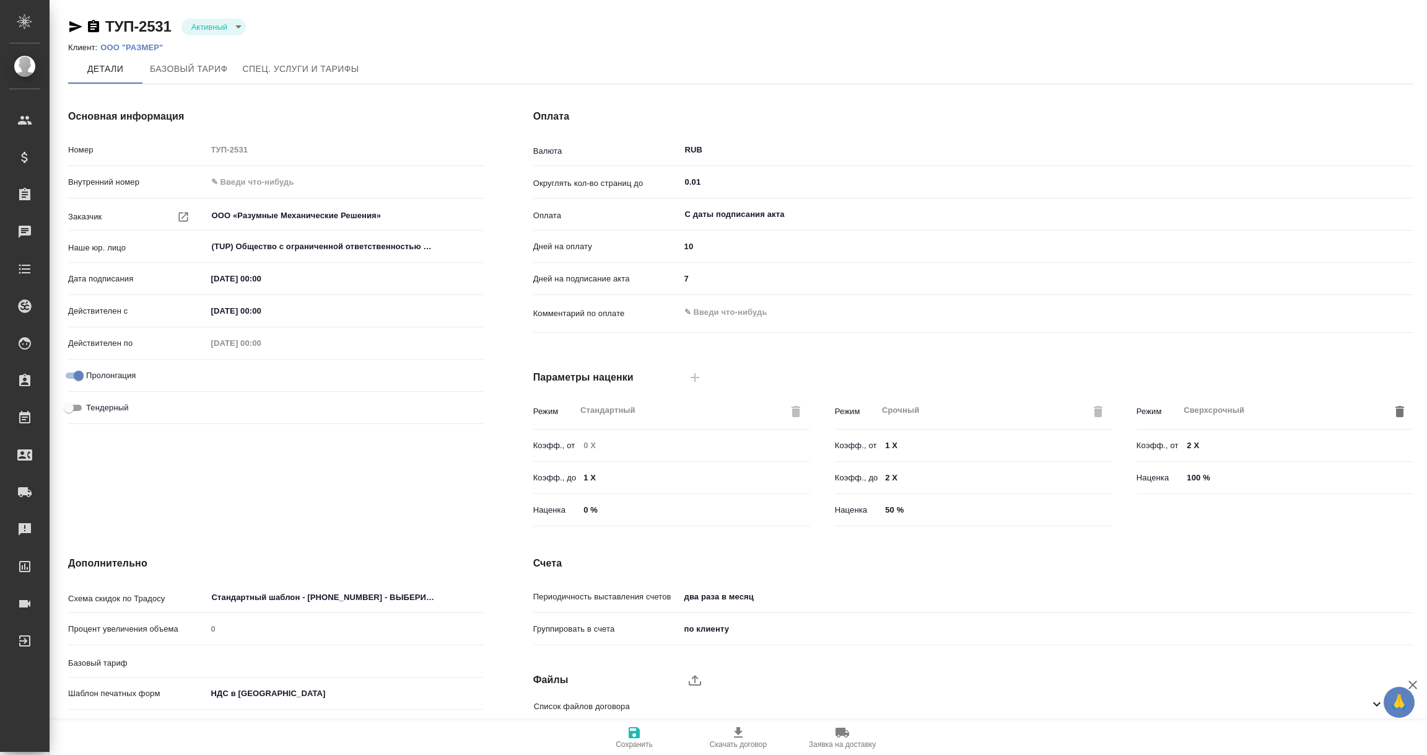
type input "Новый НДС, 2022 (руб.)"
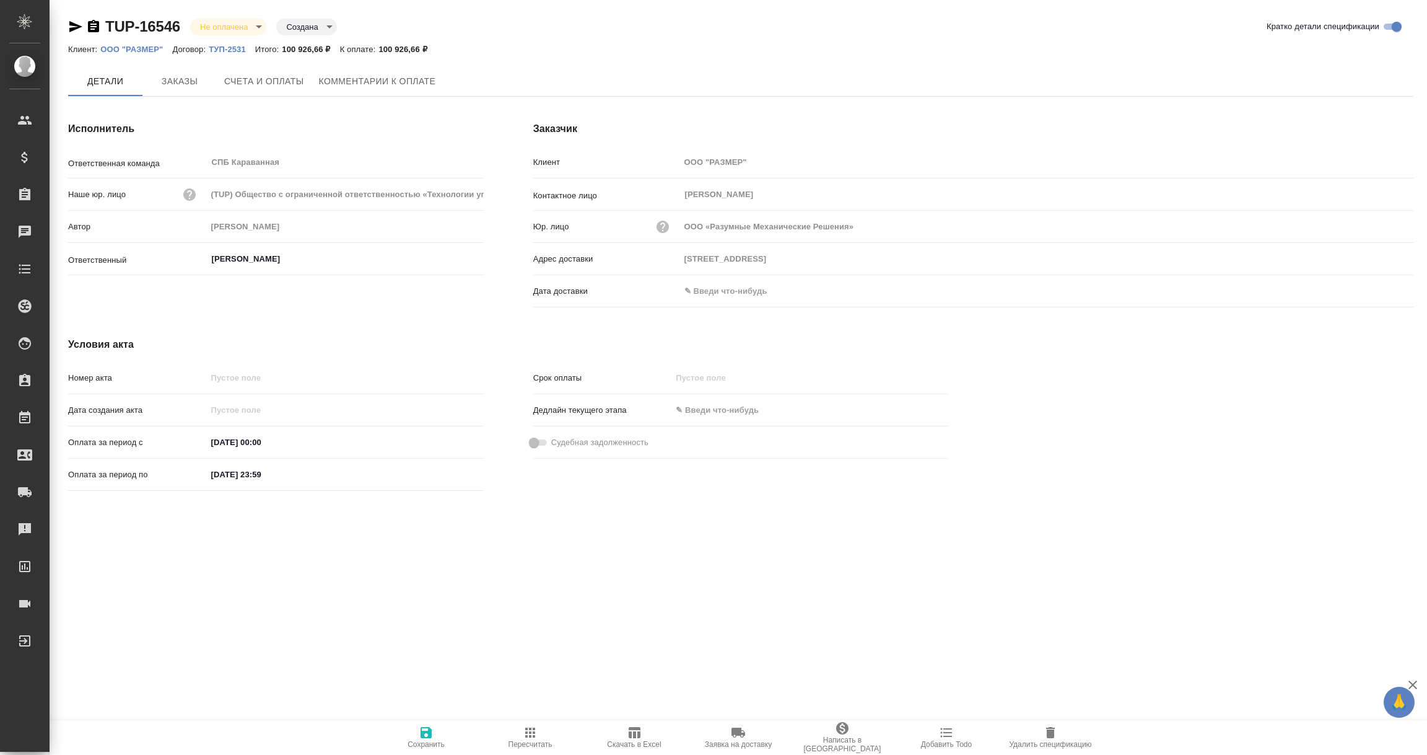
click at [725, 287] on input "text" at bounding box center [734, 291] width 108 height 18
click at [1382, 292] on icon "button" at bounding box center [1377, 291] width 15 height 15
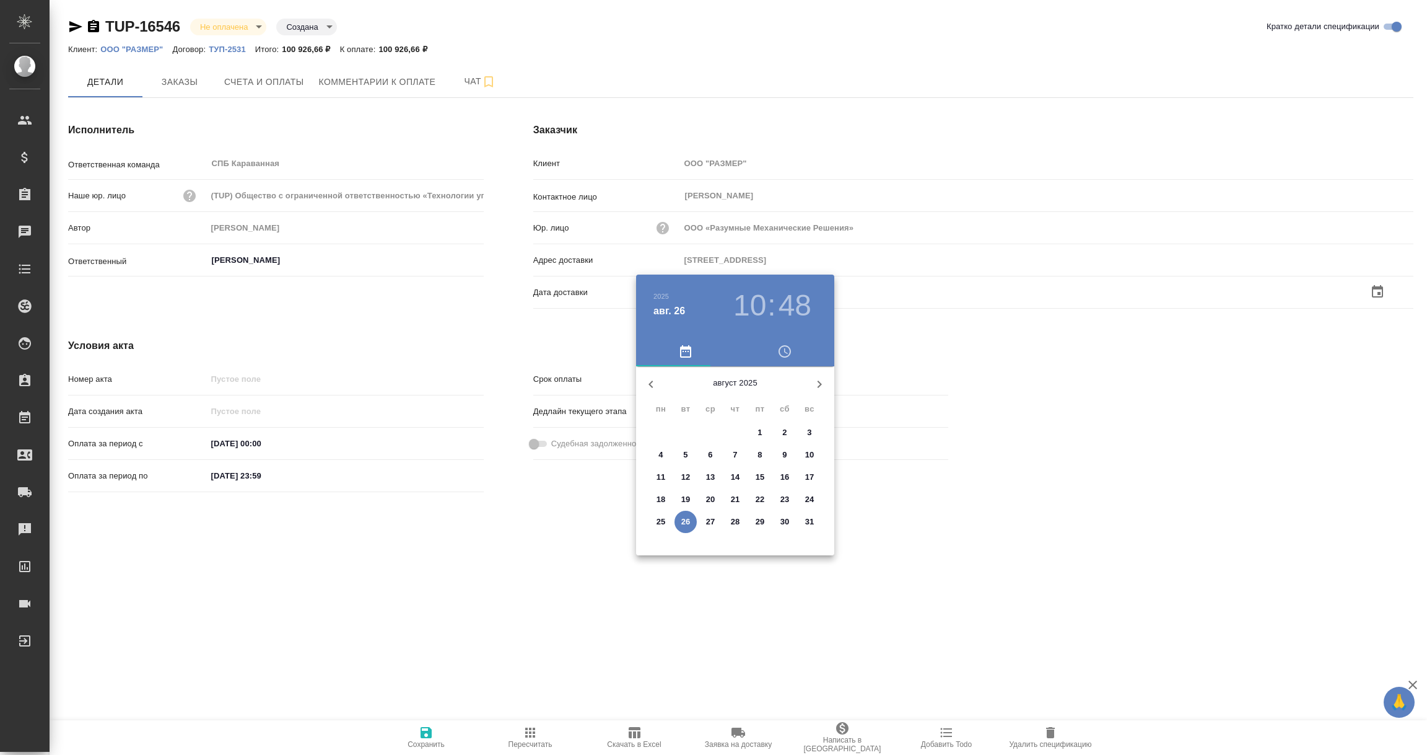
click at [691, 519] on span "26" at bounding box center [686, 521] width 22 height 12
type input "[DATE] 10:48"
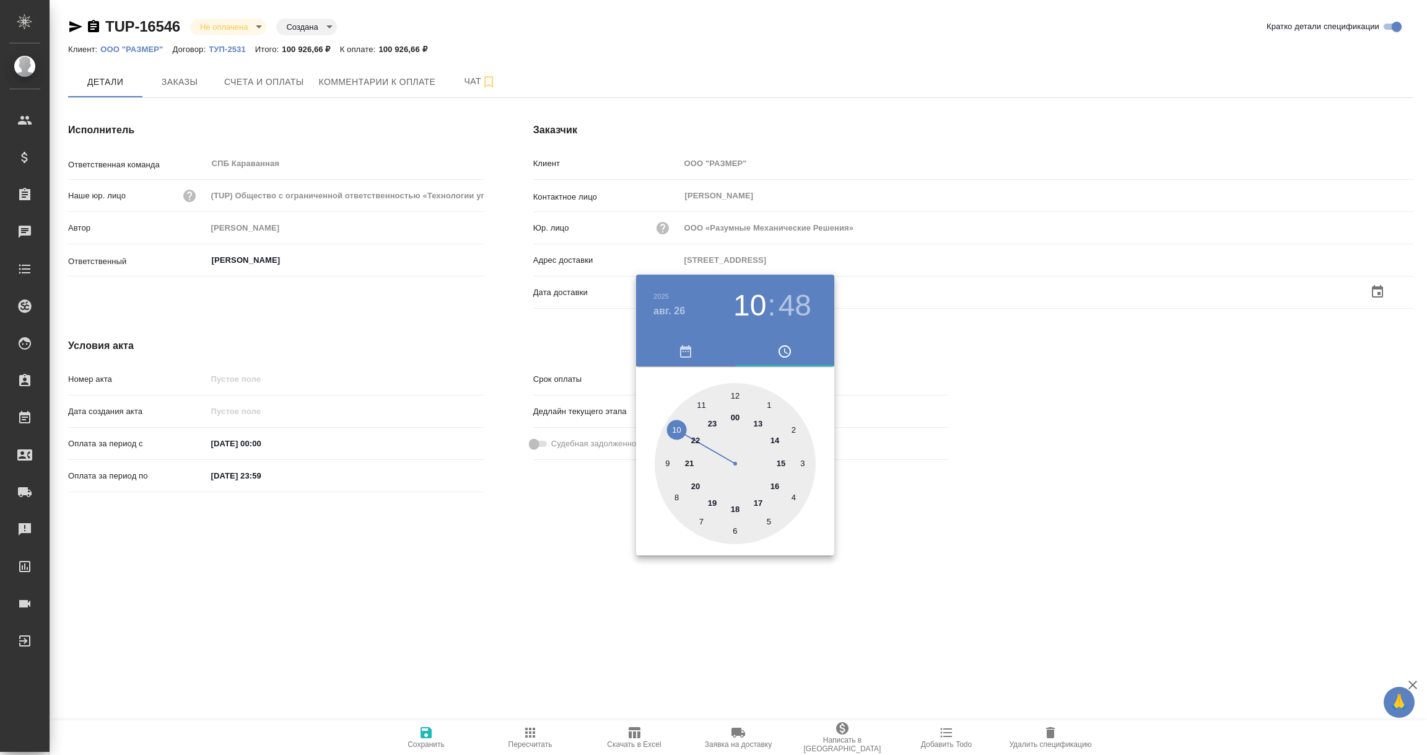
click at [652, 616] on div at bounding box center [713, 377] width 1427 height 755
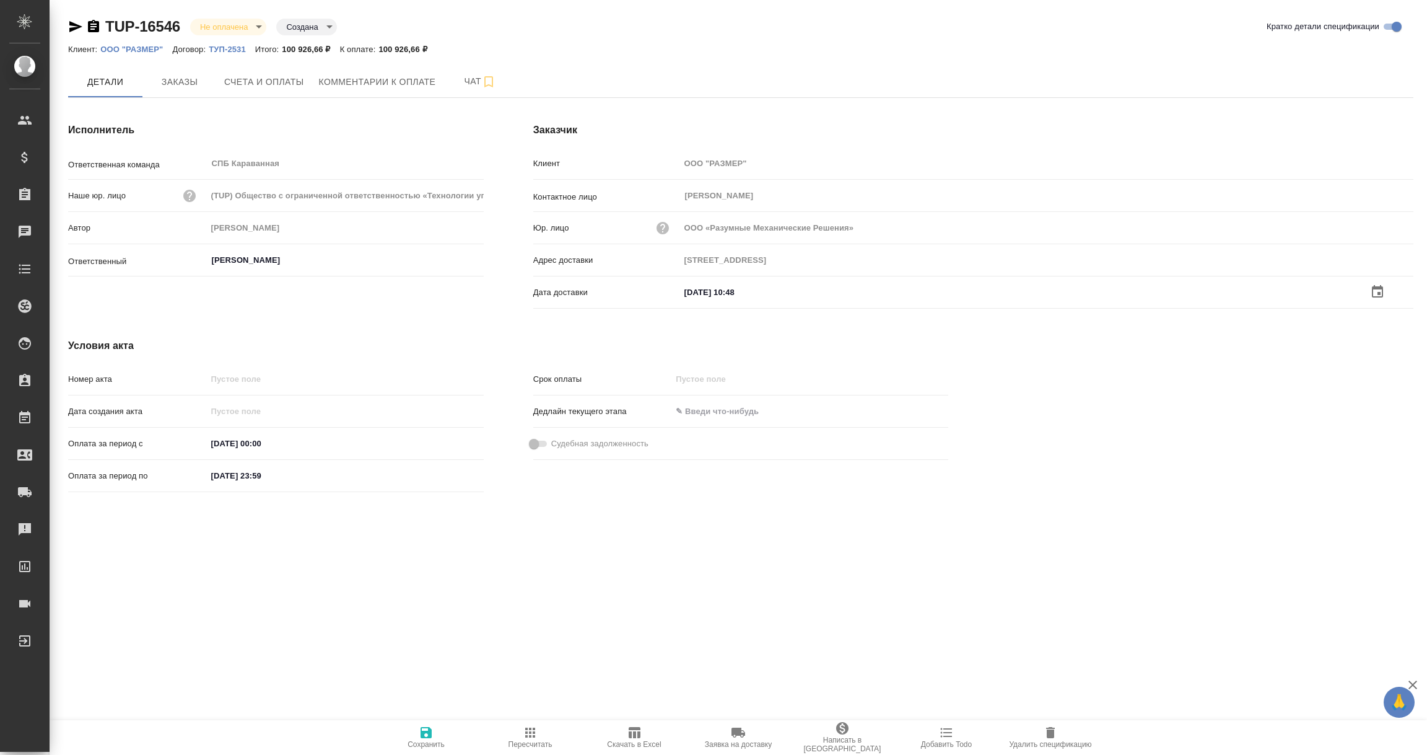
click at [422, 742] on span "Сохранить" at bounding box center [426, 744] width 37 height 9
